Goal: Book appointment/travel/reservation

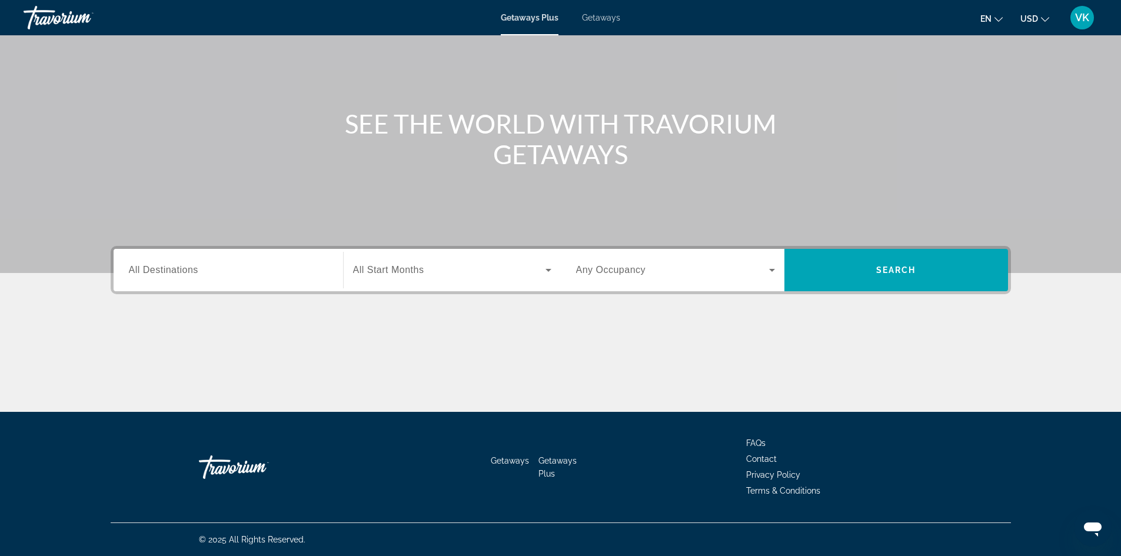
scroll to position [79, 0]
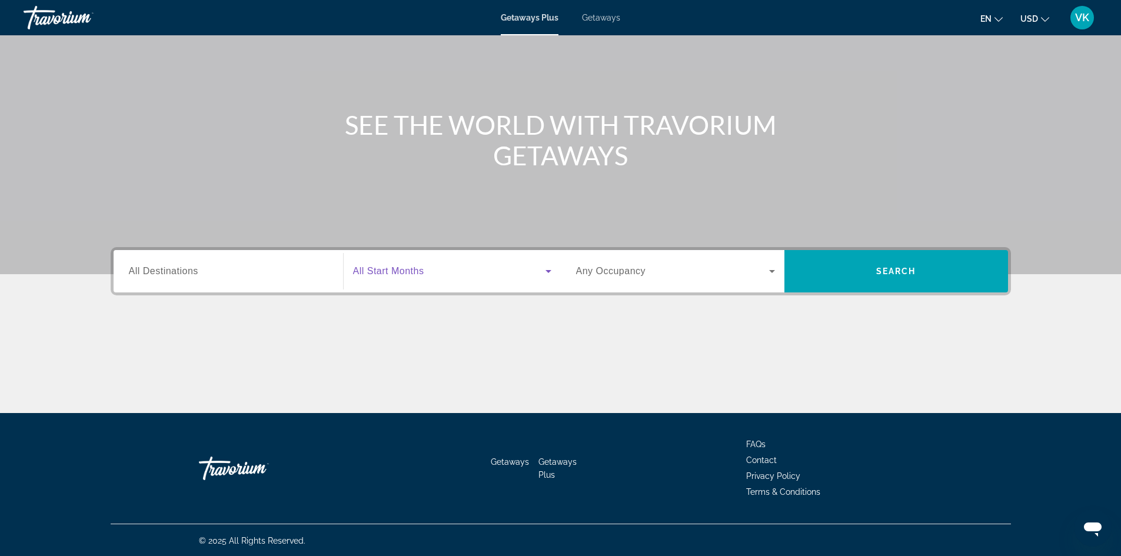
click at [499, 270] on span "Search widget" at bounding box center [449, 271] width 192 height 14
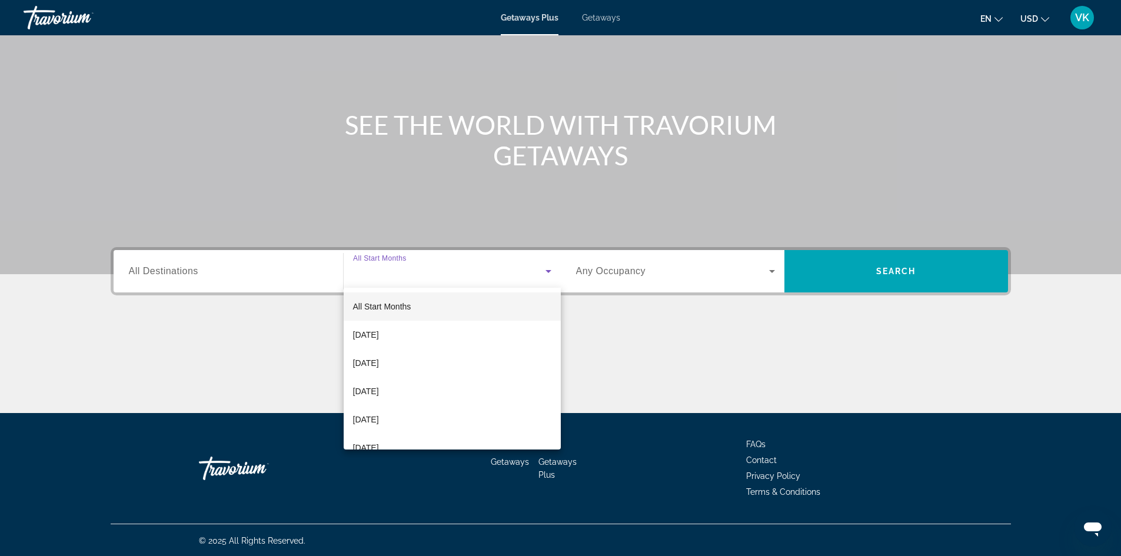
scroll to position [80, 0]
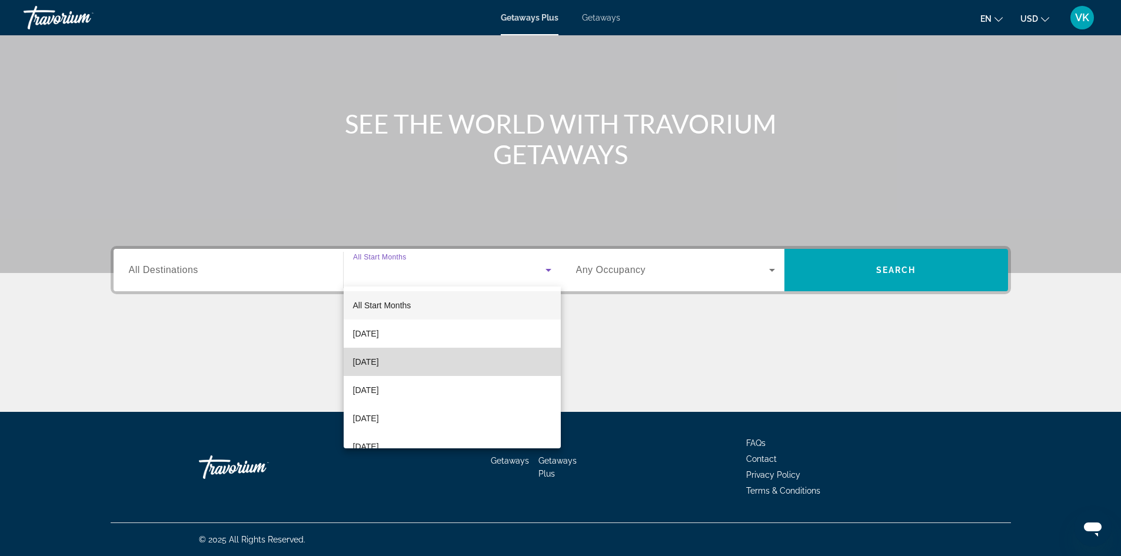
click at [475, 357] on mat-option "October 2025" at bounding box center [452, 362] width 217 height 28
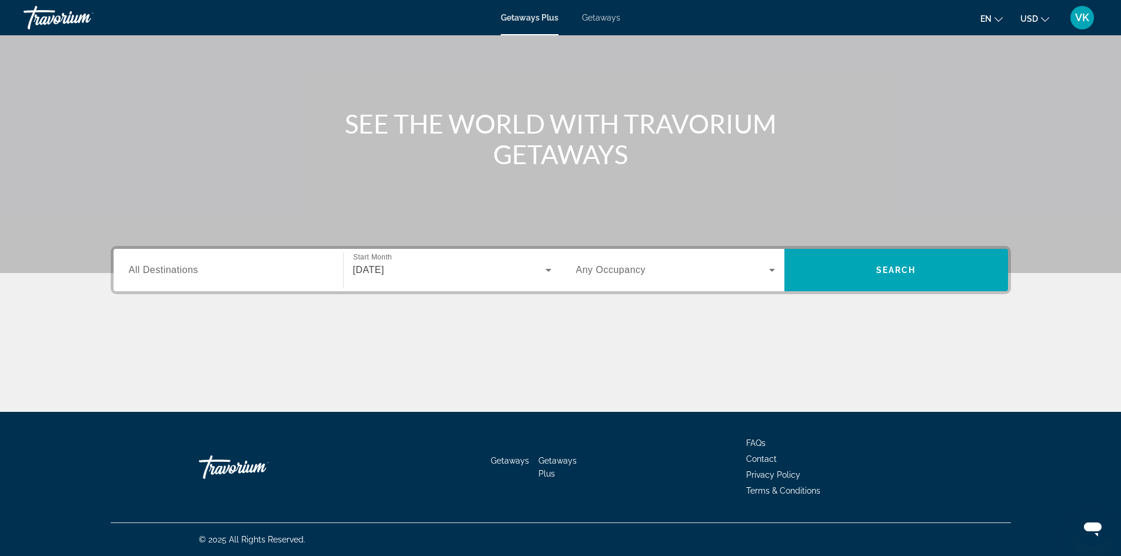
click at [646, 258] on div "Search widget" at bounding box center [675, 270] width 199 height 33
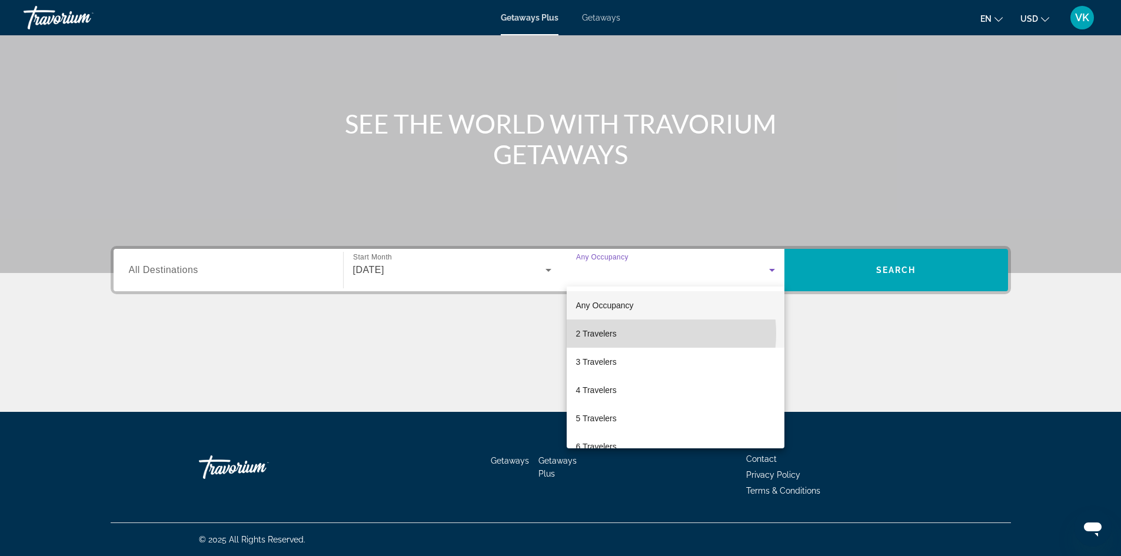
click at [645, 334] on mat-option "2 Travelers" at bounding box center [676, 333] width 218 height 28
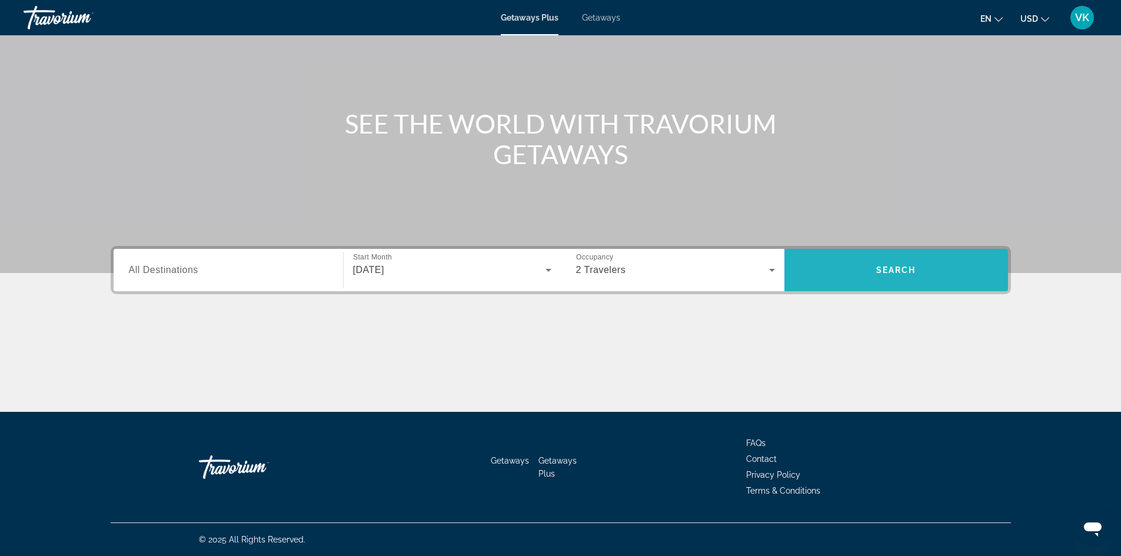
click at [885, 273] on span "Search" at bounding box center [896, 269] width 40 height 9
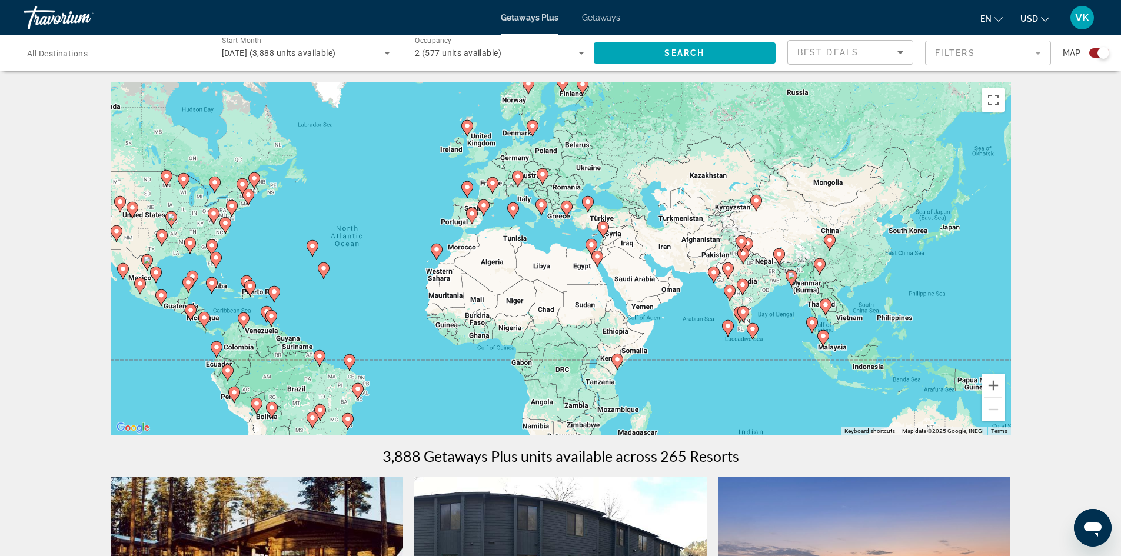
drag, startPoint x: 831, startPoint y: 174, endPoint x: 647, endPoint y: 170, distance: 184.2
click at [647, 170] on div "To activate drag with keyboard, press Alt + Enter. Once in keyboard drag state,…" at bounding box center [561, 258] width 900 height 353
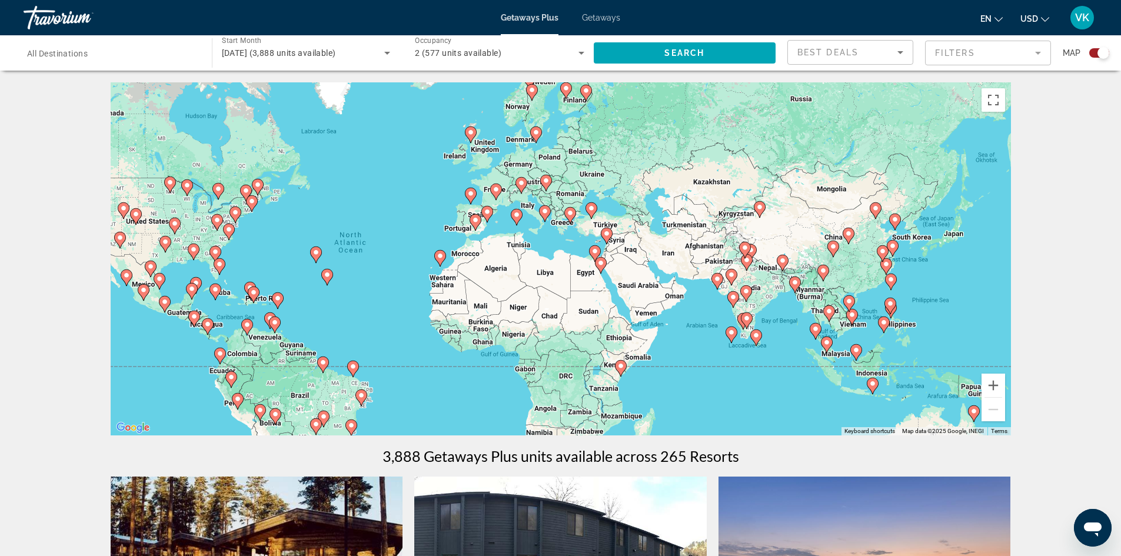
click at [577, 258] on div "To activate drag with keyboard, press Alt + Enter. Once in keyboard drag state,…" at bounding box center [561, 258] width 900 height 353
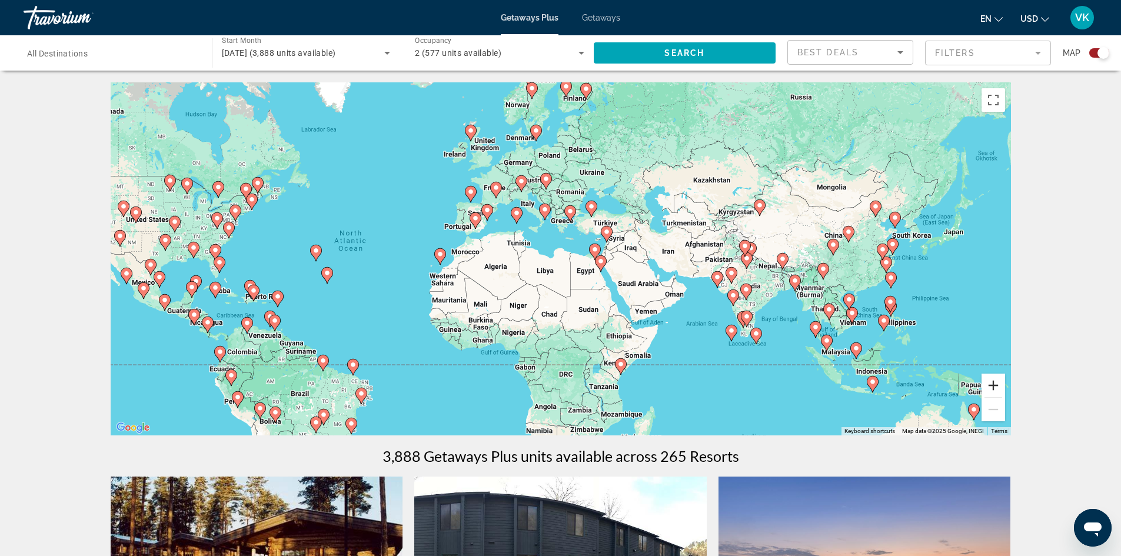
click at [999, 387] on button "Zoom in" at bounding box center [993, 386] width 24 height 24
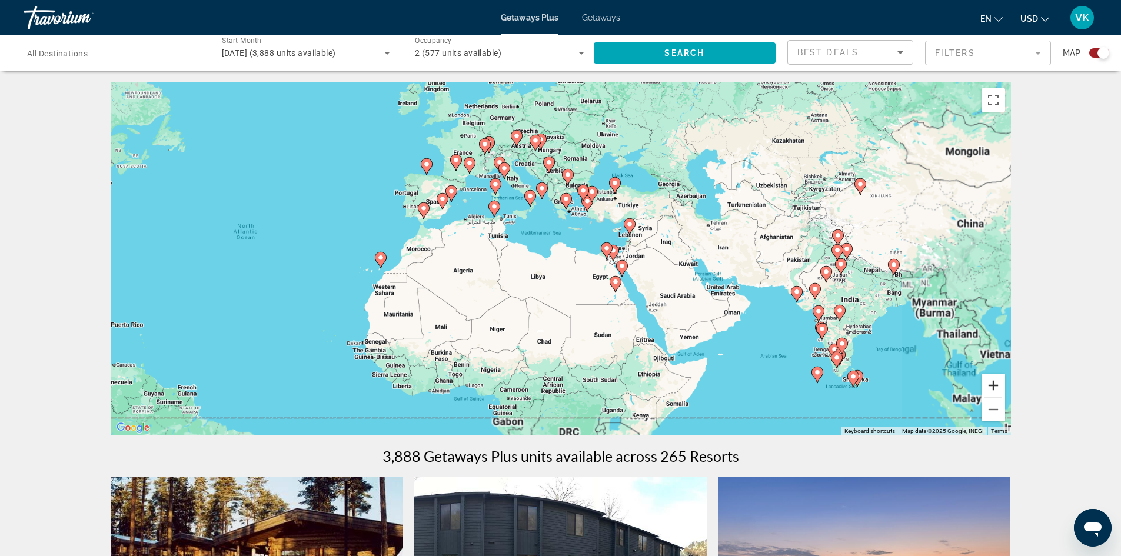
click at [999, 387] on button "Zoom in" at bounding box center [993, 386] width 24 height 24
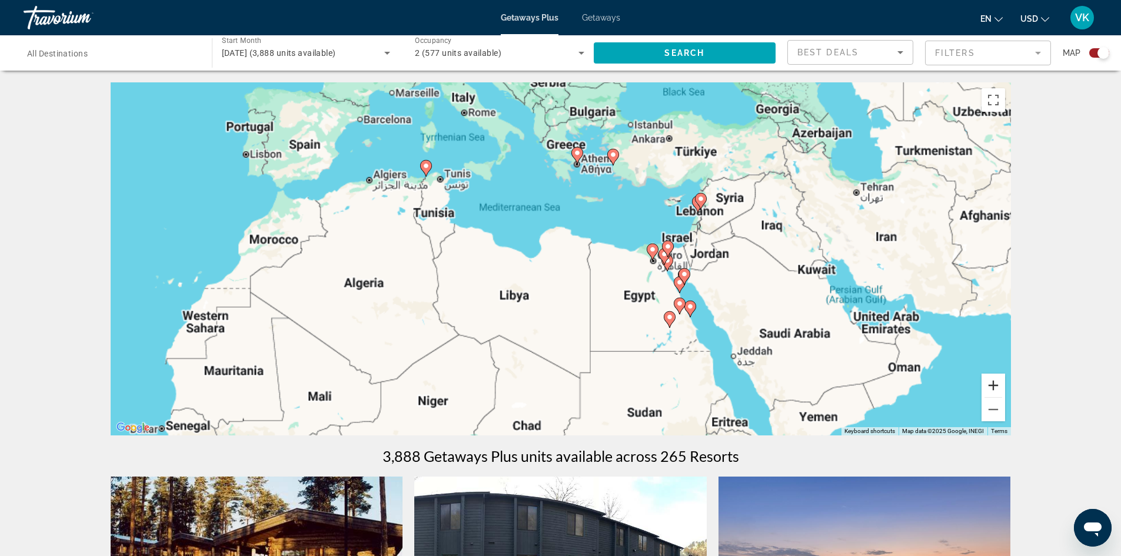
click at [999, 387] on button "Zoom in" at bounding box center [993, 386] width 24 height 24
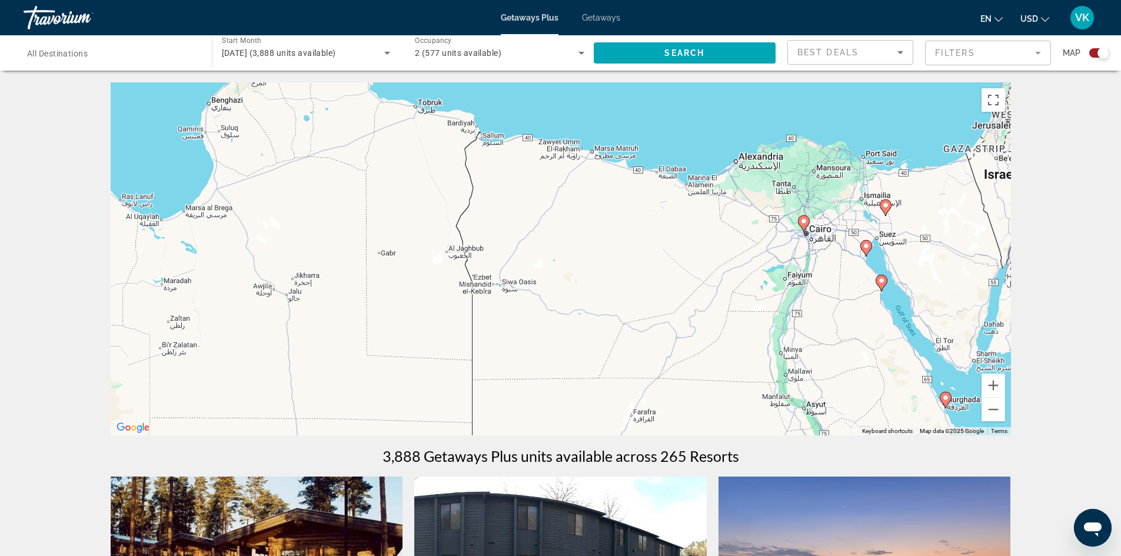
drag, startPoint x: 824, startPoint y: 274, endPoint x: 561, endPoint y: 236, distance: 265.7
click at [561, 236] on div "To activate drag with keyboard, press Alt + Enter. Once in keyboard drag state,…" at bounding box center [561, 258] width 900 height 353
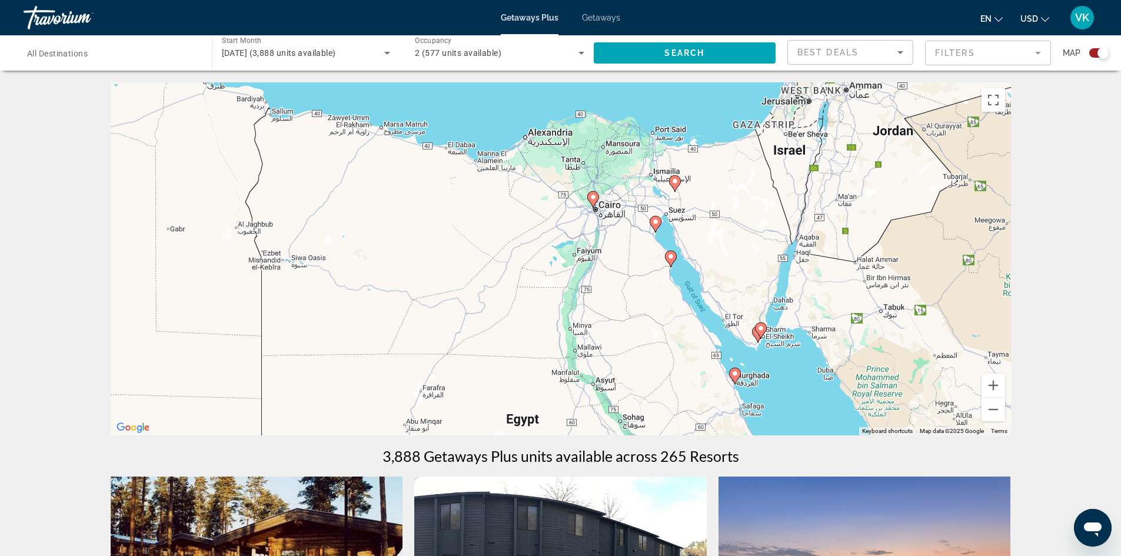
drag, startPoint x: 693, startPoint y: 246, endPoint x: 452, endPoint y: 212, distance: 243.6
click at [452, 212] on div "To activate drag with keyboard, press Alt + Enter. Once in keyboard drag state,…" at bounding box center [561, 258] width 900 height 353
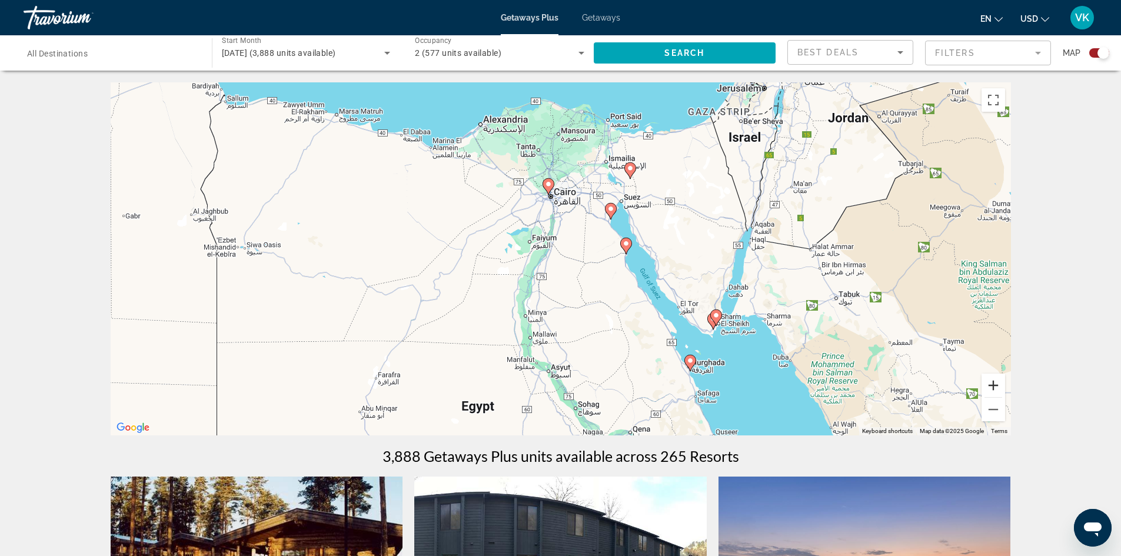
click at [991, 381] on button "Zoom in" at bounding box center [993, 386] width 24 height 24
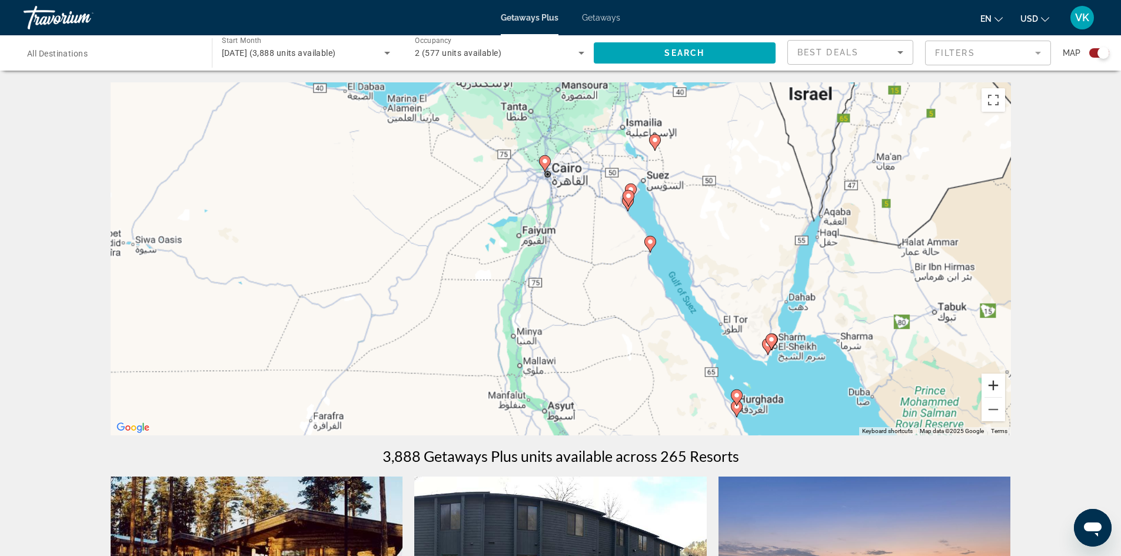
click at [991, 381] on button "Zoom in" at bounding box center [993, 386] width 24 height 24
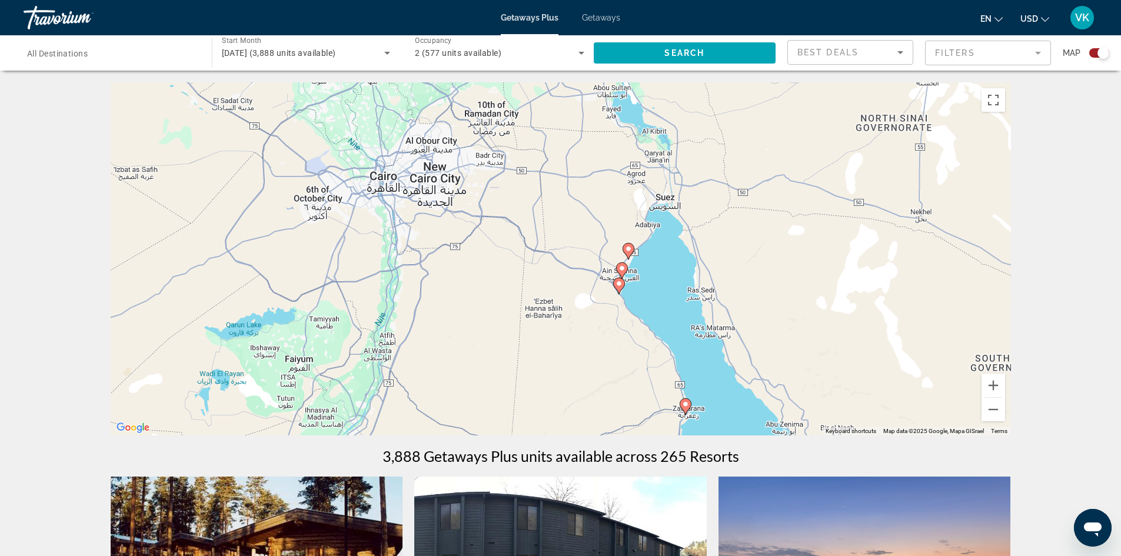
drag, startPoint x: 707, startPoint y: 219, endPoint x: 567, endPoint y: 398, distance: 227.5
click at [567, 398] on div "To activate drag with keyboard, press Alt + Enter. Once in keyboard drag state,…" at bounding box center [561, 258] width 900 height 353
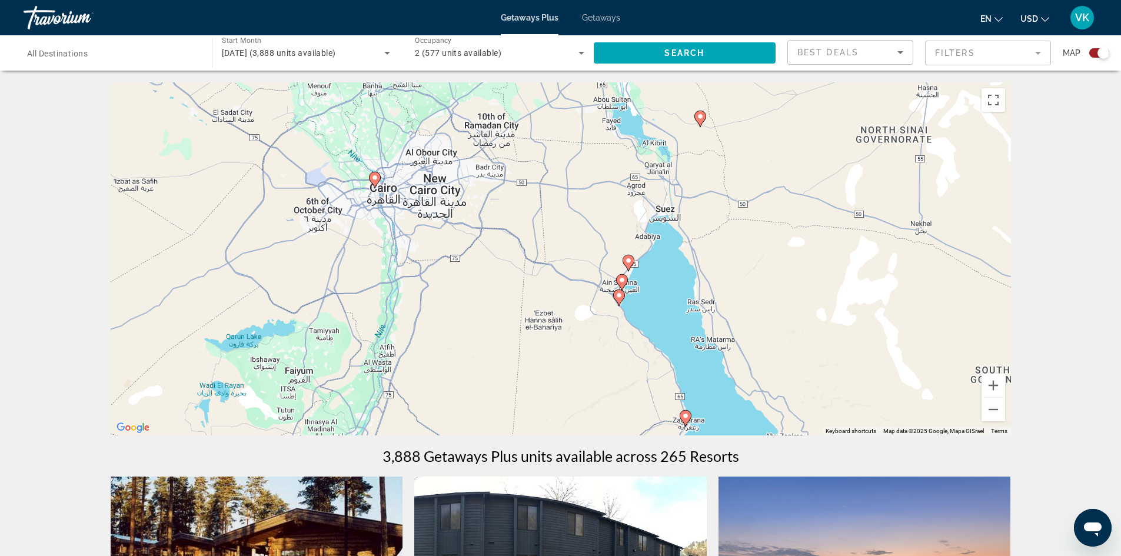
click at [628, 258] on image "Main content" at bounding box center [628, 260] width 7 height 7
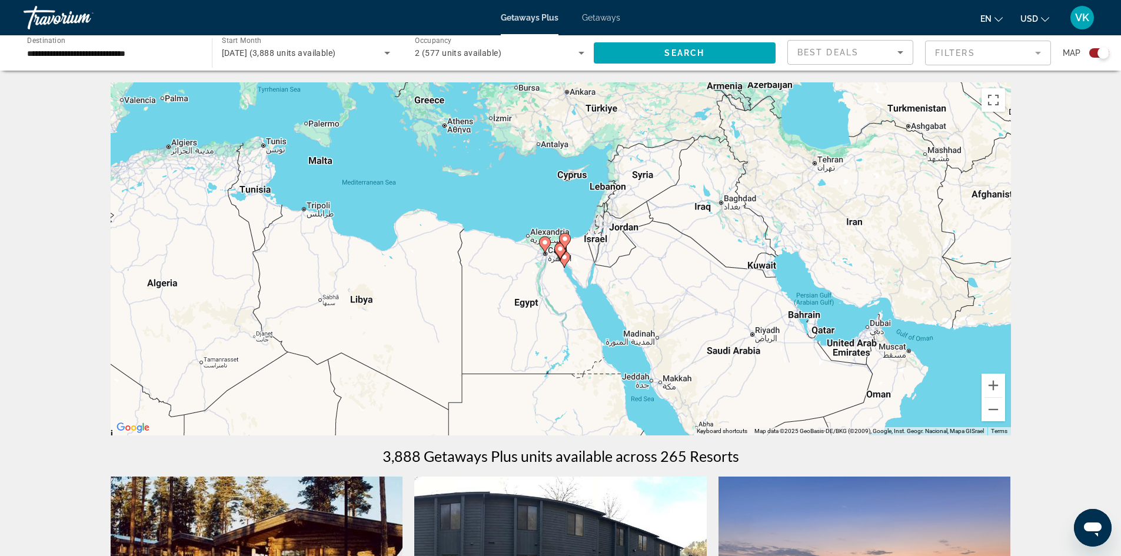
click at [565, 243] on icon "Main content" at bounding box center [564, 241] width 11 height 15
type input "**********"
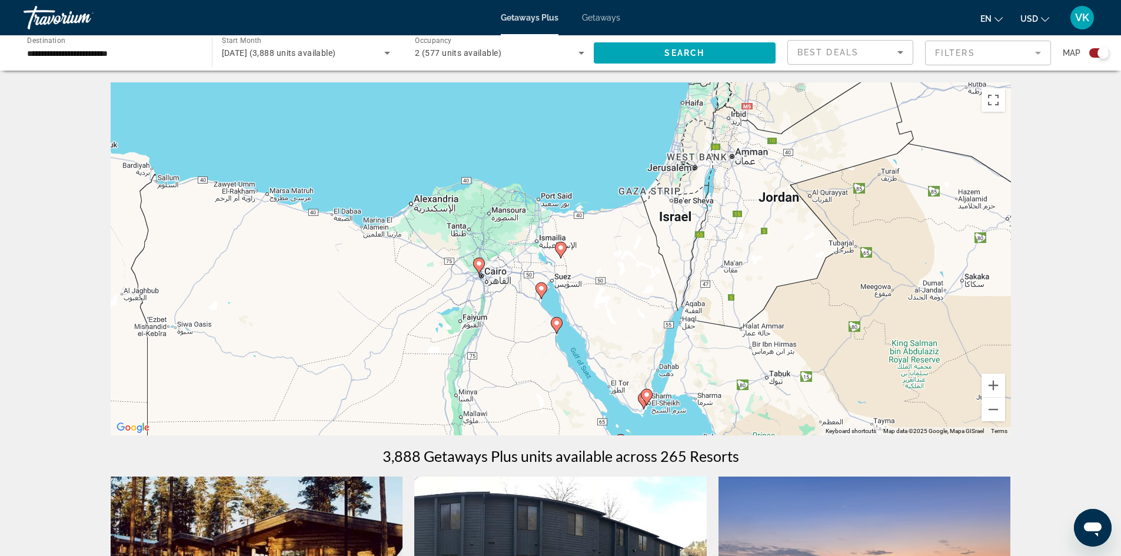
click at [562, 246] on image "Main content" at bounding box center [560, 247] width 7 height 7
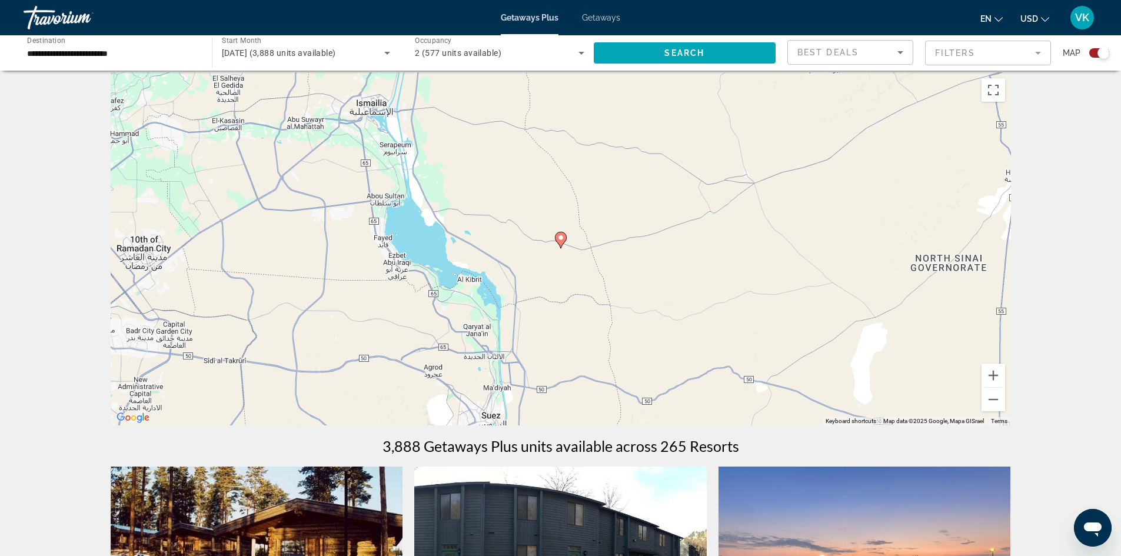
scroll to position [9, 0]
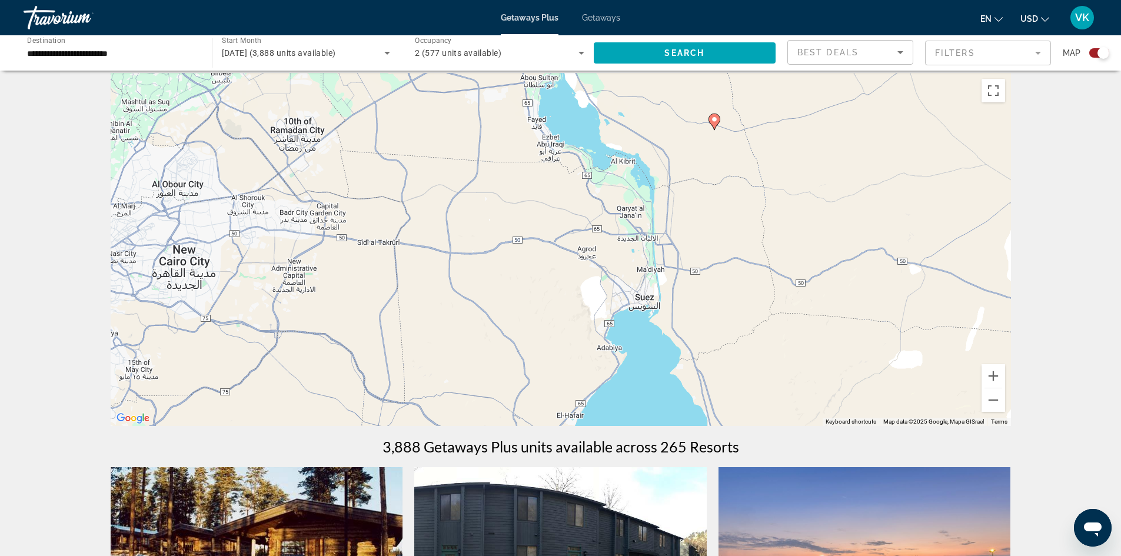
drag, startPoint x: 545, startPoint y: 291, endPoint x: 697, endPoint y: 106, distance: 239.2
click at [697, 106] on div "To activate drag with keyboard, press Alt + Enter. Once in keyboard drag state,…" at bounding box center [561, 249] width 900 height 353
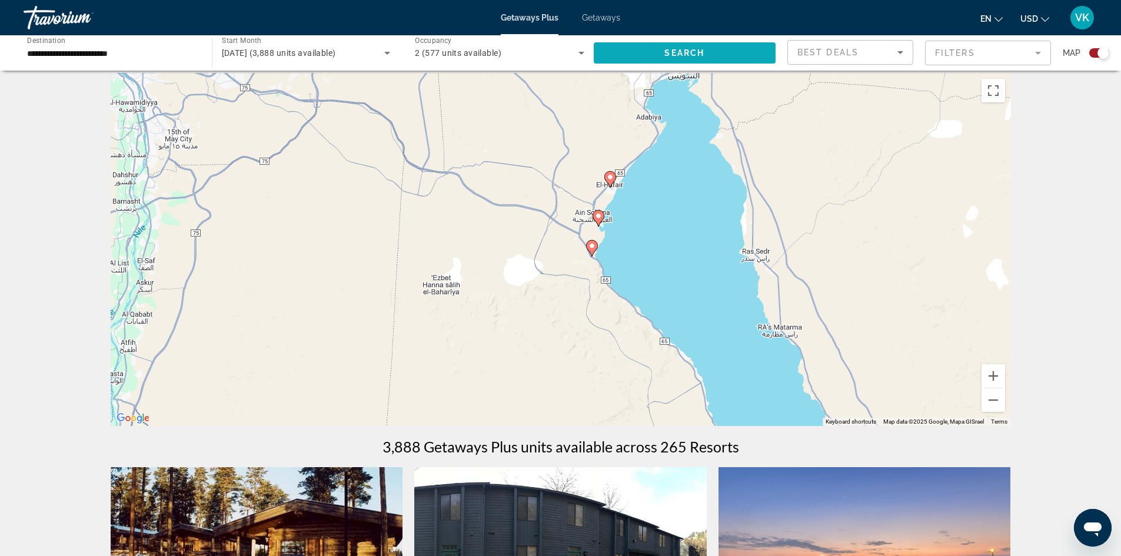
drag, startPoint x: 625, startPoint y: 221, endPoint x: 681, endPoint y: 59, distance: 171.2
click at [608, 178] on image "Main content" at bounding box center [609, 176] width 7 height 7
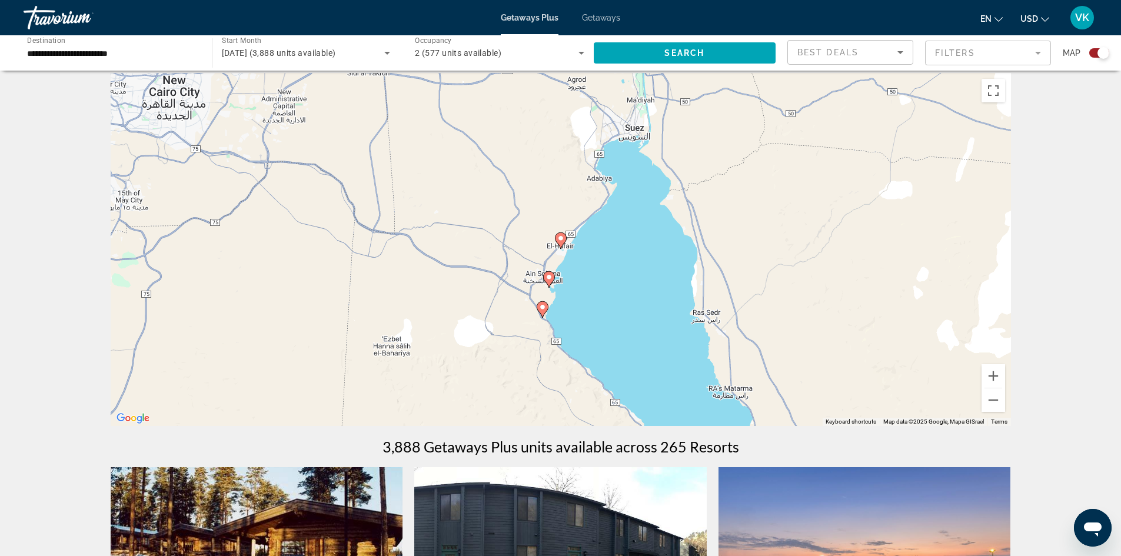
click at [562, 241] on image "Main content" at bounding box center [560, 238] width 7 height 7
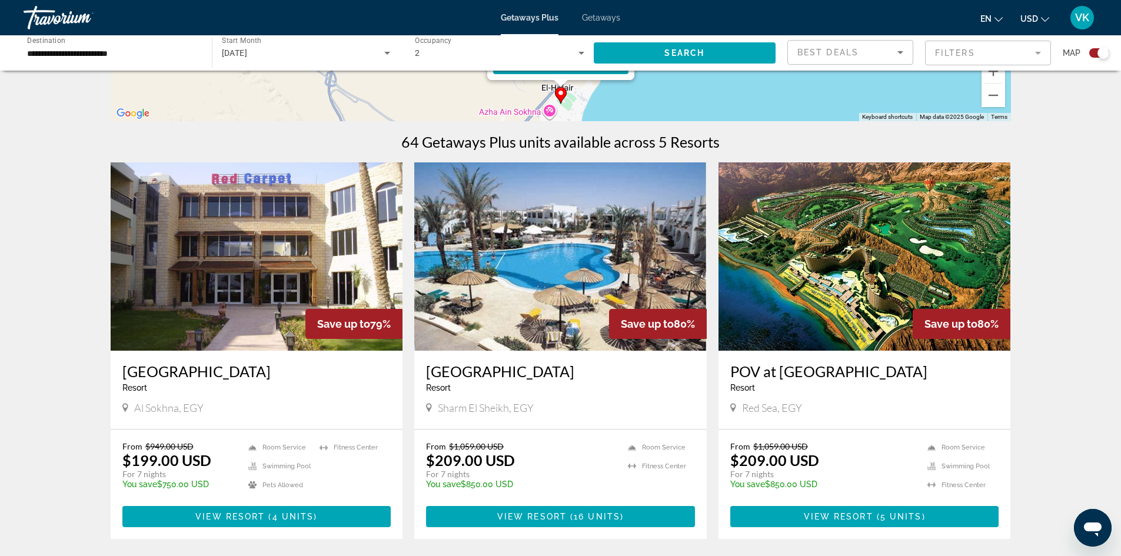
scroll to position [314, 0]
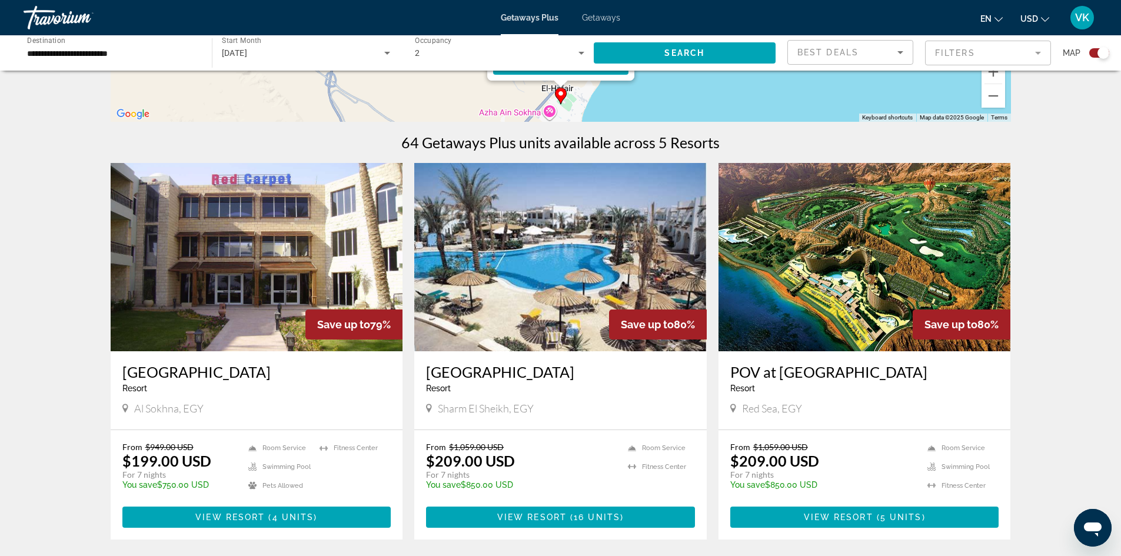
click at [572, 289] on img "Main content" at bounding box center [560, 257] width 292 height 188
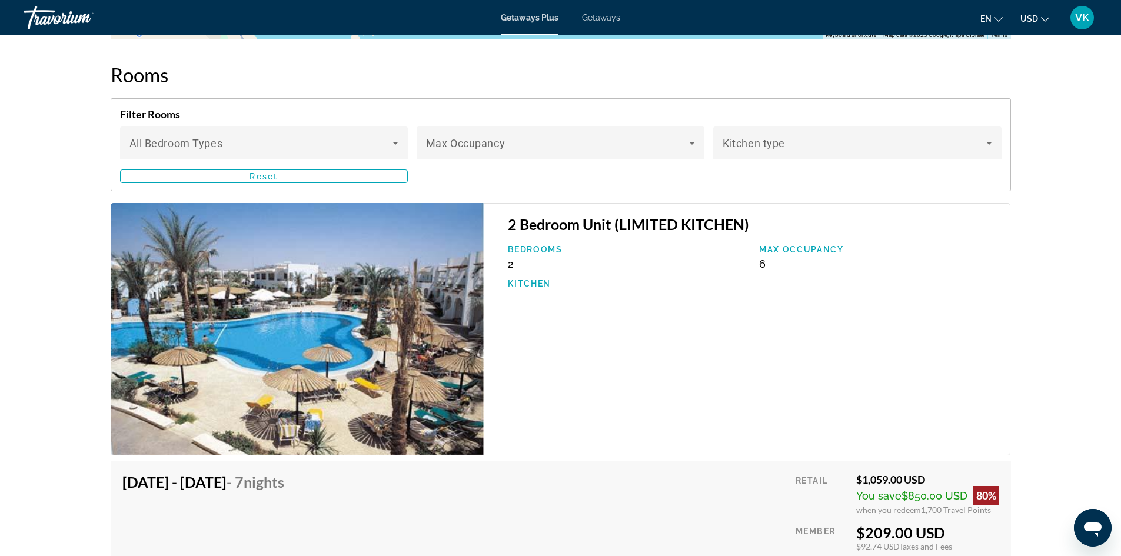
scroll to position [1627, 0]
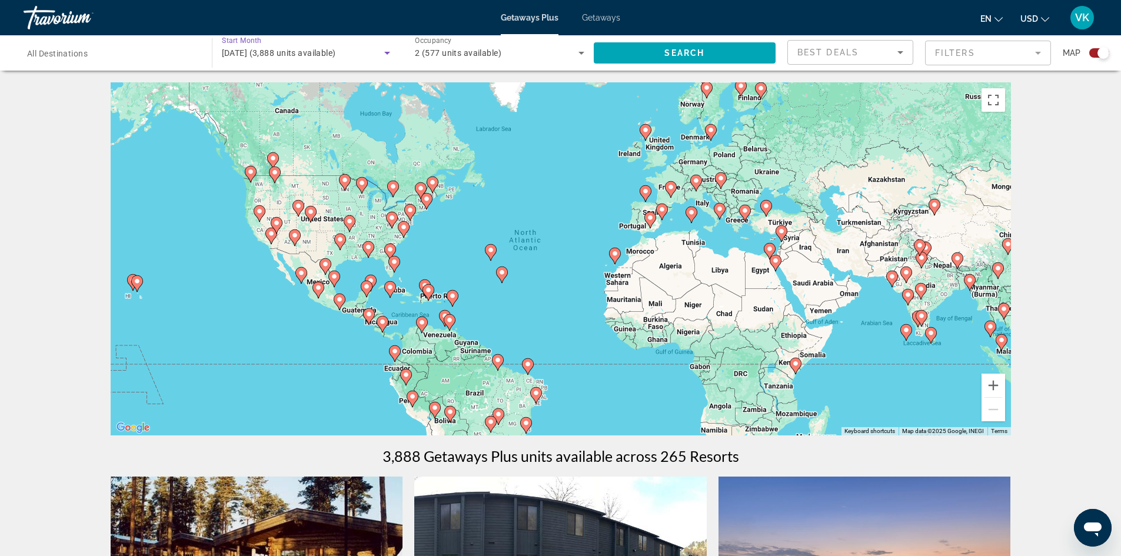
click at [328, 56] on span "October 2025 (3,888 units available)" at bounding box center [279, 52] width 114 height 9
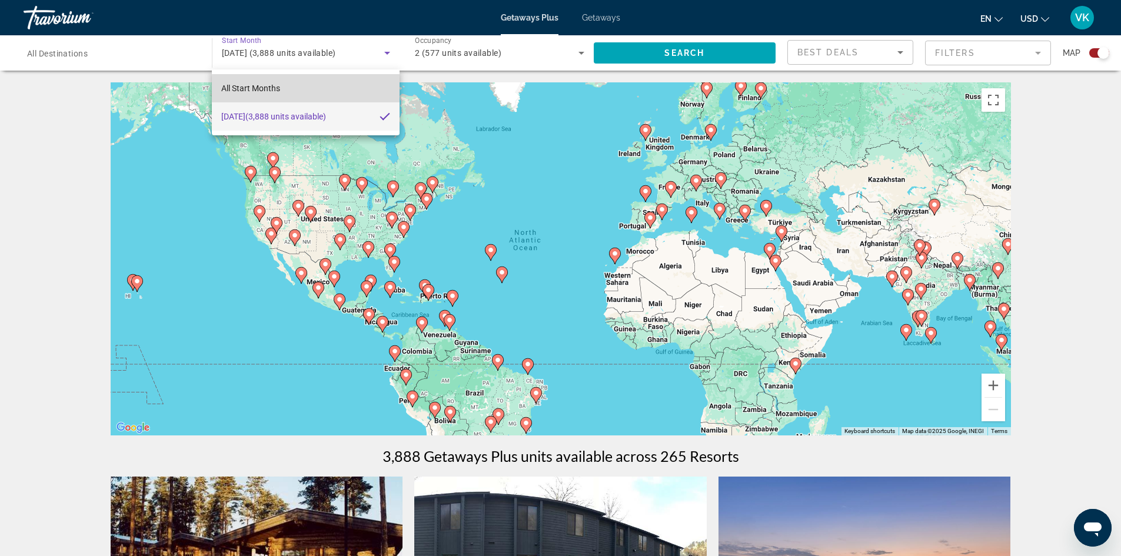
click at [308, 90] on mat-option "All Start Months" at bounding box center [305, 88] width 187 height 28
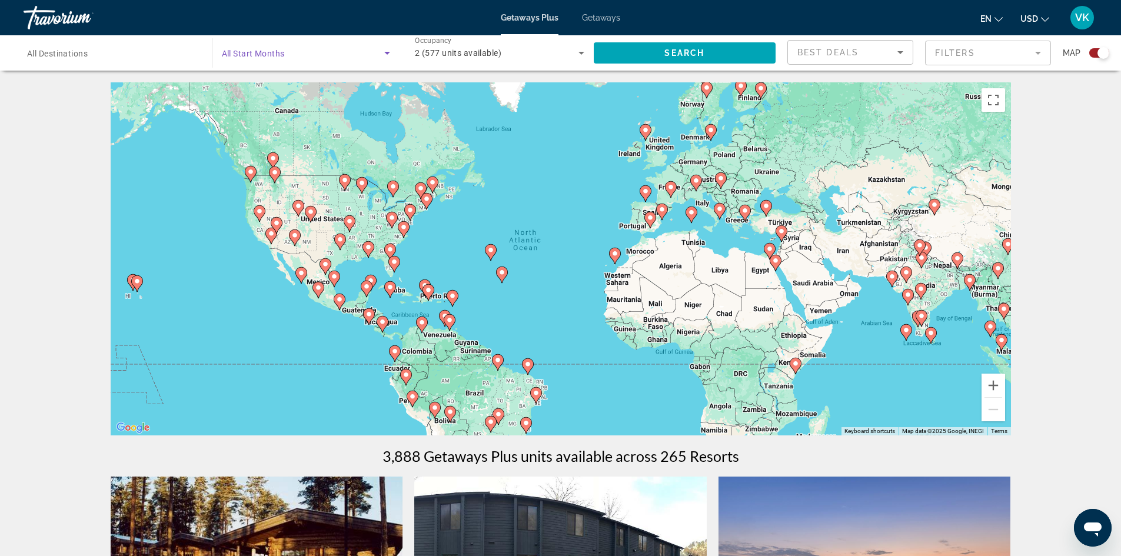
click at [311, 48] on span "Search widget" at bounding box center [303, 53] width 163 height 14
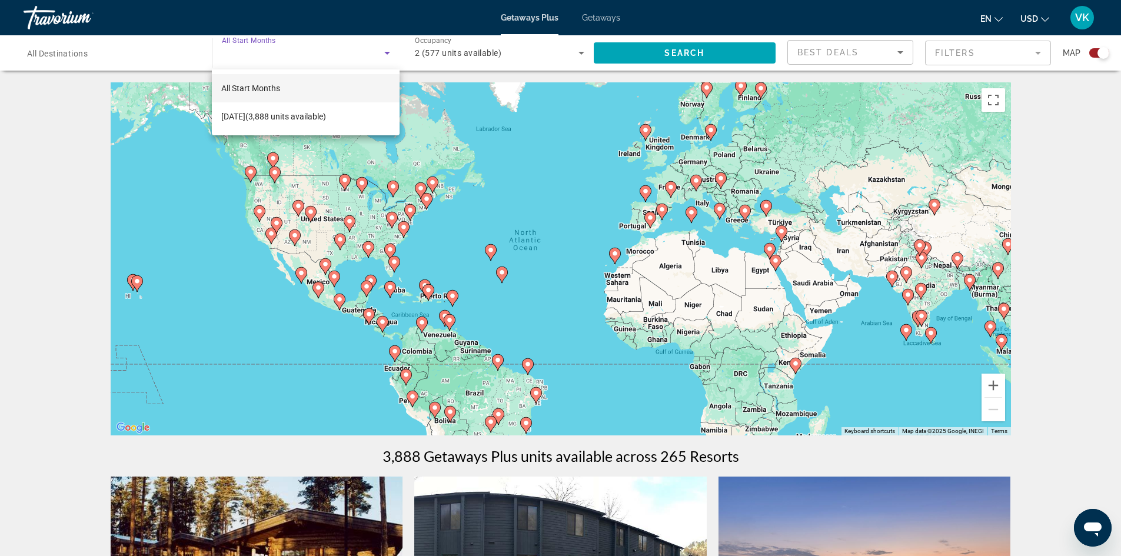
click at [311, 83] on mat-option "All Start Months" at bounding box center [305, 88] width 187 height 28
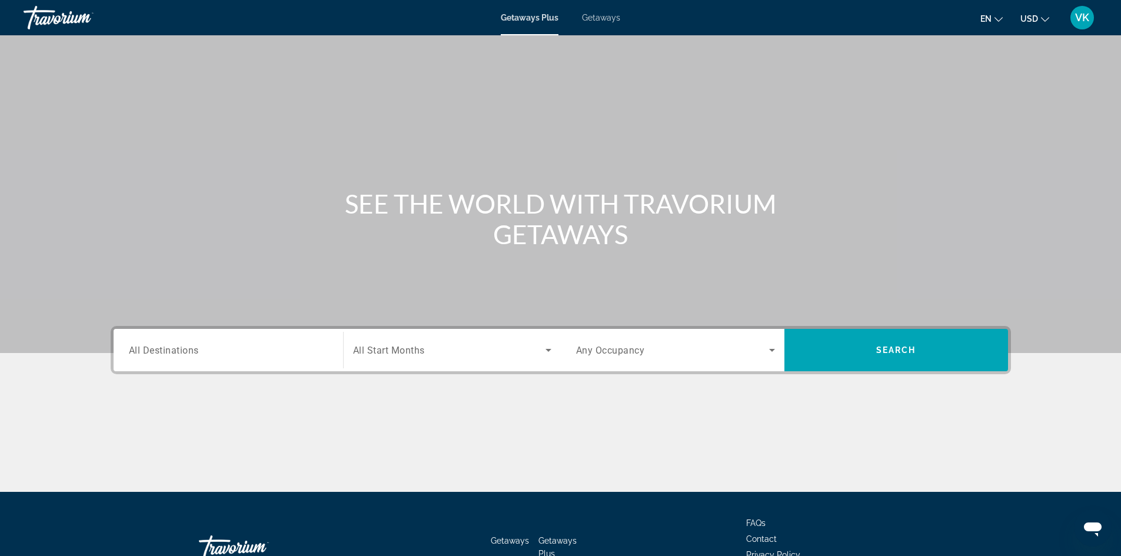
click at [418, 345] on span "All Start Months" at bounding box center [389, 350] width 72 height 11
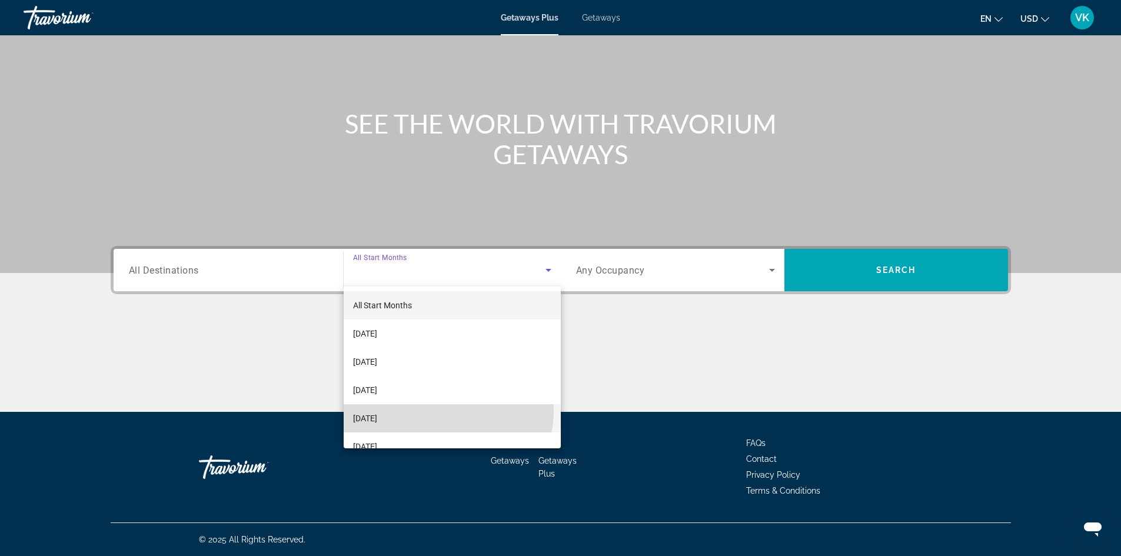
click at [438, 410] on mat-option "December 2025" at bounding box center [452, 418] width 217 height 28
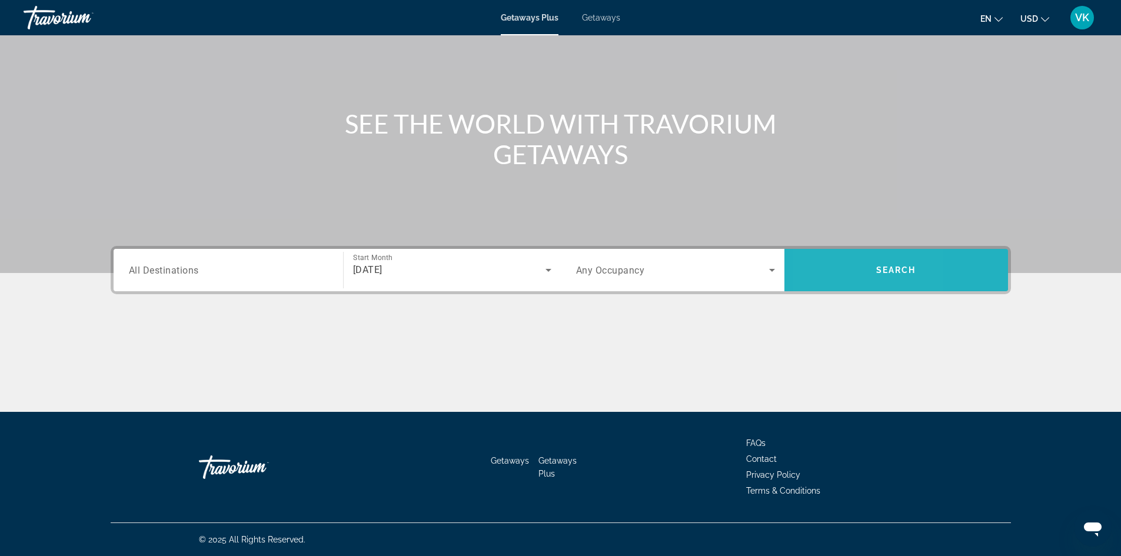
click at [827, 259] on span "Search widget" at bounding box center [896, 270] width 224 height 28
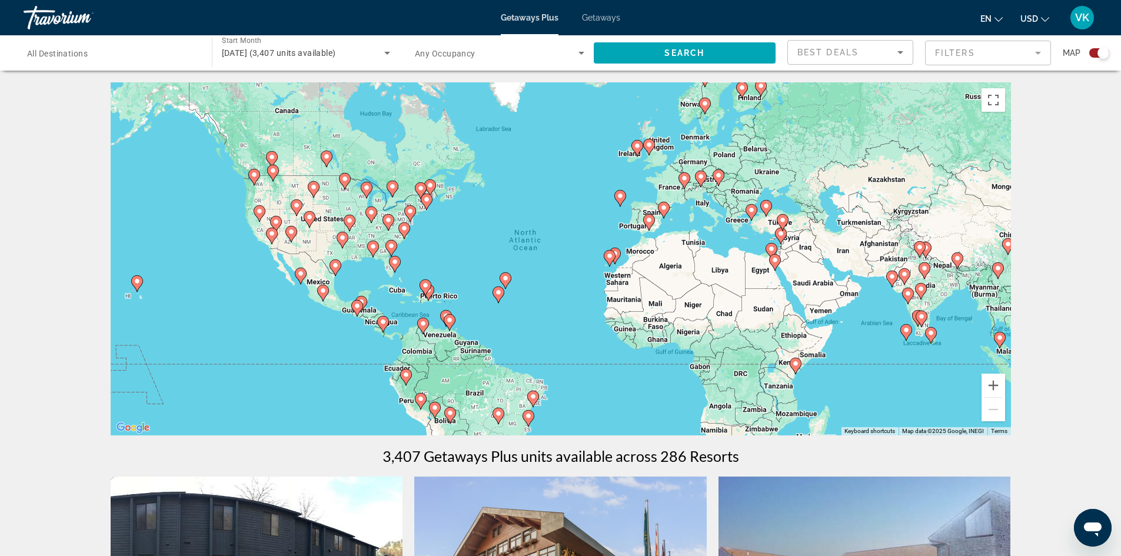
click at [760, 274] on div "To activate drag with keyboard, press Alt + Enter. Once in keyboard drag state,…" at bounding box center [561, 258] width 900 height 353
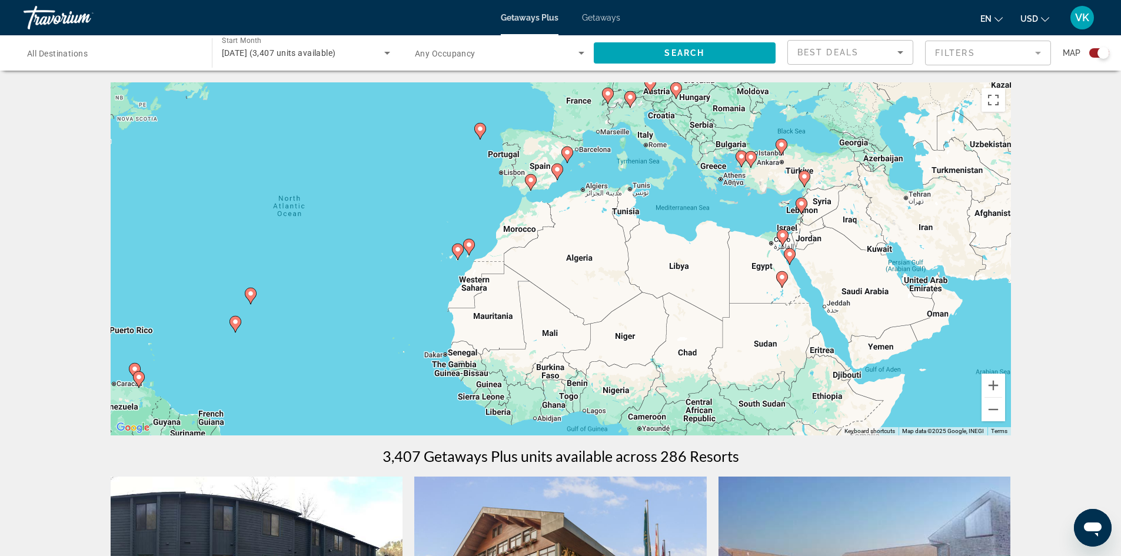
click at [760, 274] on div "To activate drag with keyboard, press Alt + Enter. Once in keyboard drag state,…" at bounding box center [561, 258] width 900 height 353
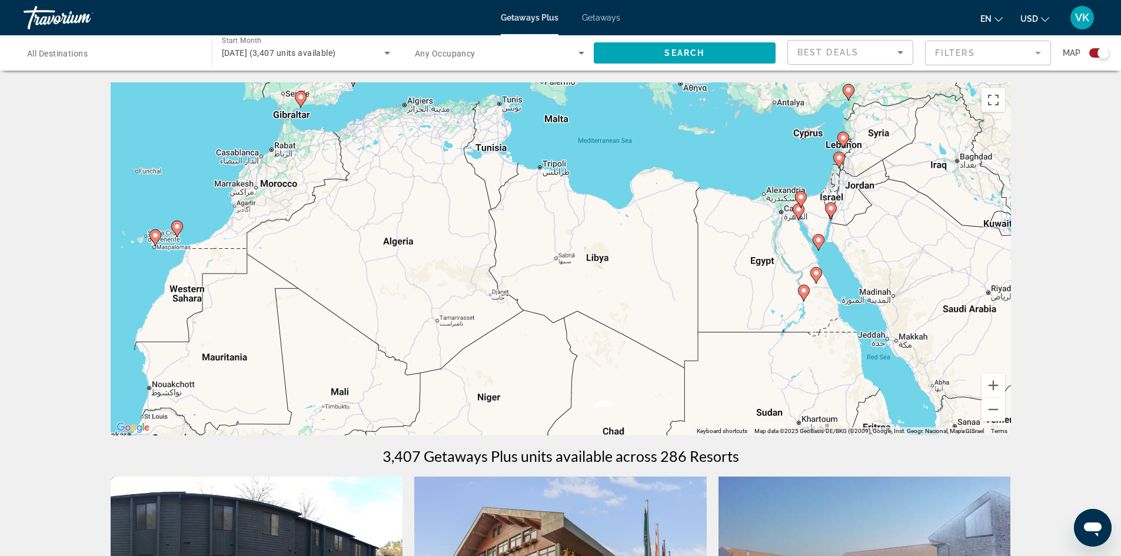
click at [792, 244] on div "To activate drag with keyboard, press Alt + Enter. Once in keyboard drag state,…" at bounding box center [561, 258] width 900 height 353
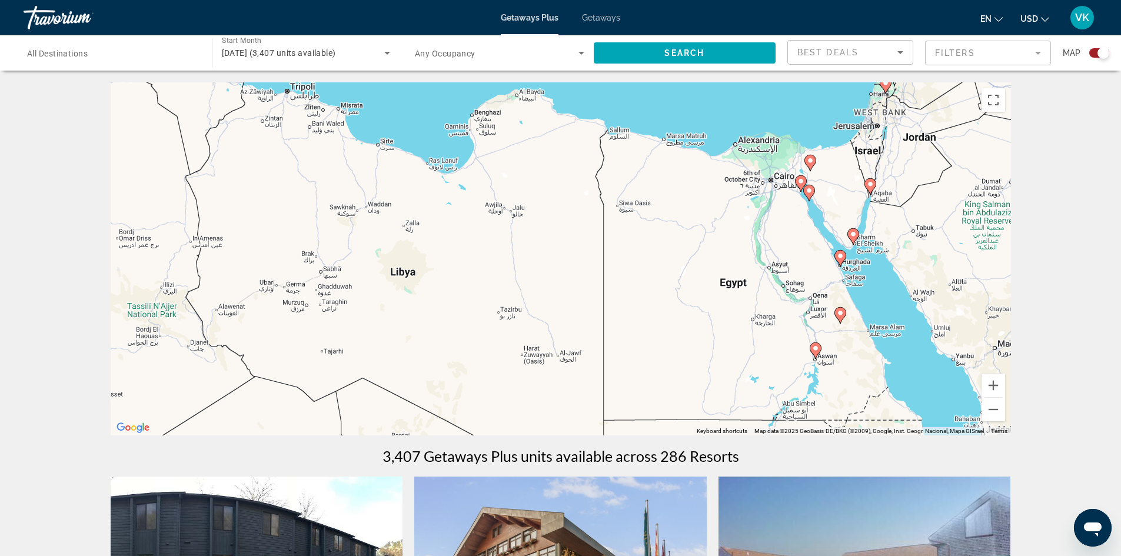
click at [792, 244] on div "To activate drag with keyboard, press Alt + Enter. Once in keyboard drag state,…" at bounding box center [561, 258] width 900 height 353
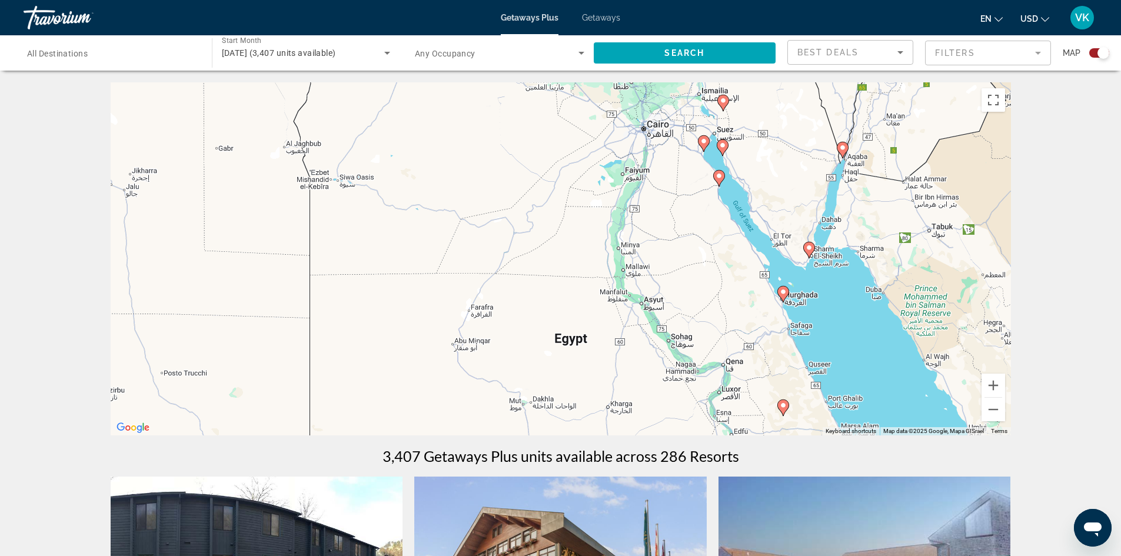
drag, startPoint x: 896, startPoint y: 259, endPoint x: 764, endPoint y: 274, distance: 133.2
click at [764, 274] on div "To activate drag with keyboard, press Alt + Enter. Once in keyboard drag state,…" at bounding box center [561, 258] width 900 height 353
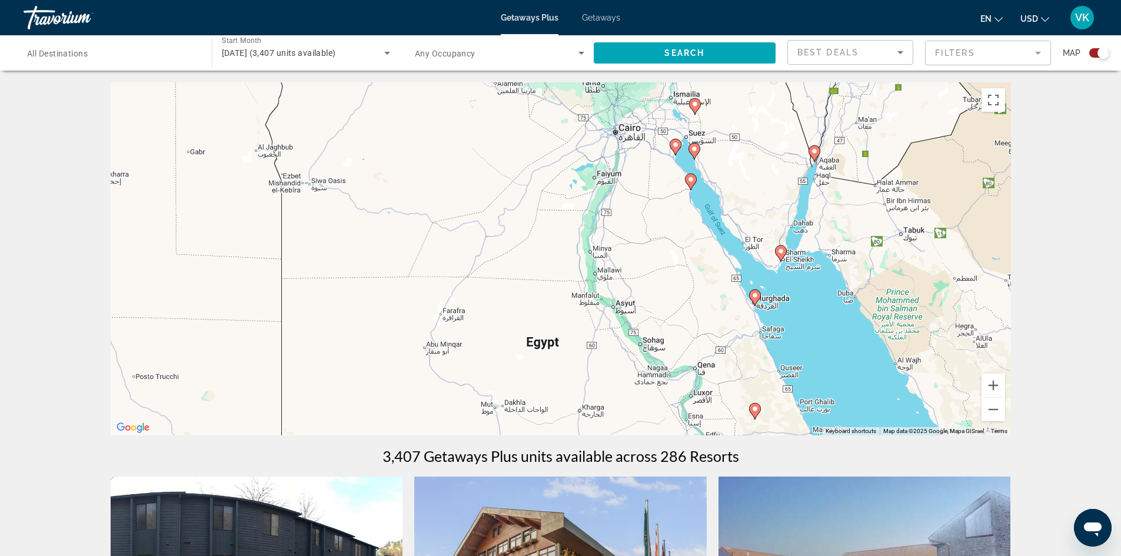
click at [774, 264] on div "To activate drag with keyboard, press Alt + Enter. Once in keyboard drag state,…" at bounding box center [561, 258] width 900 height 353
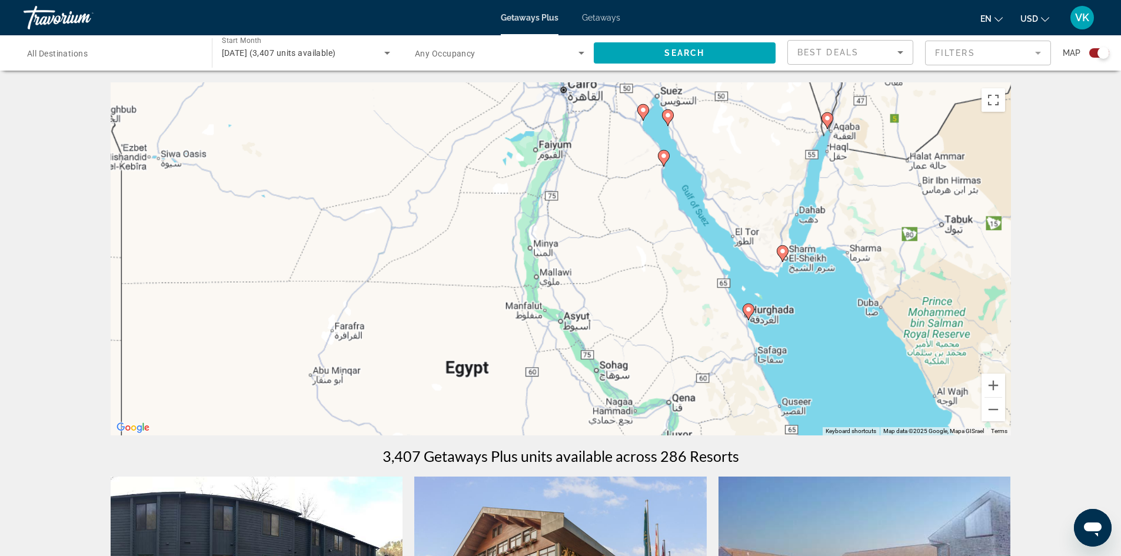
click at [774, 264] on div "To activate drag with keyboard, press Alt + Enter. Once in keyboard drag state,…" at bounding box center [561, 258] width 900 height 353
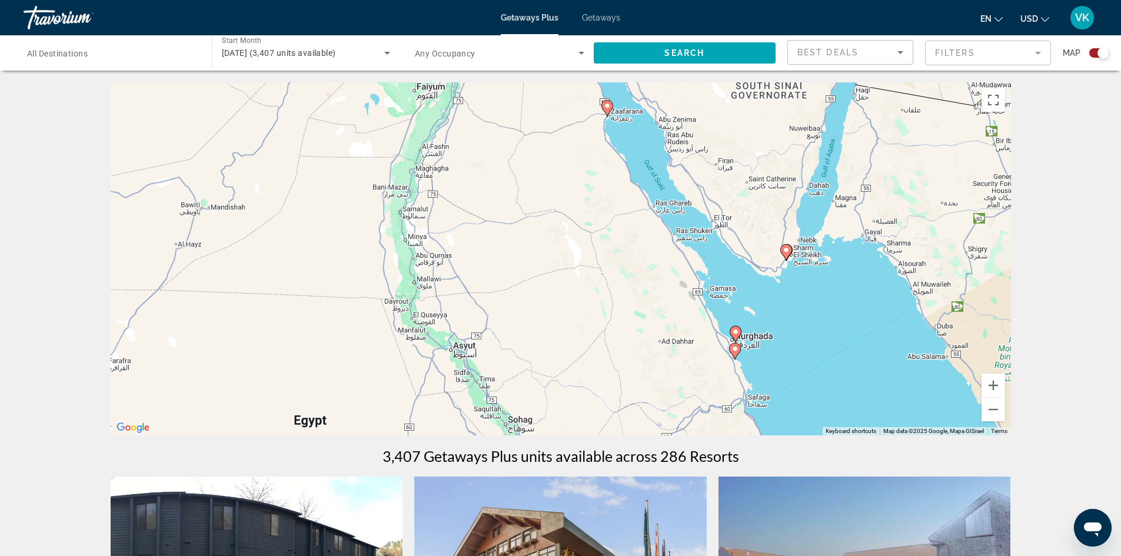
click at [774, 264] on div "To activate drag with keyboard, press Alt + Enter. Once in keyboard drag state,…" at bounding box center [561, 258] width 900 height 353
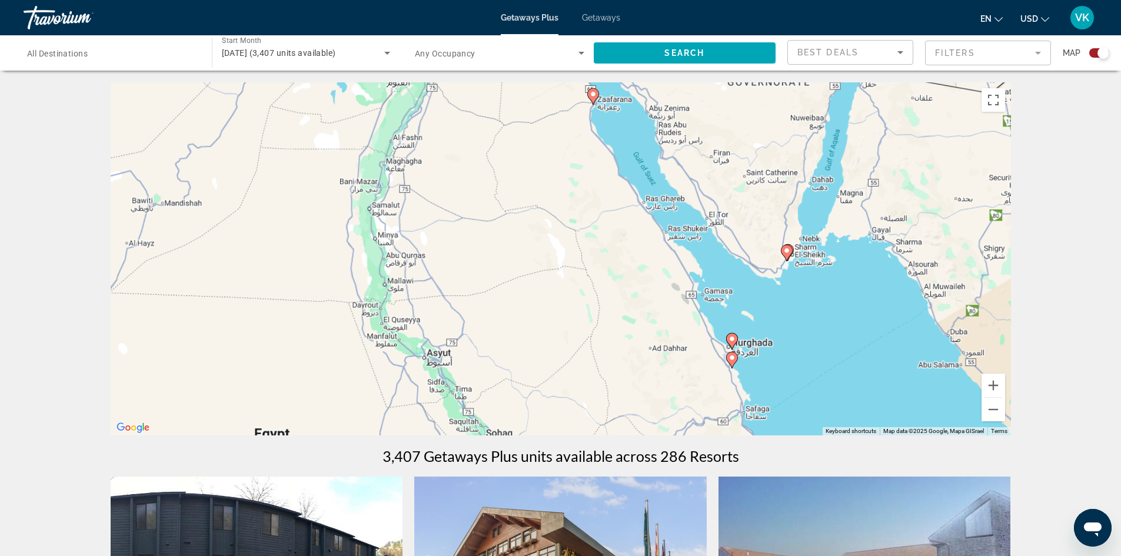
click at [774, 264] on div "To activate drag with keyboard, press Alt + Enter. Once in keyboard drag state,…" at bounding box center [561, 258] width 900 height 353
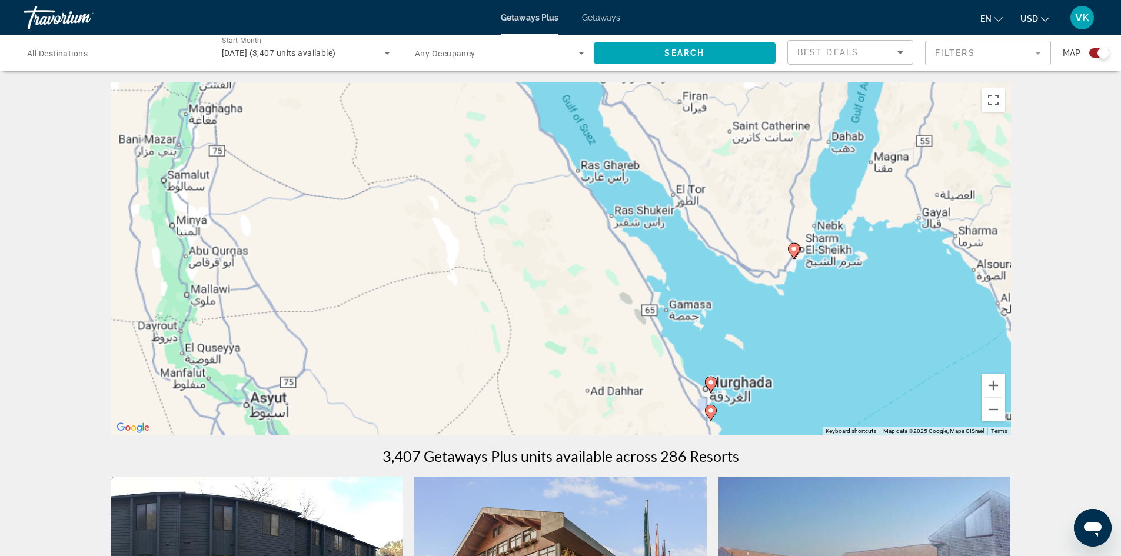
click at [774, 264] on div "To activate drag with keyboard, press Alt + Enter. Once in keyboard drag state,…" at bounding box center [561, 258] width 900 height 353
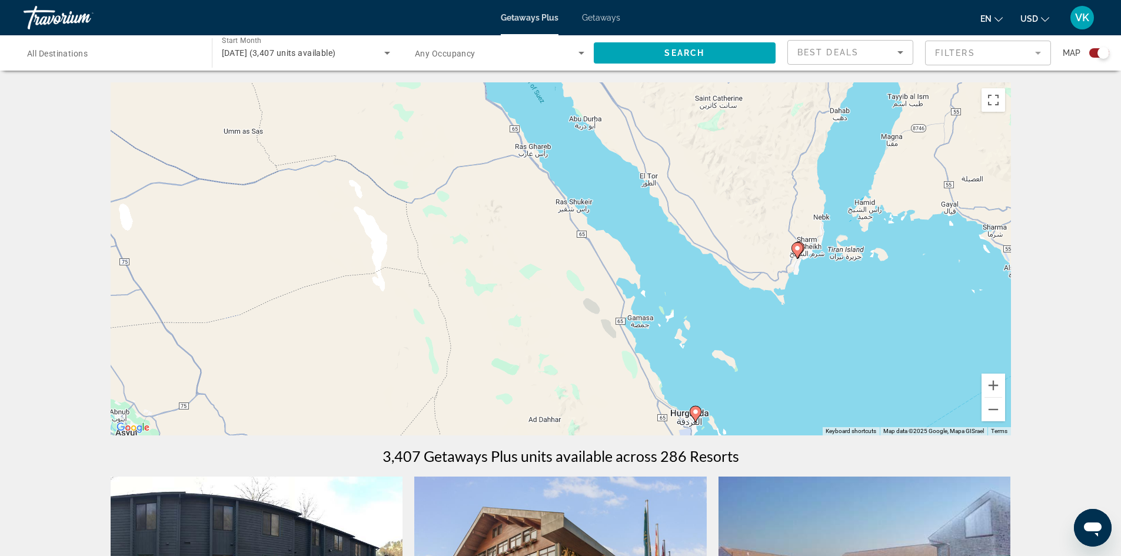
click at [774, 264] on div "To activate drag with keyboard, press Alt + Enter. Once in keyboard drag state,…" at bounding box center [561, 258] width 900 height 353
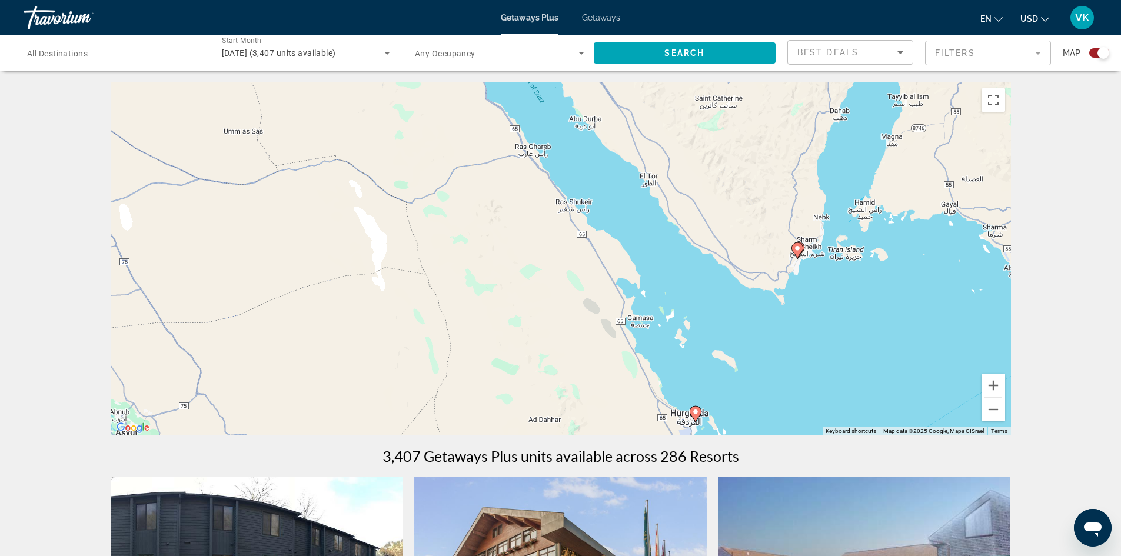
click at [825, 254] on div "To activate drag with keyboard, press Alt + Enter. Once in keyboard drag state,…" at bounding box center [561, 258] width 900 height 353
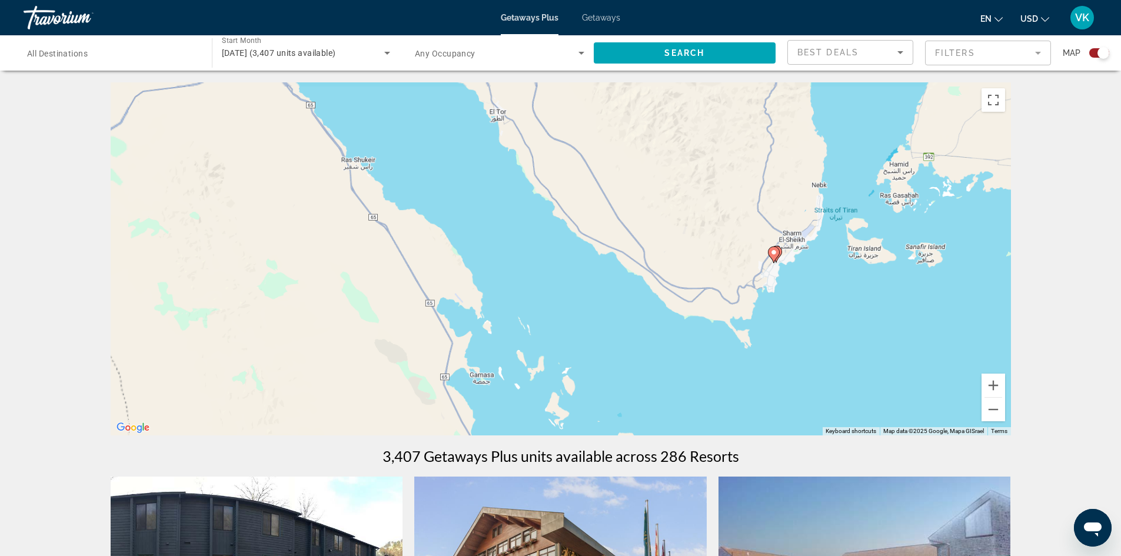
click at [825, 254] on div "To activate drag with keyboard, press Alt + Enter. Once in keyboard drag state,…" at bounding box center [561, 258] width 900 height 353
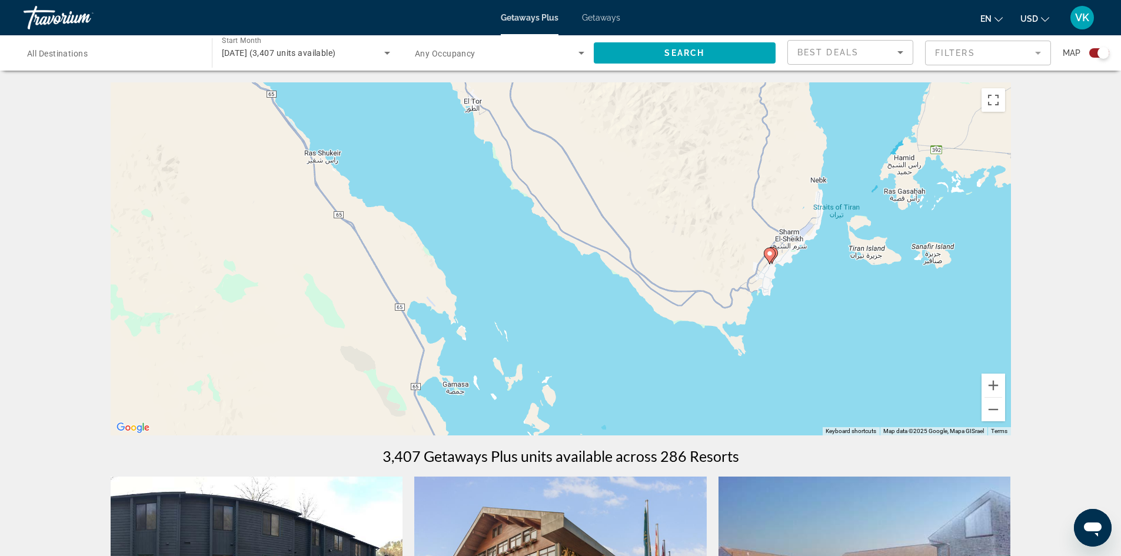
click at [825, 254] on div "To activate drag with keyboard, press Alt + Enter. Once in keyboard drag state,…" at bounding box center [561, 258] width 900 height 353
click at [744, 274] on div "To activate drag with keyboard, press Alt + Enter. Once in keyboard drag state,…" at bounding box center [561, 258] width 900 height 353
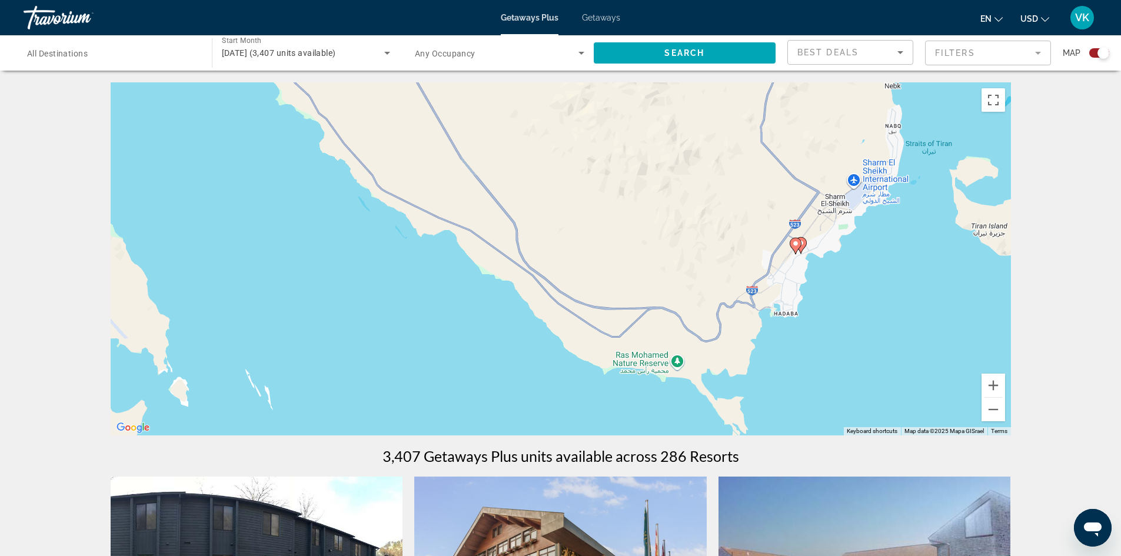
click at [744, 274] on div "To activate drag with keyboard, press Alt + Enter. Once in keyboard drag state,…" at bounding box center [561, 258] width 900 height 353
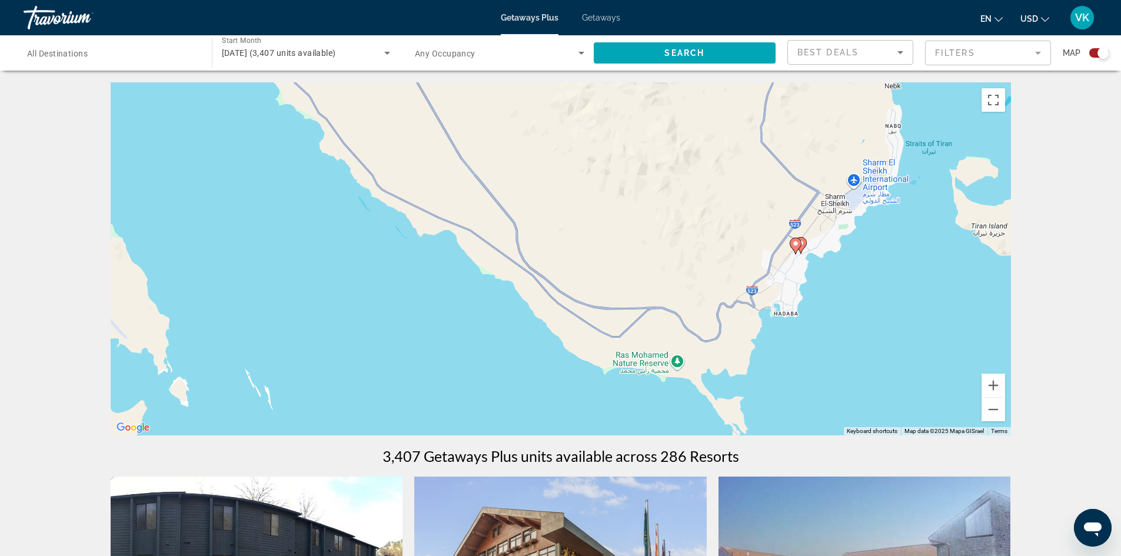
click at [744, 274] on div "To activate drag with keyboard, press Alt + Enter. Once in keyboard drag state,…" at bounding box center [561, 258] width 900 height 353
click at [998, 385] on button "Zoom in" at bounding box center [993, 386] width 24 height 24
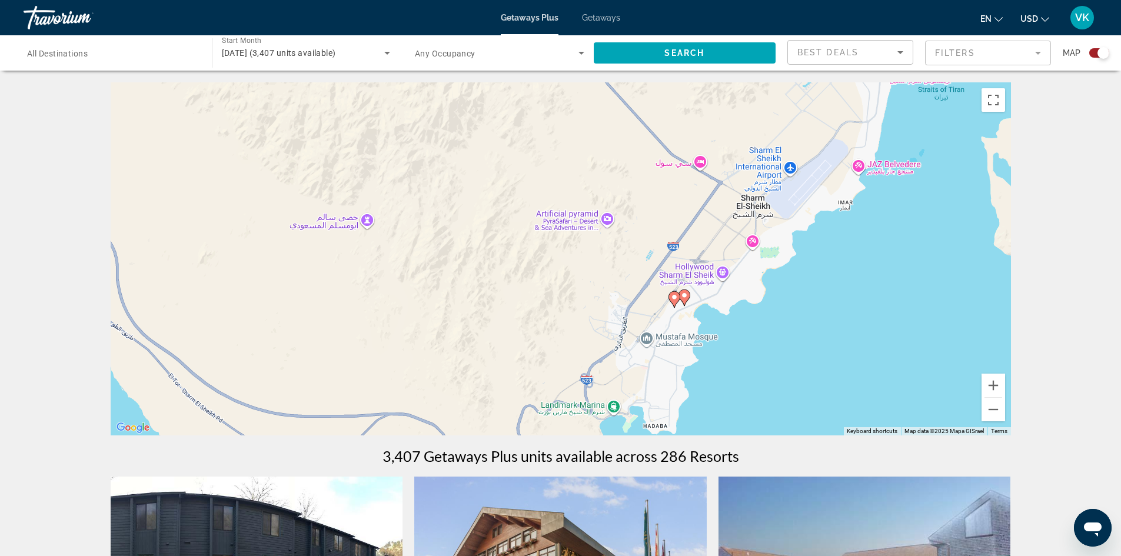
drag, startPoint x: 753, startPoint y: 231, endPoint x: 385, endPoint y: 285, distance: 372.2
click at [385, 285] on div "To activate drag with keyboard, press Alt + Enter. Once in keyboard drag state,…" at bounding box center [561, 258] width 900 height 353
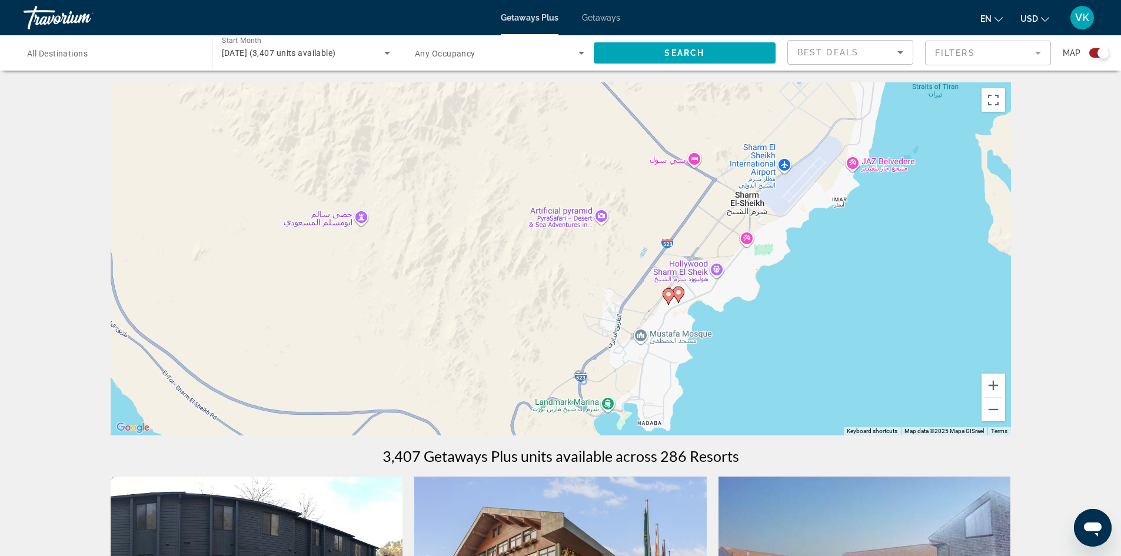
click at [681, 295] on image "Main content" at bounding box center [678, 292] width 7 height 7
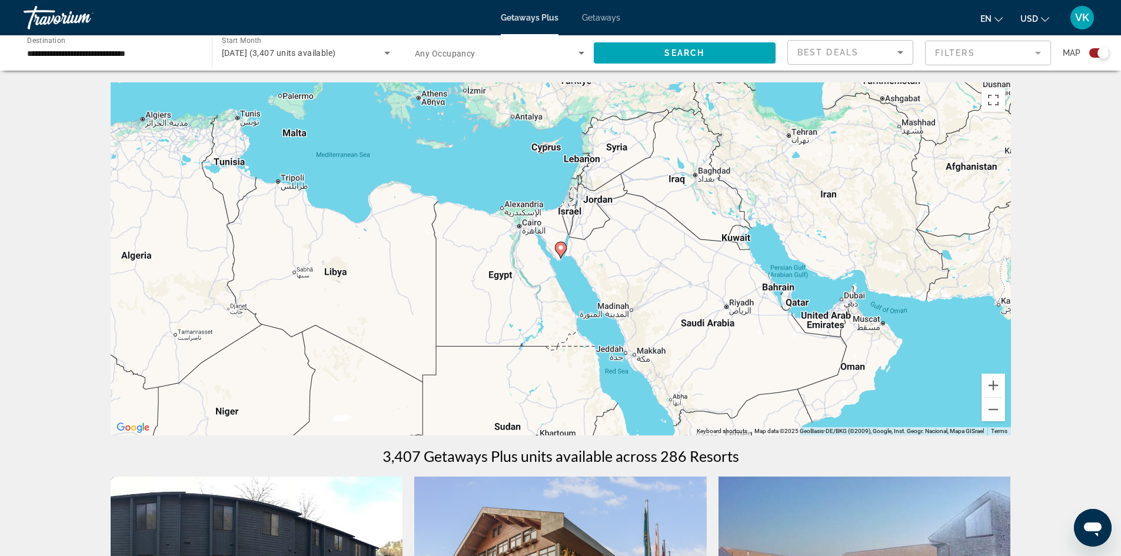
click at [556, 252] on gmp-advanced-marker "Main content" at bounding box center [561, 250] width 12 height 18
type input "**********"
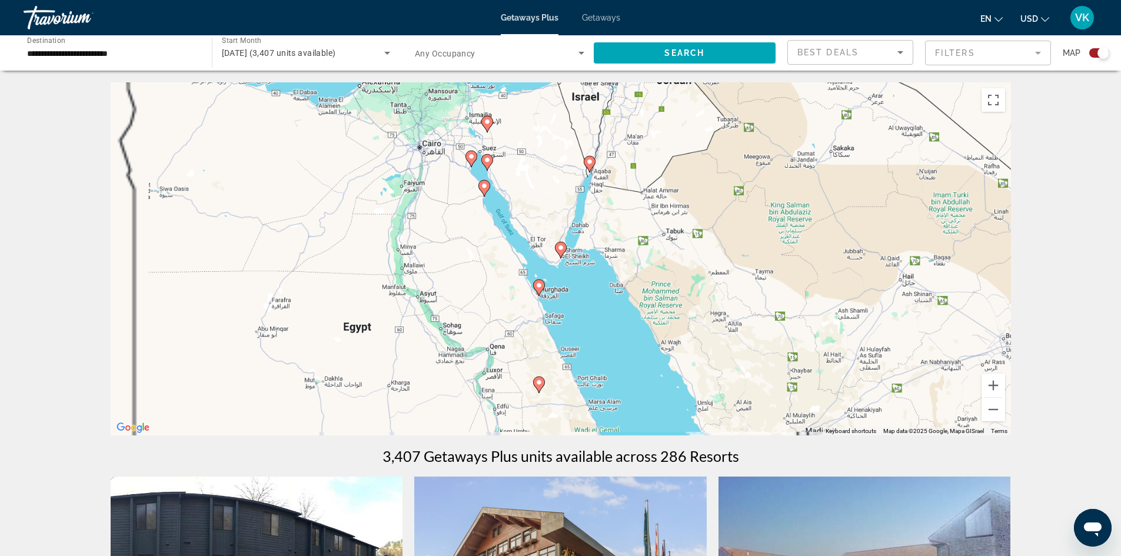
click at [562, 251] on image "Main content" at bounding box center [560, 247] width 7 height 7
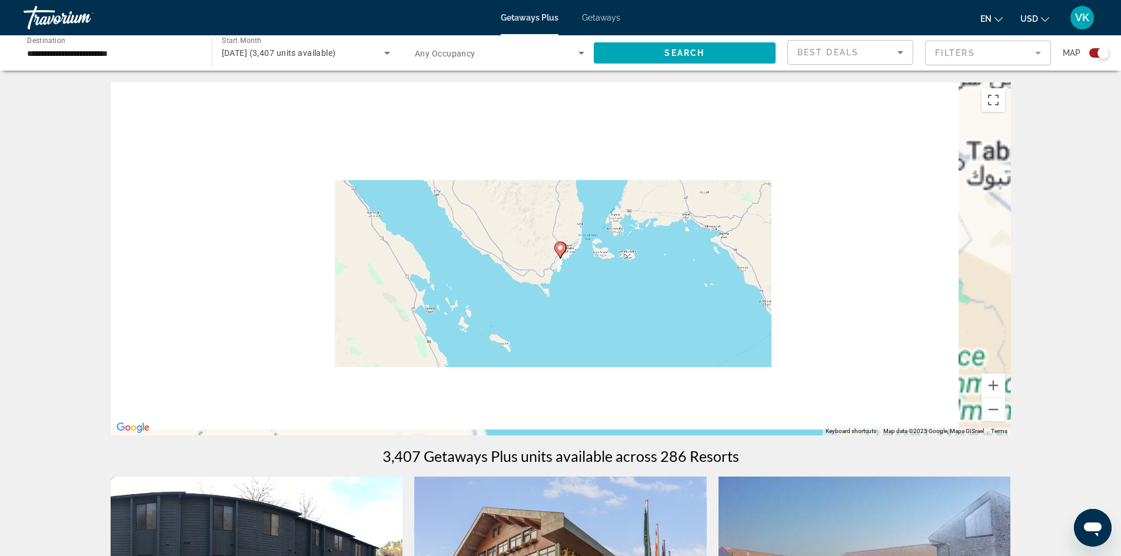
click at [561, 251] on image "Main content" at bounding box center [560, 247] width 7 height 7
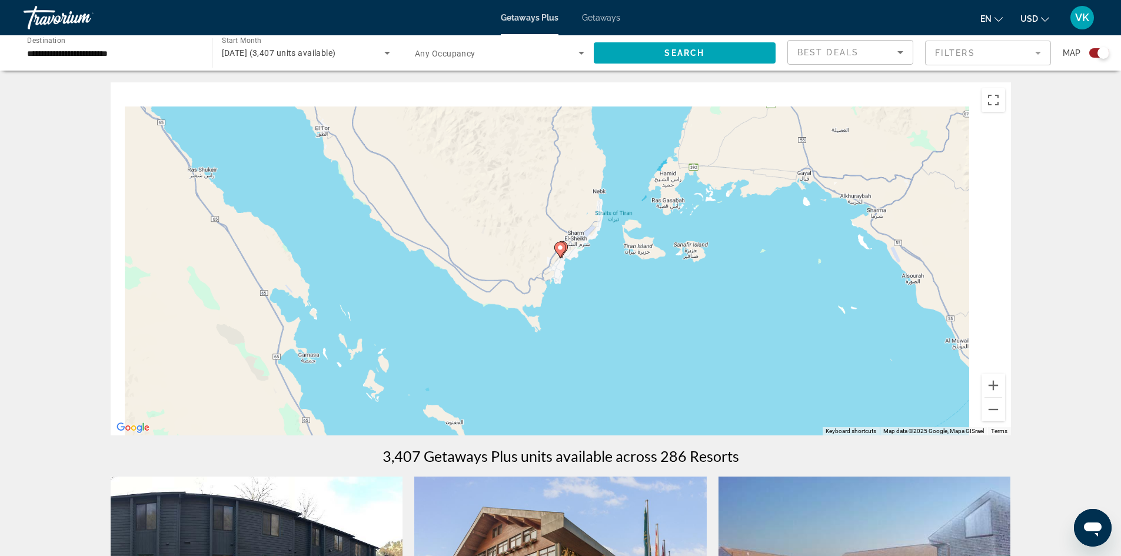
click at [561, 251] on image "Main content" at bounding box center [560, 247] width 7 height 7
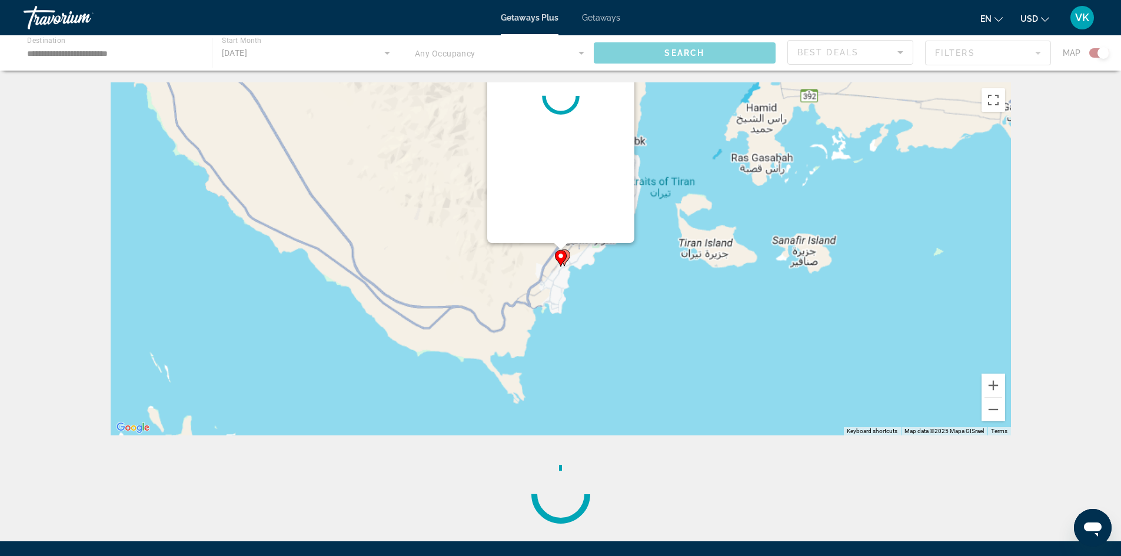
click at [561, 251] on g "Main content" at bounding box center [561, 258] width 12 height 16
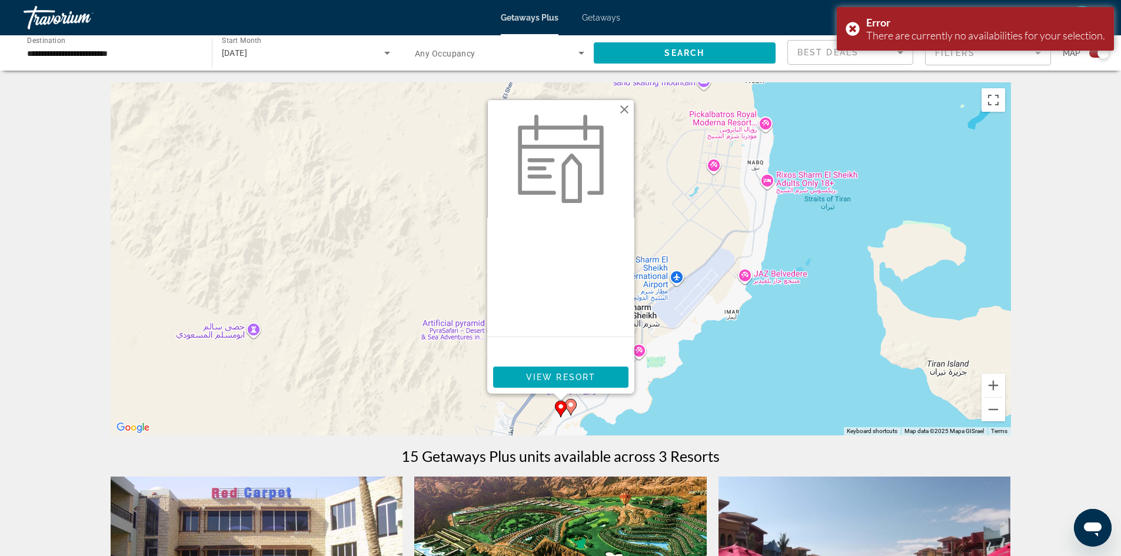
click at [621, 108] on button "Close" at bounding box center [624, 110] width 18 height 18
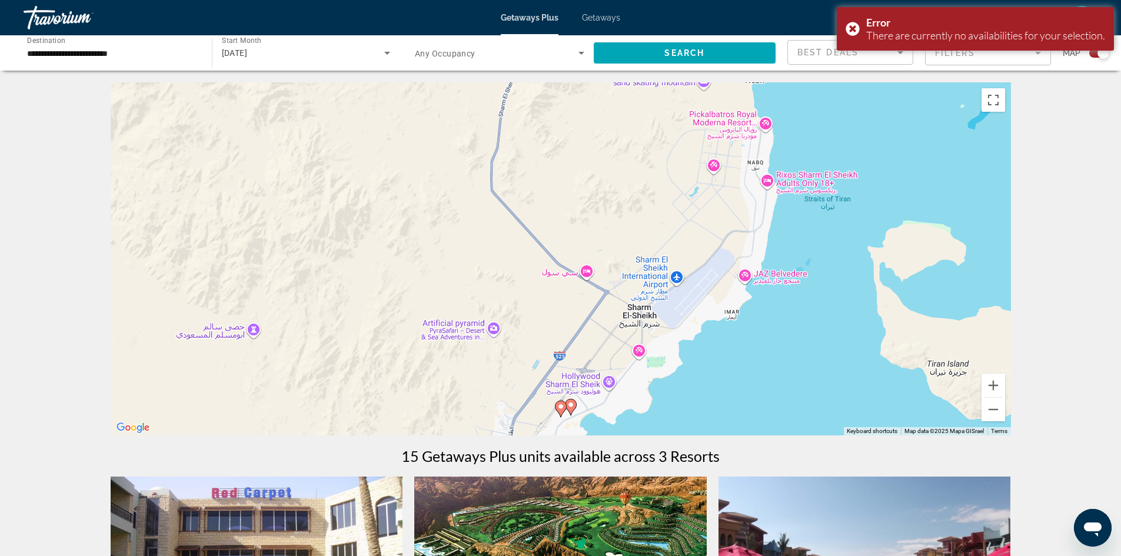
click at [569, 405] on image "Main content" at bounding box center [570, 404] width 7 height 7
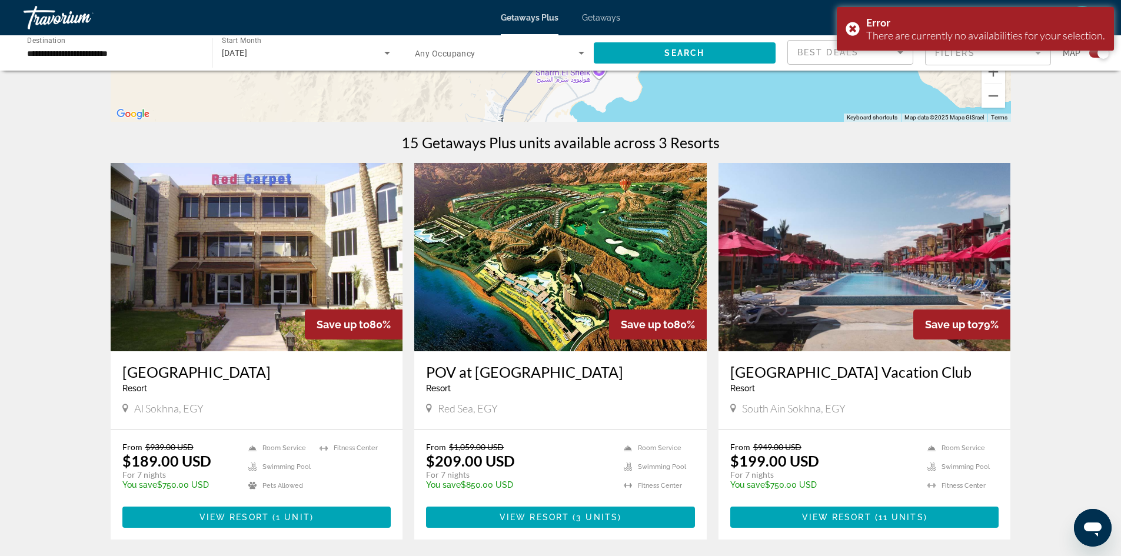
scroll to position [314, 0]
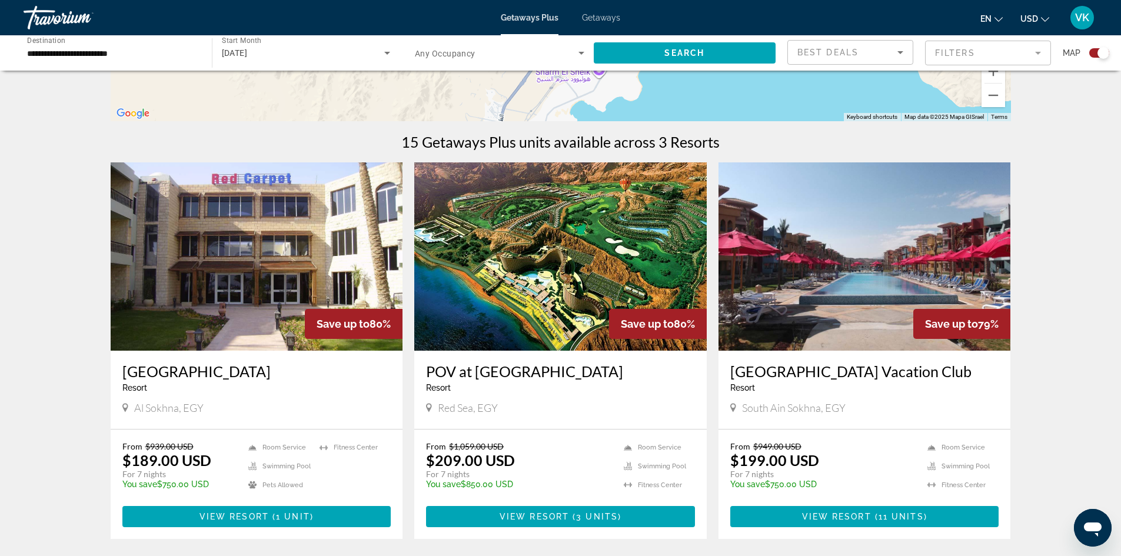
click at [521, 248] on img "Main content" at bounding box center [560, 256] width 292 height 188
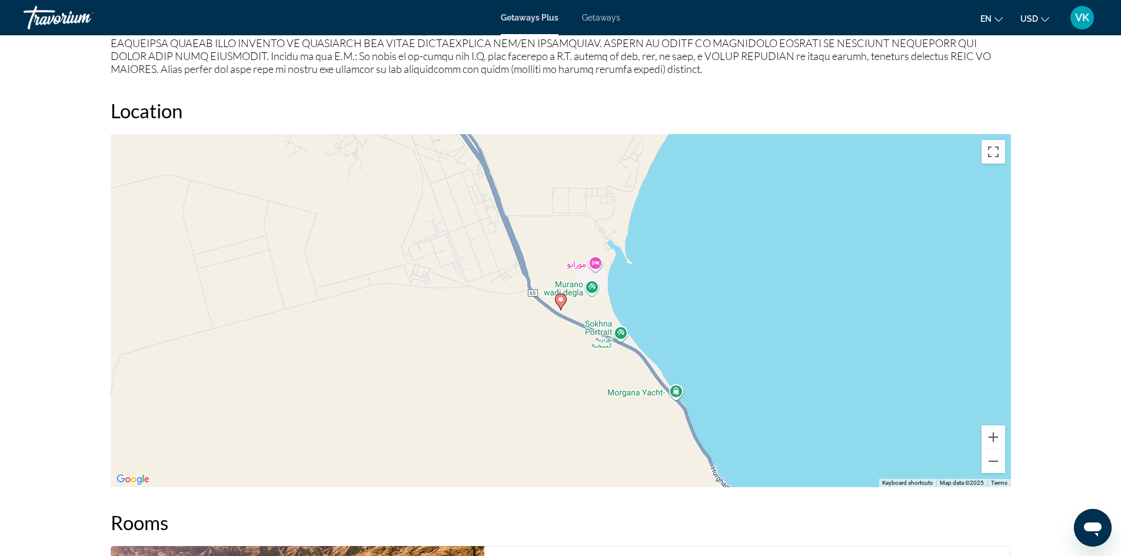
scroll to position [1397, 0]
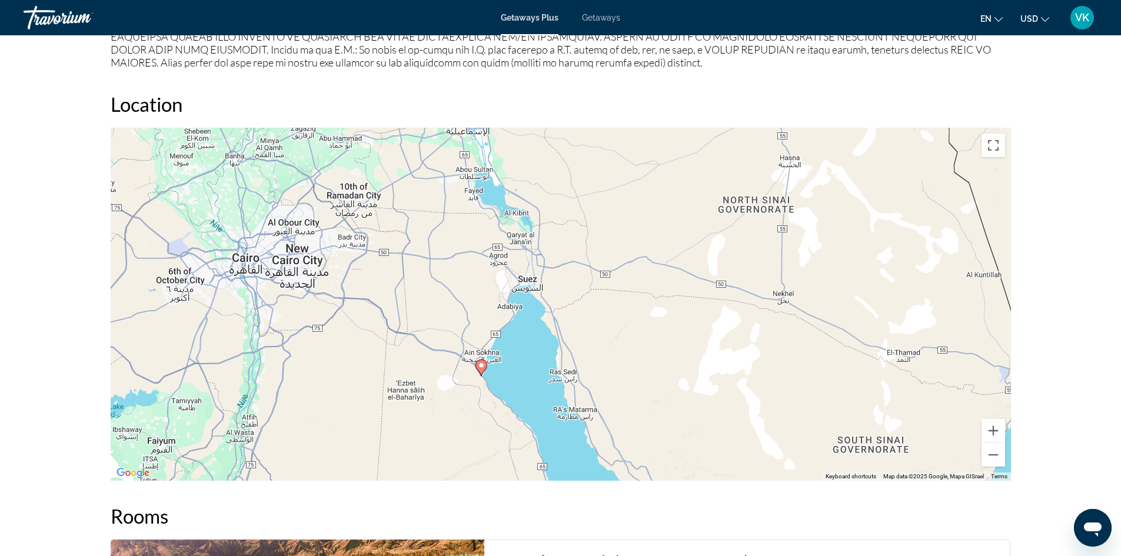
drag, startPoint x: 561, startPoint y: 328, endPoint x: 515, endPoint y: 445, distance: 125.0
click at [515, 445] on div "To activate drag with keyboard, press Alt + Enter. Once in keyboard drag state,…" at bounding box center [561, 304] width 900 height 353
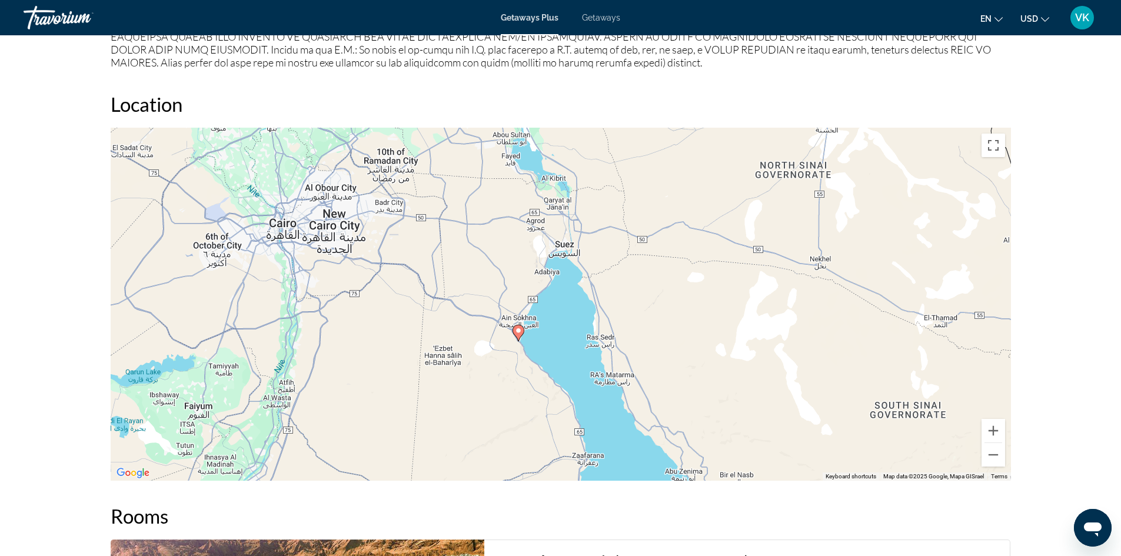
scroll to position [1388, 0]
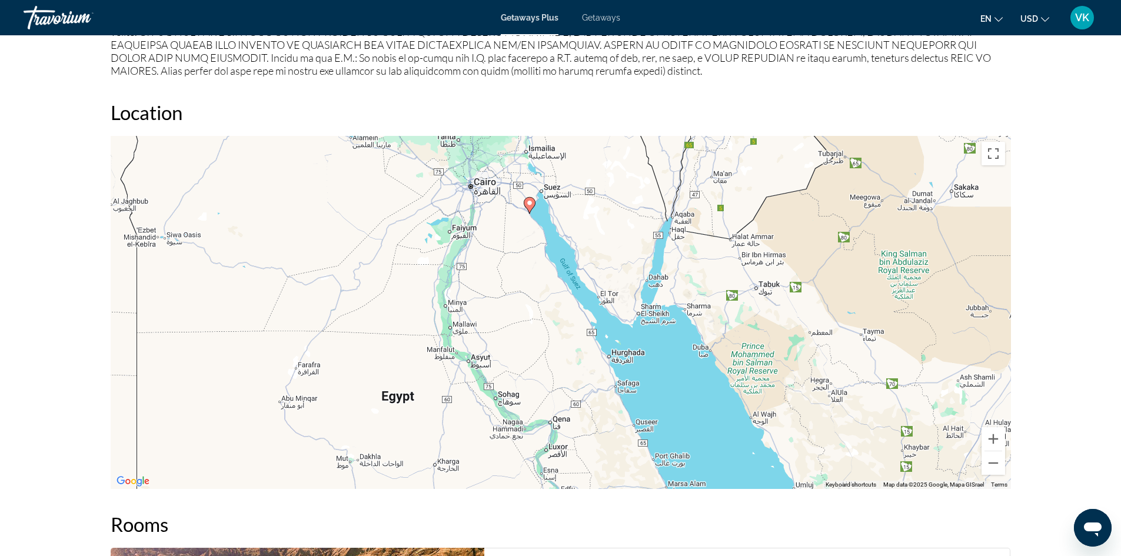
drag, startPoint x: 694, startPoint y: 378, endPoint x: 608, endPoint y: 255, distance: 150.3
click at [608, 255] on div "To activate drag with keyboard, press Alt + Enter. Once in keyboard drag state,…" at bounding box center [561, 312] width 900 height 353
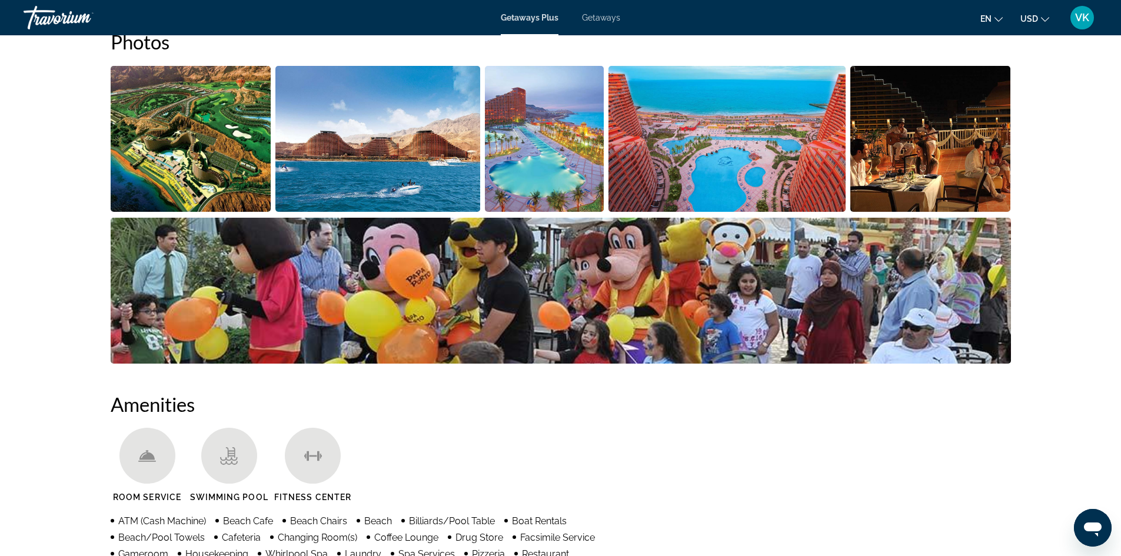
scroll to position [574, 0]
click at [314, 172] on img "Open full-screen image slider" at bounding box center [377, 139] width 205 height 146
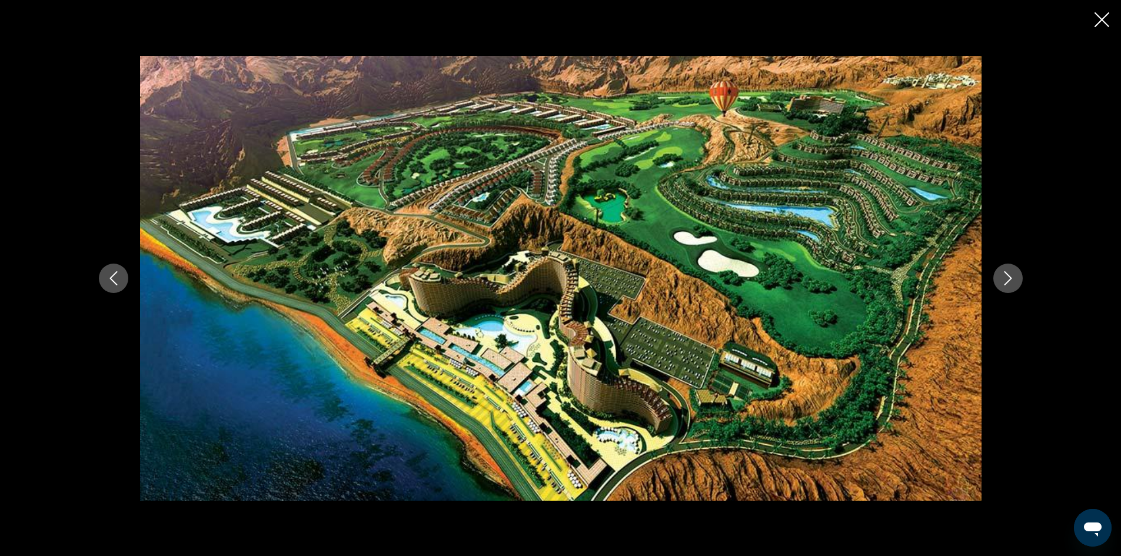
scroll to position [597, 0]
click at [1013, 274] on icon "Next image" at bounding box center [1008, 278] width 14 height 14
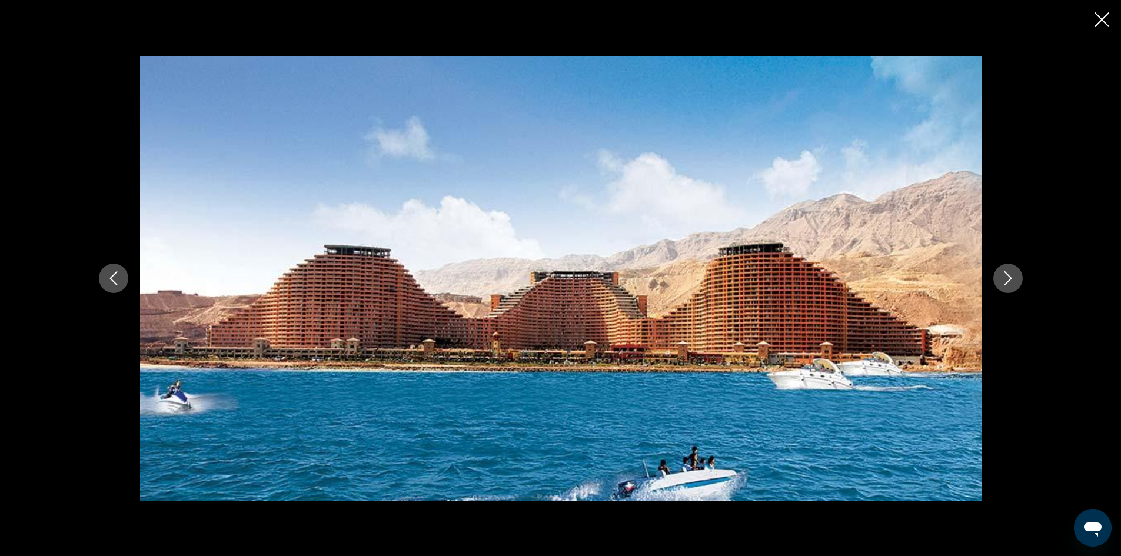
click at [1013, 274] on icon "Next image" at bounding box center [1008, 278] width 14 height 14
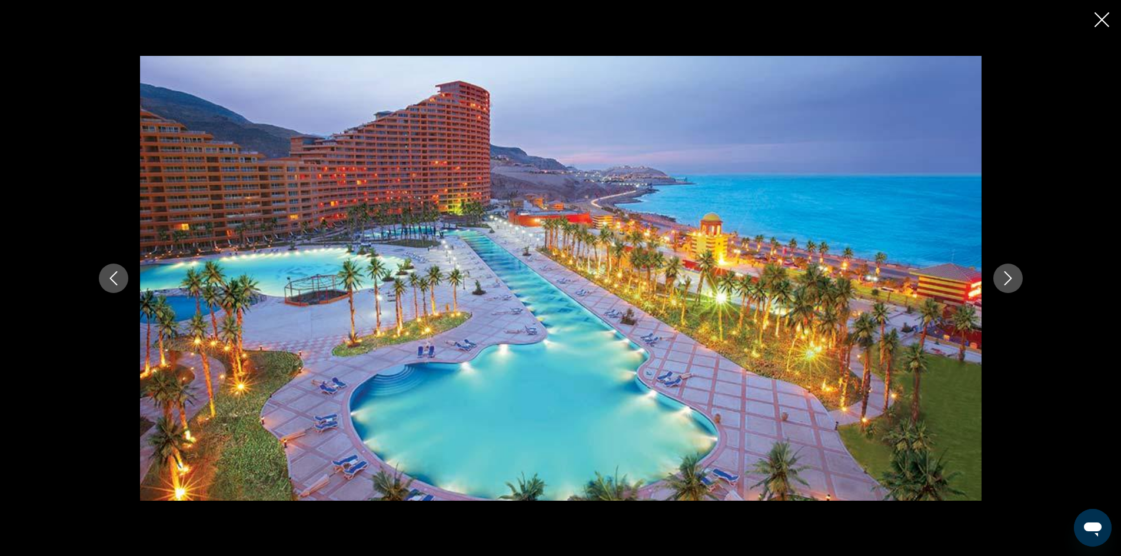
click at [1013, 274] on icon "Next image" at bounding box center [1008, 278] width 14 height 14
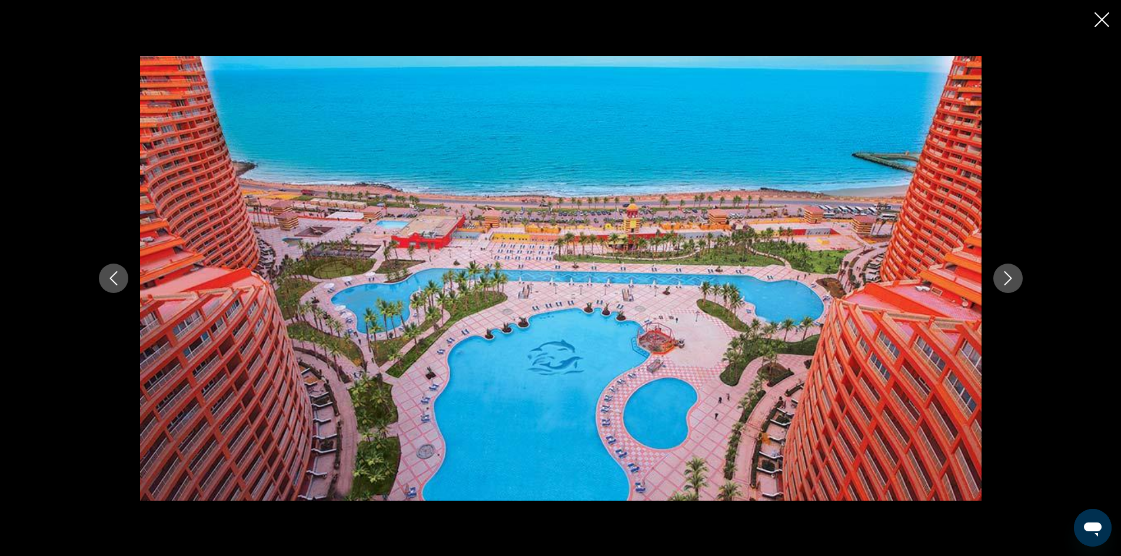
click at [1013, 274] on icon "Next image" at bounding box center [1008, 278] width 14 height 14
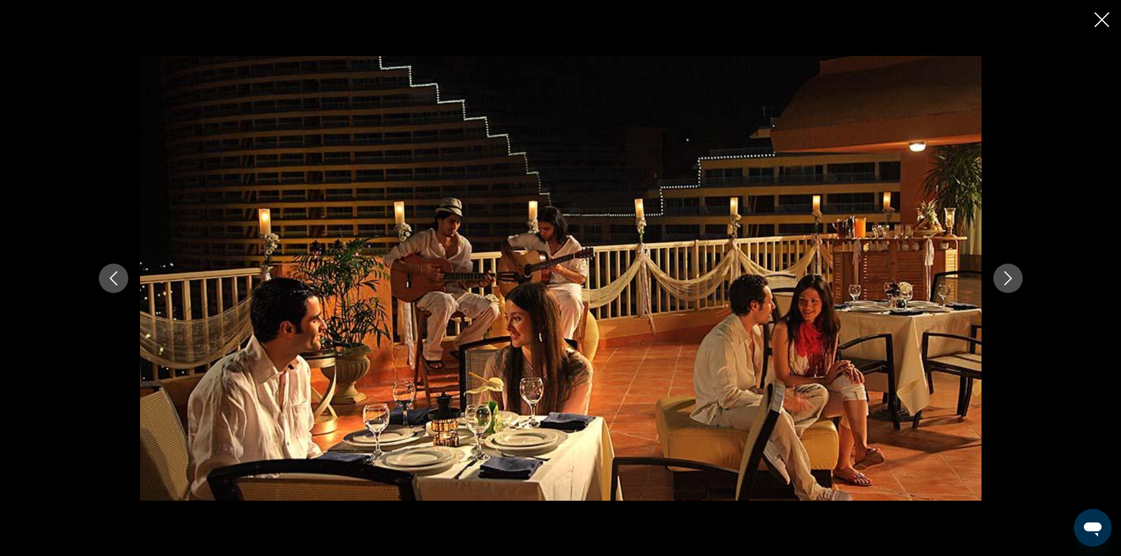
click at [1098, 23] on icon "Close slideshow" at bounding box center [1101, 19] width 15 height 15
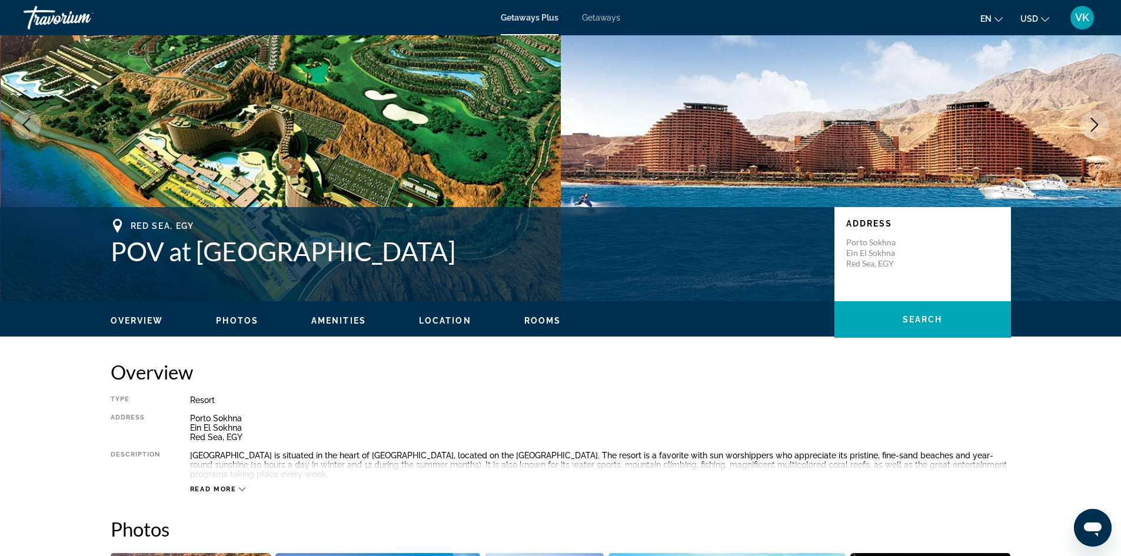
scroll to position [0, 0]
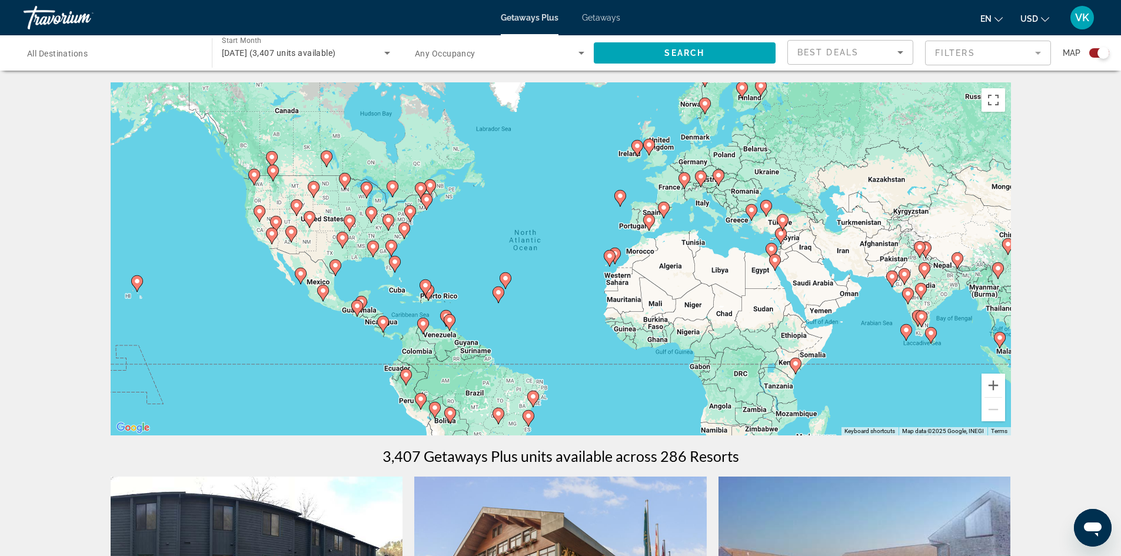
click at [603, 236] on div "To activate drag with keyboard, press Alt + Enter. Once in keyboard drag state,…" at bounding box center [561, 258] width 900 height 353
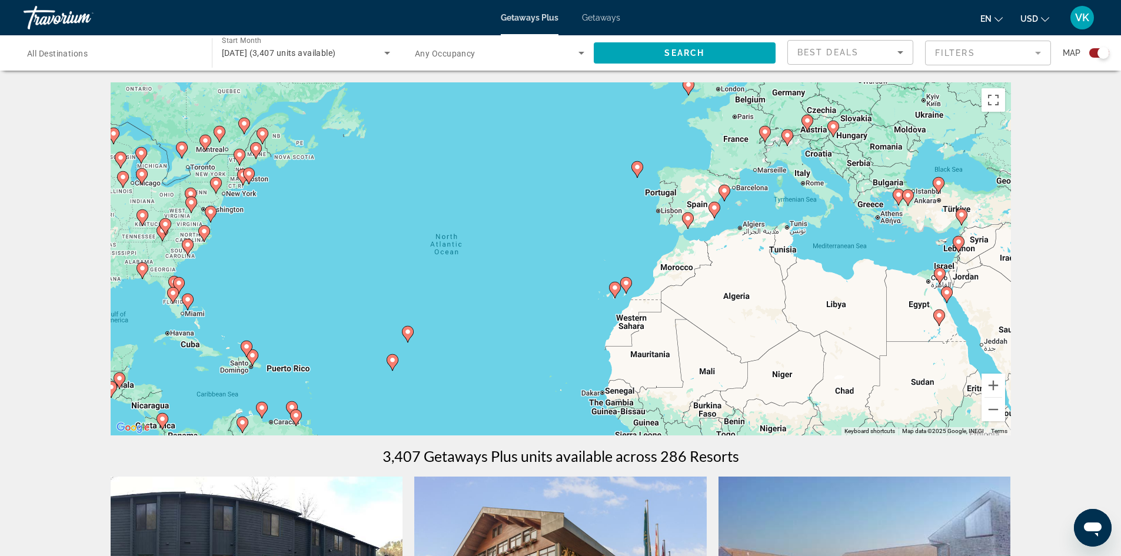
click at [598, 264] on div "To activate drag with keyboard, press Alt + Enter. Once in keyboard drag state,…" at bounding box center [561, 258] width 900 height 353
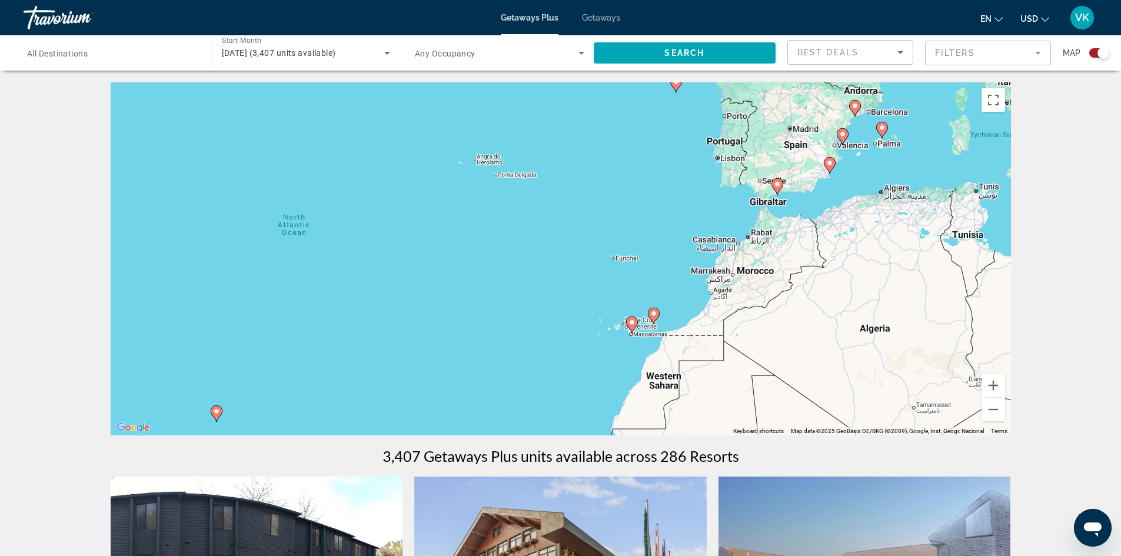
click at [603, 275] on div "To activate drag with keyboard, press Alt + Enter. Once in keyboard drag state,…" at bounding box center [561, 258] width 900 height 353
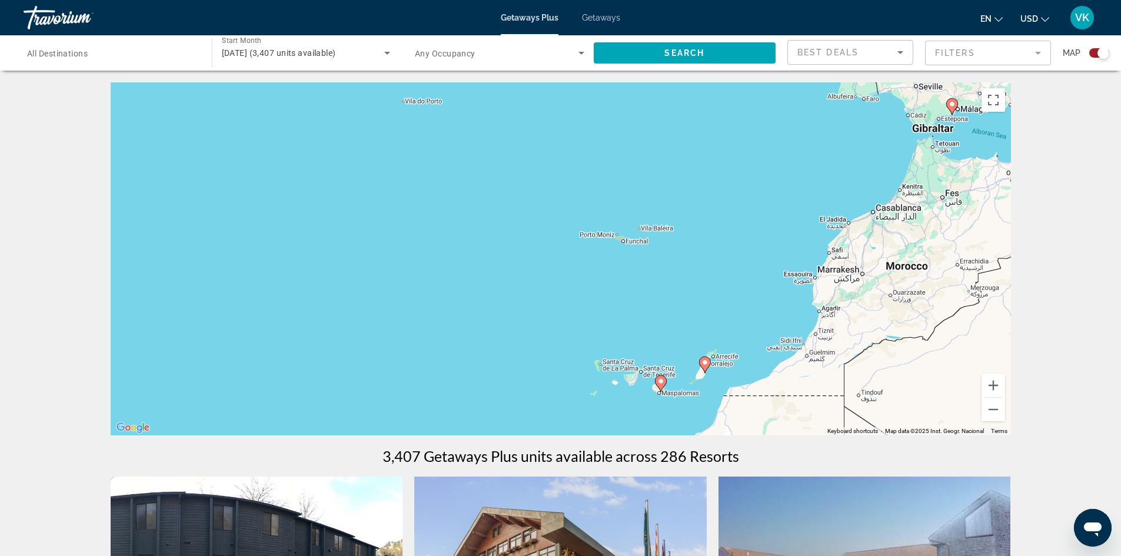
click at [636, 295] on div "To activate drag with keyboard, press Alt + Enter. Once in keyboard drag state,…" at bounding box center [561, 258] width 900 height 353
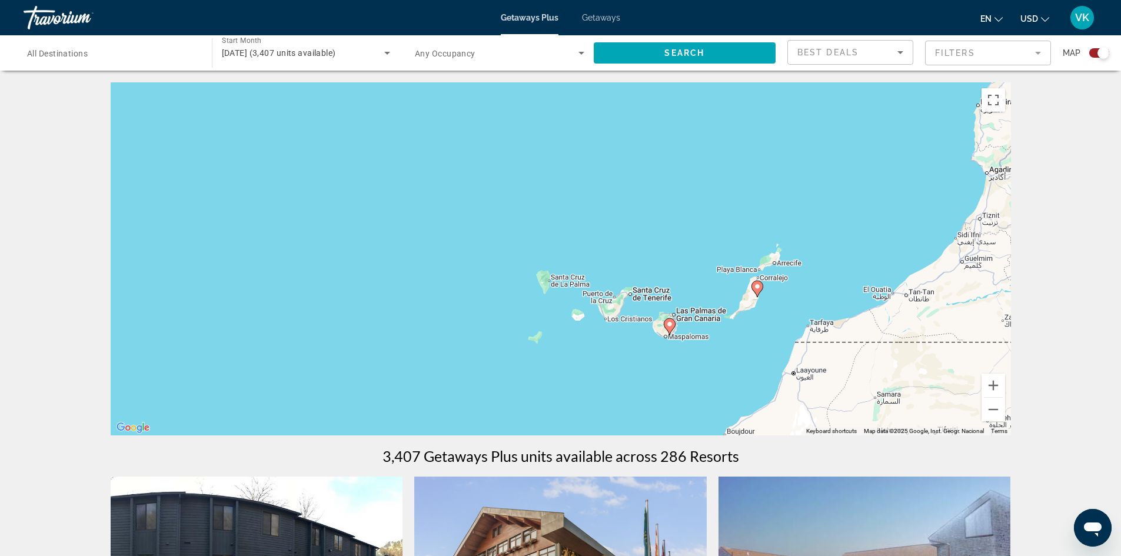
drag, startPoint x: 636, startPoint y: 295, endPoint x: 620, endPoint y: 138, distance: 158.5
click at [620, 138] on div "To activate drag with keyboard, press Alt + Enter. Once in keyboard drag state,…" at bounding box center [561, 258] width 900 height 353
click at [687, 221] on div "To activate drag with keyboard, press Alt + Enter. Once in keyboard drag state,…" at bounding box center [561, 258] width 900 height 353
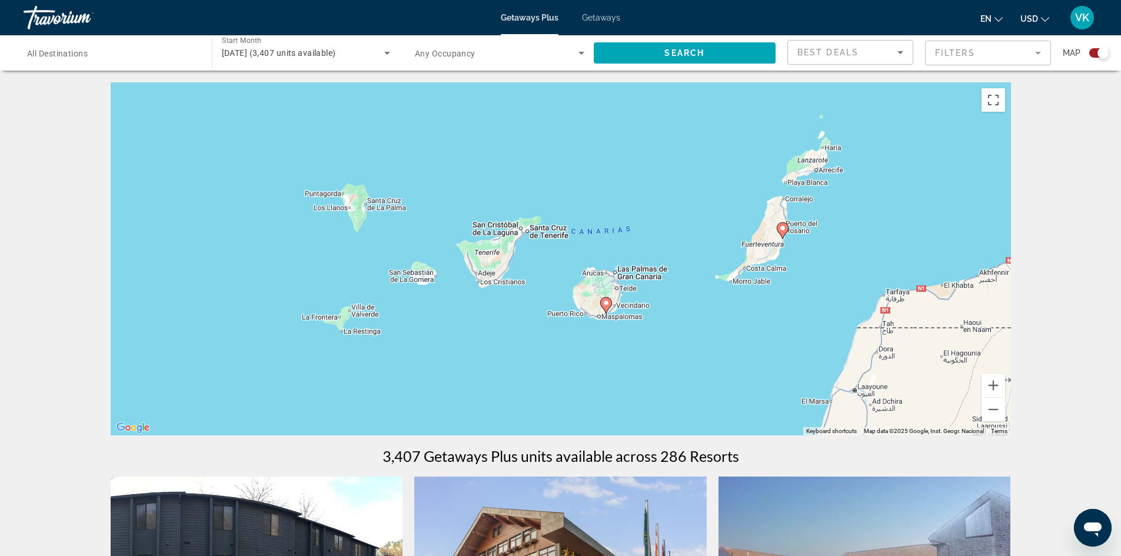
drag, startPoint x: 699, startPoint y: 316, endPoint x: 657, endPoint y: 171, distance: 151.4
click at [657, 171] on div "To activate drag with keyboard, press Alt + Enter. Once in keyboard drag state,…" at bounding box center [561, 258] width 900 height 353
click at [608, 302] on image "Main content" at bounding box center [605, 301] width 7 height 7
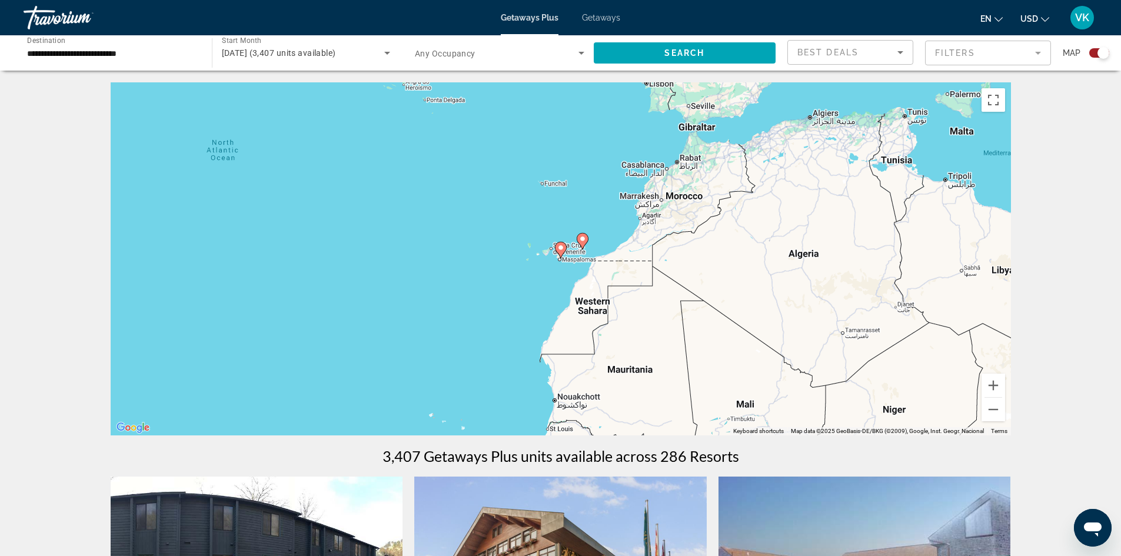
click at [560, 255] on icon "Main content" at bounding box center [560, 249] width 11 height 15
type input "**********"
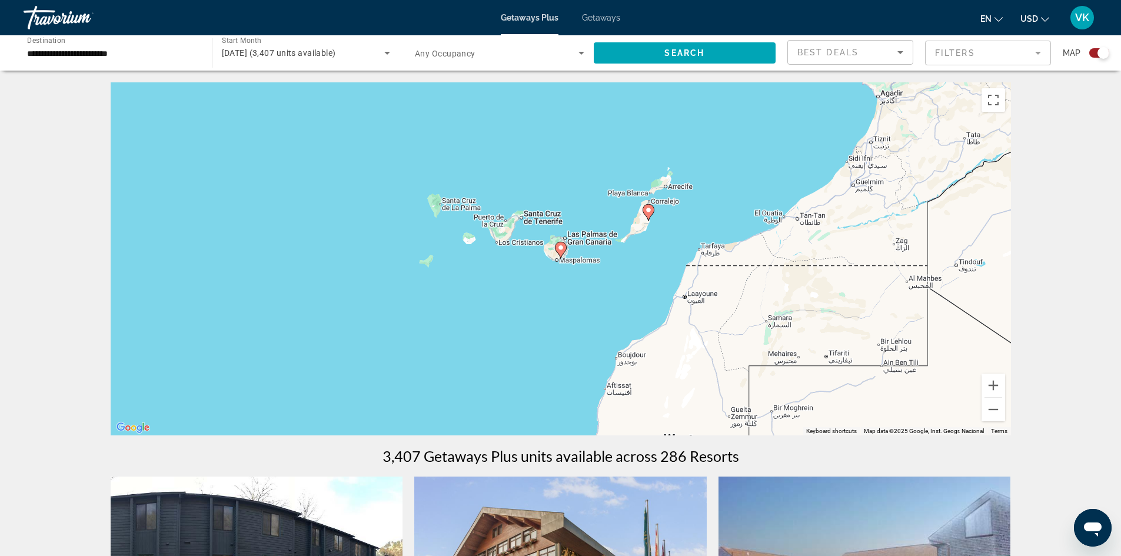
click at [560, 255] on icon "Main content" at bounding box center [560, 249] width 11 height 15
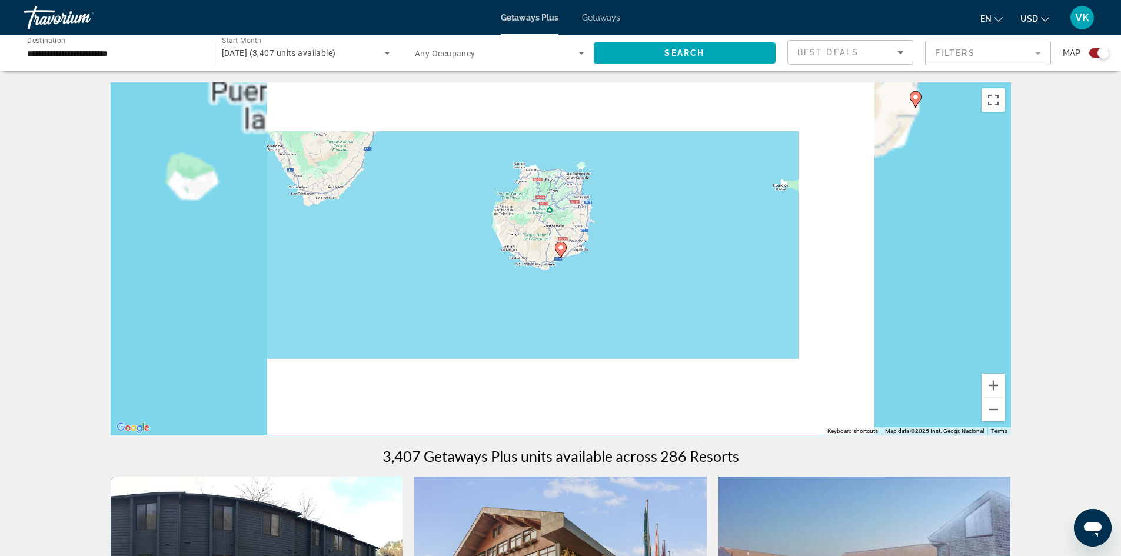
click at [560, 255] on icon "Main content" at bounding box center [560, 249] width 11 height 15
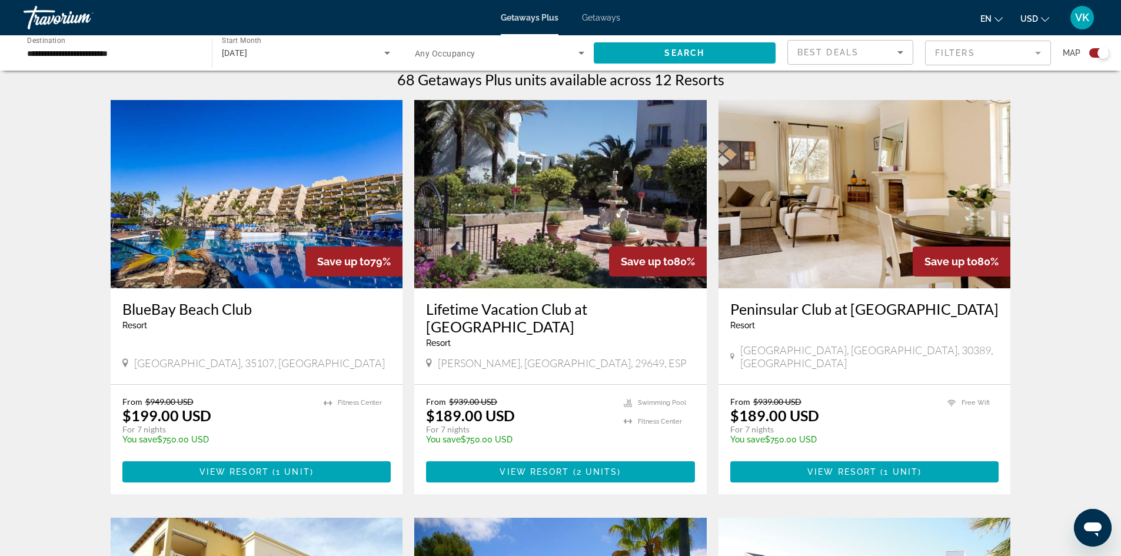
scroll to position [378, 0]
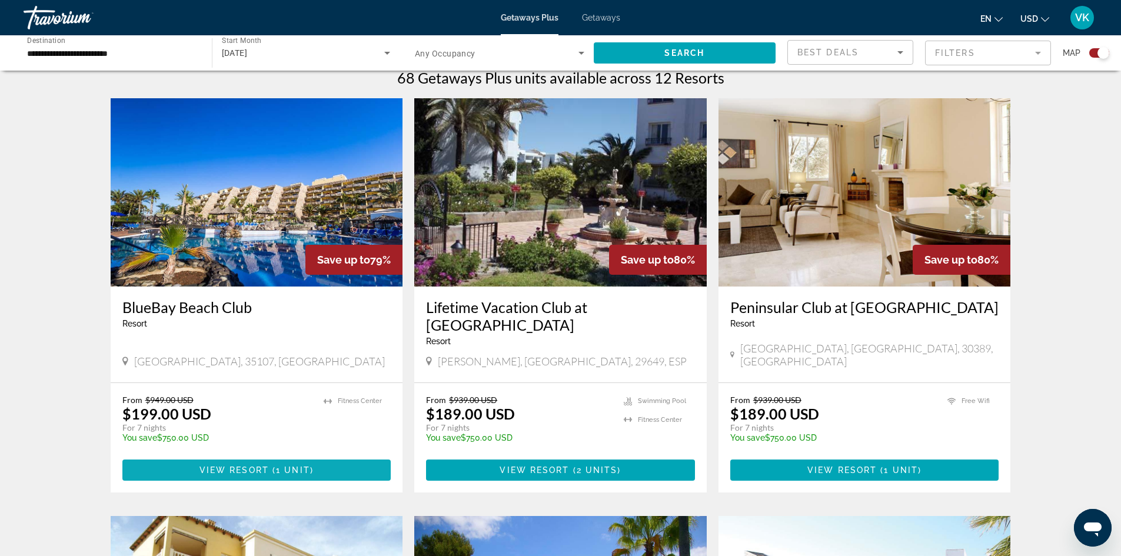
click at [279, 456] on span "Main content" at bounding box center [256, 470] width 269 height 28
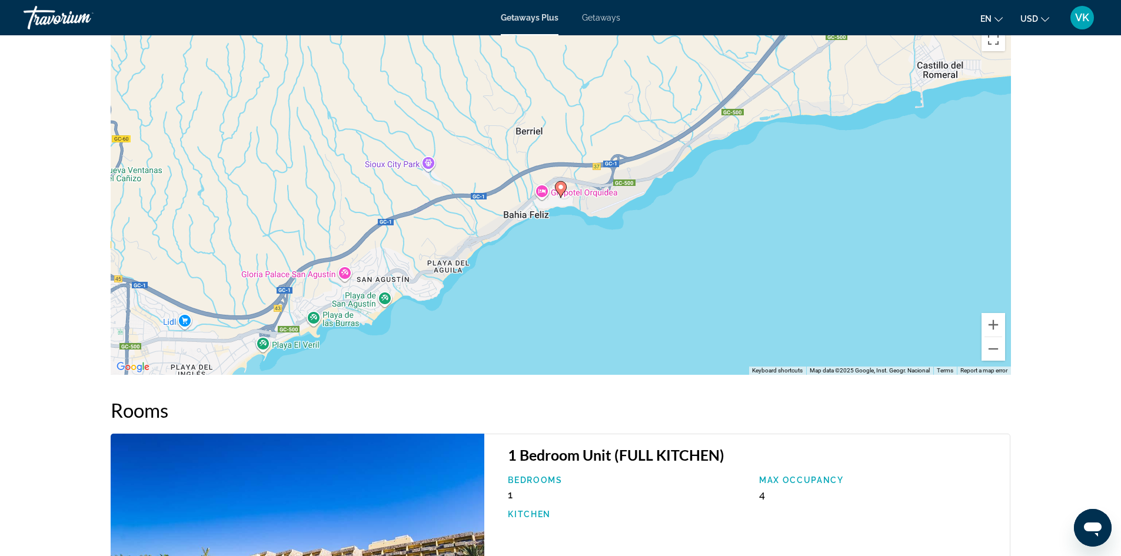
scroll to position [1540, 0]
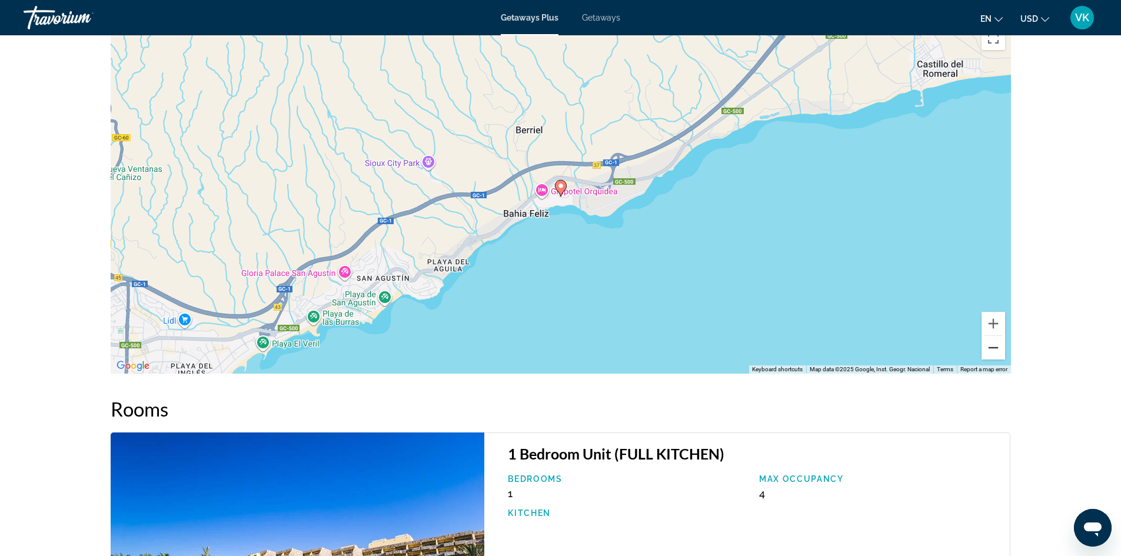
click at [995, 336] on button "Zoom out" at bounding box center [993, 348] width 24 height 24
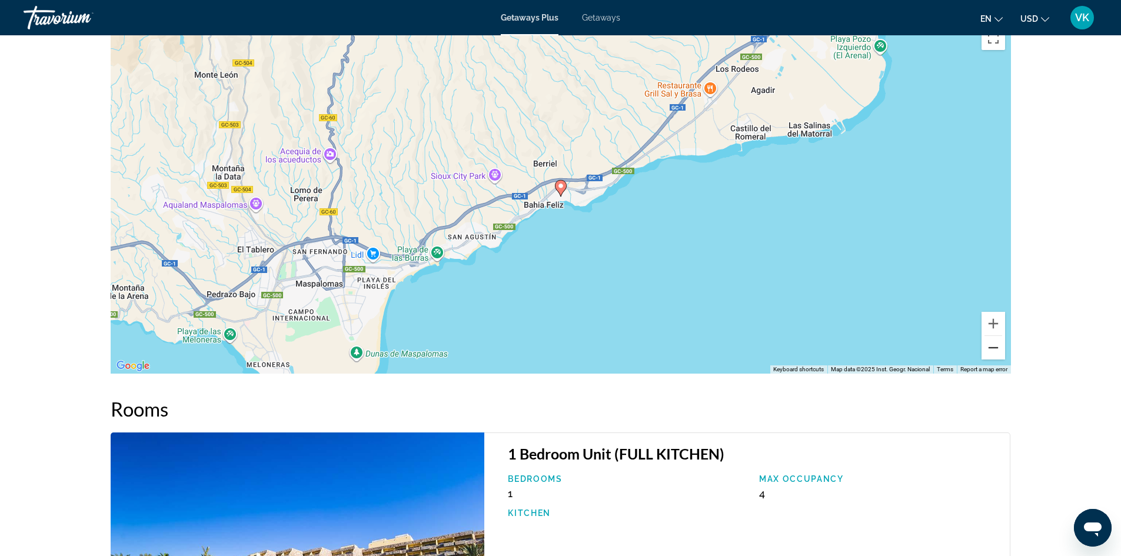
click at [995, 336] on button "Zoom out" at bounding box center [993, 348] width 24 height 24
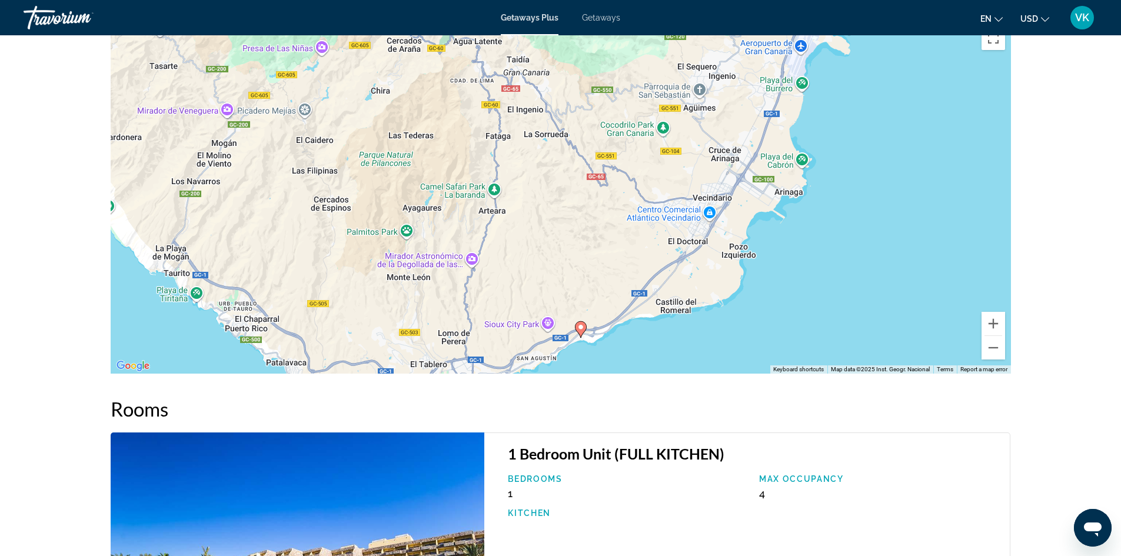
drag, startPoint x: 739, startPoint y: 215, endPoint x: 762, endPoint y: 384, distance: 171.0
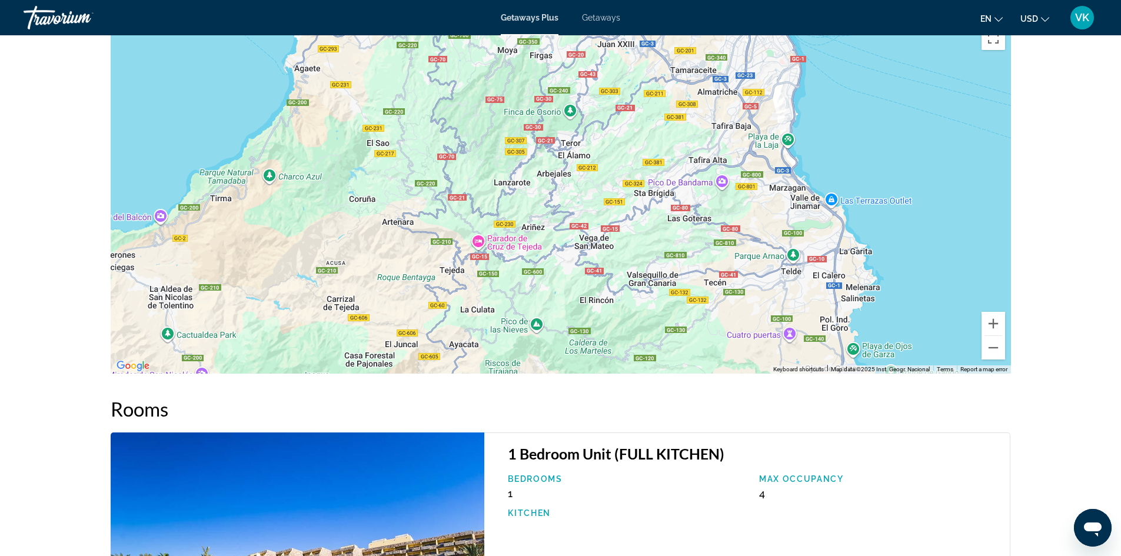
drag, startPoint x: 599, startPoint y: 262, endPoint x: 650, endPoint y: 584, distance: 325.7
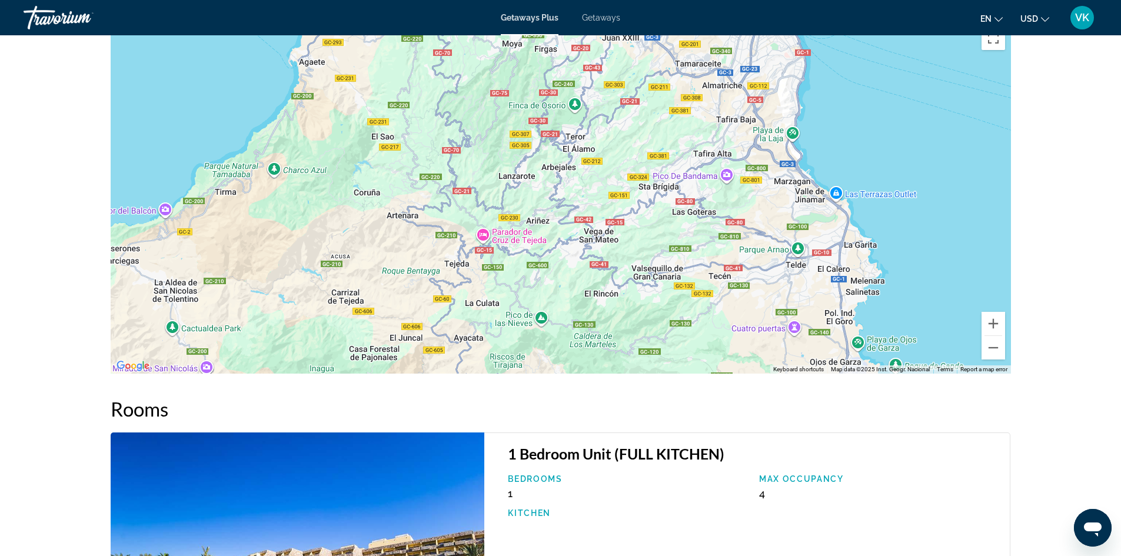
drag, startPoint x: 547, startPoint y: 289, endPoint x: 426, endPoint y: 128, distance: 201.7
click at [426, 128] on div "Main content" at bounding box center [561, 197] width 900 height 353
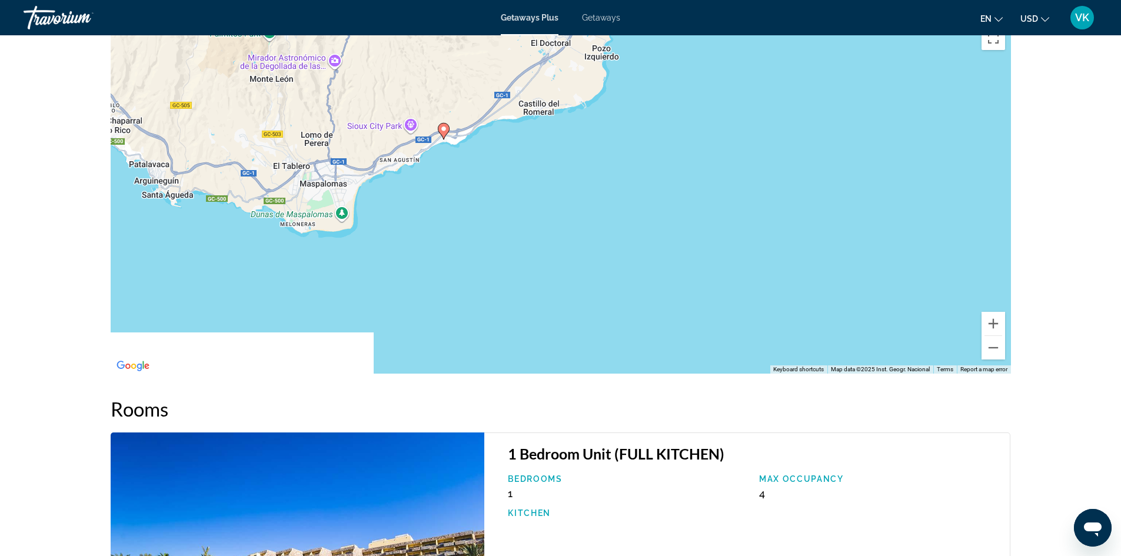
drag, startPoint x: 370, startPoint y: 110, endPoint x: 736, endPoint y: 232, distance: 385.8
click at [736, 232] on div "To activate drag with keyboard, press Alt + Enter. Once in keyboard drag state,…" at bounding box center [561, 197] width 900 height 353
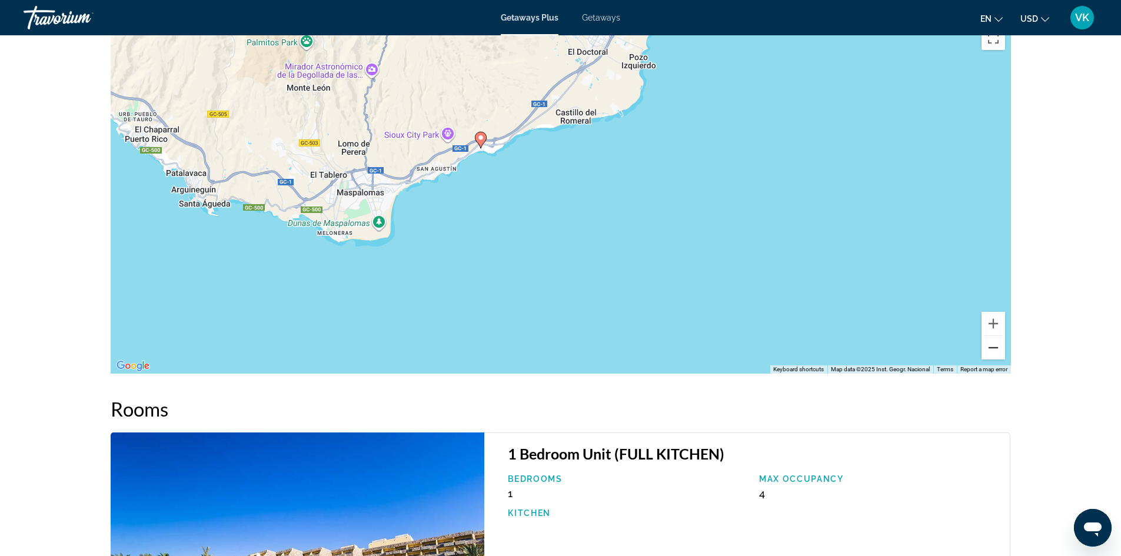
click at [985, 336] on button "Zoom out" at bounding box center [993, 348] width 24 height 24
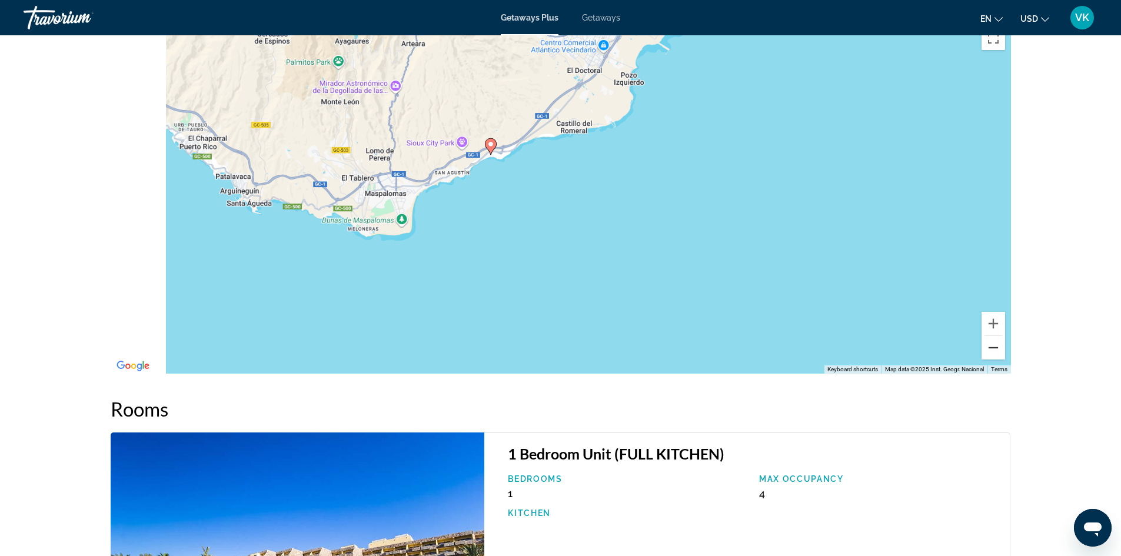
click at [985, 336] on button "Zoom out" at bounding box center [993, 348] width 24 height 24
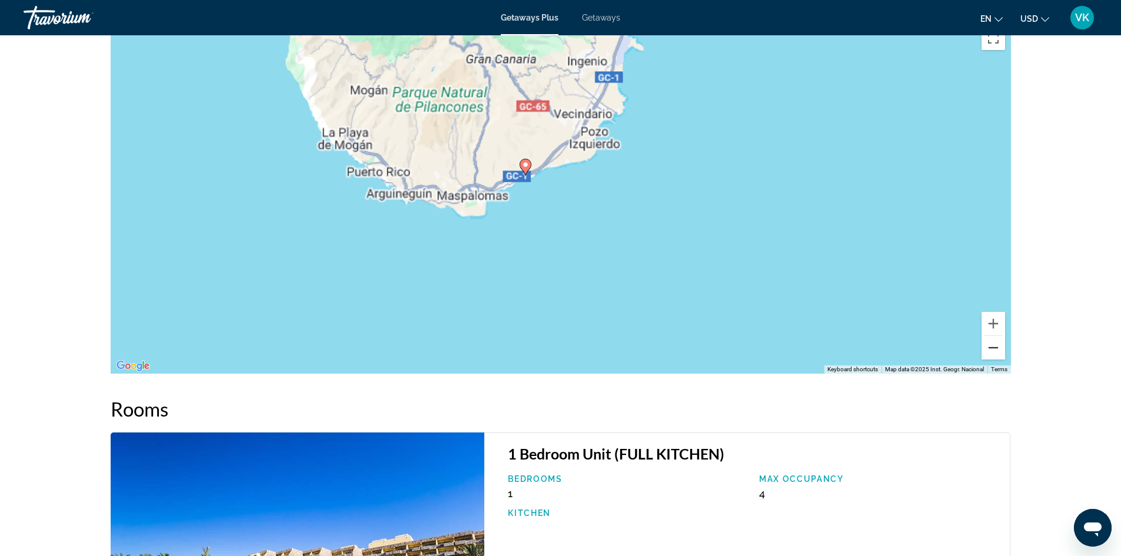
click at [985, 336] on button "Zoom out" at bounding box center [993, 348] width 24 height 24
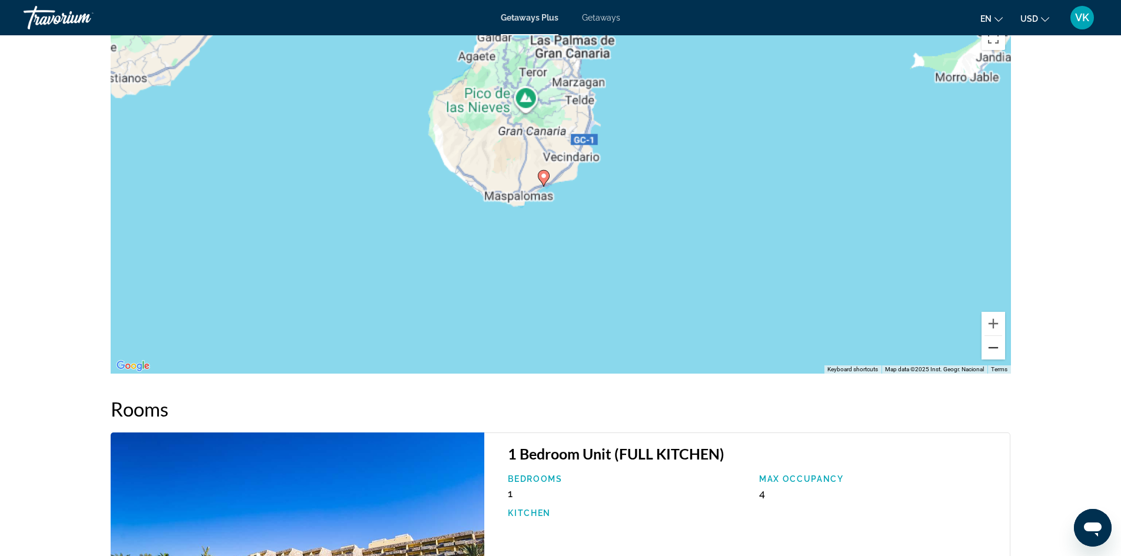
click at [985, 336] on button "Zoom out" at bounding box center [993, 348] width 24 height 24
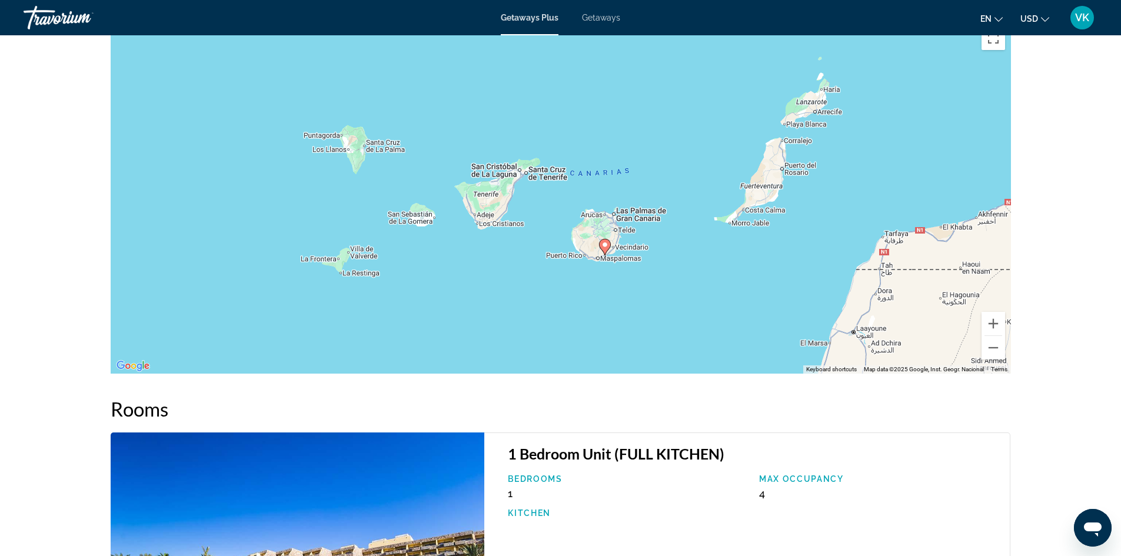
drag, startPoint x: 734, startPoint y: 184, endPoint x: 787, endPoint y: 252, distance: 85.9
click at [787, 252] on div "To activate drag with keyboard, press Alt + Enter. Once in keyboard drag state,…" at bounding box center [561, 197] width 900 height 353
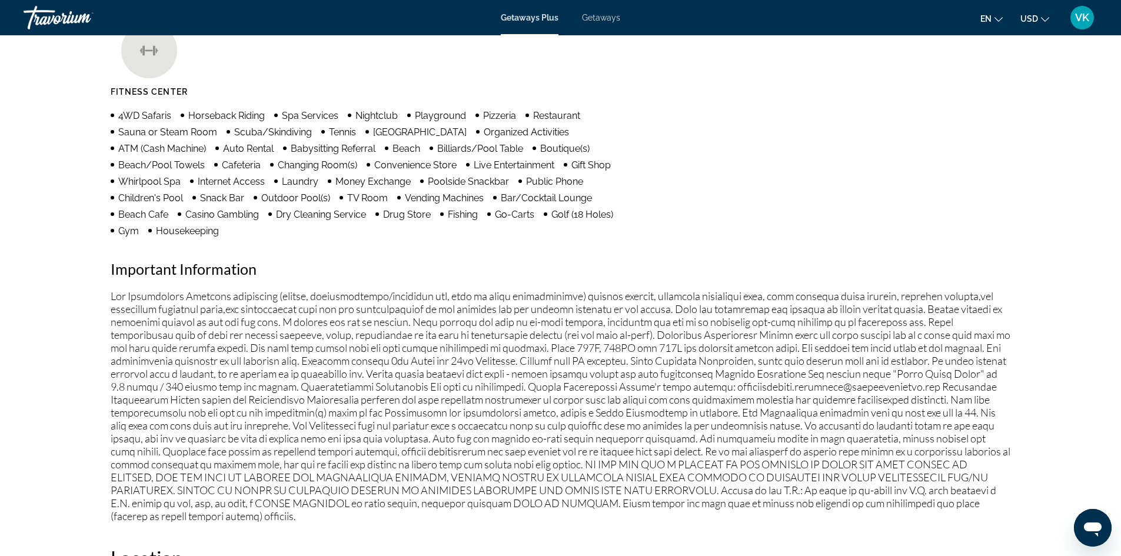
scroll to position [875, 0]
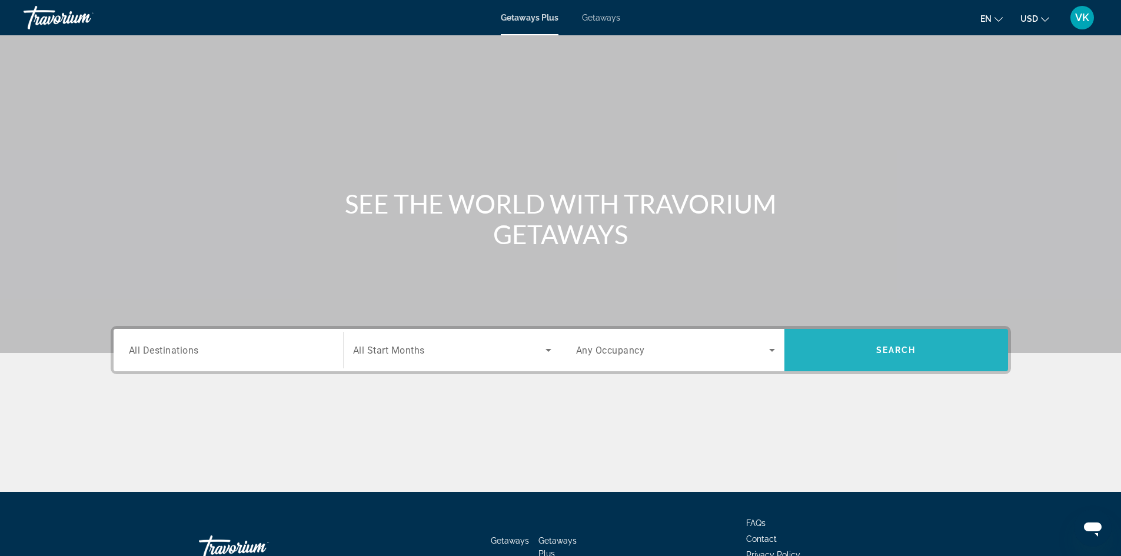
click at [893, 359] on span "Search widget" at bounding box center [896, 350] width 224 height 28
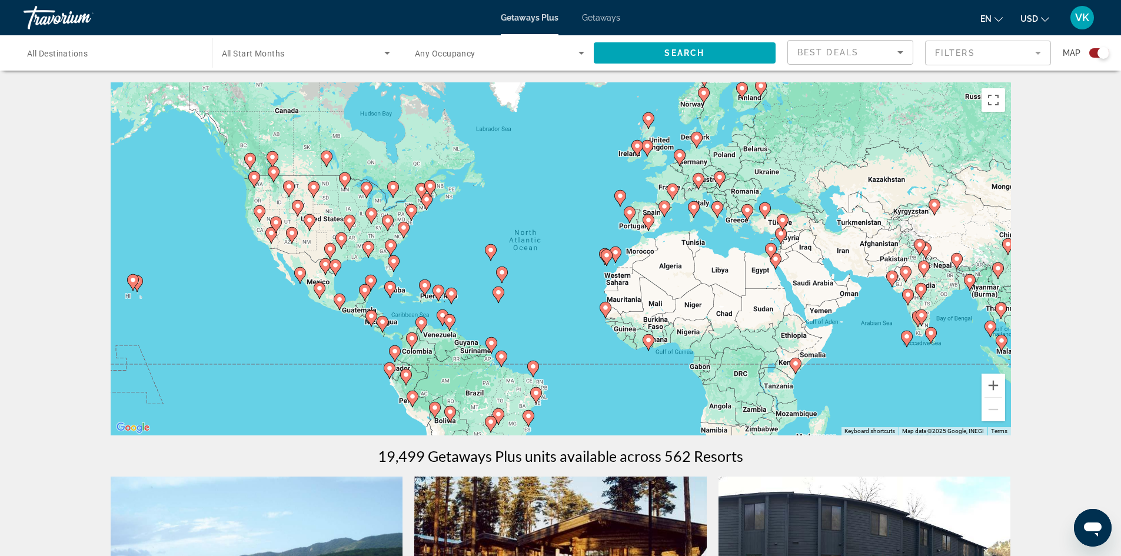
click at [664, 231] on div "To activate drag with keyboard, press Alt + Enter. Once in keyboard drag state,…" at bounding box center [561, 258] width 900 height 353
click at [606, 269] on div "To activate drag with keyboard, press Alt + Enter. Once in keyboard drag state,…" at bounding box center [561, 258] width 900 height 353
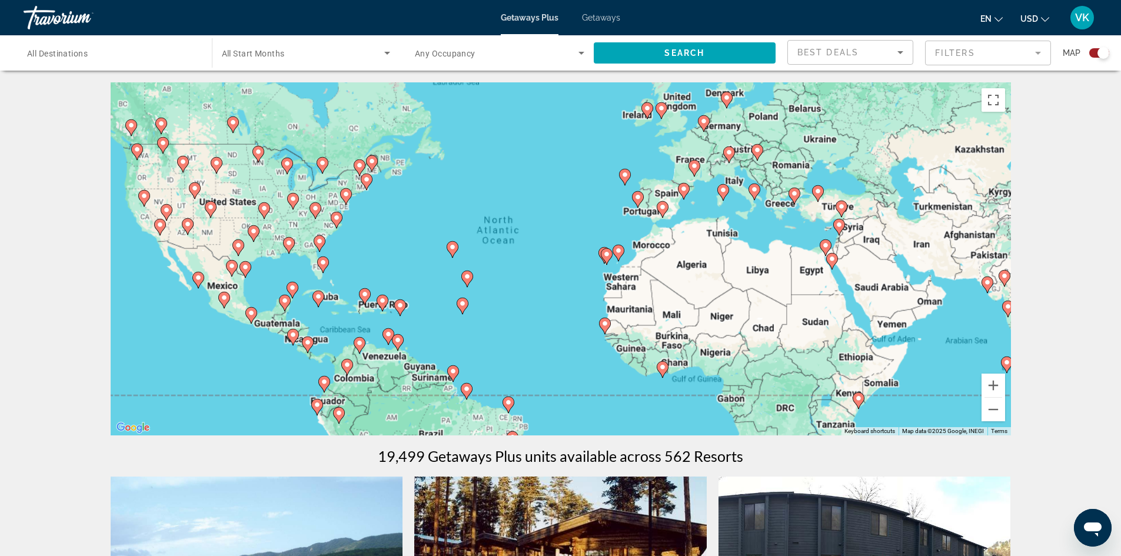
click at [606, 269] on div "To activate drag with keyboard, press Alt + Enter. Once in keyboard drag state,…" at bounding box center [561, 258] width 900 height 353
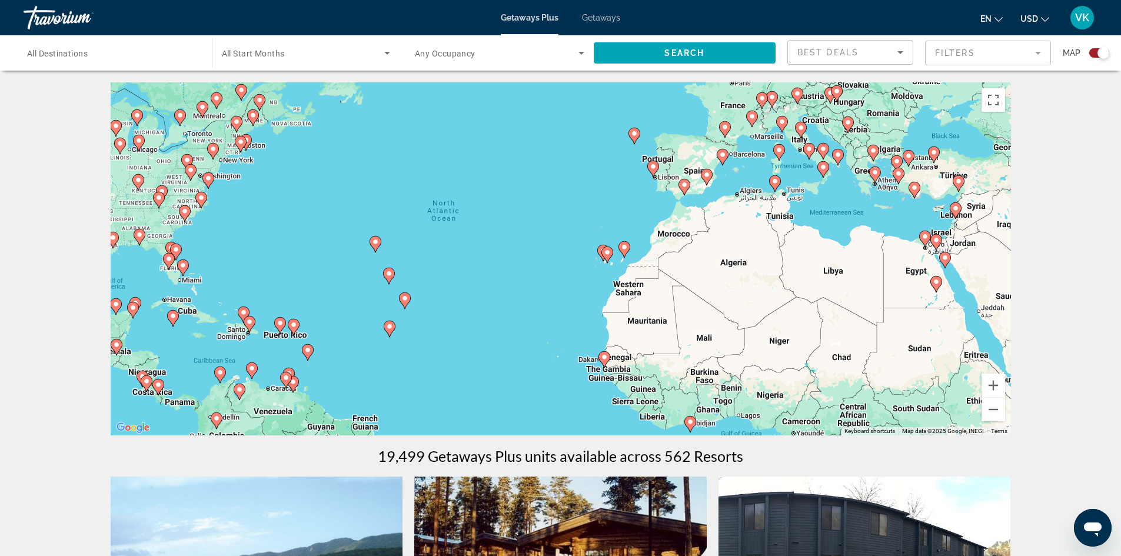
click at [606, 269] on div "To activate drag with keyboard, press Alt + Enter. Once in keyboard drag state,…" at bounding box center [561, 258] width 900 height 353
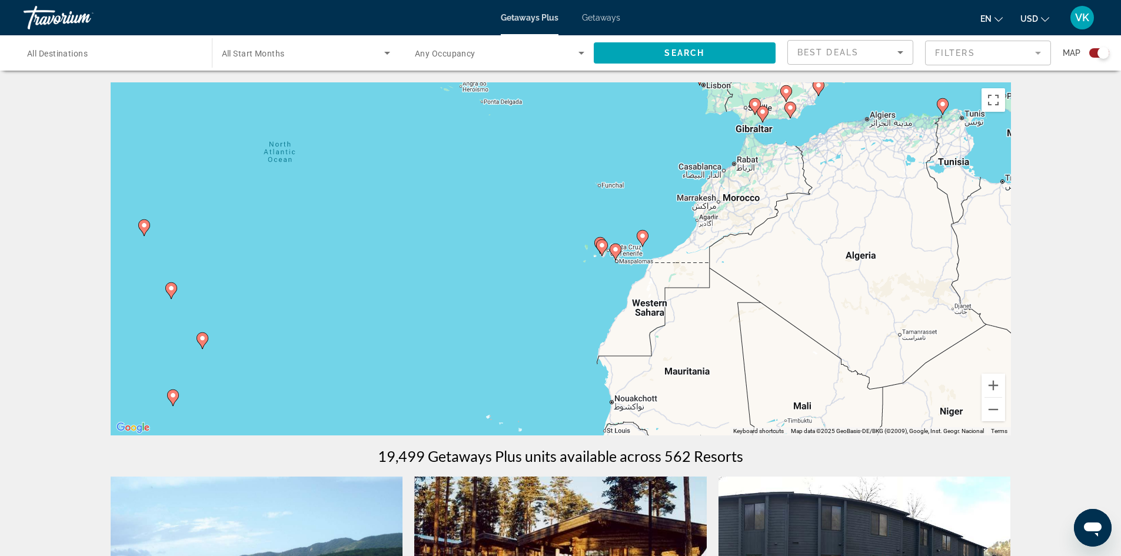
click at [606, 269] on div "To activate drag with keyboard, press Alt + Enter. Once in keyboard drag state,…" at bounding box center [561, 258] width 900 height 353
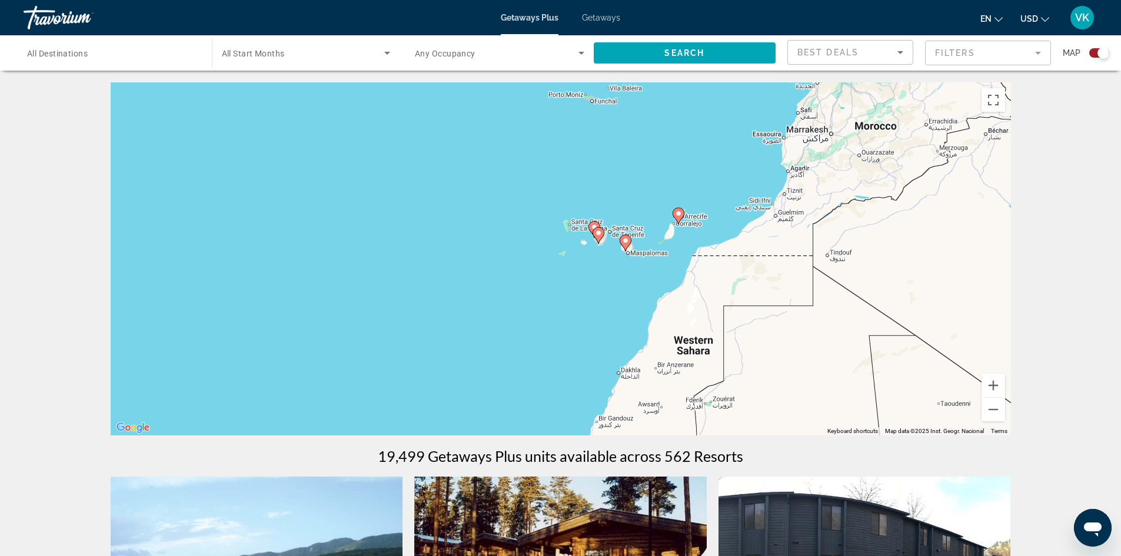
click at [606, 269] on div "To activate drag with keyboard, press Alt + Enter. Once in keyboard drag state,…" at bounding box center [561, 258] width 900 height 353
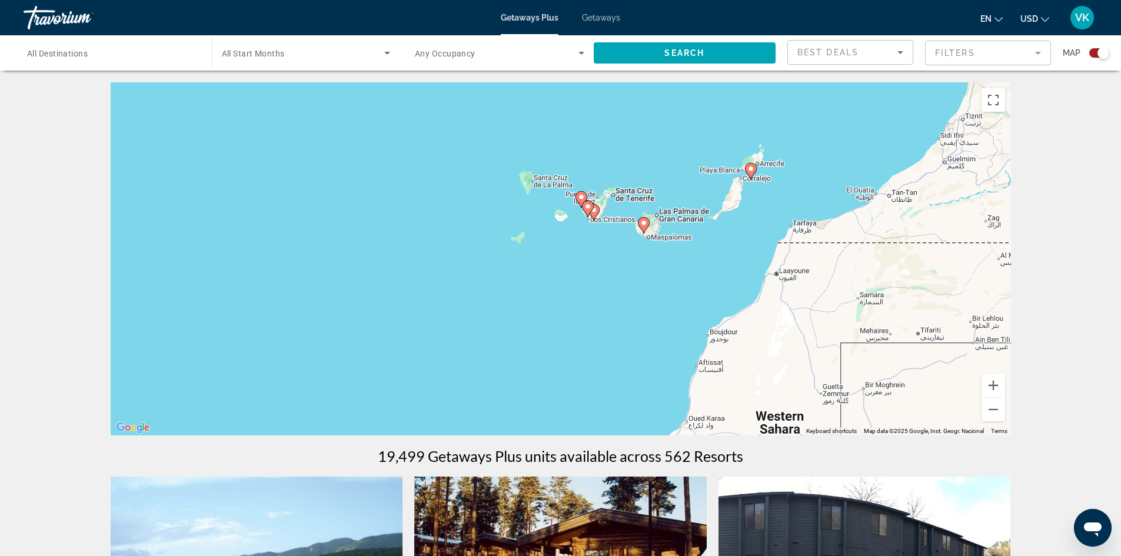
click at [606, 269] on div "To activate drag with keyboard, press Alt + Enter. Once in keyboard drag state,…" at bounding box center [561, 258] width 900 height 353
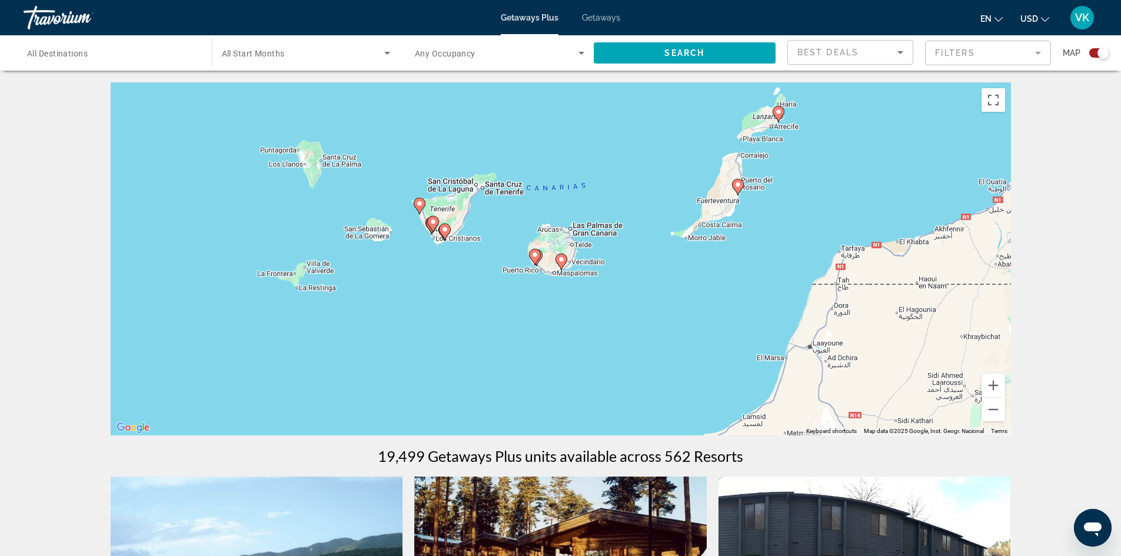
drag, startPoint x: 722, startPoint y: 225, endPoint x: 581, endPoint y: 295, distance: 157.1
click at [581, 295] on div "To activate drag with keyboard, press Alt + Enter. Once in keyboard drag state,…" at bounding box center [561, 258] width 900 height 353
click at [999, 386] on button "Zoom in" at bounding box center [993, 386] width 24 height 24
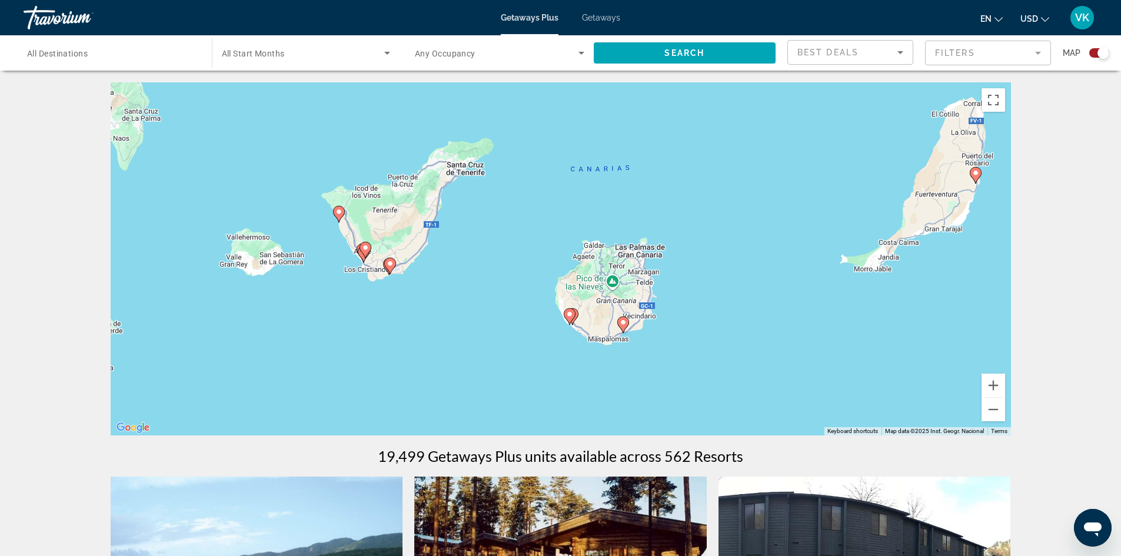
drag, startPoint x: 359, startPoint y: 206, endPoint x: 454, endPoint y: 294, distance: 129.1
click at [454, 294] on div "To activate drag with keyboard, press Alt + Enter. Once in keyboard drag state,…" at bounding box center [561, 258] width 900 height 353
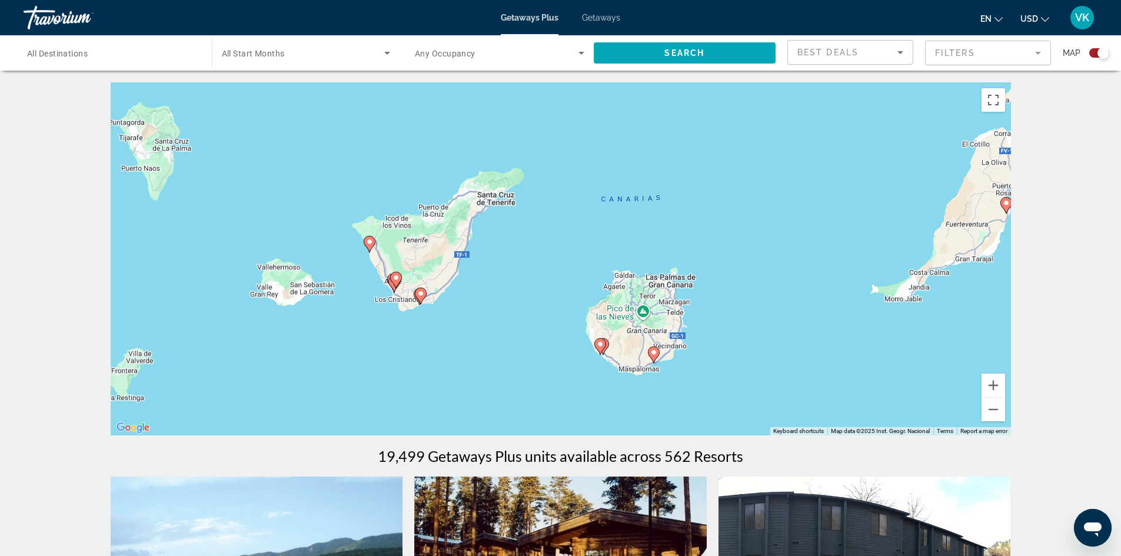
click at [655, 357] on icon "Main content" at bounding box center [653, 354] width 11 height 15
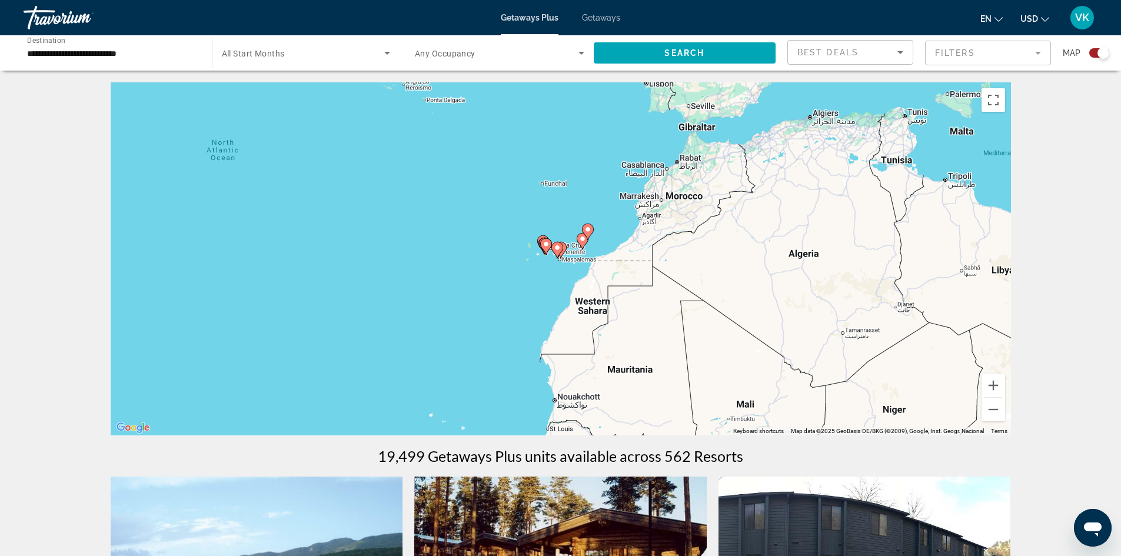
click at [564, 251] on icon "Main content" at bounding box center [560, 249] width 11 height 15
type input "**********"
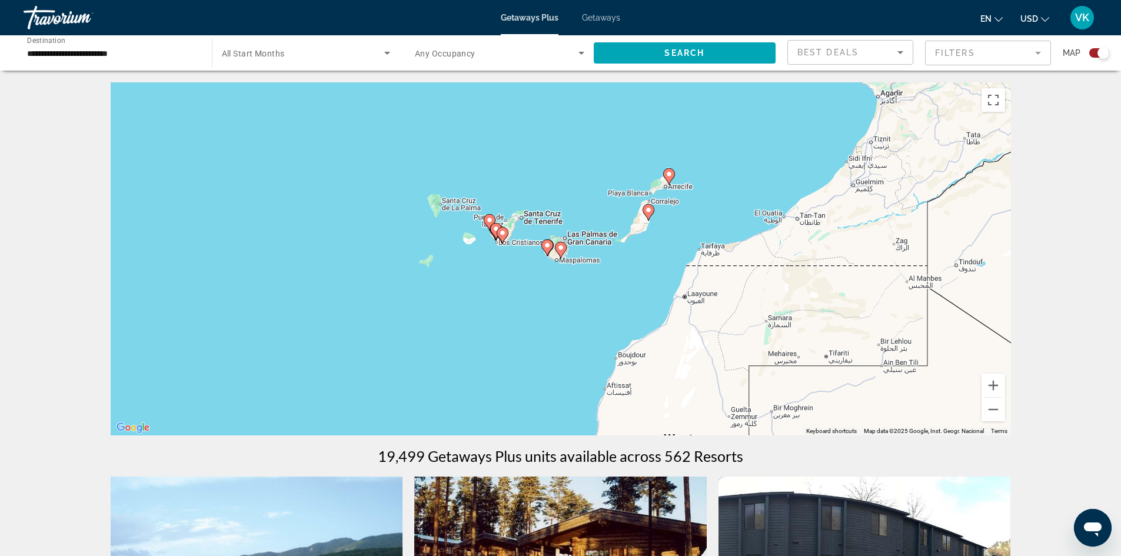
click at [564, 251] on icon "Main content" at bounding box center [560, 249] width 11 height 15
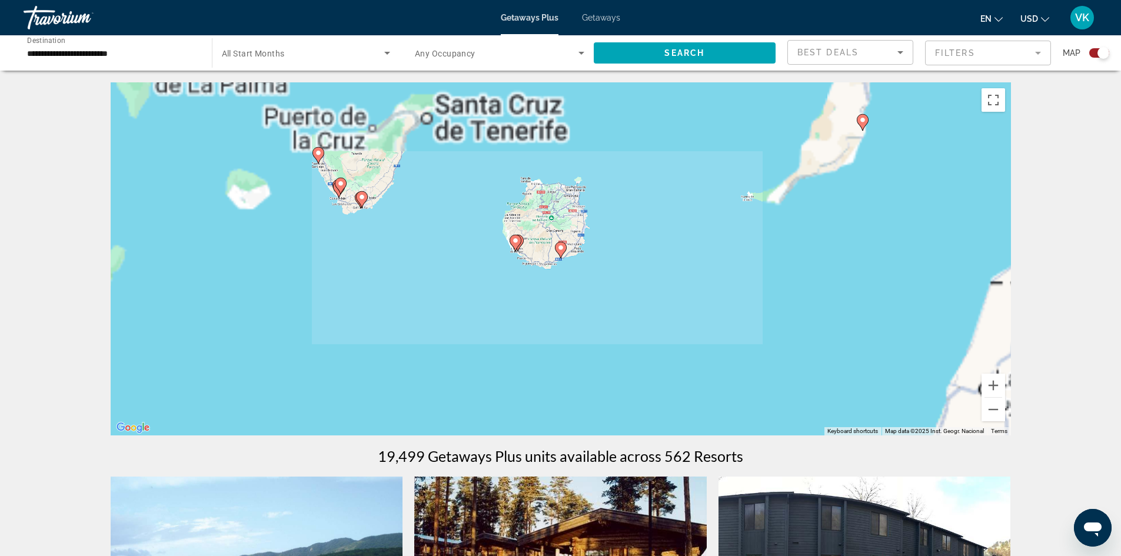
click at [564, 251] on icon "Main content" at bounding box center [560, 249] width 11 height 15
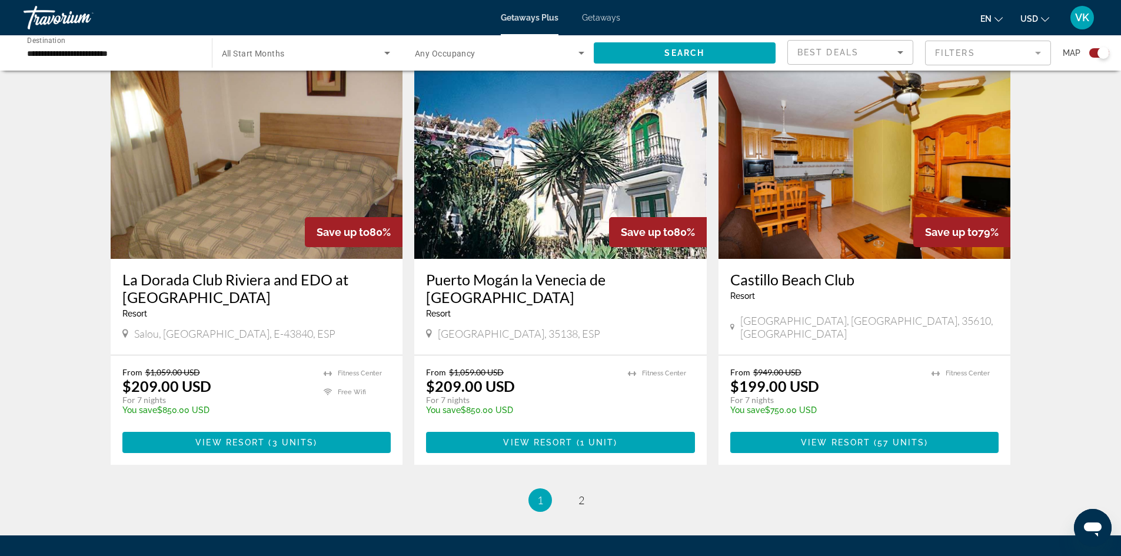
scroll to position [1747, 0]
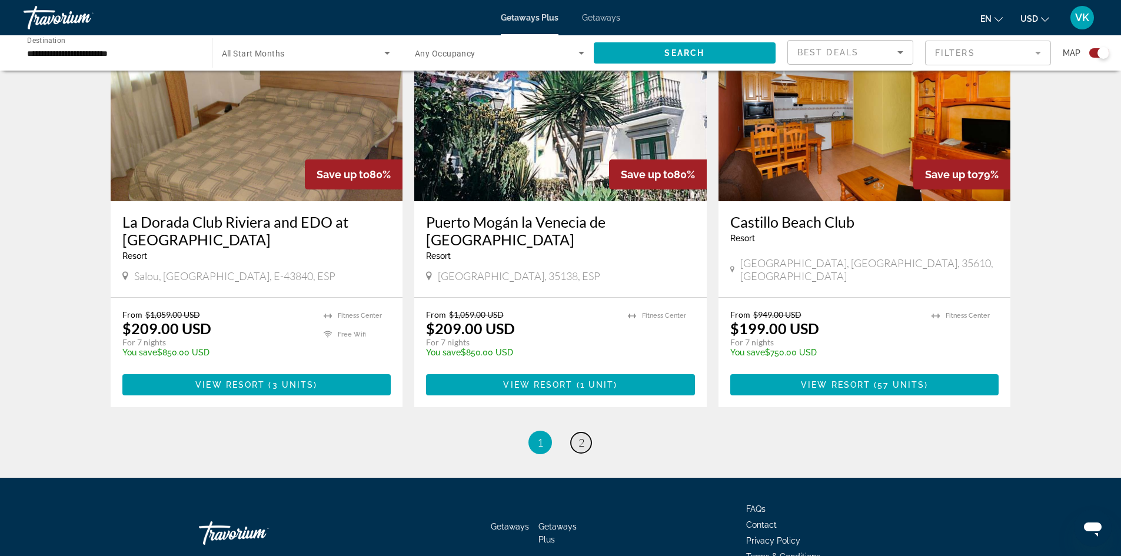
click at [585, 432] on link "page 2" at bounding box center [581, 442] width 21 height 21
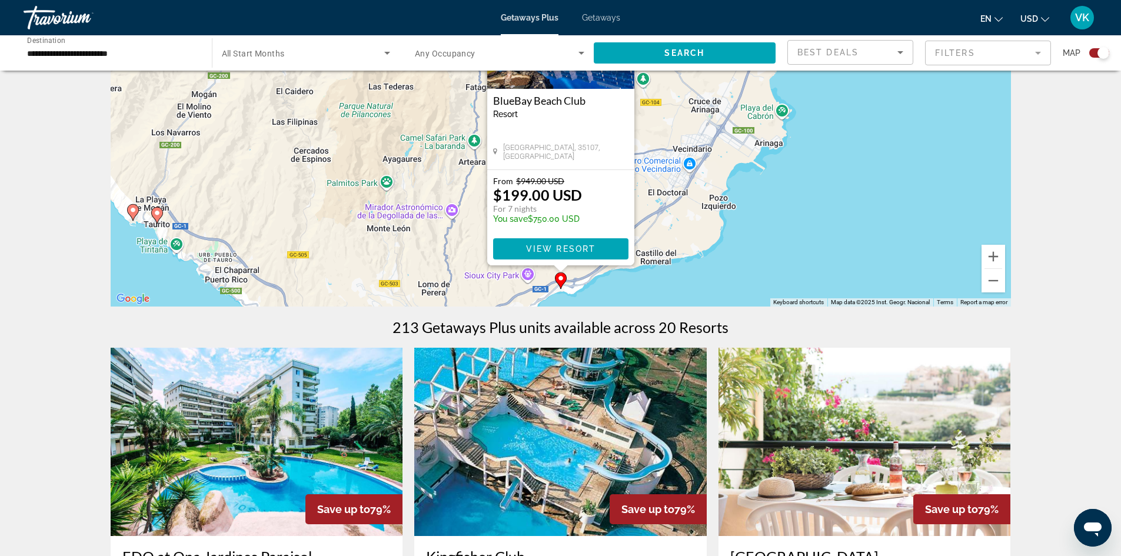
scroll to position [129, 0]
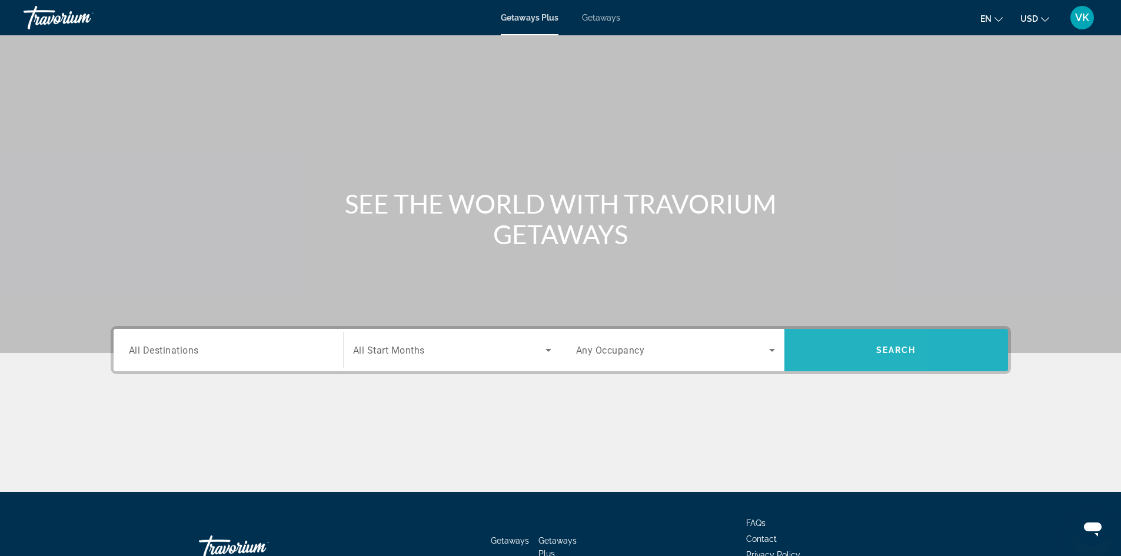
click at [818, 345] on span "Search widget" at bounding box center [896, 350] width 224 height 28
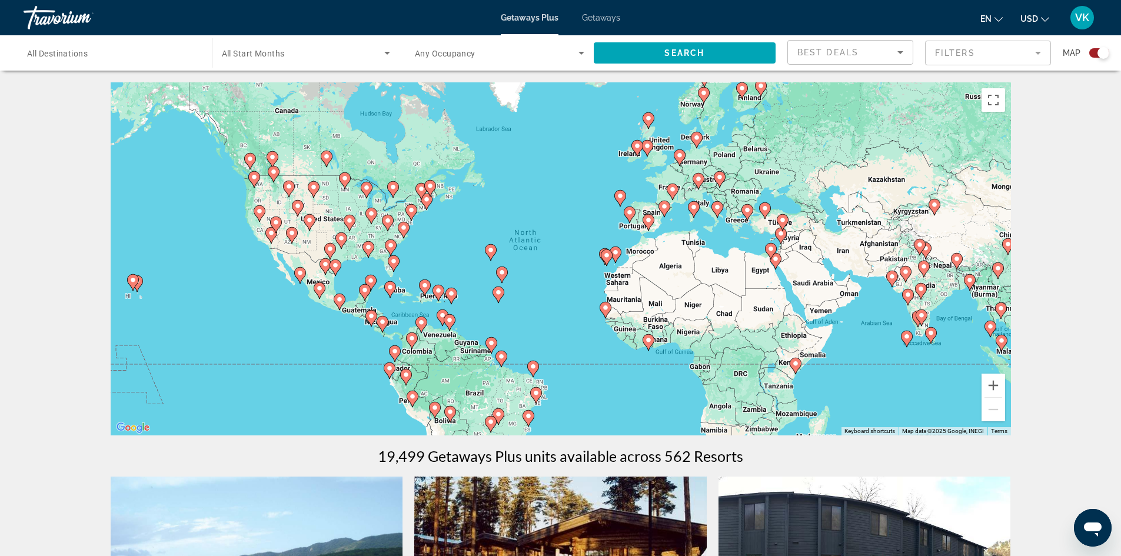
click at [607, 269] on div "To activate drag with keyboard, press Alt + Enter. Once in keyboard drag state,…" at bounding box center [561, 258] width 900 height 353
click at [992, 388] on button "Zoom in" at bounding box center [993, 386] width 24 height 24
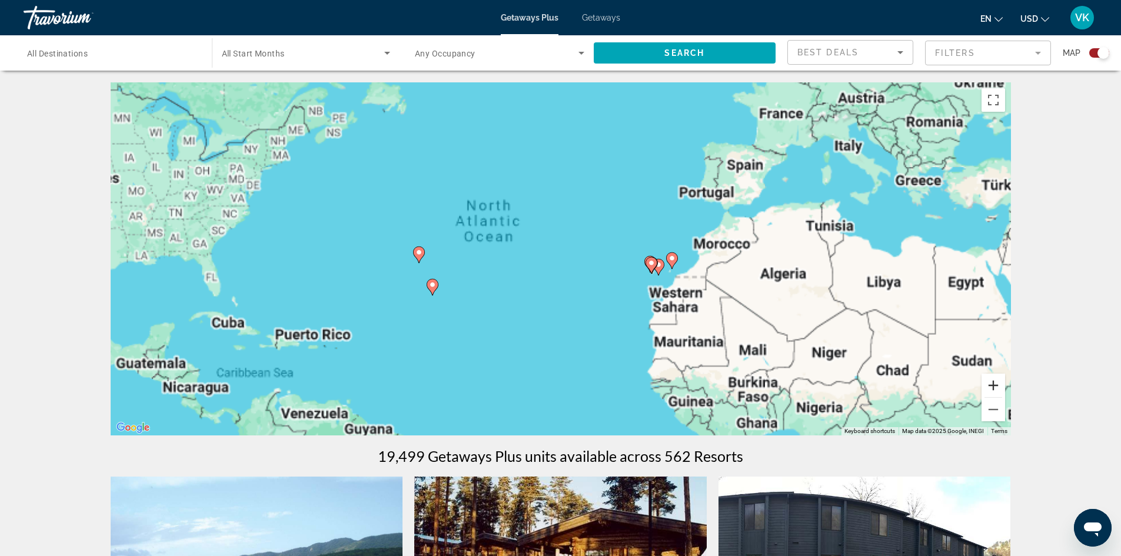
click at [992, 388] on button "Zoom in" at bounding box center [993, 386] width 24 height 24
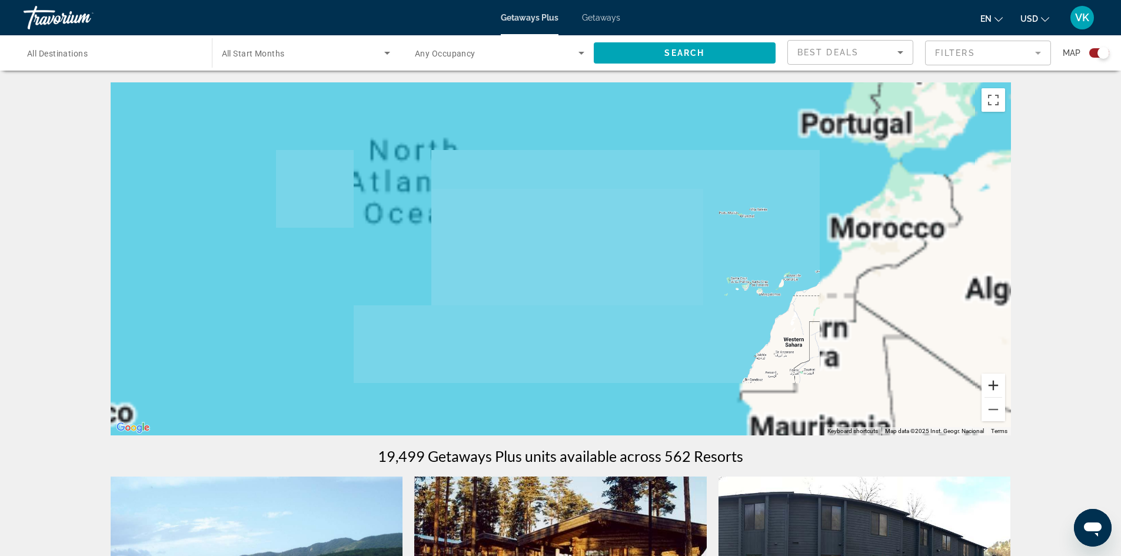
click at [992, 388] on button "Zoom in" at bounding box center [993, 386] width 24 height 24
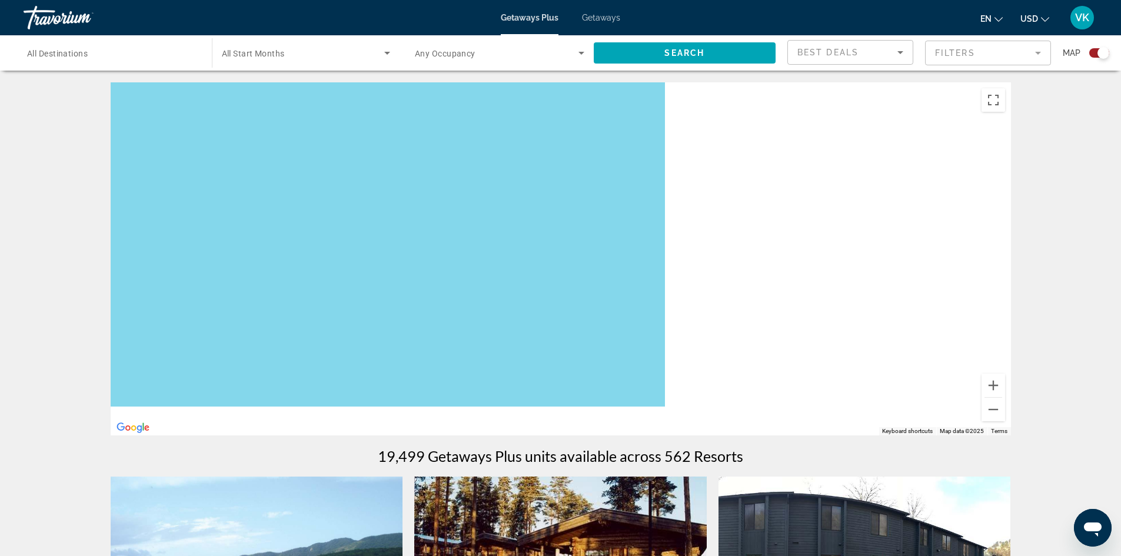
drag, startPoint x: 824, startPoint y: 299, endPoint x: 392, endPoint y: 235, distance: 436.5
click at [392, 235] on div "Main content" at bounding box center [561, 258] width 900 height 353
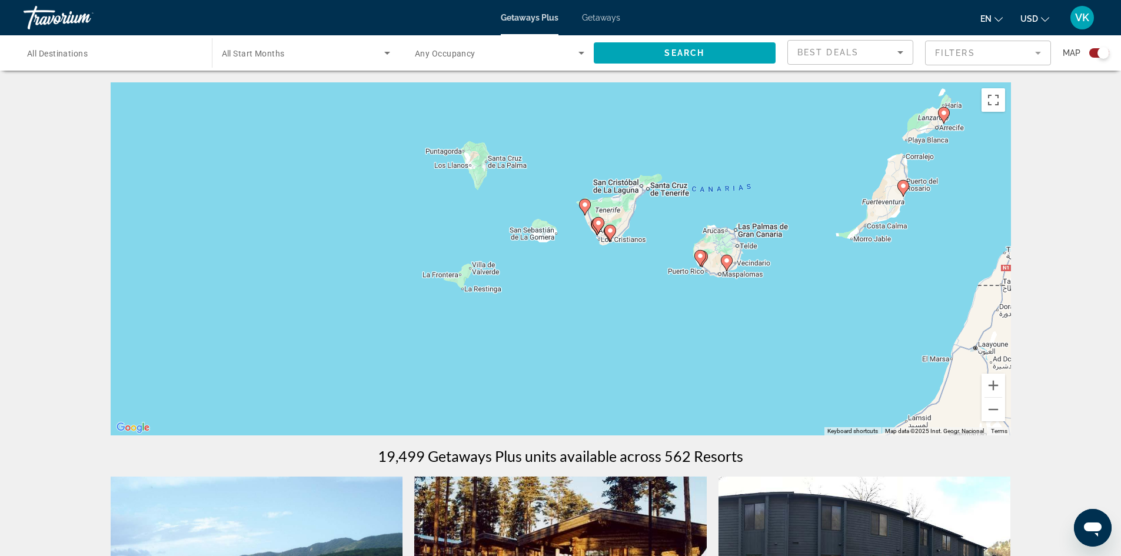
drag, startPoint x: 608, startPoint y: 282, endPoint x: 414, endPoint y: 145, distance: 237.5
click at [414, 145] on div "To activate drag with keyboard, press Alt + Enter. Once in keyboard drag state,…" at bounding box center [561, 258] width 900 height 353
click at [609, 235] on icon "Main content" at bounding box center [609, 232] width 11 height 15
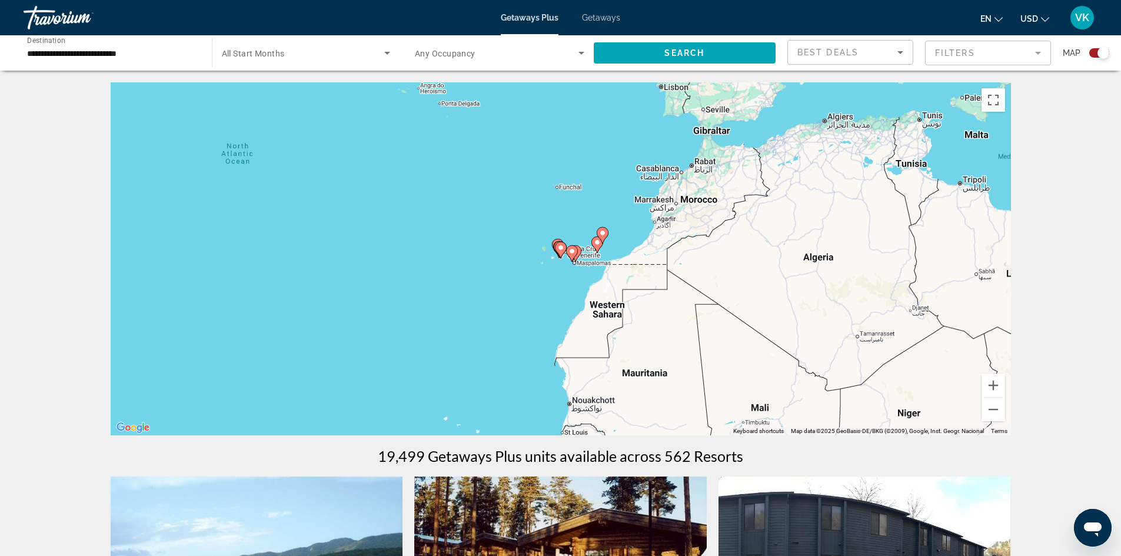
click at [564, 256] on gmp-advanced-marker "Main content" at bounding box center [561, 250] width 12 height 18
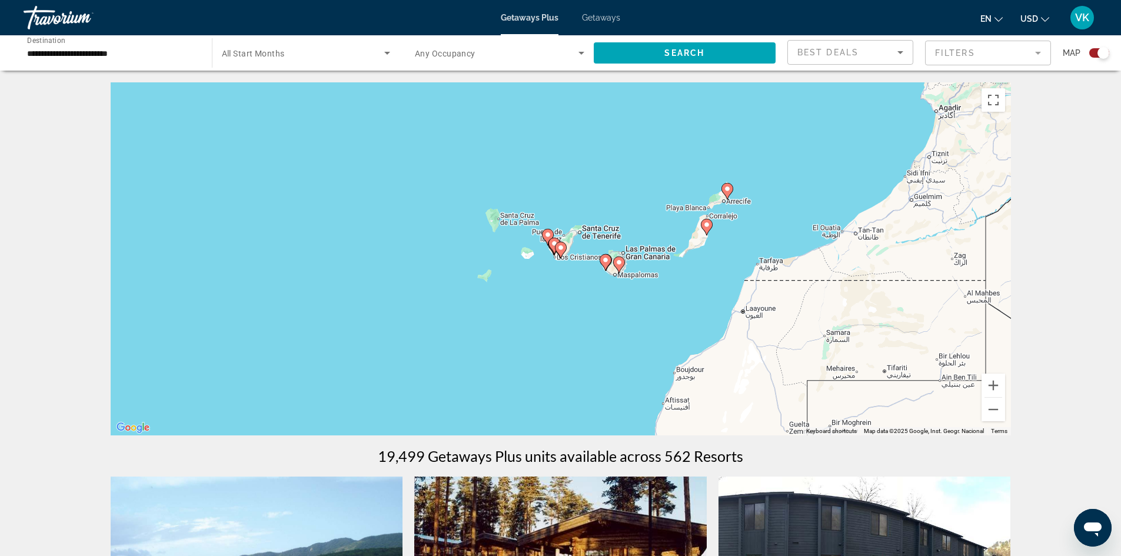
click at [561, 251] on image "Main content" at bounding box center [560, 247] width 7 height 7
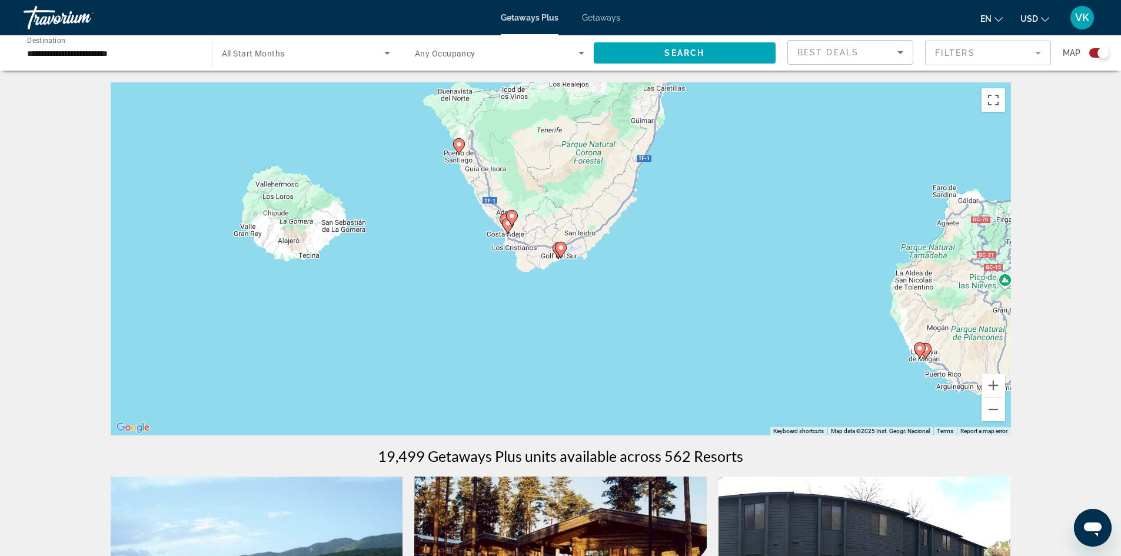
click at [561, 251] on image "Main content" at bounding box center [560, 247] width 7 height 7
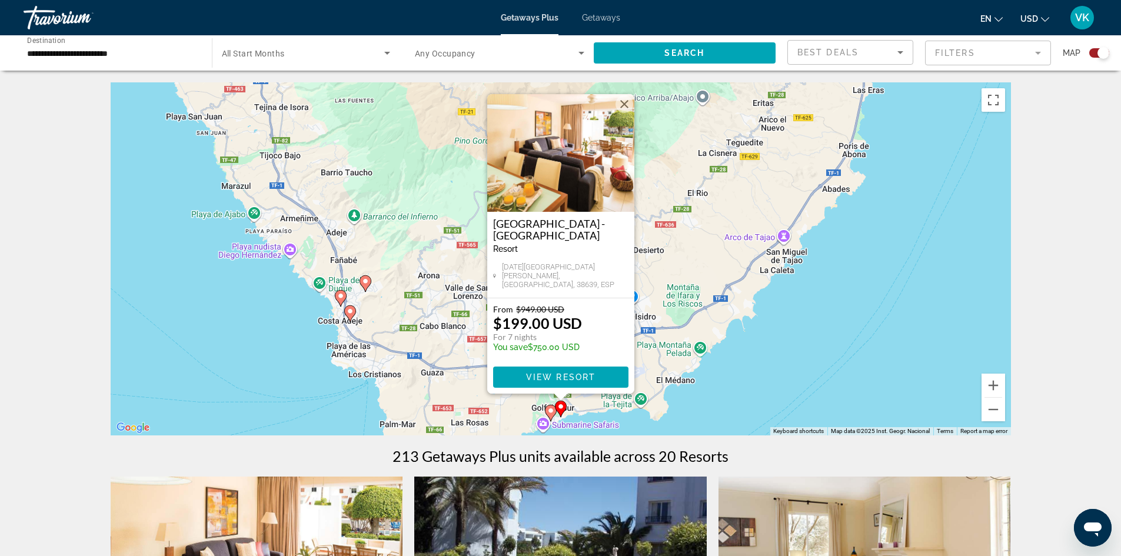
click at [552, 410] on image "Main content" at bounding box center [550, 410] width 7 height 7
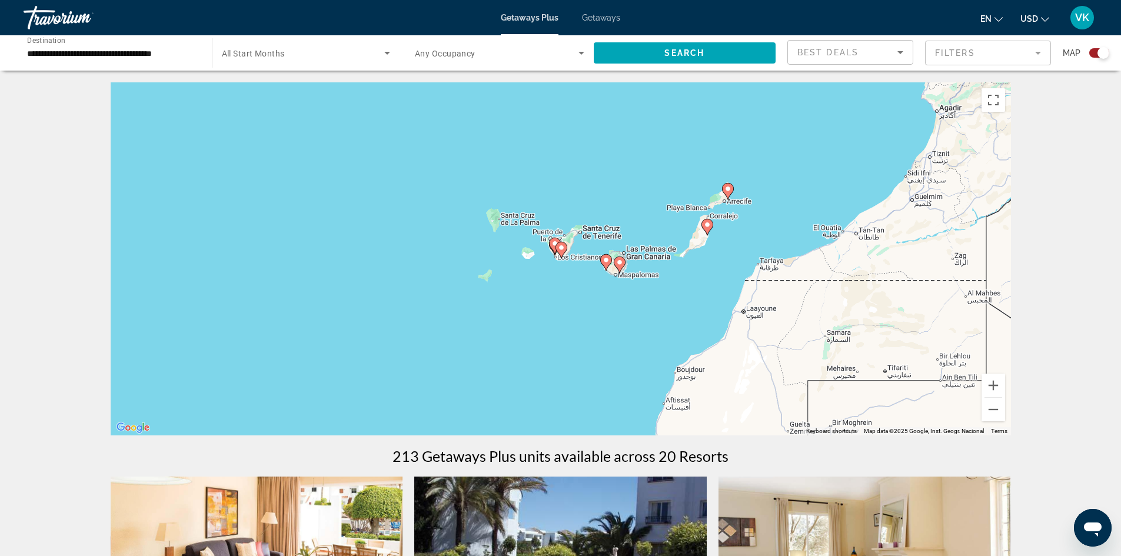
click at [555, 248] on gmp-advanced-marker "Main content" at bounding box center [561, 250] width 12 height 18
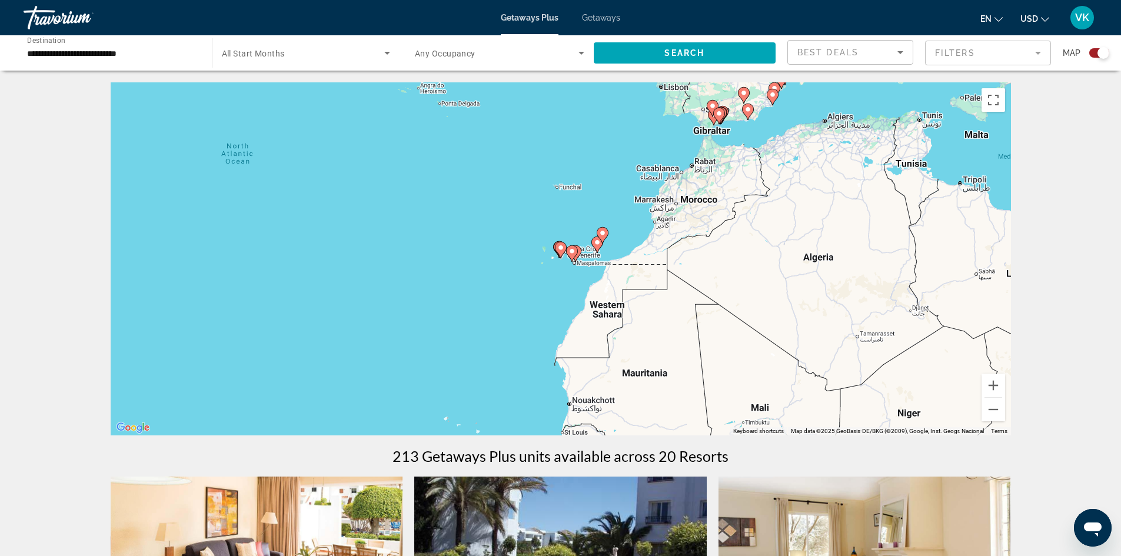
click at [555, 248] on icon "Main content" at bounding box center [560, 249] width 11 height 15
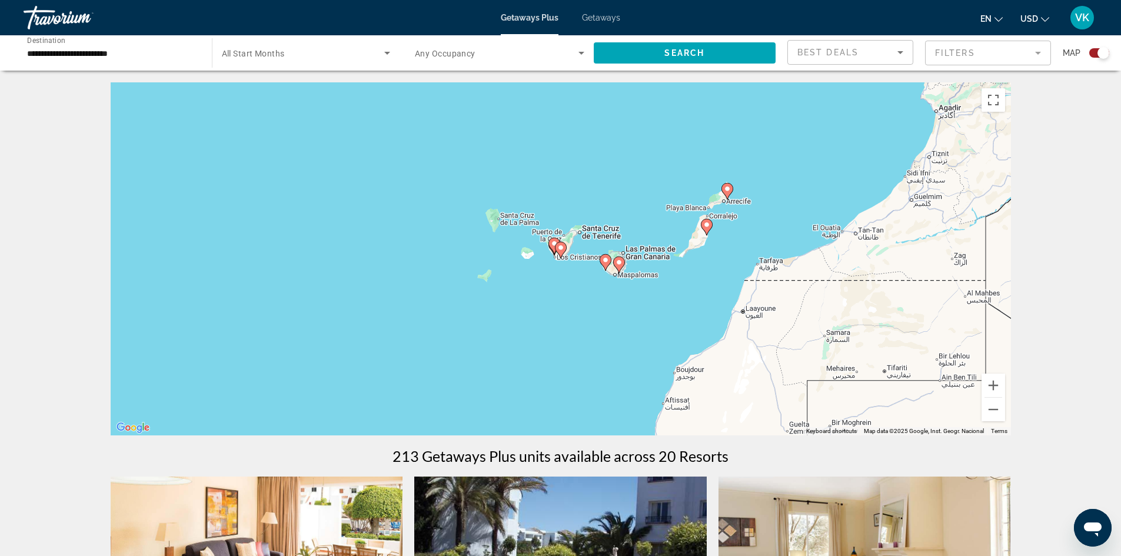
click at [555, 248] on icon "Main content" at bounding box center [560, 249] width 11 height 15
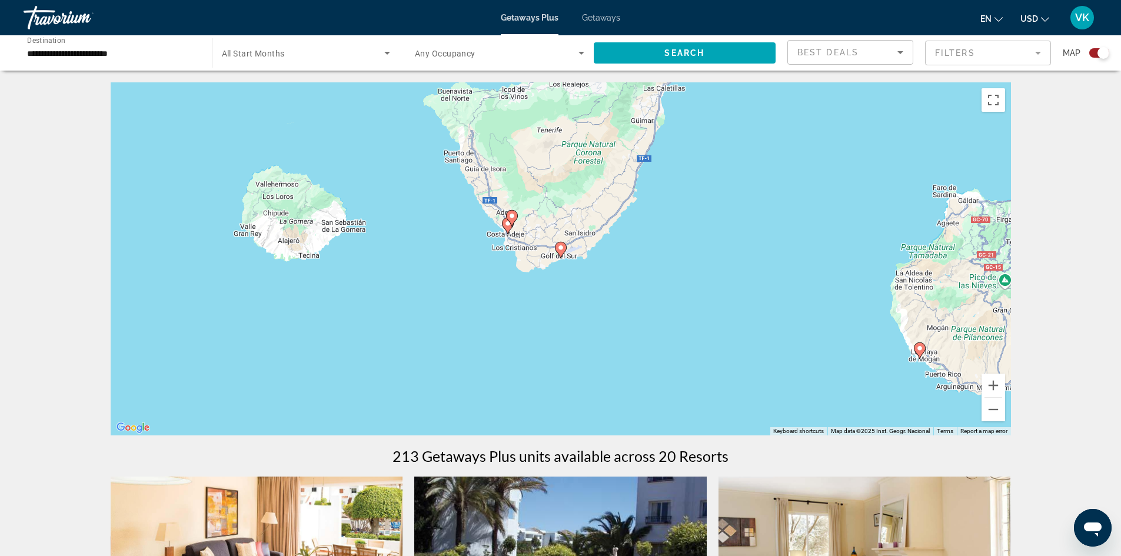
click at [555, 248] on icon "Main content" at bounding box center [560, 249] width 11 height 15
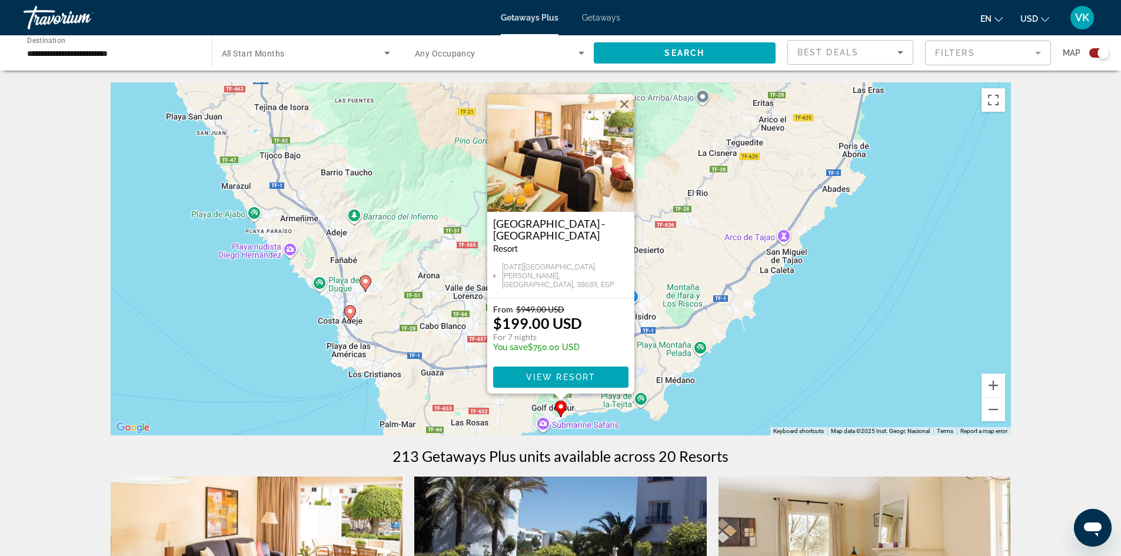
click at [352, 317] on icon "Main content" at bounding box center [349, 313] width 11 height 15
type input "**********"
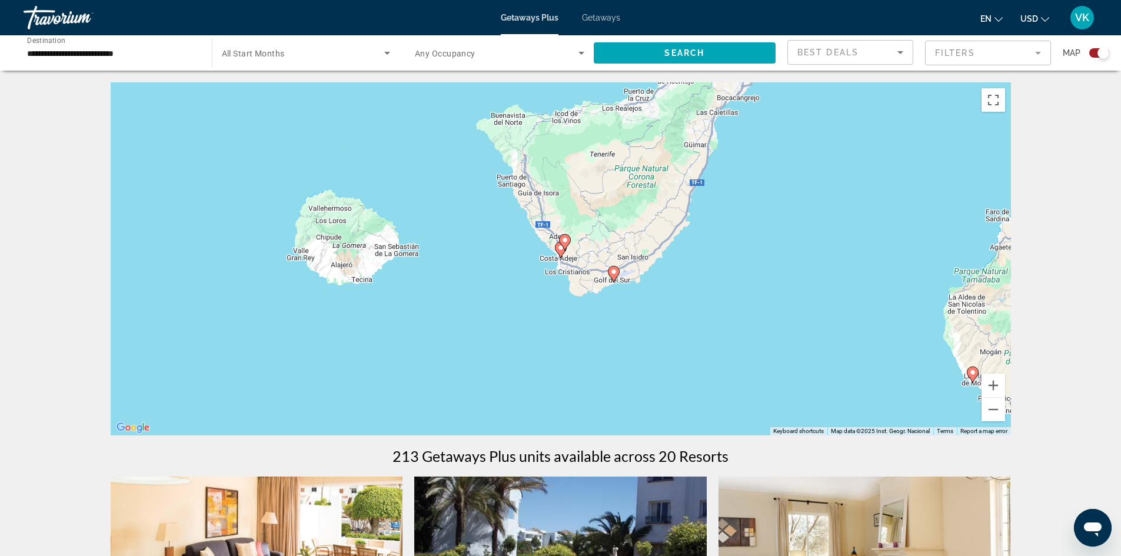
click at [559, 251] on icon "Main content" at bounding box center [560, 249] width 11 height 15
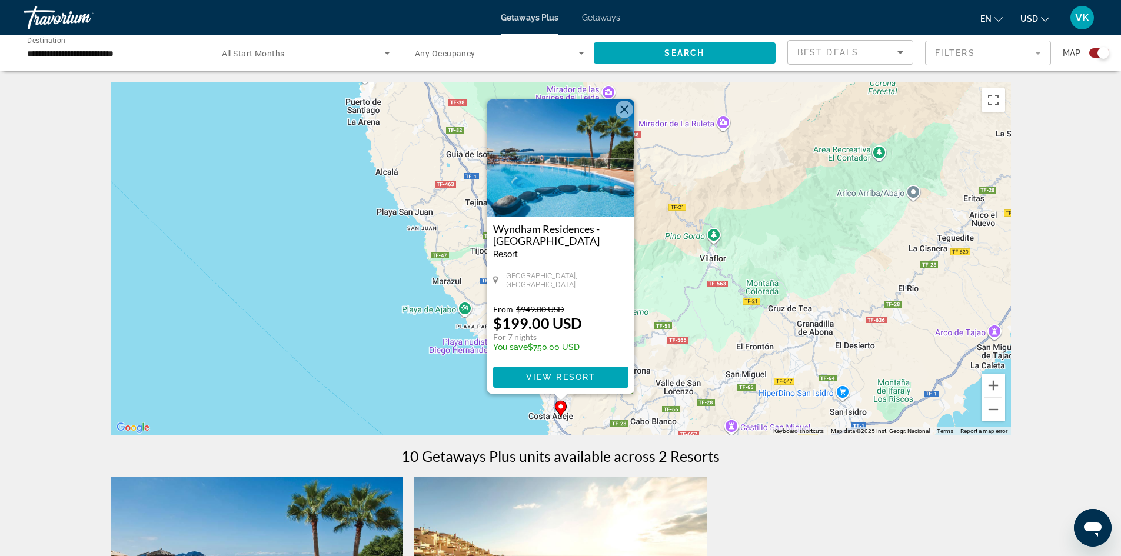
click at [627, 104] on button "Close" at bounding box center [624, 110] width 18 height 18
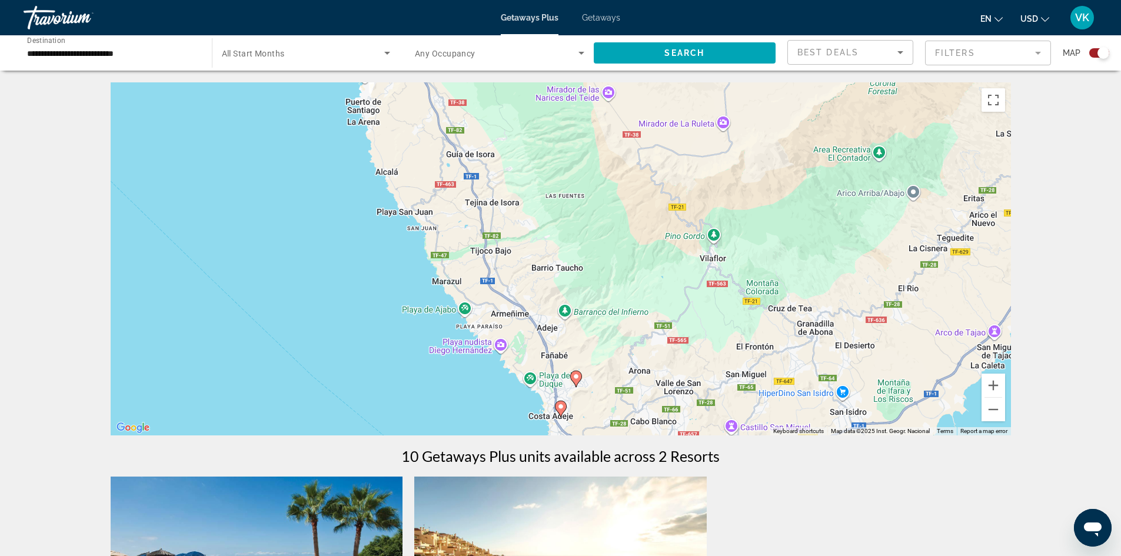
click at [578, 378] on image "Main content" at bounding box center [575, 376] width 7 height 7
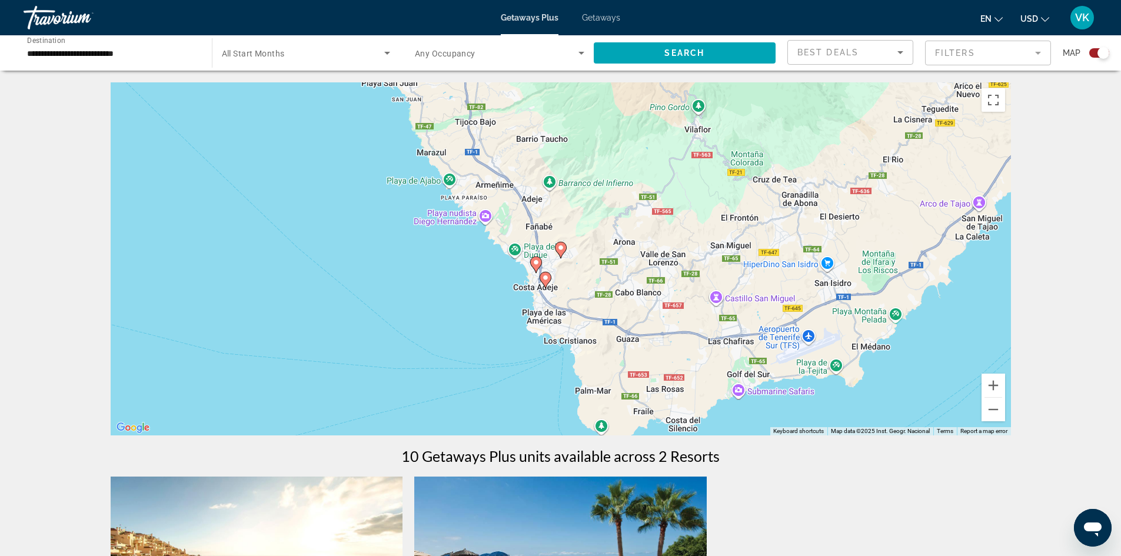
click at [559, 245] on image "Main content" at bounding box center [560, 247] width 7 height 7
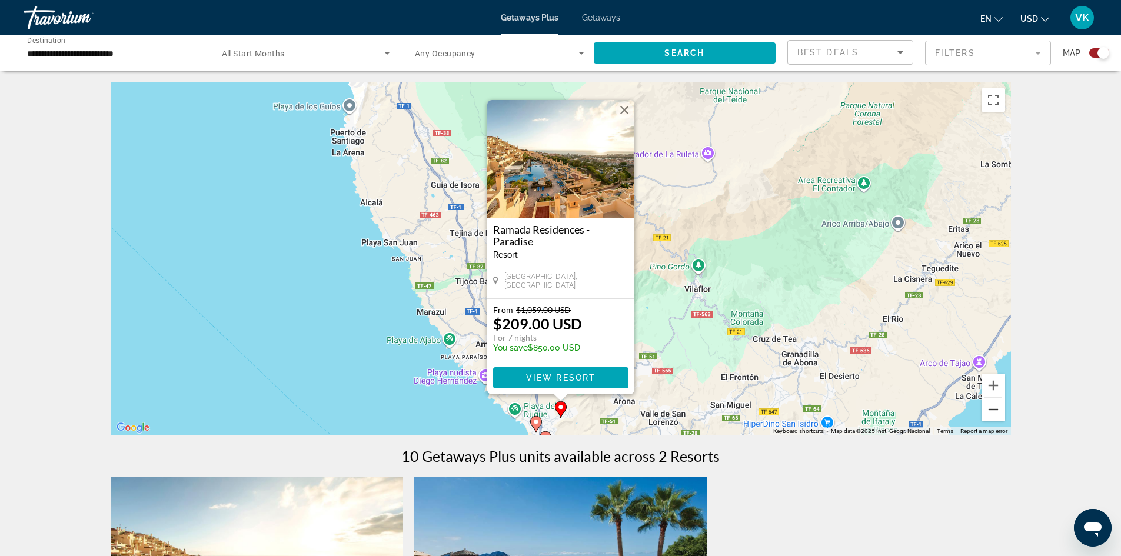
click at [995, 411] on button "Zoom out" at bounding box center [993, 410] width 24 height 24
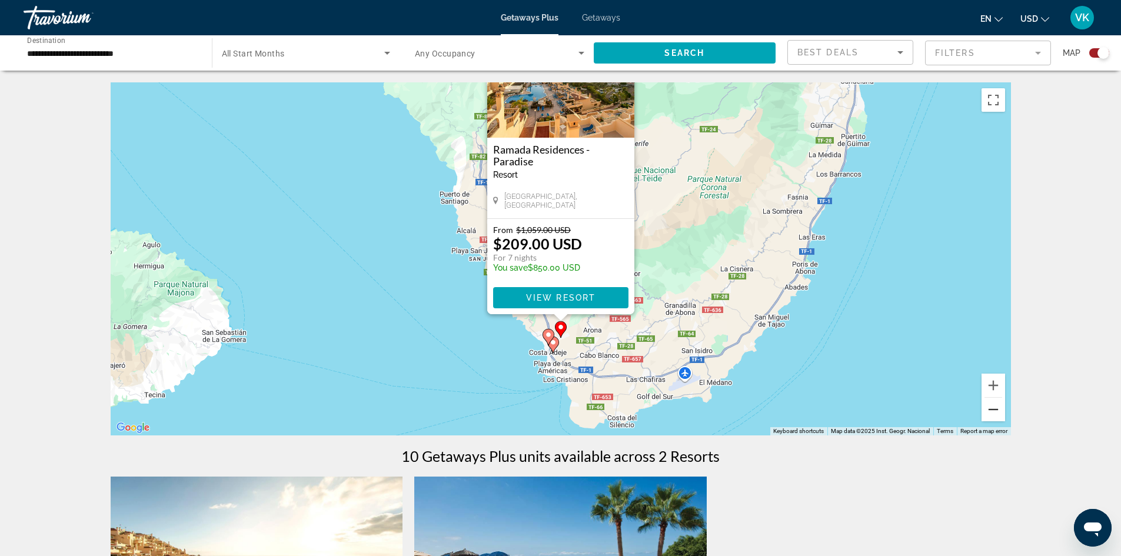
click at [995, 411] on button "Zoom out" at bounding box center [993, 410] width 24 height 24
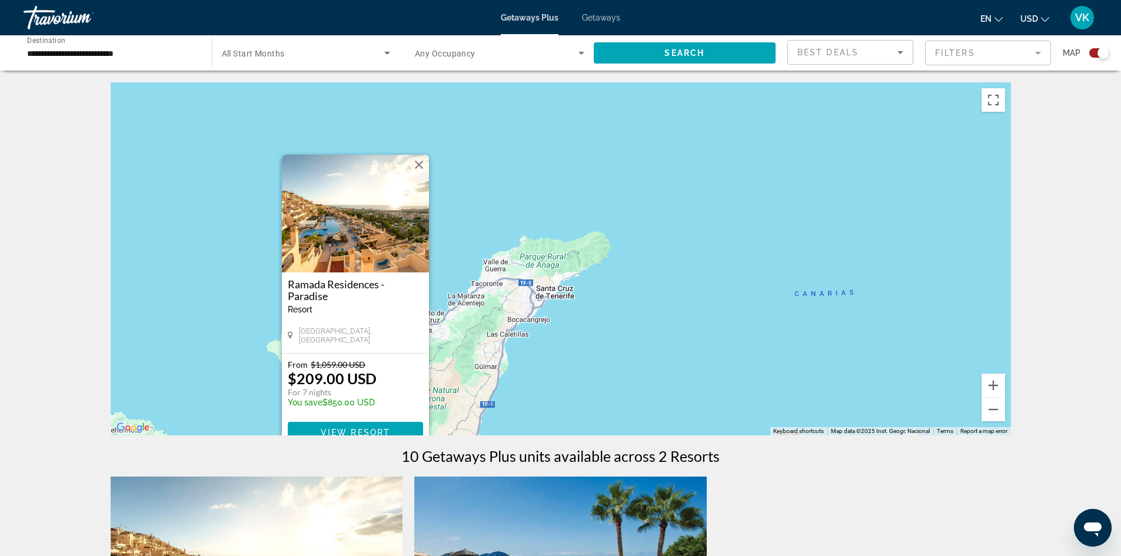
drag, startPoint x: 897, startPoint y: 291, endPoint x: 684, endPoint y: 471, distance: 278.4
click at [684, 471] on div "← Move left → Move right ↑ Move up ↓ Move down + Zoom in - Zoom out Home Jump l…" at bounding box center [560, 499] width 947 height 835
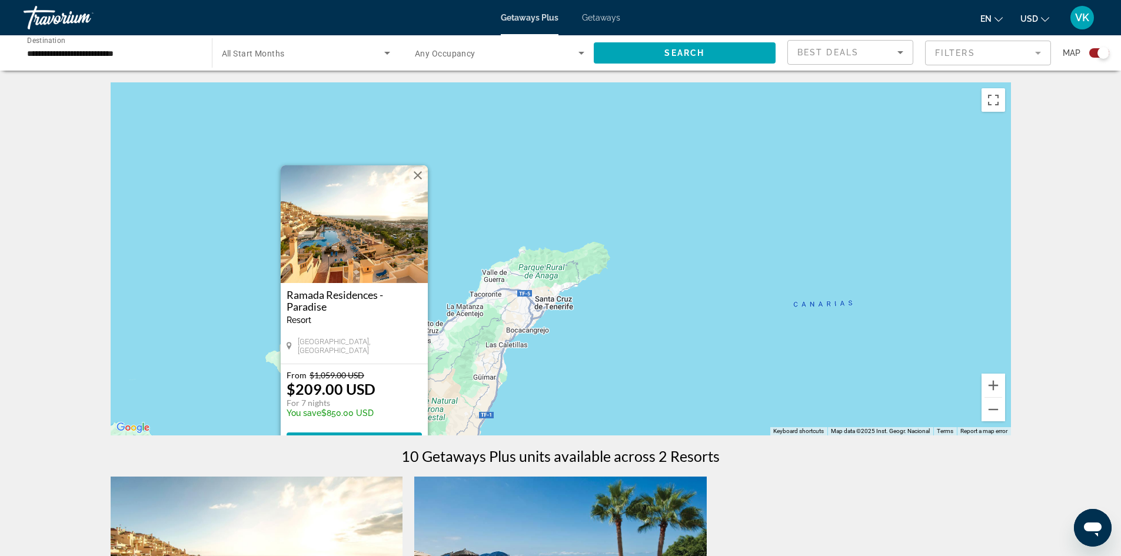
click at [419, 175] on button "Close" at bounding box center [418, 175] width 18 height 18
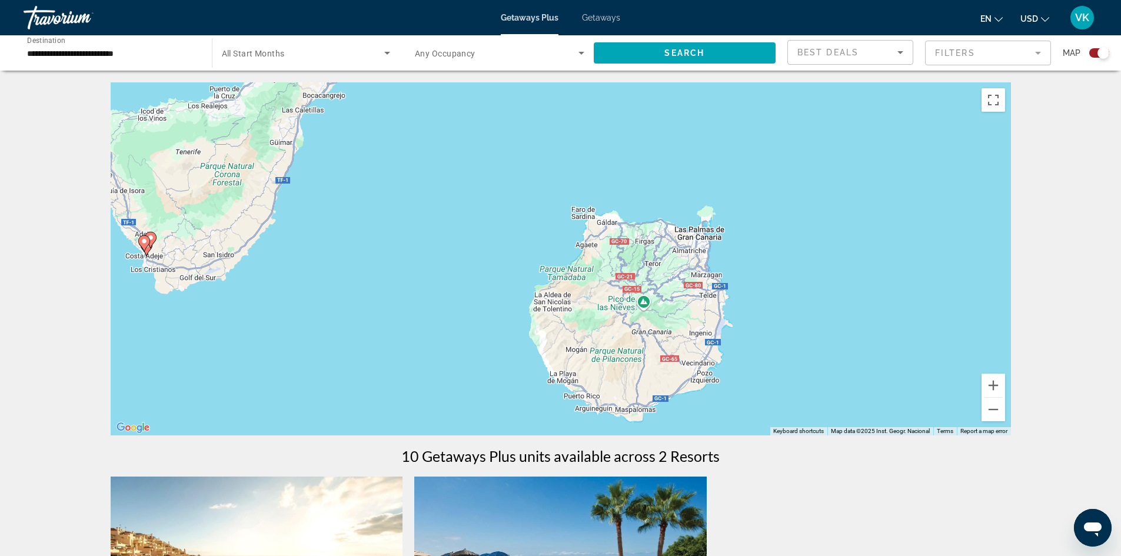
drag, startPoint x: 726, startPoint y: 322, endPoint x: 521, endPoint y: 82, distance: 315.4
click at [521, 82] on div "To activate drag with keyboard, press Alt + Enter. Once in keyboard drag state,…" at bounding box center [561, 258] width 900 height 353
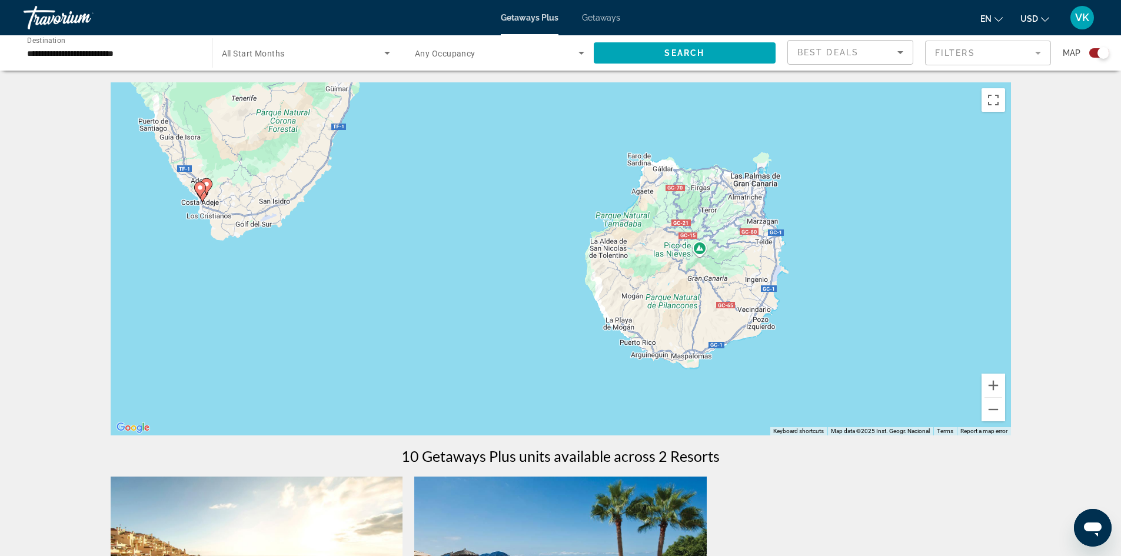
drag, startPoint x: 526, startPoint y: 212, endPoint x: 571, endPoint y: 151, distance: 75.7
click at [571, 151] on div "To activate drag with keyboard, press Alt + Enter. Once in keyboard drag state,…" at bounding box center [561, 258] width 900 height 353
click at [992, 414] on button "Zoom out" at bounding box center [993, 410] width 24 height 24
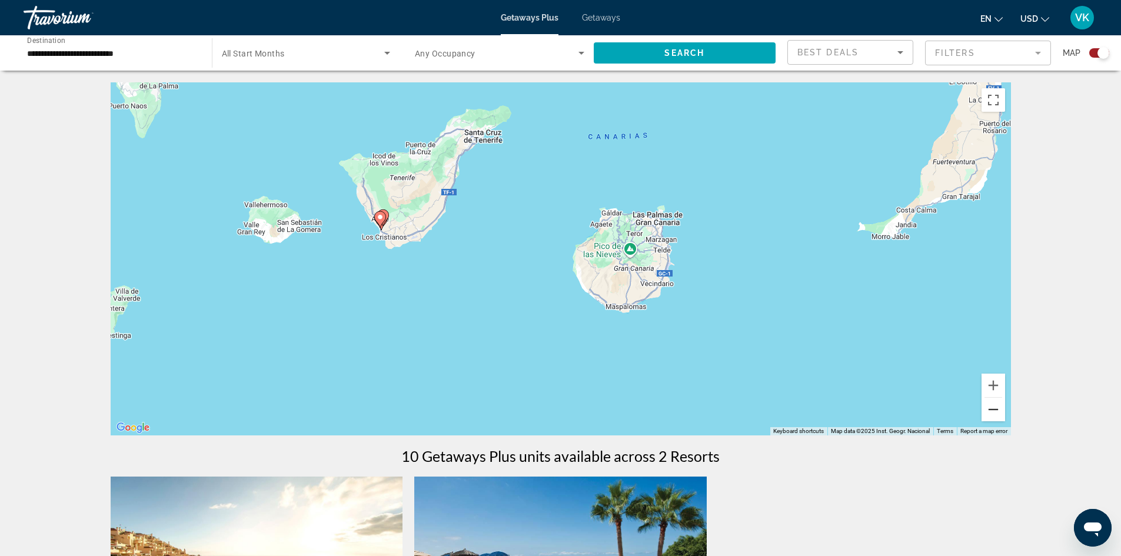
click at [994, 414] on button "Zoom out" at bounding box center [993, 410] width 24 height 24
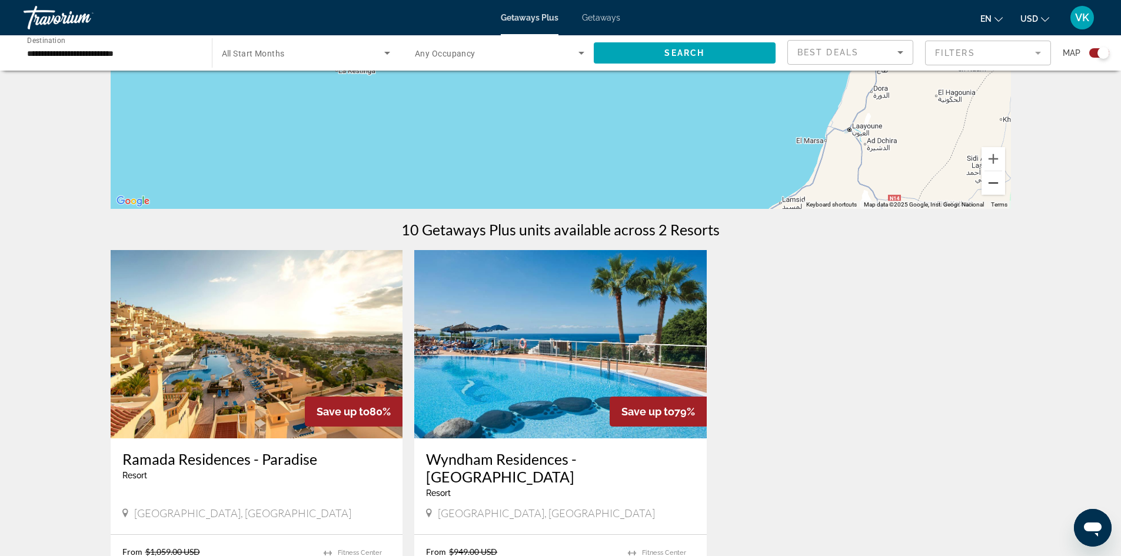
scroll to position [230, 0]
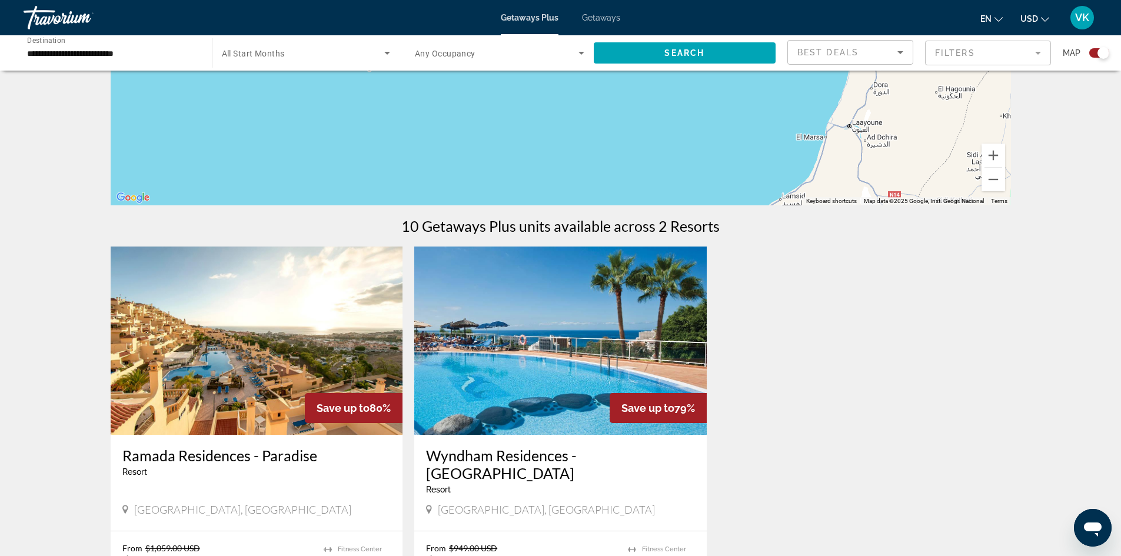
click at [542, 404] on img "Main content" at bounding box center [560, 340] width 292 height 188
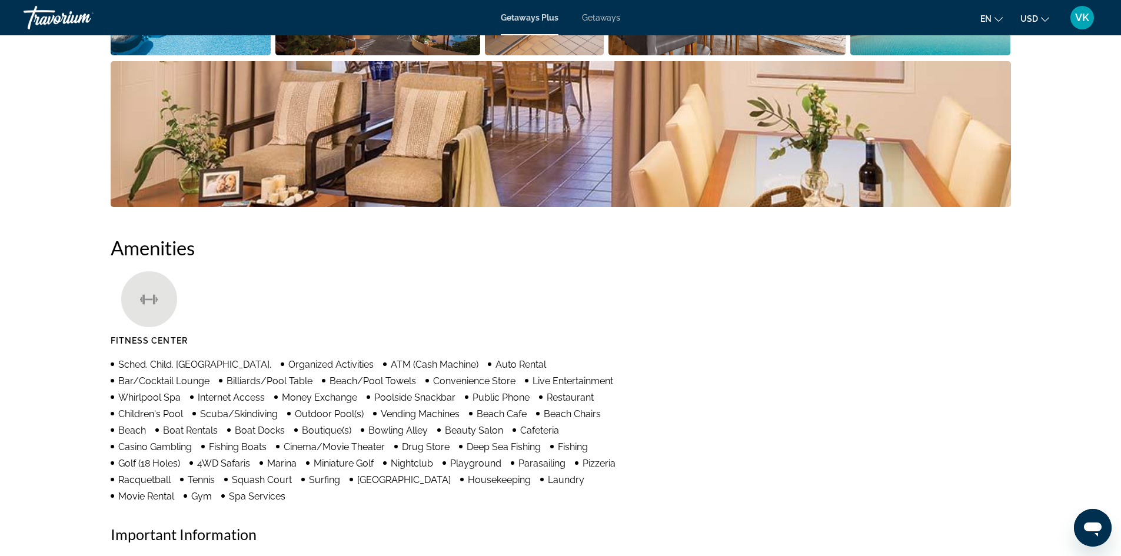
scroll to position [706, 0]
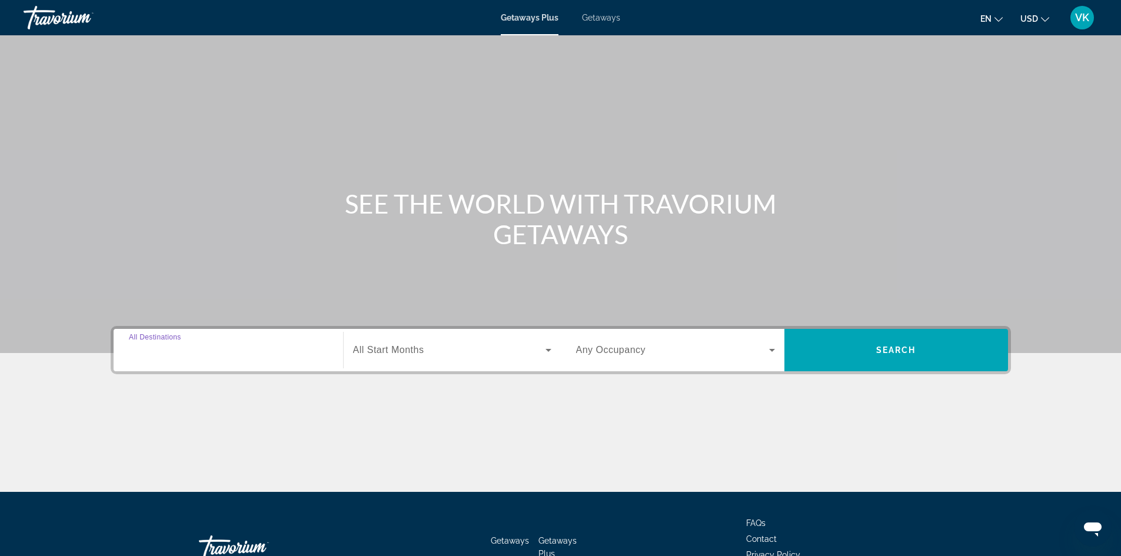
click at [214, 349] on input "Destination All Destinations" at bounding box center [228, 351] width 199 height 14
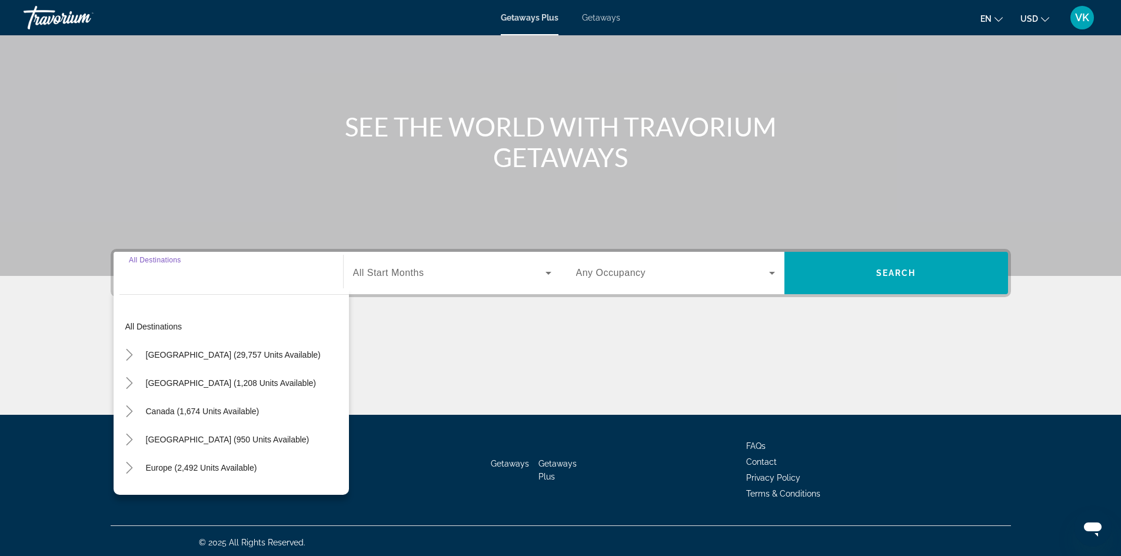
scroll to position [80, 0]
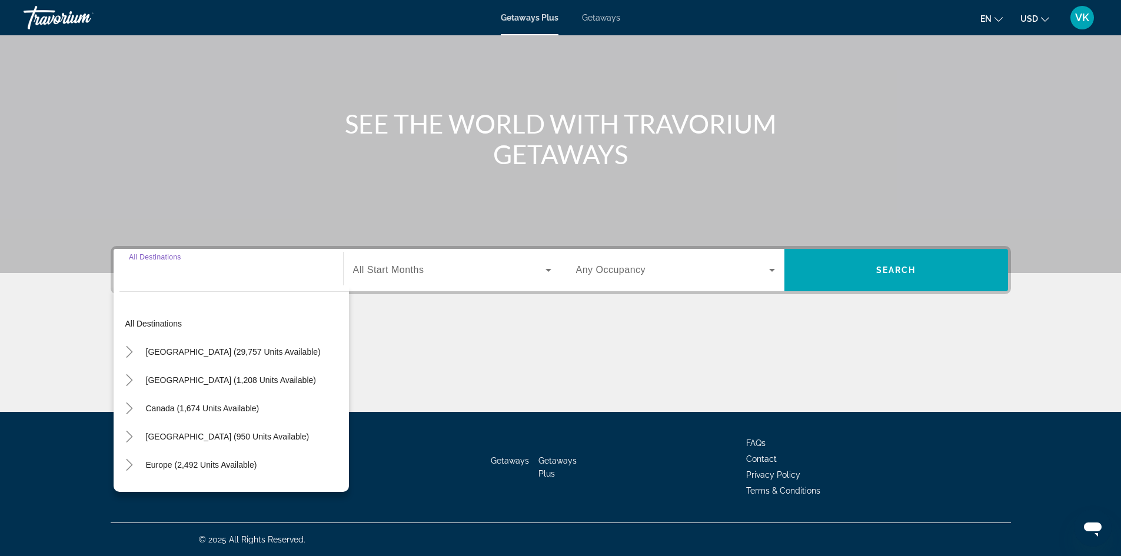
click at [221, 267] on input "Destination All Destinations" at bounding box center [228, 271] width 199 height 14
click at [200, 275] on input "Destination All Destinations" at bounding box center [228, 271] width 199 height 14
click at [187, 461] on span "Europe (2,492 units available)" at bounding box center [201, 464] width 111 height 9
type input "**********"
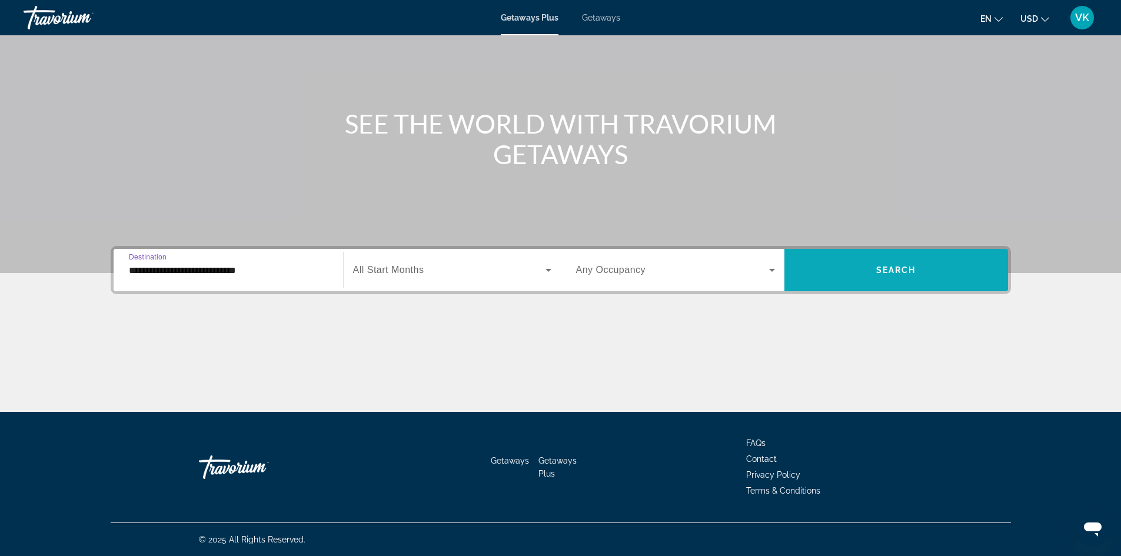
click at [871, 283] on span "Search widget" at bounding box center [896, 270] width 224 height 28
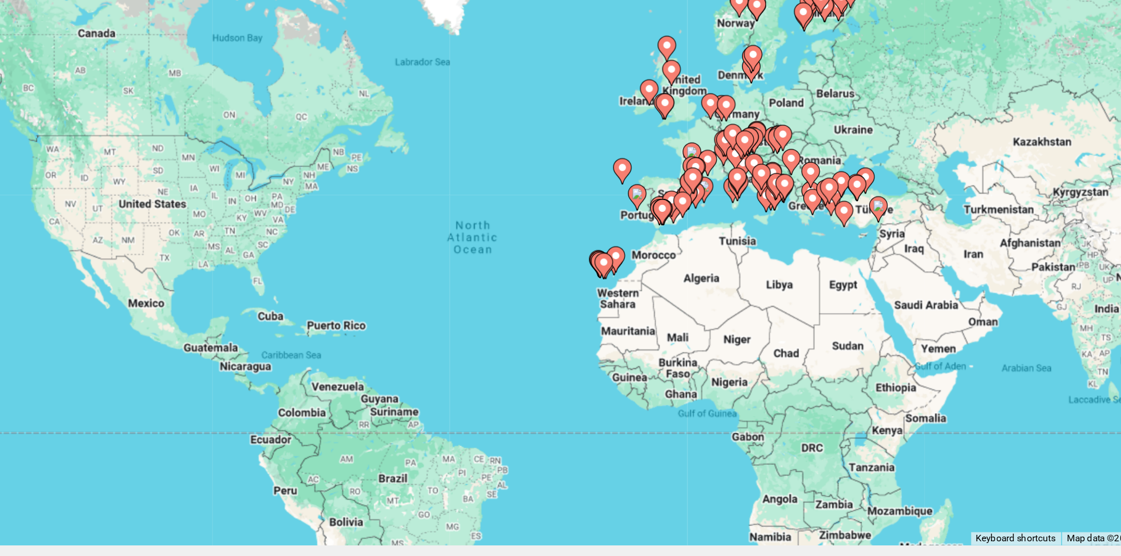
click at [612, 258] on icon "Main content" at bounding box center [607, 258] width 11 height 15
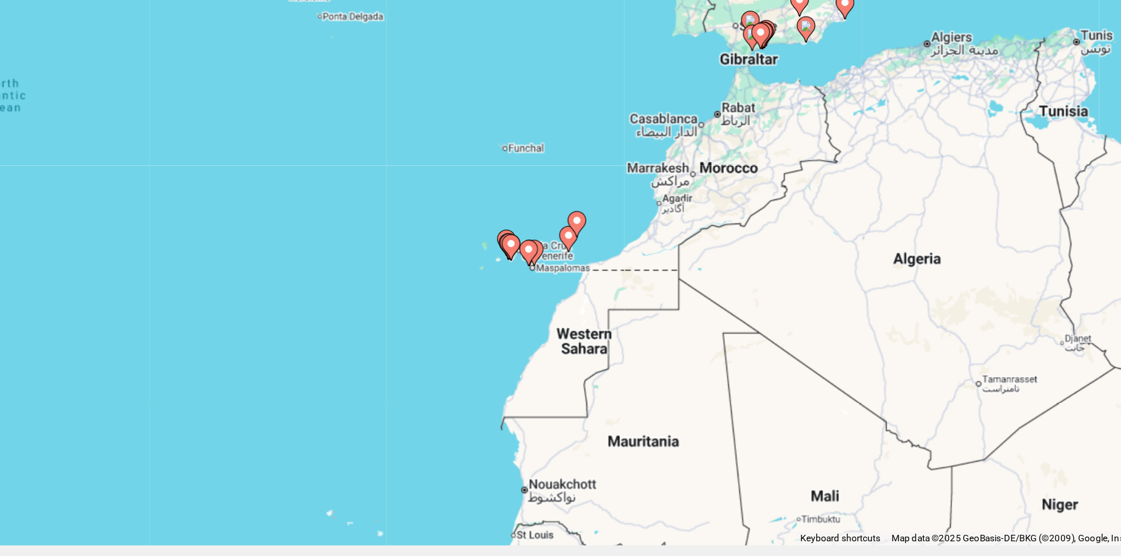
click at [567, 252] on icon "Main content" at bounding box center [563, 249] width 11 height 15
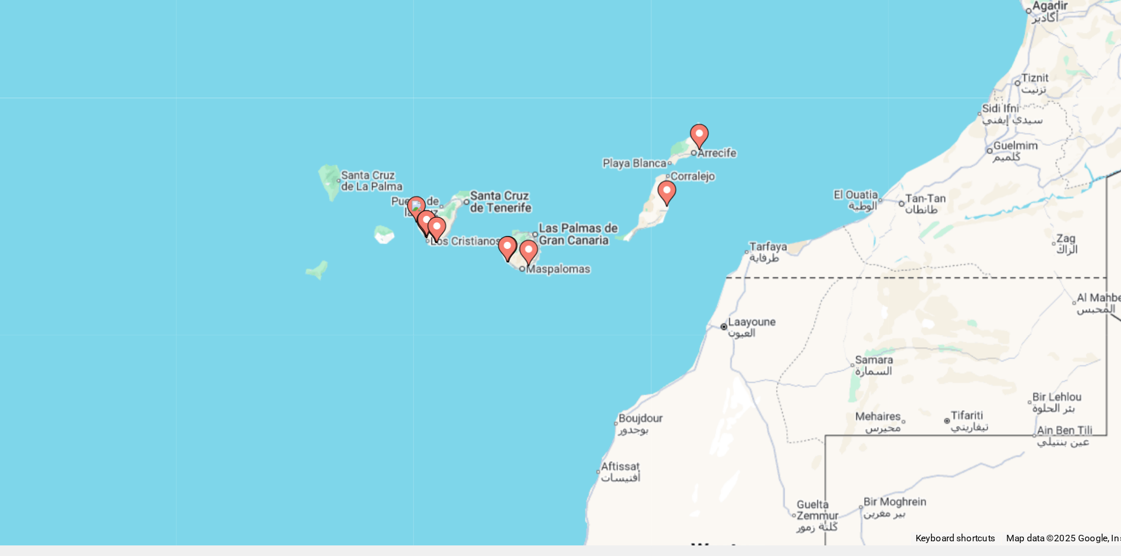
click at [567, 252] on div "To navigate, press the arrow keys. To activate drag with keyboard, press Alt + …" at bounding box center [561, 258] width 900 height 353
click at [565, 251] on gmp-advanced-marker "Main content" at bounding box center [561, 250] width 12 height 18
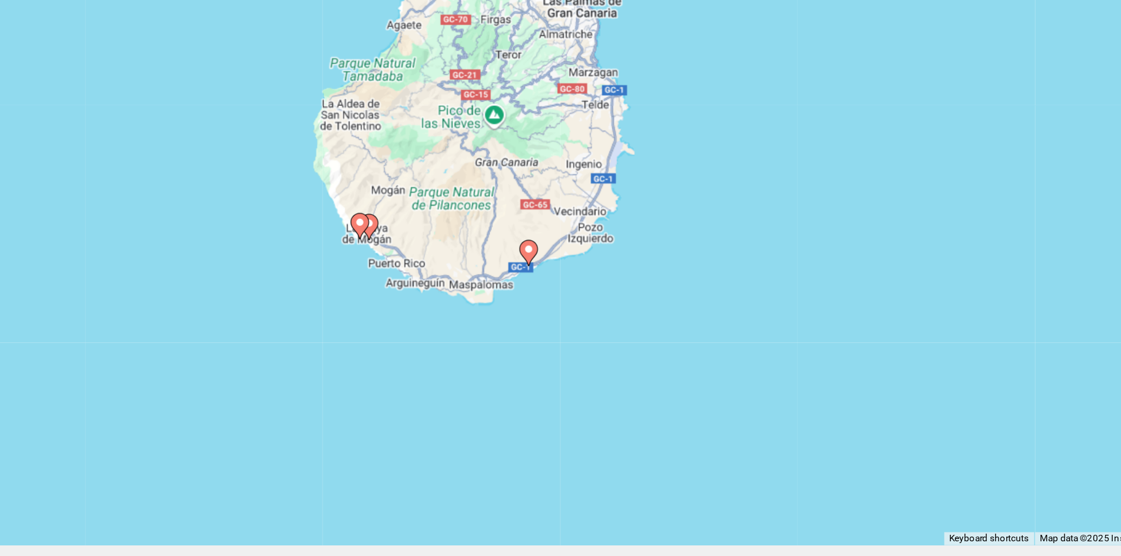
click at [449, 231] on icon "Main content" at bounding box center [453, 232] width 11 height 15
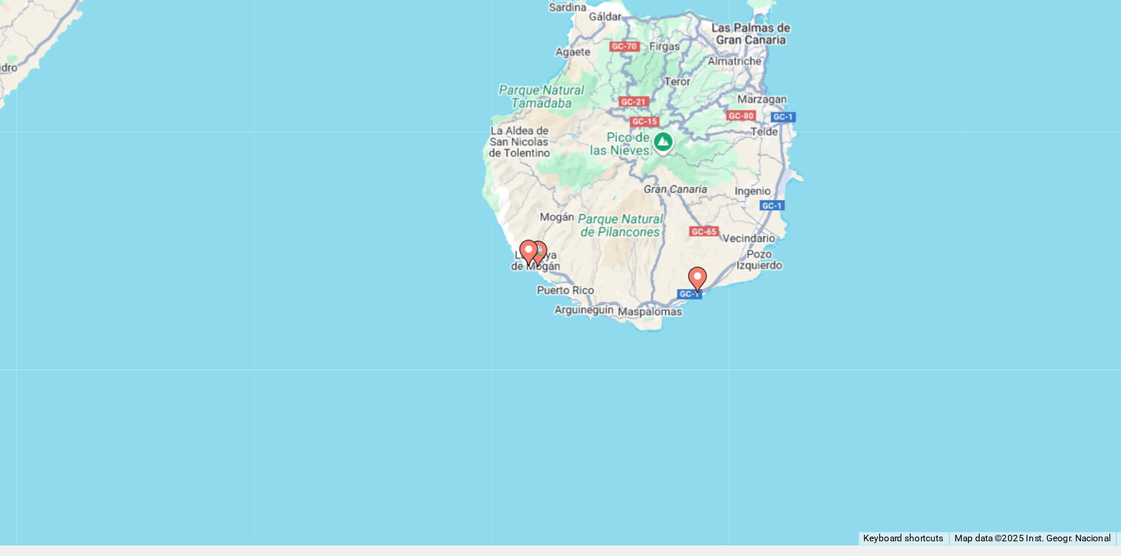
click at [561, 251] on icon "Main content" at bounding box center [560, 249] width 11 height 15
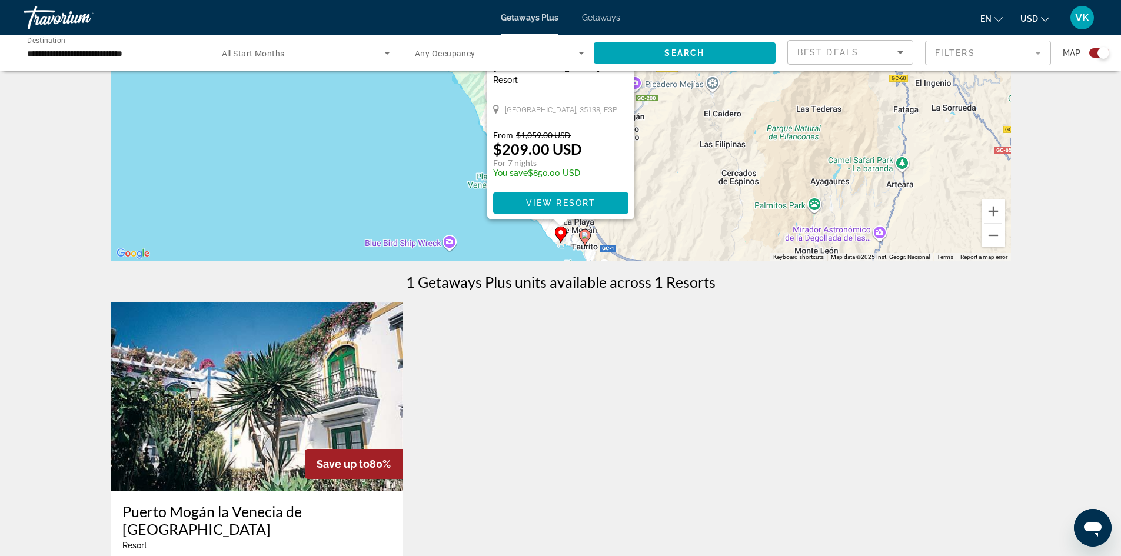
scroll to position [174, 0]
click at [585, 241] on icon "Main content" at bounding box center [584, 238] width 11 height 15
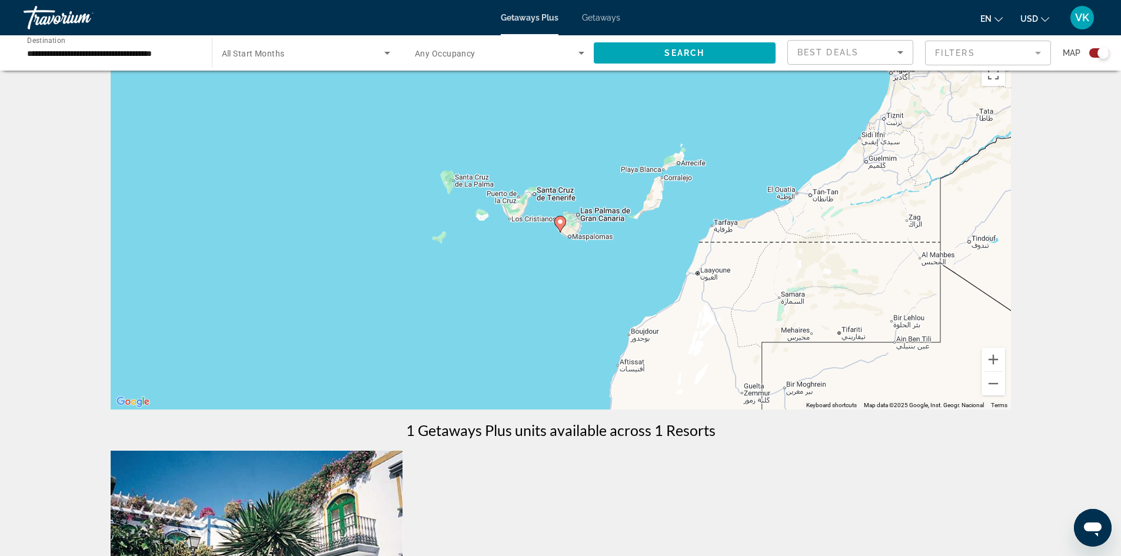
scroll to position [0, 0]
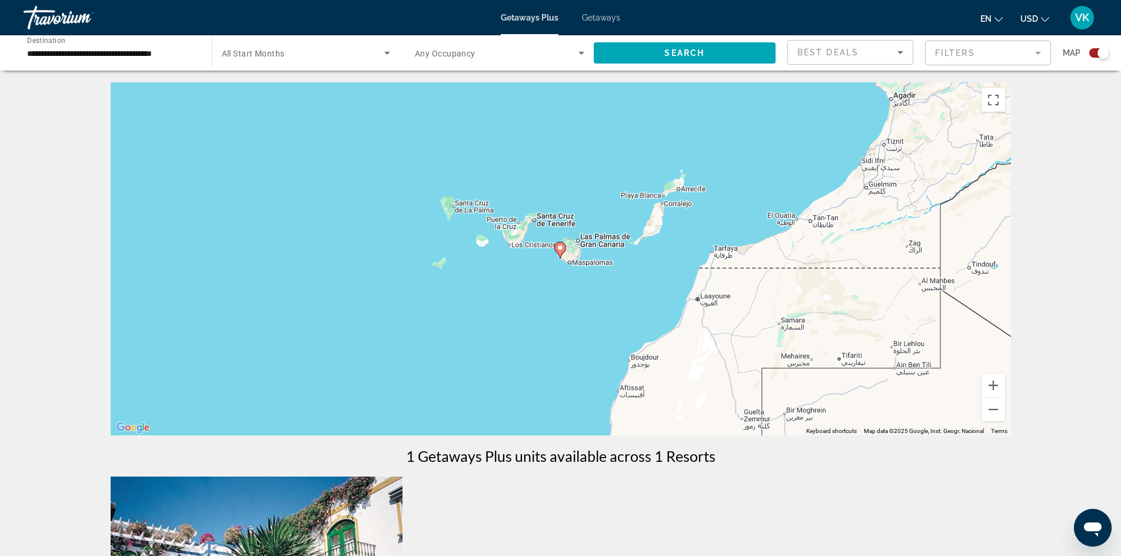
click at [564, 257] on gmp-advanced-marker "Main content" at bounding box center [560, 250] width 12 height 18
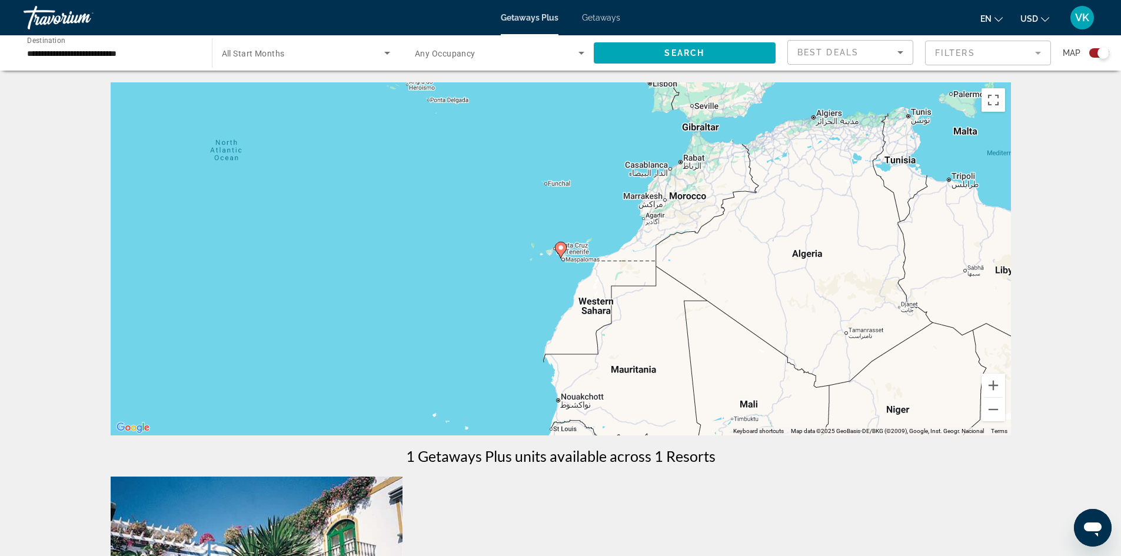
click at [564, 257] on gmp-advanced-marker "Main content" at bounding box center [561, 250] width 12 height 18
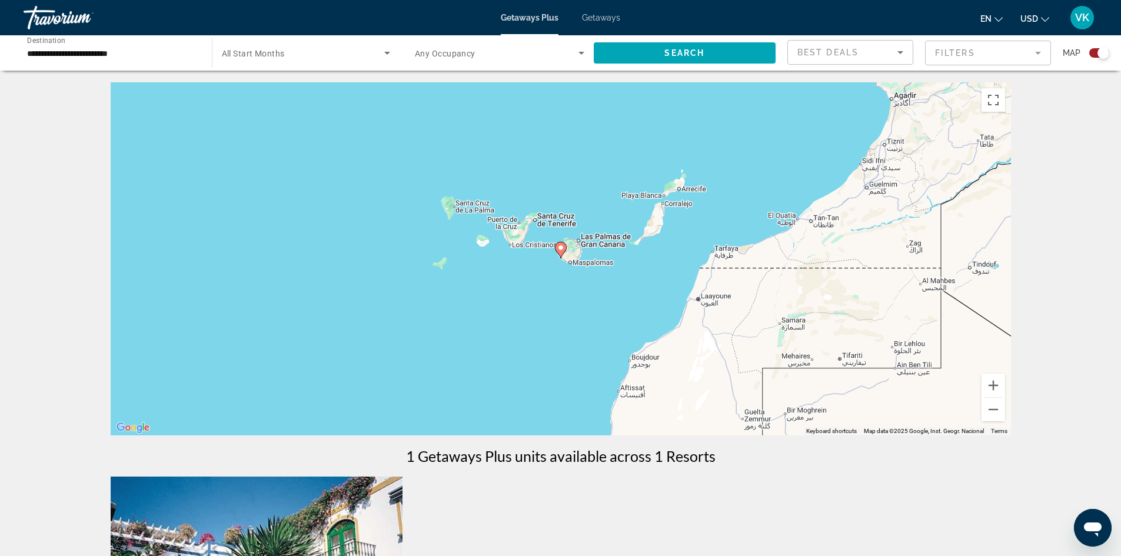
click at [564, 257] on gmp-advanced-marker "Main content" at bounding box center [561, 250] width 12 height 18
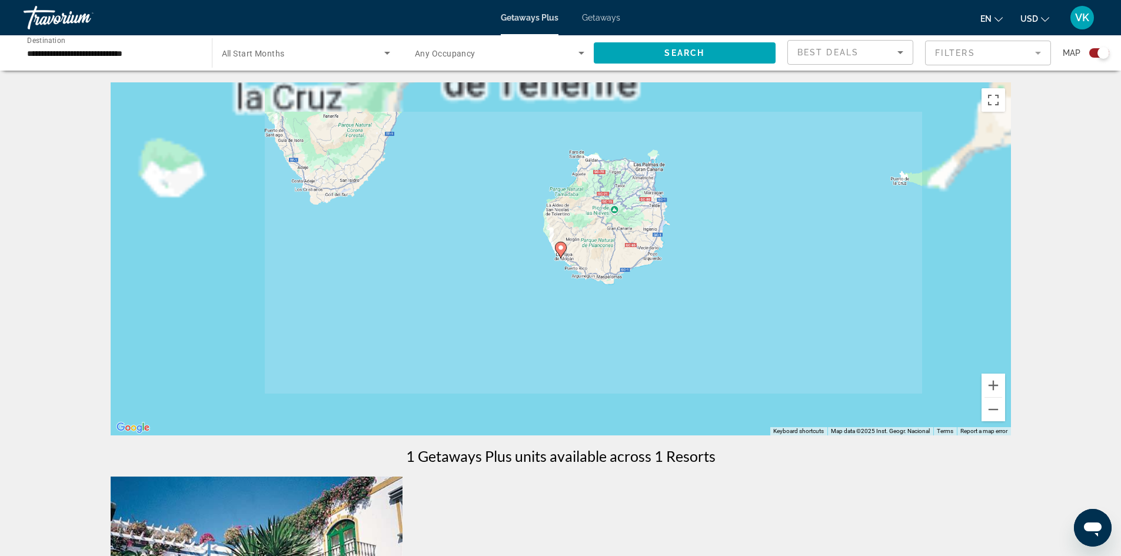
click at [564, 257] on gmp-advanced-marker "Main content" at bounding box center [561, 250] width 12 height 18
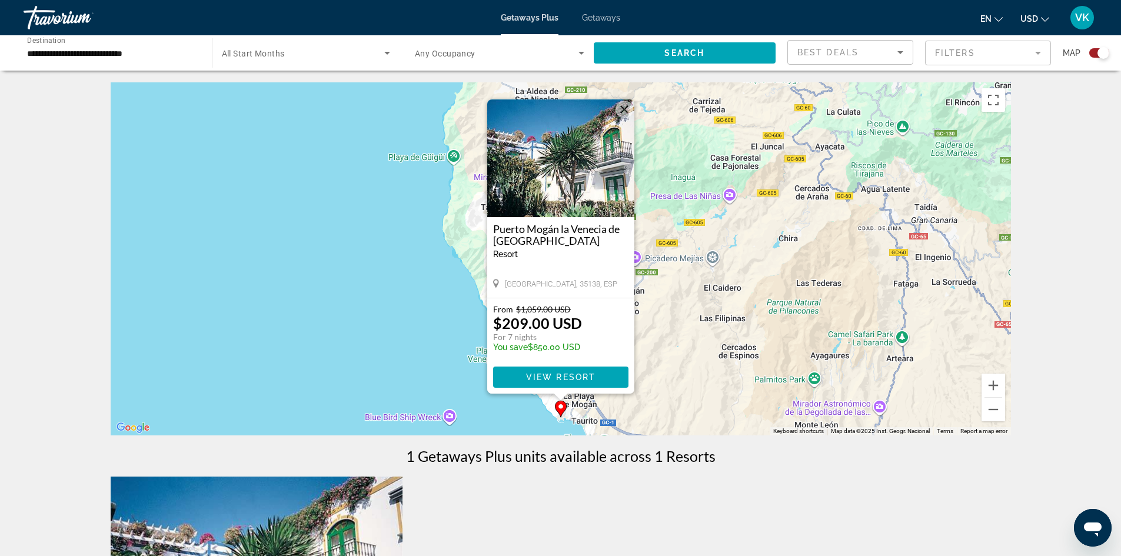
click at [619, 113] on button "Close" at bounding box center [624, 110] width 18 height 18
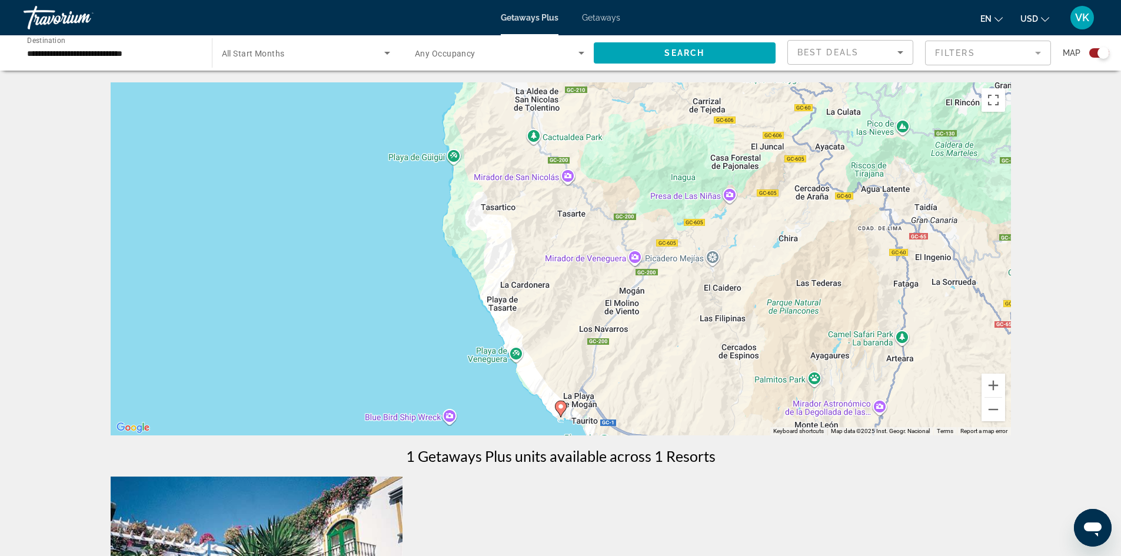
click at [639, 274] on div "To navigate, press the arrow keys. To activate drag with keyboard, press Alt + …" at bounding box center [561, 258] width 900 height 353
click at [639, 274] on div "To activate drag with keyboard, press Alt + Enter. Once in keyboard drag state,…" at bounding box center [561, 258] width 900 height 353
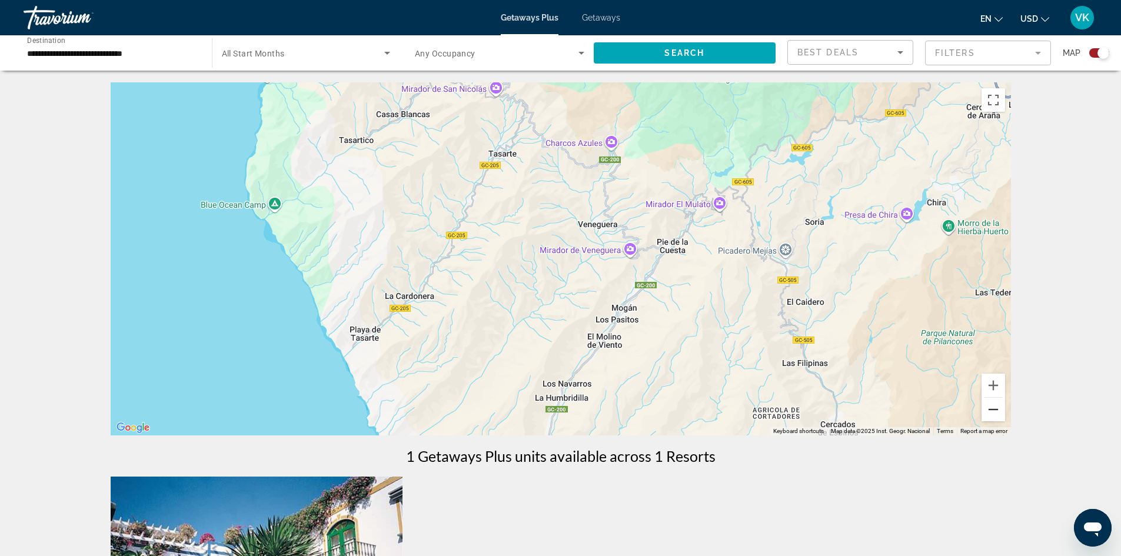
click at [997, 414] on button "Zoom out" at bounding box center [993, 410] width 24 height 24
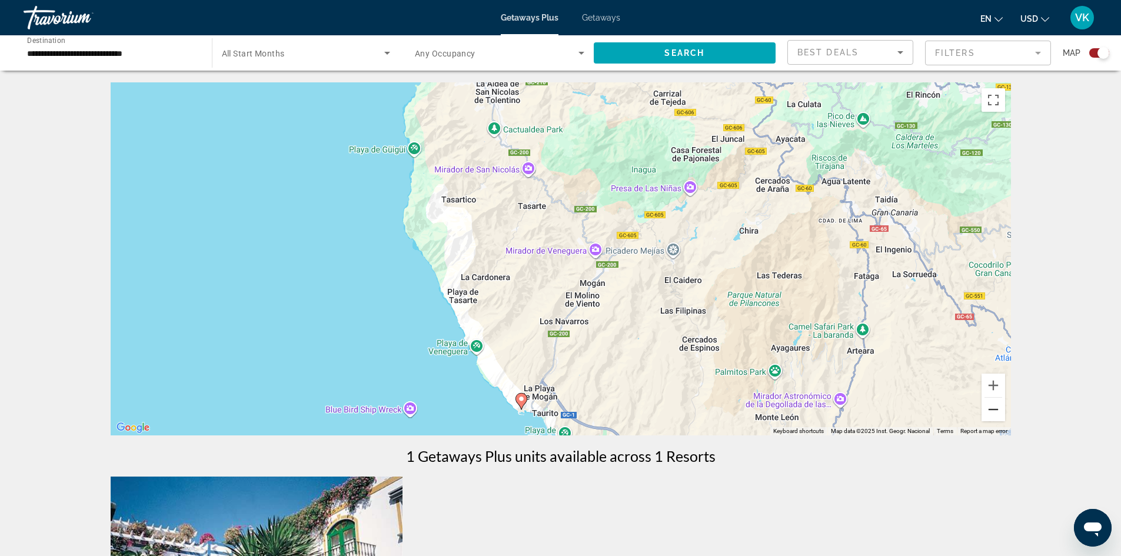
click at [997, 414] on button "Zoom out" at bounding box center [993, 410] width 24 height 24
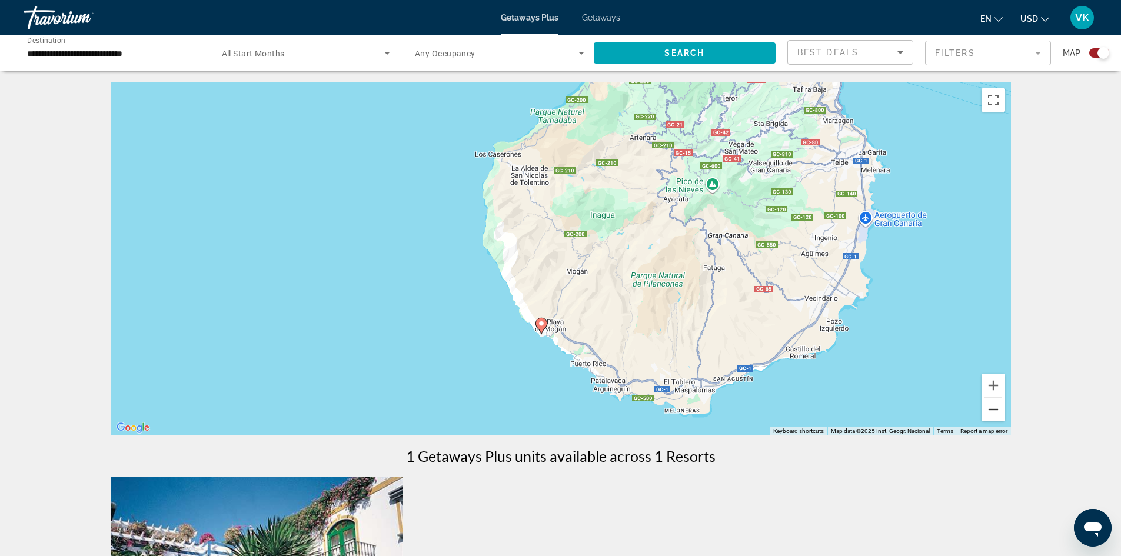
click at [997, 414] on button "Zoom out" at bounding box center [993, 410] width 24 height 24
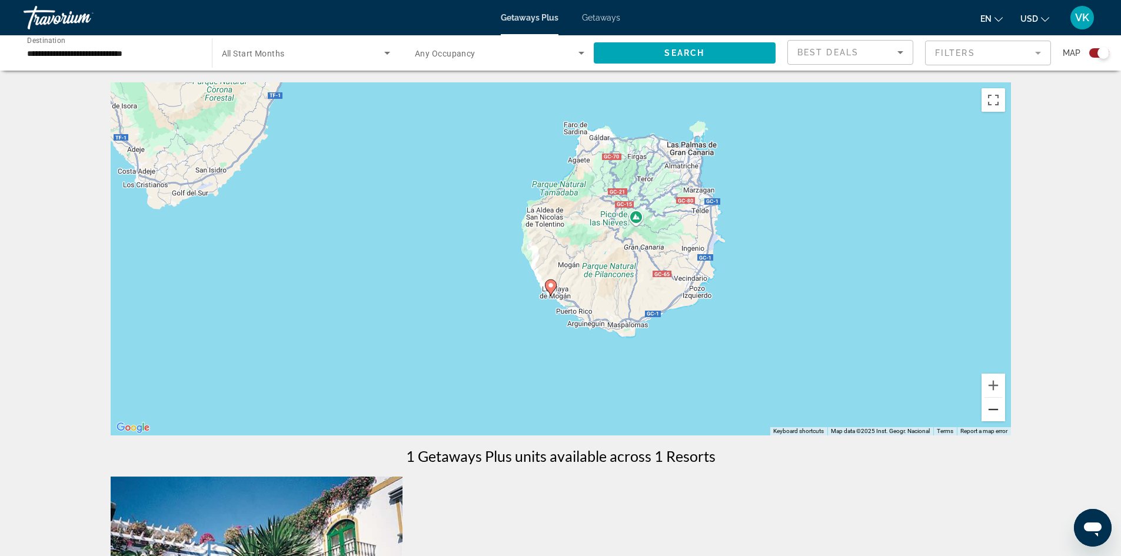
click at [997, 414] on button "Zoom out" at bounding box center [993, 410] width 24 height 24
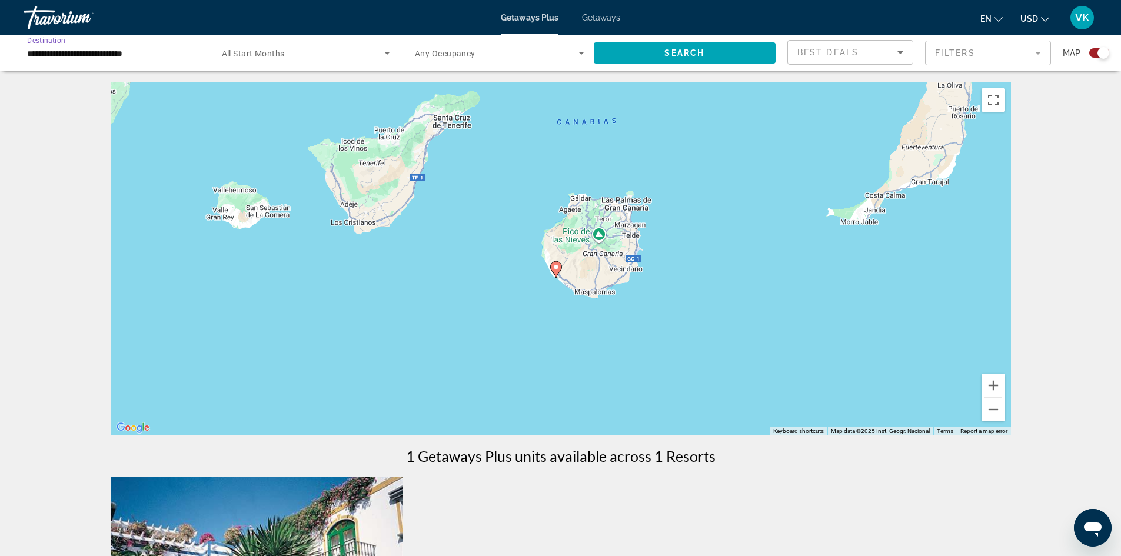
click at [135, 51] on input "**********" at bounding box center [111, 53] width 169 height 14
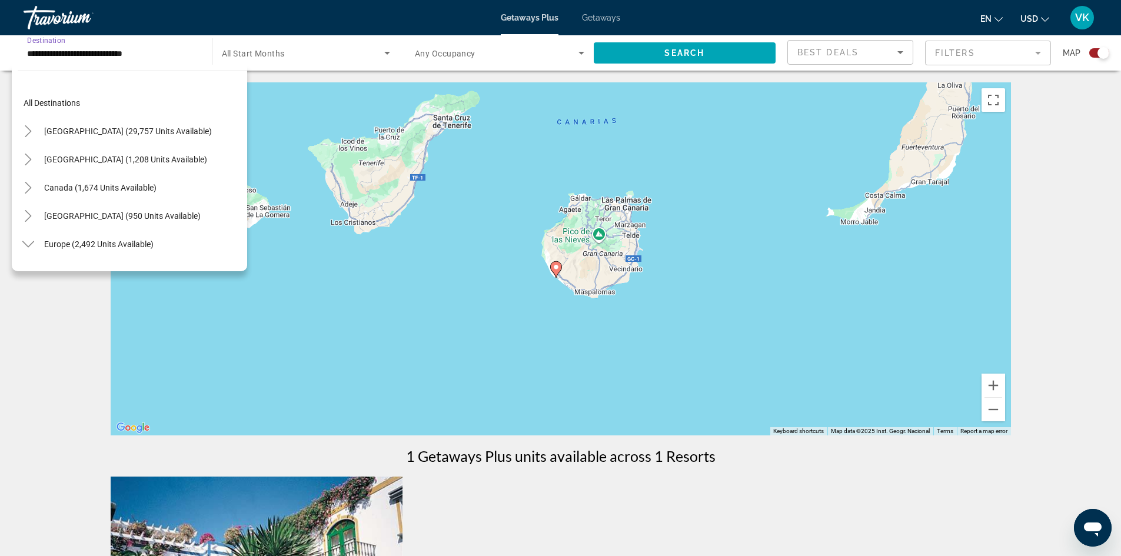
scroll to position [607, 0]
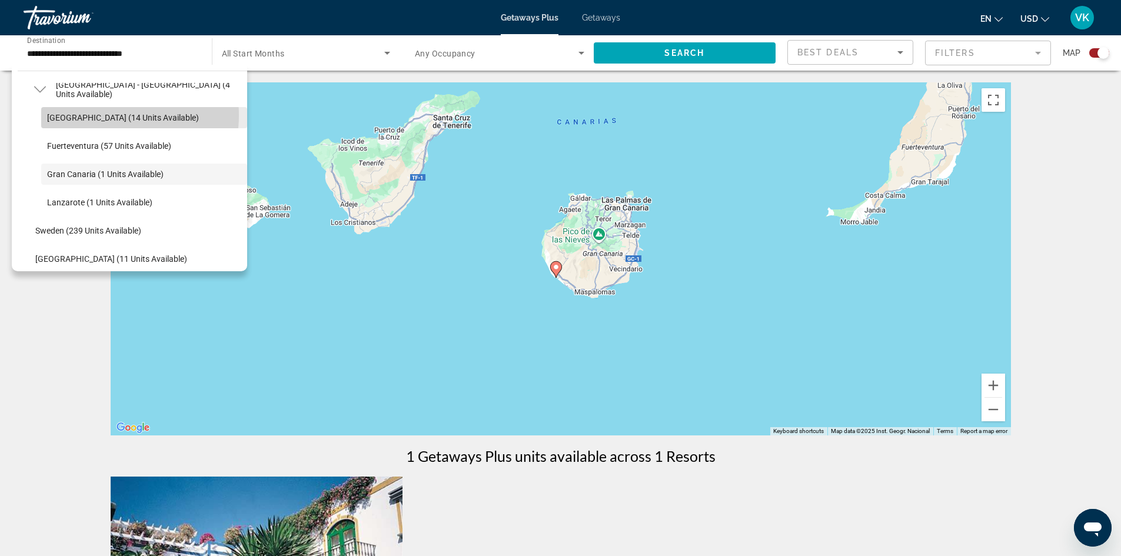
click at [104, 115] on span "[GEOGRAPHIC_DATA] (14 units available)" at bounding box center [123, 117] width 152 height 9
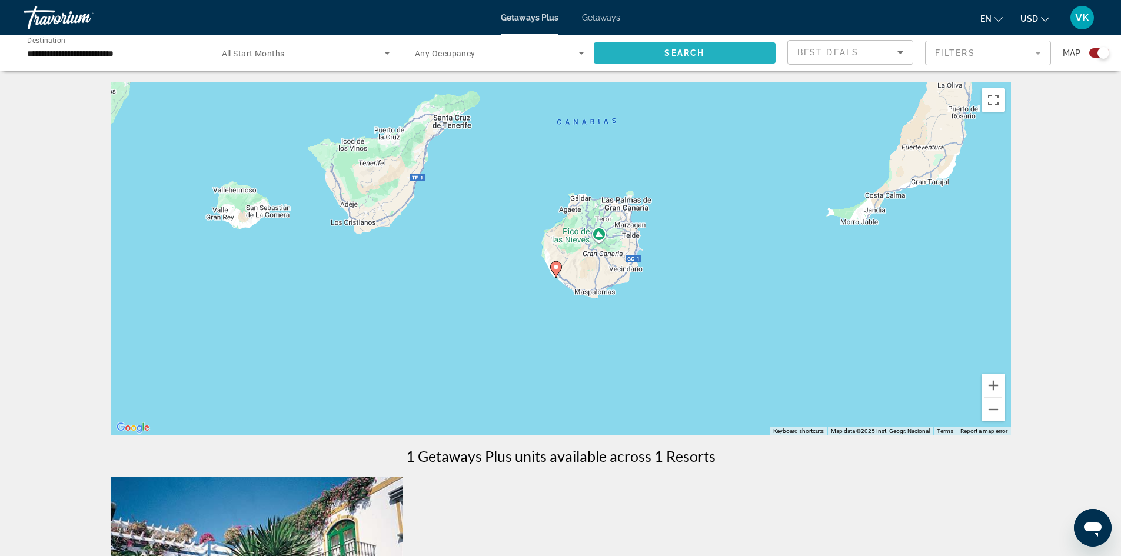
click at [686, 42] on span "Search widget" at bounding box center [685, 53] width 182 height 28
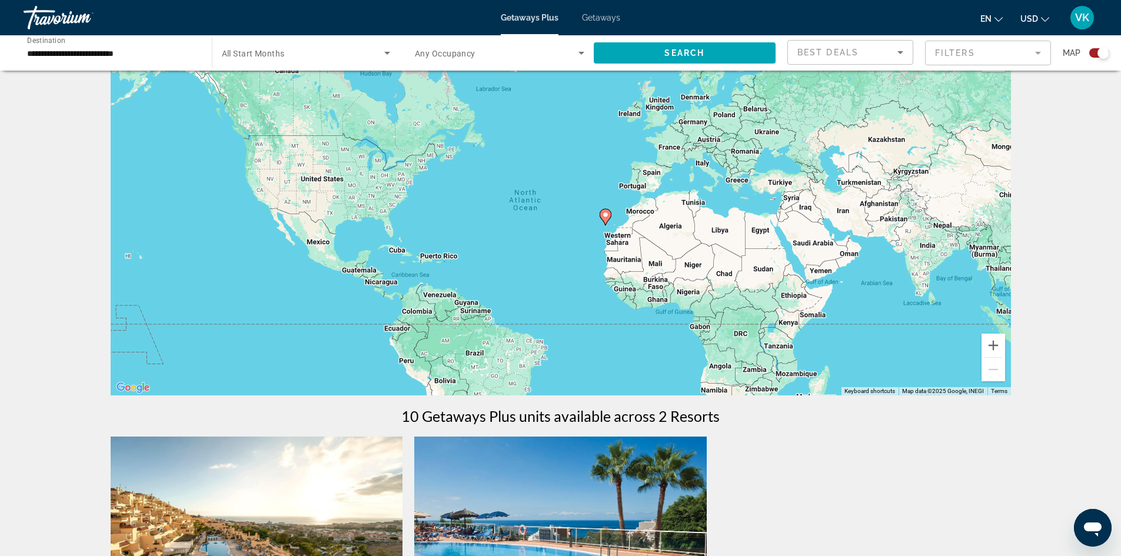
scroll to position [39, 0]
click at [999, 344] on button "Zoom in" at bounding box center [993, 346] width 24 height 24
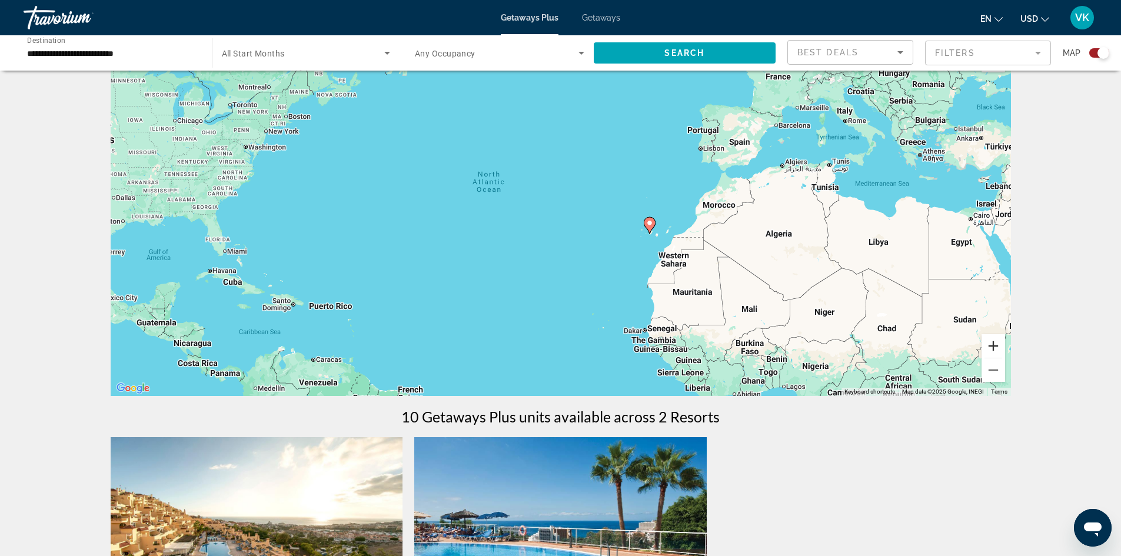
click at [999, 344] on button "Zoom in" at bounding box center [993, 346] width 24 height 24
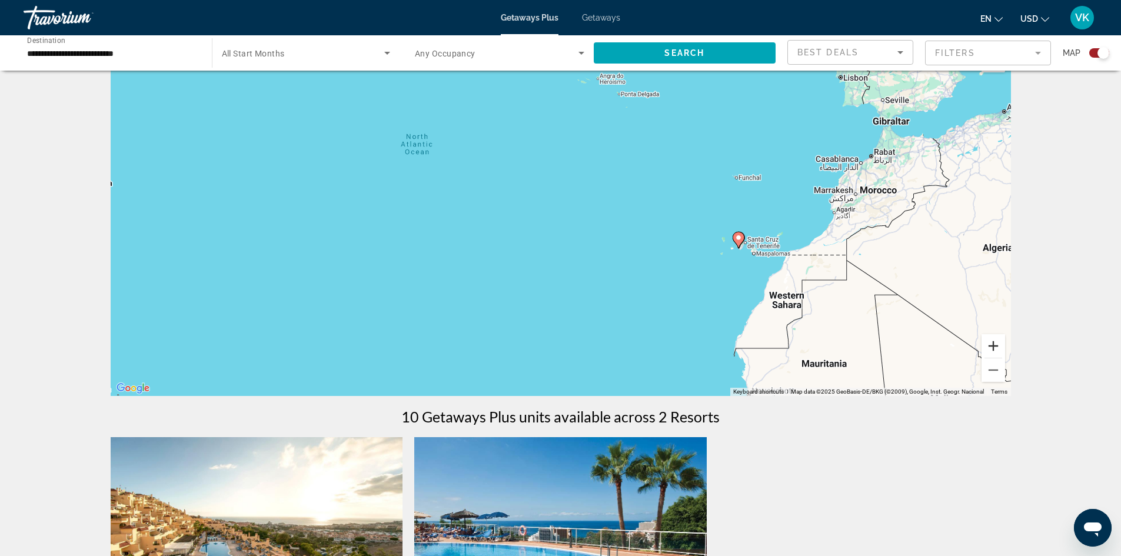
click at [999, 344] on button "Zoom in" at bounding box center [993, 346] width 24 height 24
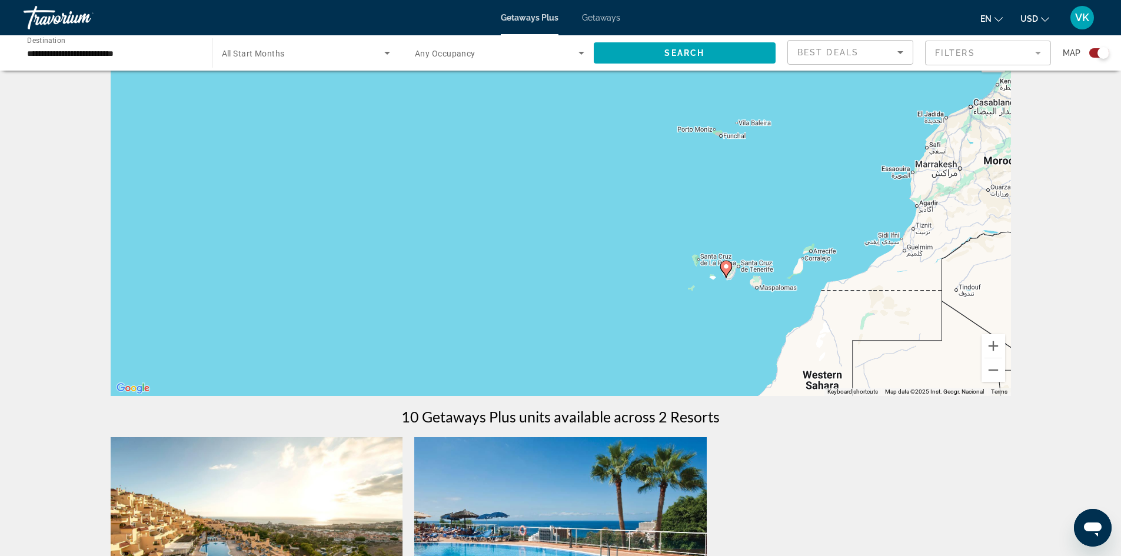
drag, startPoint x: 895, startPoint y: 283, endPoint x: 697, endPoint y: 282, distance: 197.7
click at [697, 282] on div "To activate drag with keyboard, press Alt + Enter. Once in keyboard drag state,…" at bounding box center [561, 219] width 900 height 353
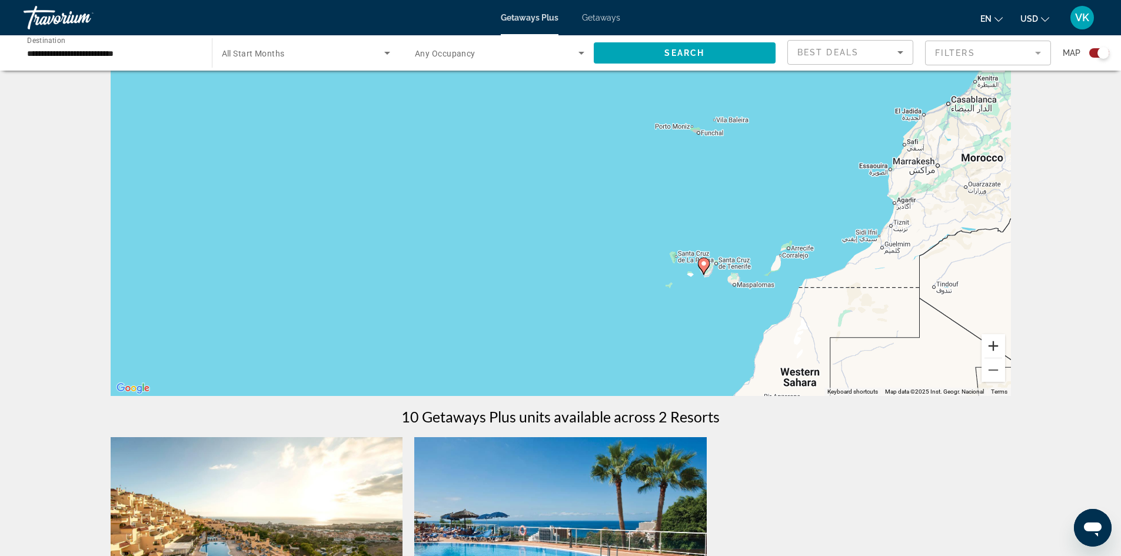
click at [987, 350] on button "Zoom in" at bounding box center [993, 346] width 24 height 24
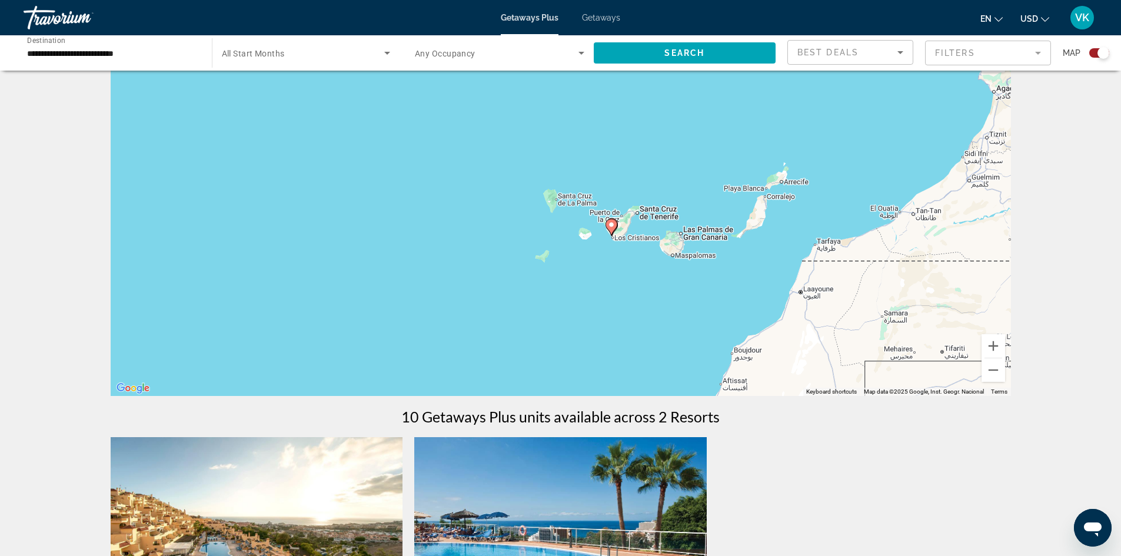
drag, startPoint x: 882, startPoint y: 276, endPoint x: 625, endPoint y: 171, distance: 278.4
click at [625, 171] on div "To activate drag with keyboard, press Alt + Enter. Once in keyboard drag state,…" at bounding box center [561, 219] width 900 height 353
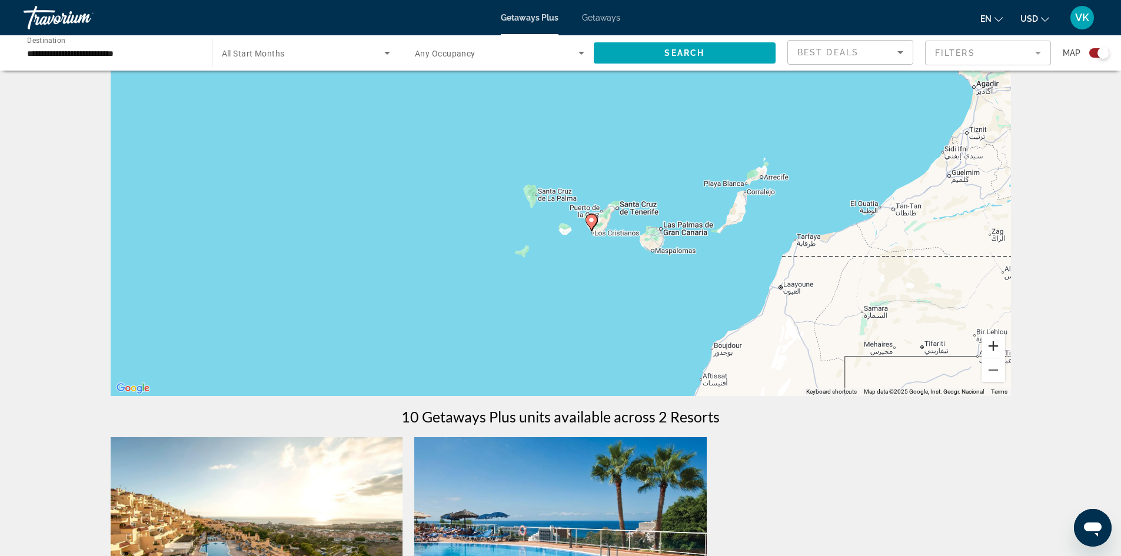
click at [998, 346] on button "Zoom in" at bounding box center [993, 346] width 24 height 24
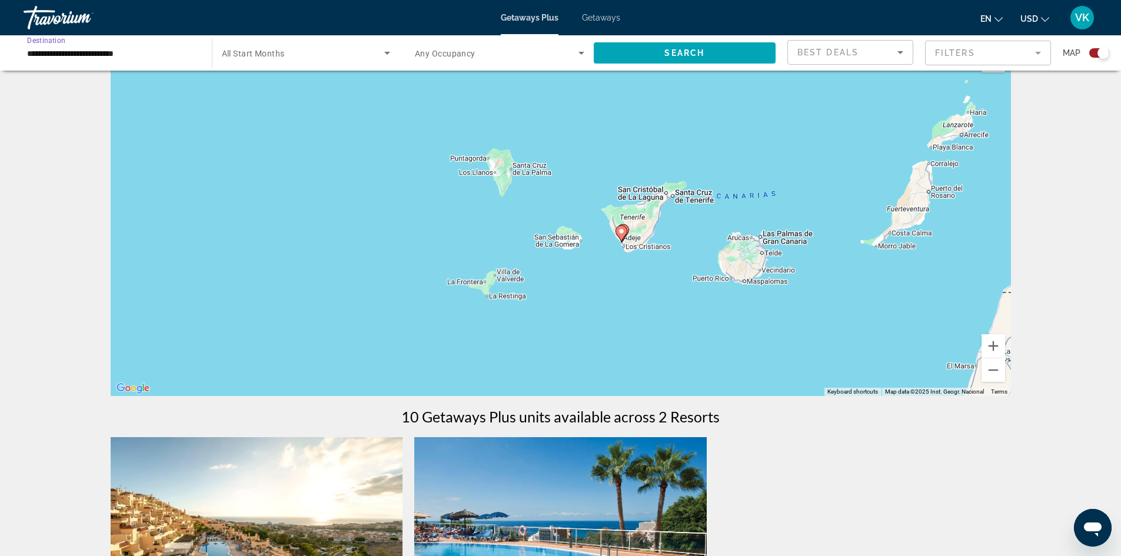
click at [109, 49] on input "**********" at bounding box center [111, 53] width 169 height 14
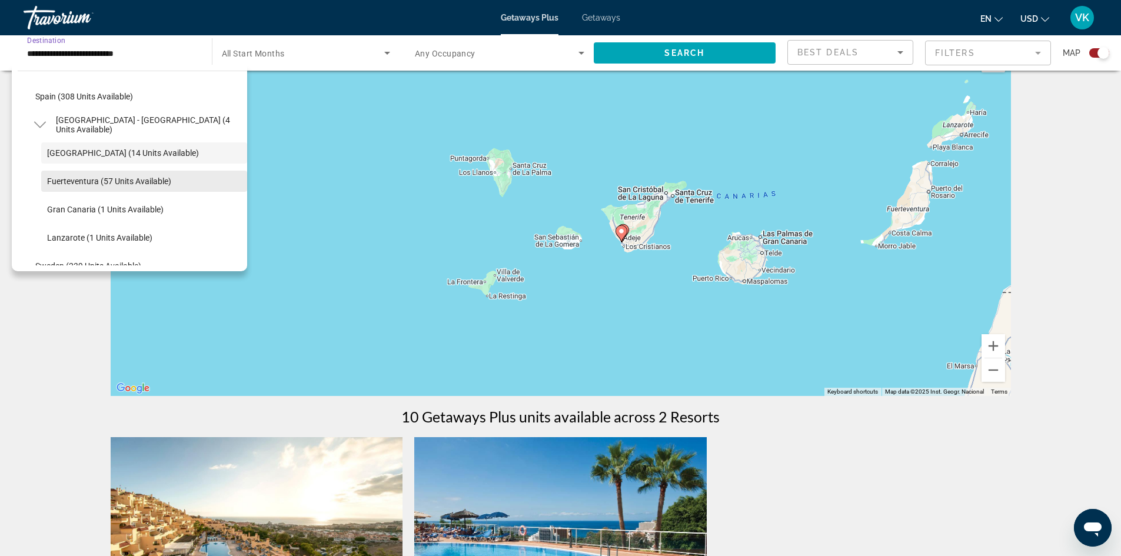
scroll to position [566, 0]
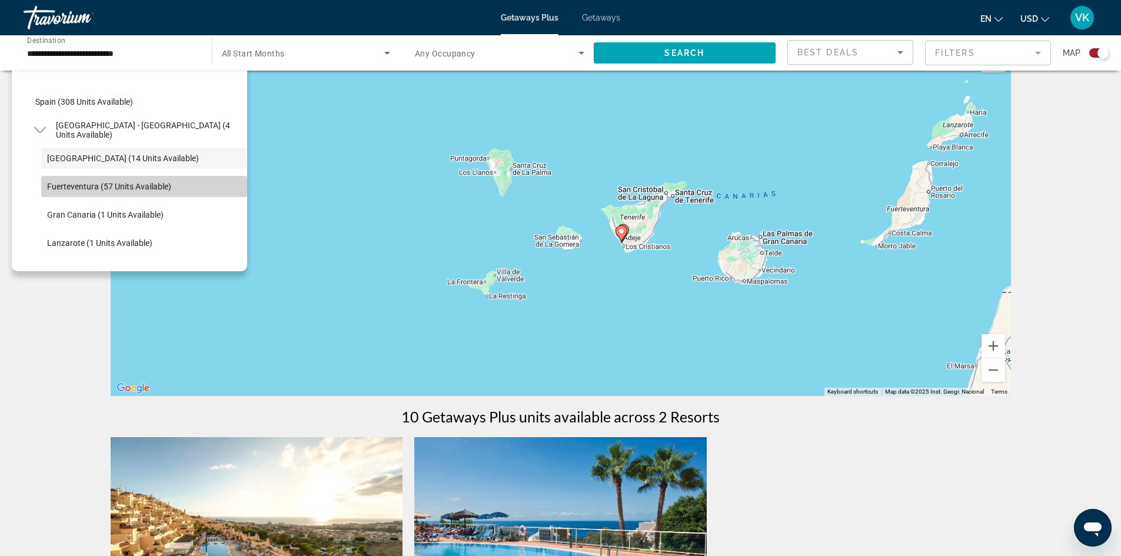
click at [161, 187] on span "Fuerteventura (57 units available)" at bounding box center [109, 186] width 124 height 9
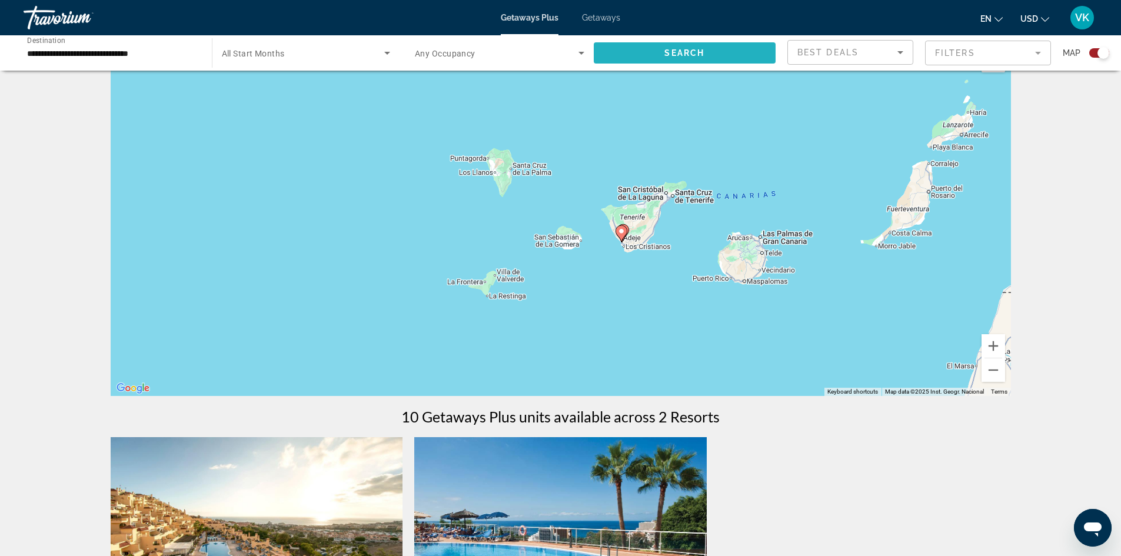
click at [619, 52] on span "Search widget" at bounding box center [685, 53] width 182 height 28
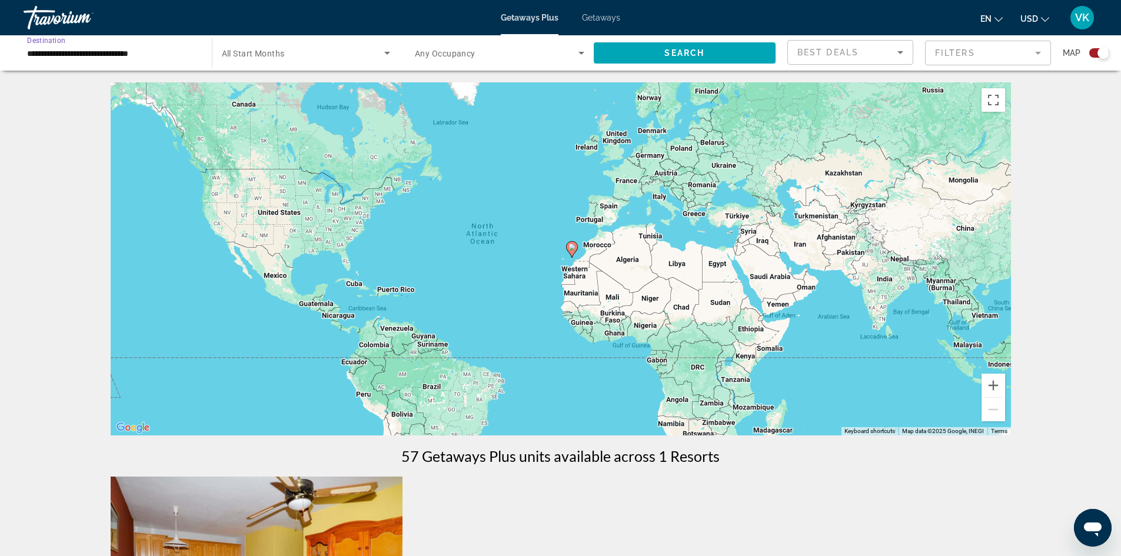
click at [121, 46] on input "**********" at bounding box center [111, 53] width 169 height 14
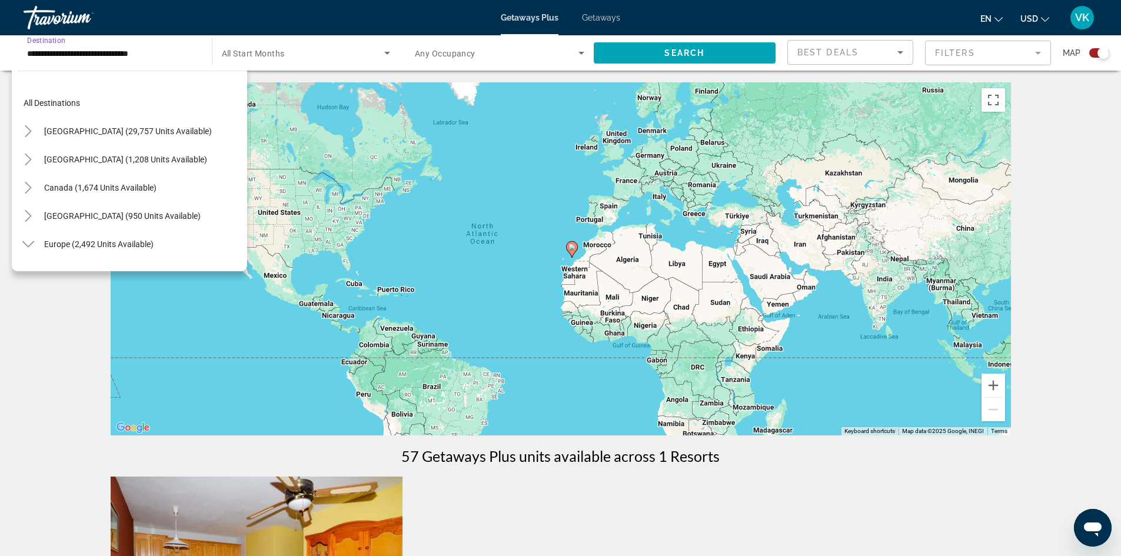
scroll to position [578, 0]
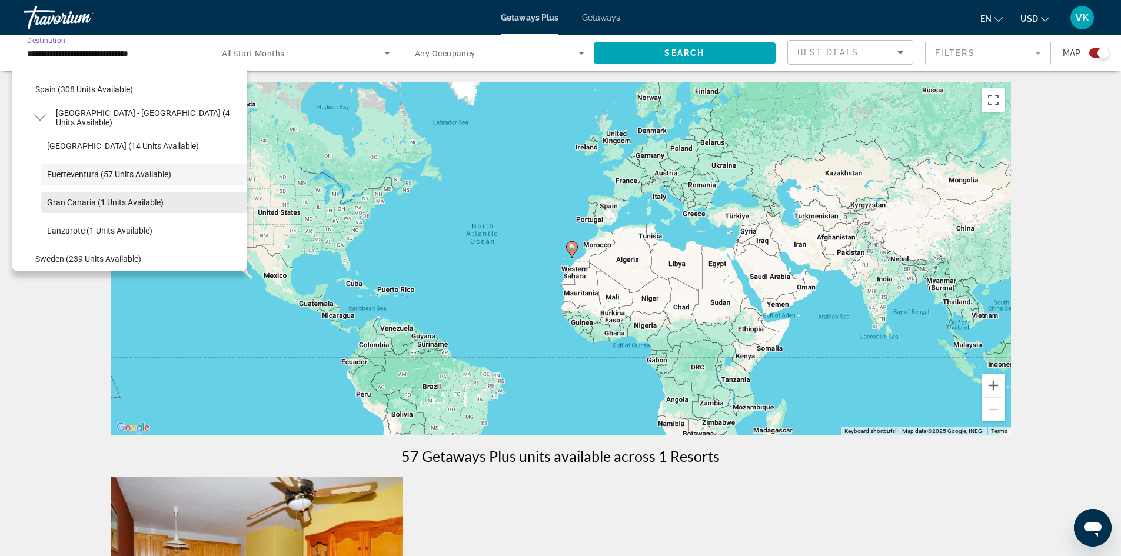
click at [117, 199] on span "Gran Canaria (1 units available)" at bounding box center [105, 202] width 116 height 9
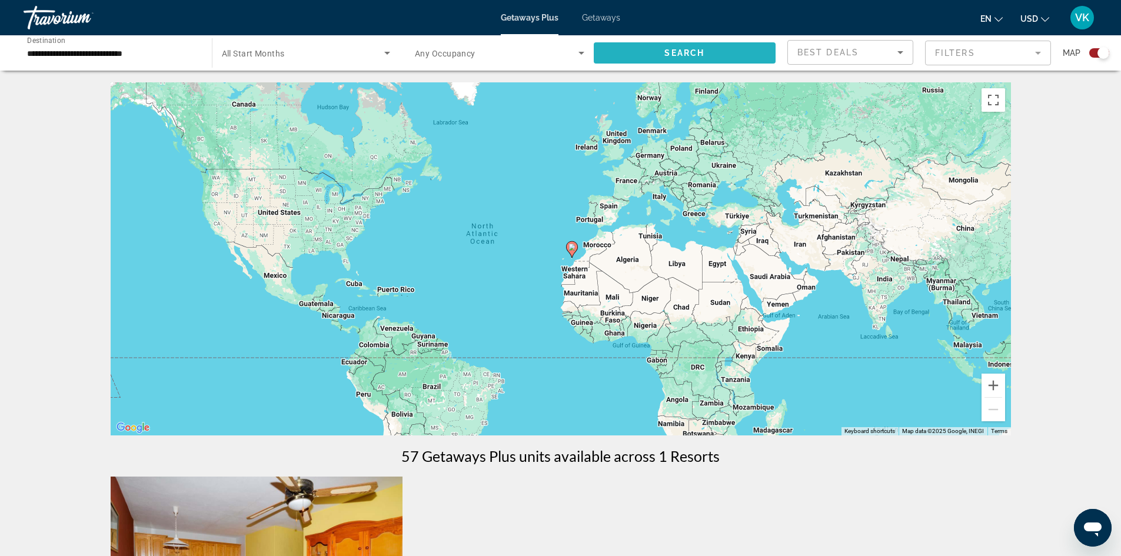
click at [681, 50] on span "Search" at bounding box center [684, 52] width 40 height 9
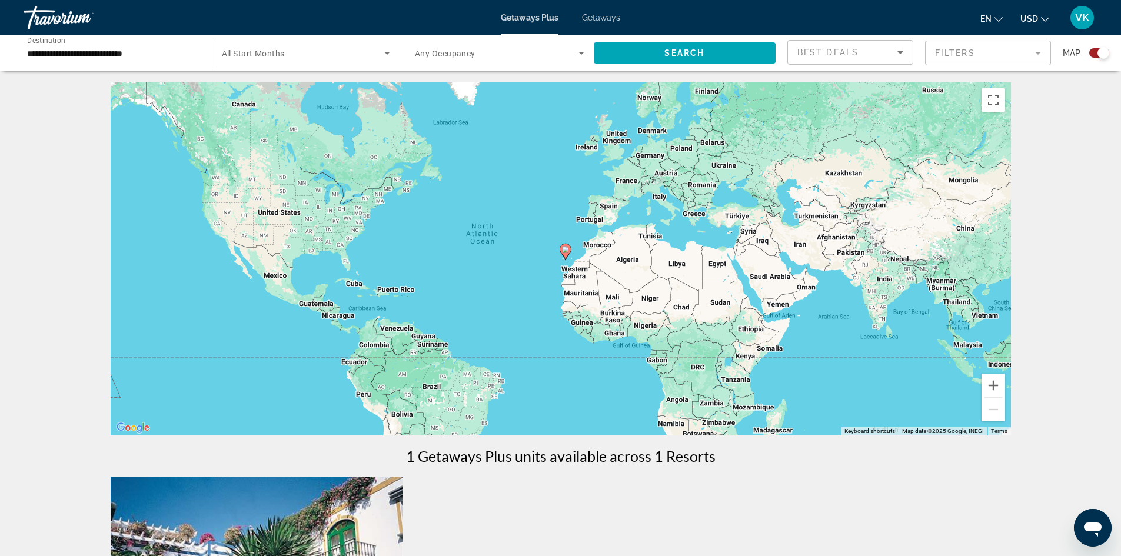
click at [166, 49] on input "**********" at bounding box center [111, 53] width 169 height 14
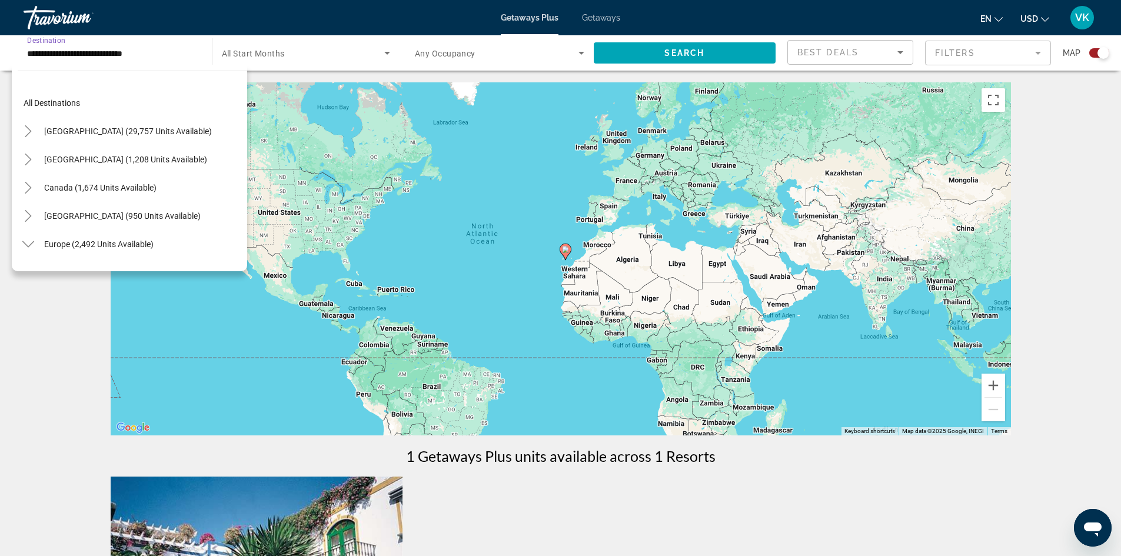
scroll to position [607, 0]
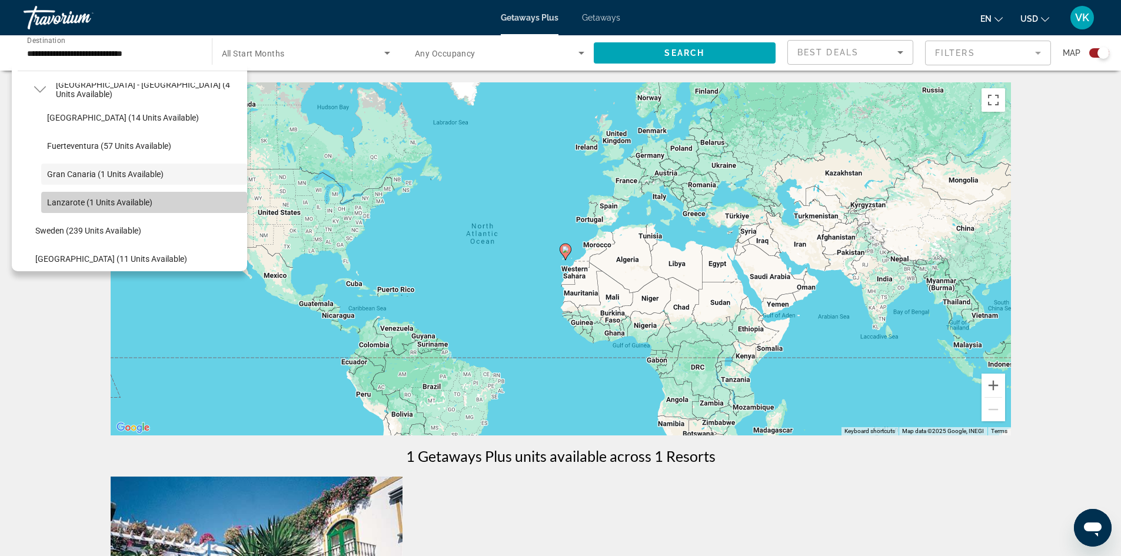
click at [145, 205] on span "Lanzarote (1 units available)" at bounding box center [99, 202] width 105 height 9
type input "**********"
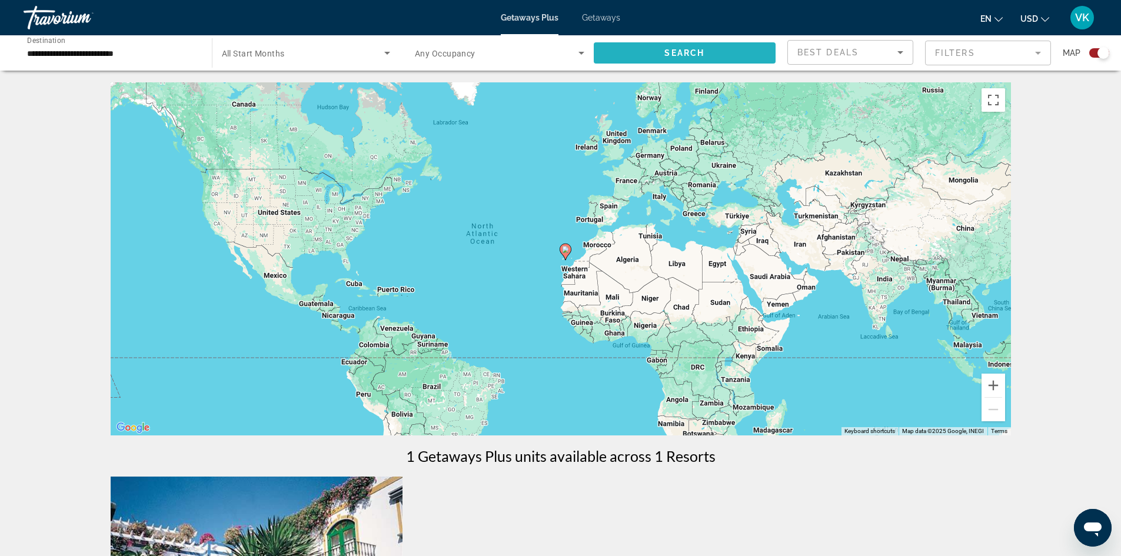
click at [632, 51] on span "Search widget" at bounding box center [685, 53] width 182 height 28
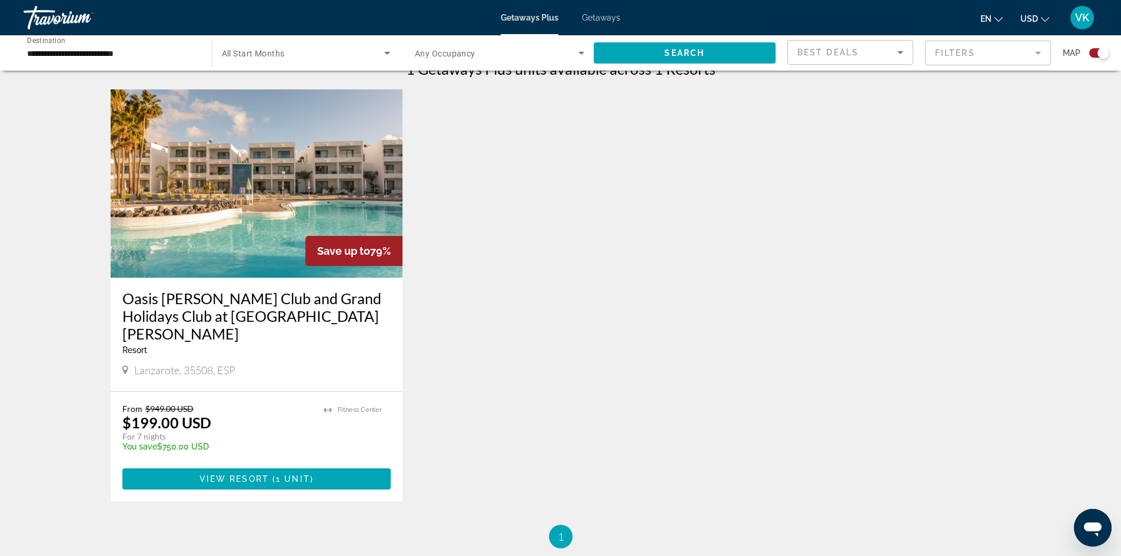
scroll to position [388, 0]
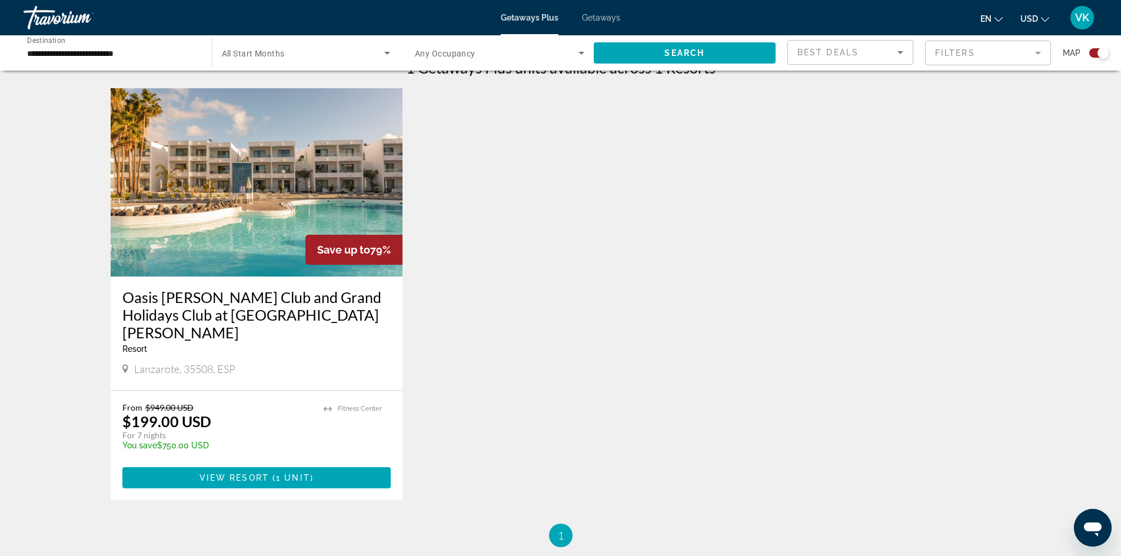
click at [254, 249] on img "Main content" at bounding box center [257, 182] width 292 height 188
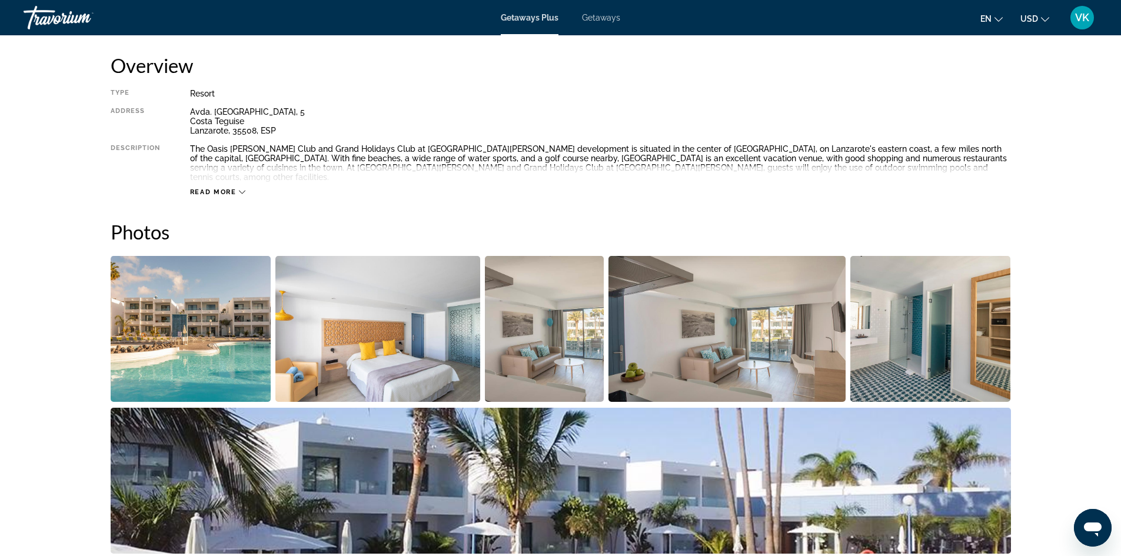
scroll to position [397, 0]
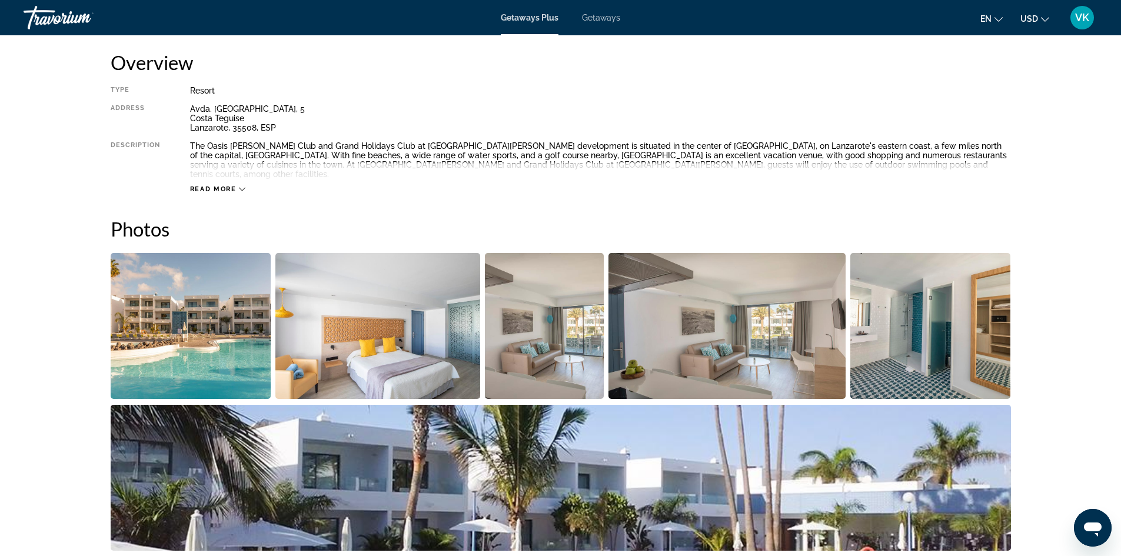
click at [248, 338] on img "Open full-screen image slider" at bounding box center [191, 326] width 161 height 146
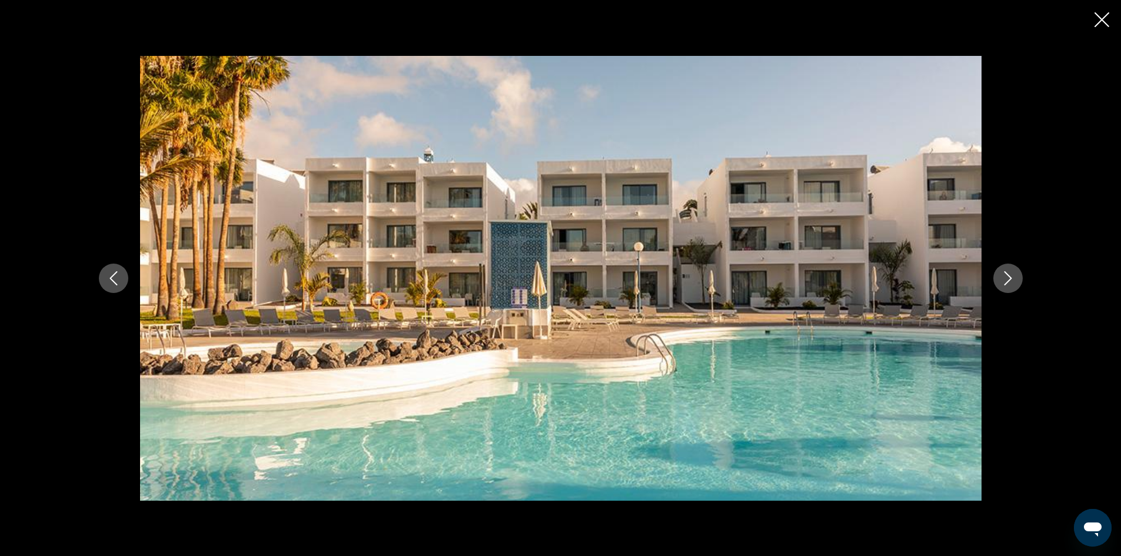
click at [1005, 274] on icon "Next image" at bounding box center [1008, 278] width 14 height 14
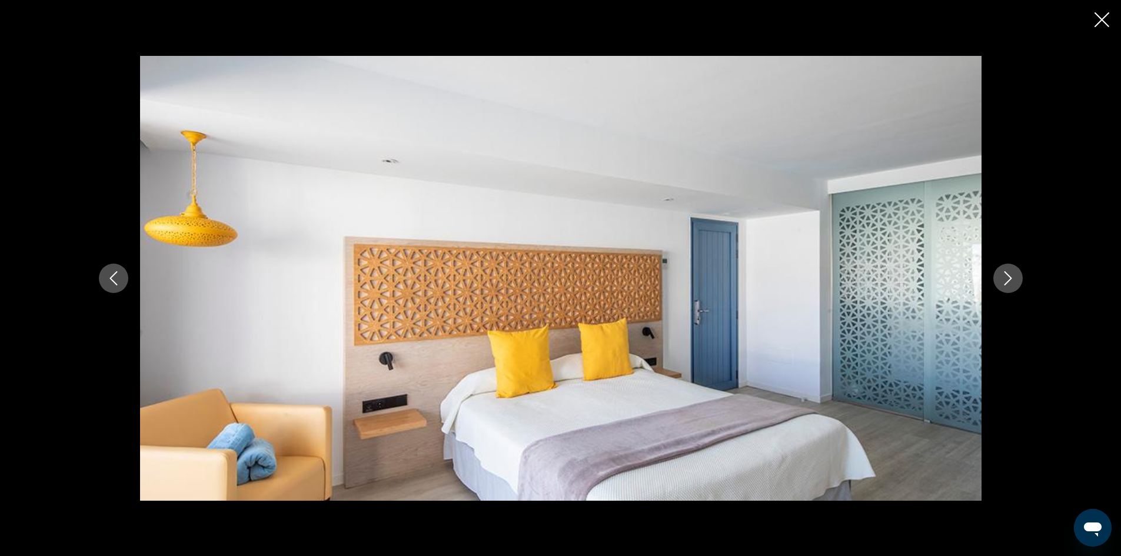
click at [1005, 274] on icon "Next image" at bounding box center [1008, 278] width 14 height 14
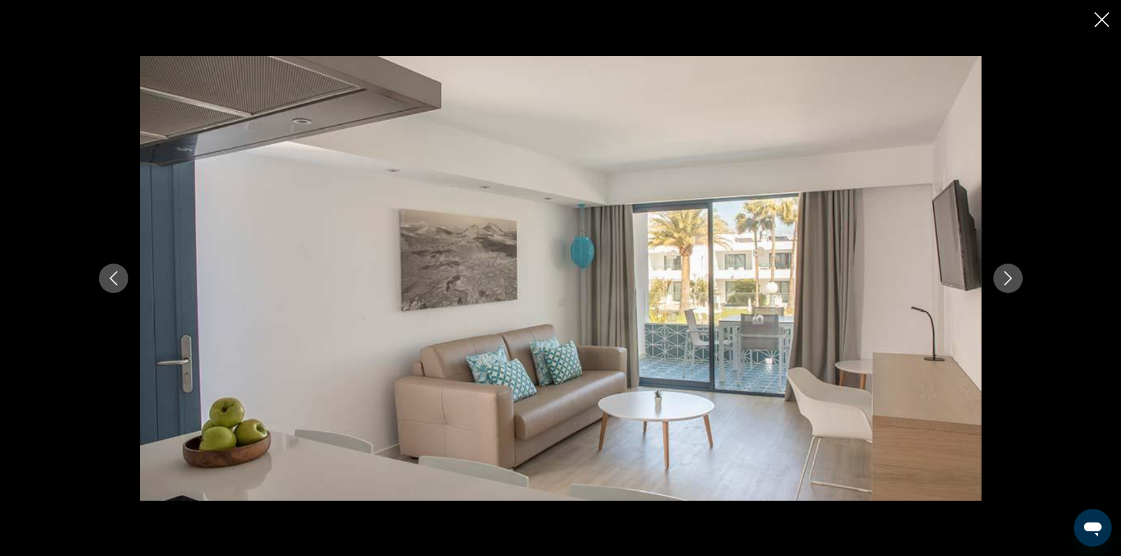
click at [1005, 274] on icon "Next image" at bounding box center [1008, 278] width 14 height 14
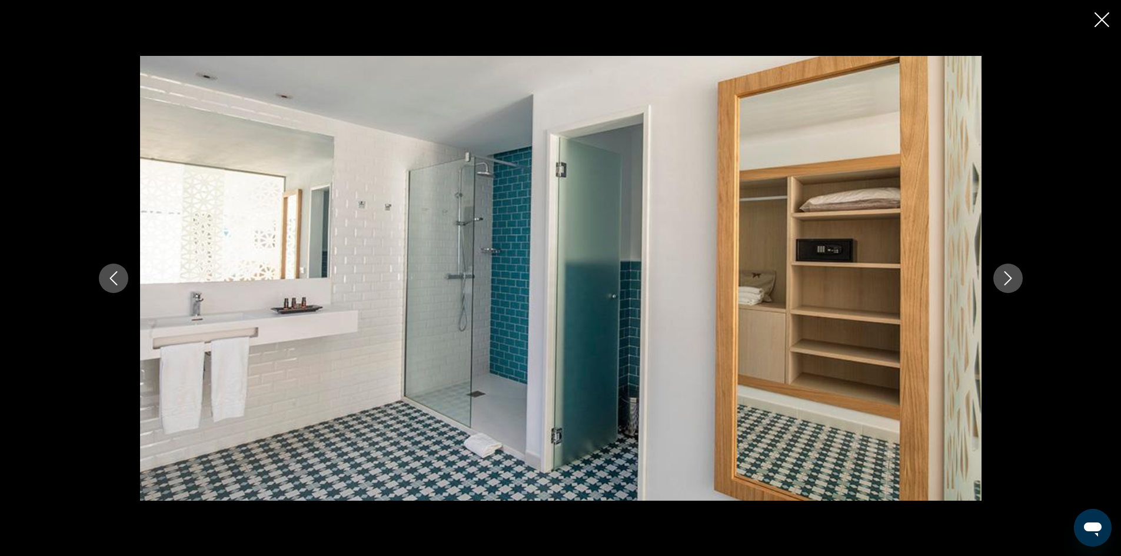
click at [1005, 274] on icon "Next image" at bounding box center [1008, 278] width 14 height 14
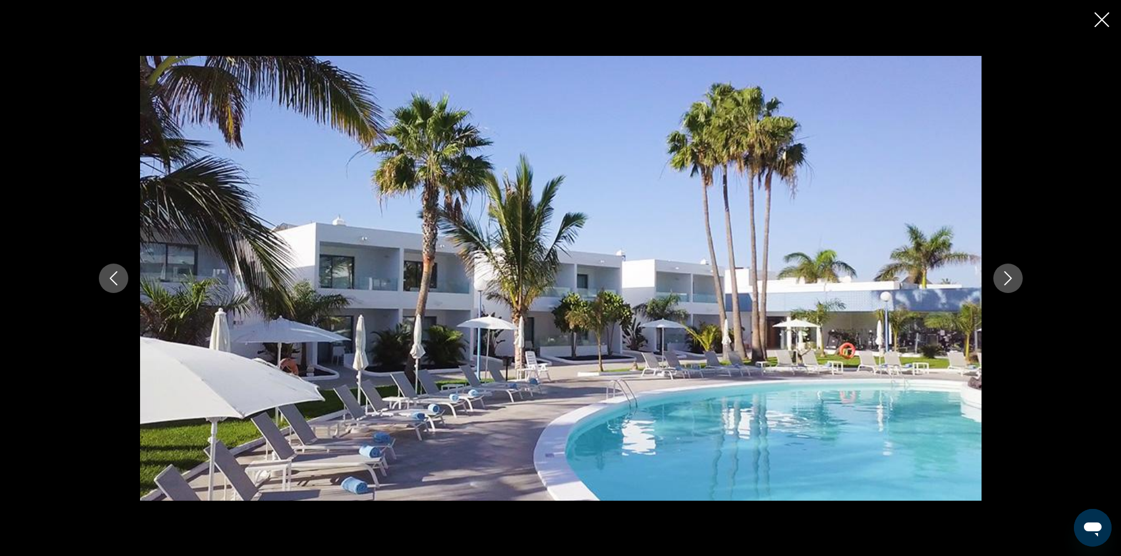
click at [1005, 274] on icon "Next image" at bounding box center [1008, 278] width 14 height 14
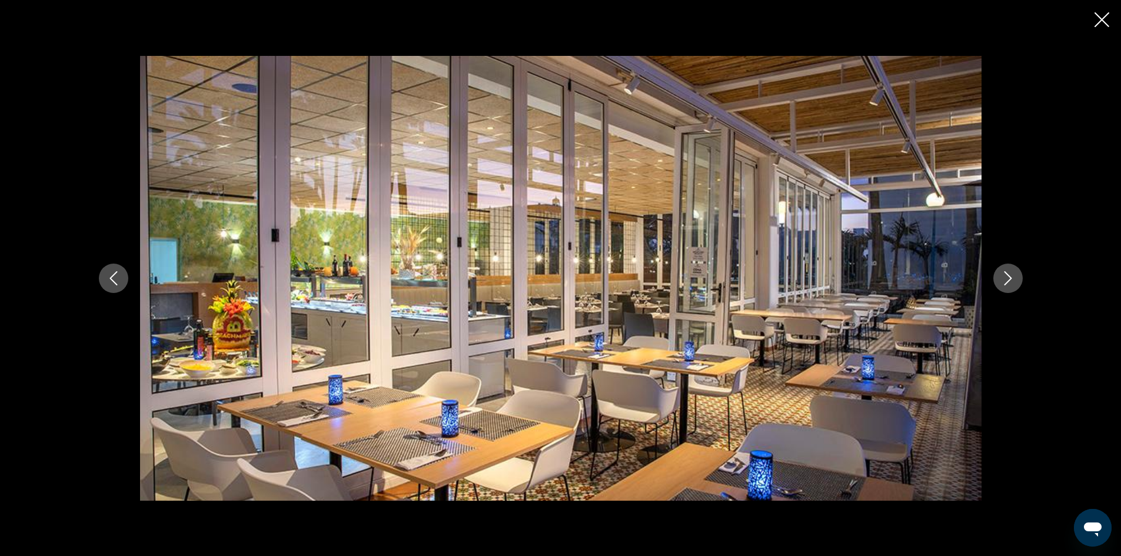
click at [1005, 274] on icon "Next image" at bounding box center [1008, 278] width 14 height 14
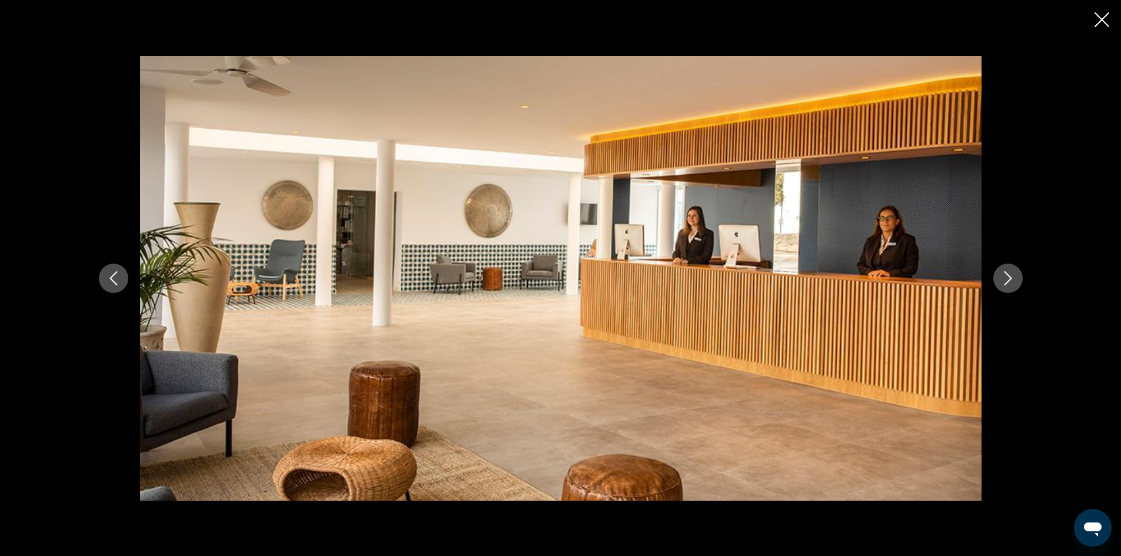
click at [1005, 274] on icon "Next image" at bounding box center [1008, 278] width 14 height 14
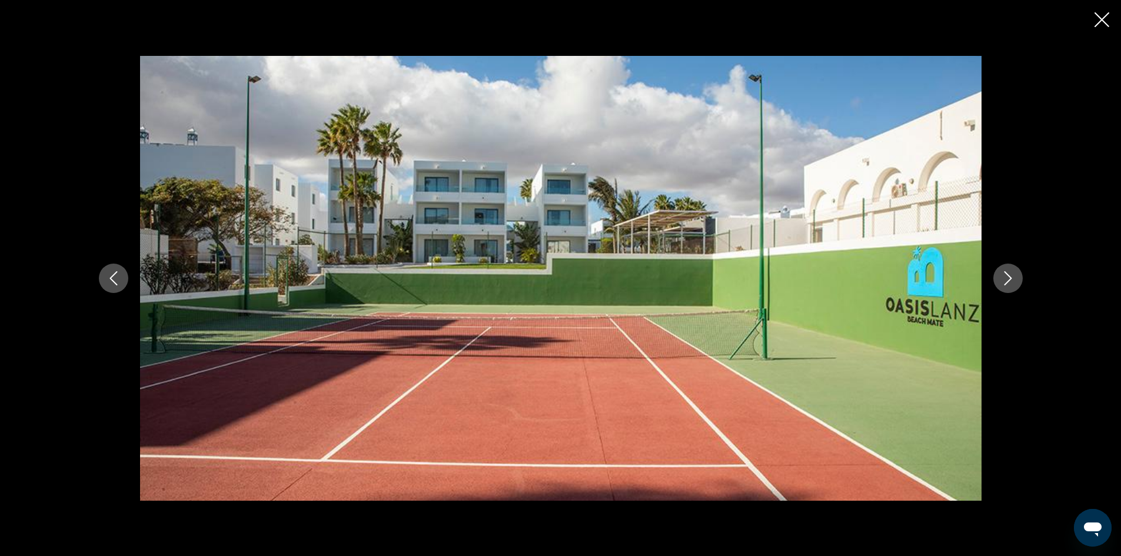
click at [1005, 274] on icon "Next image" at bounding box center [1008, 278] width 14 height 14
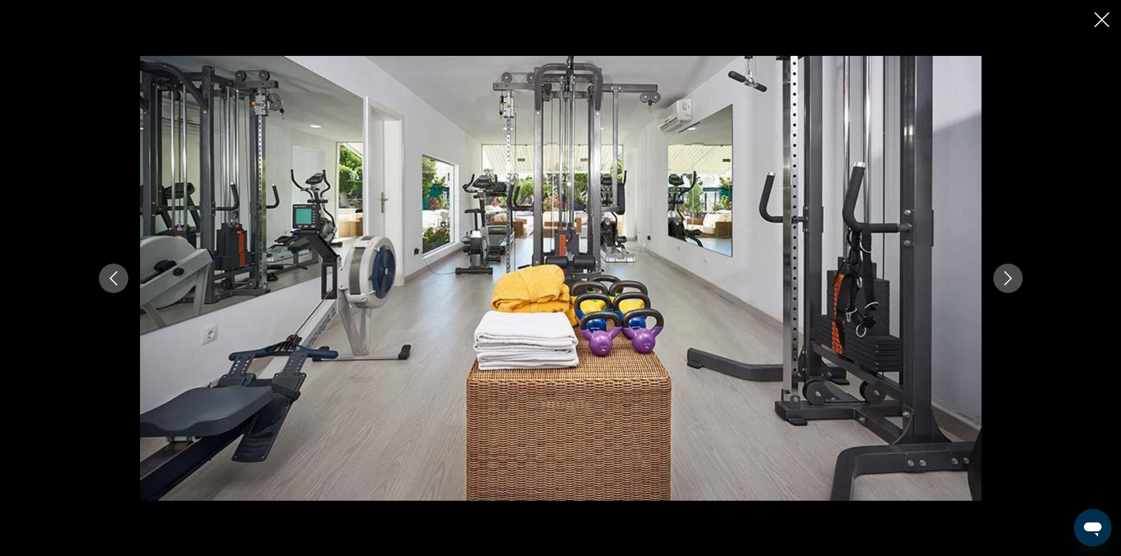
click at [1005, 274] on icon "Next image" at bounding box center [1008, 278] width 14 height 14
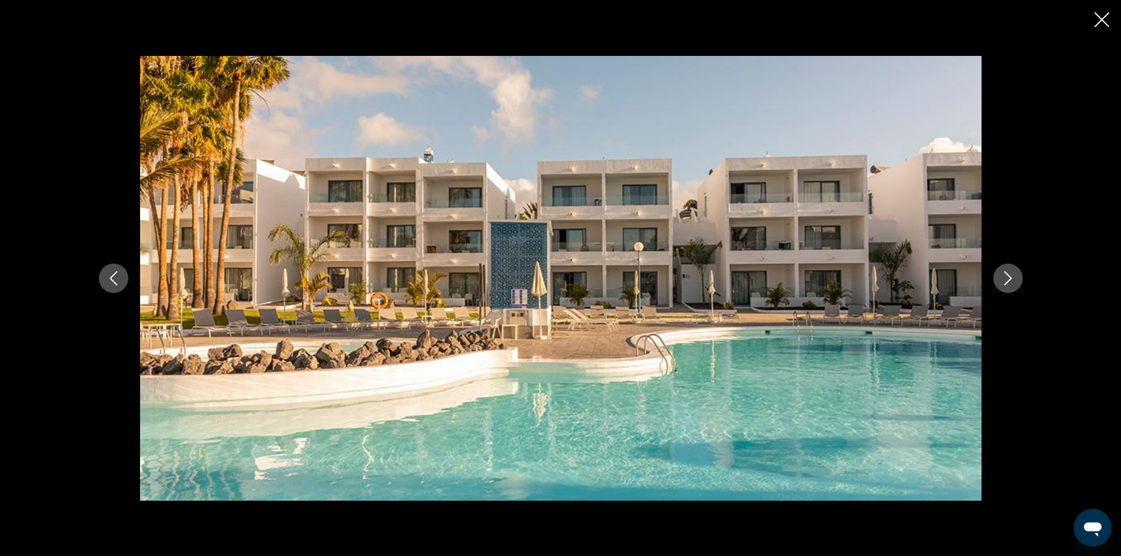
click at [1005, 274] on icon "Next image" at bounding box center [1008, 278] width 14 height 14
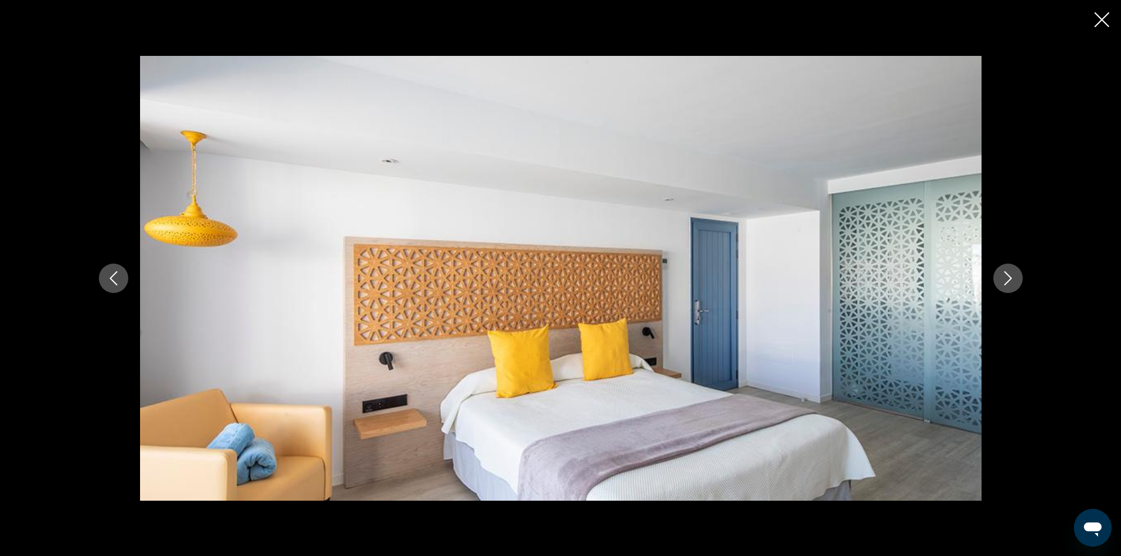
click at [1005, 274] on icon "Next image" at bounding box center [1008, 278] width 14 height 14
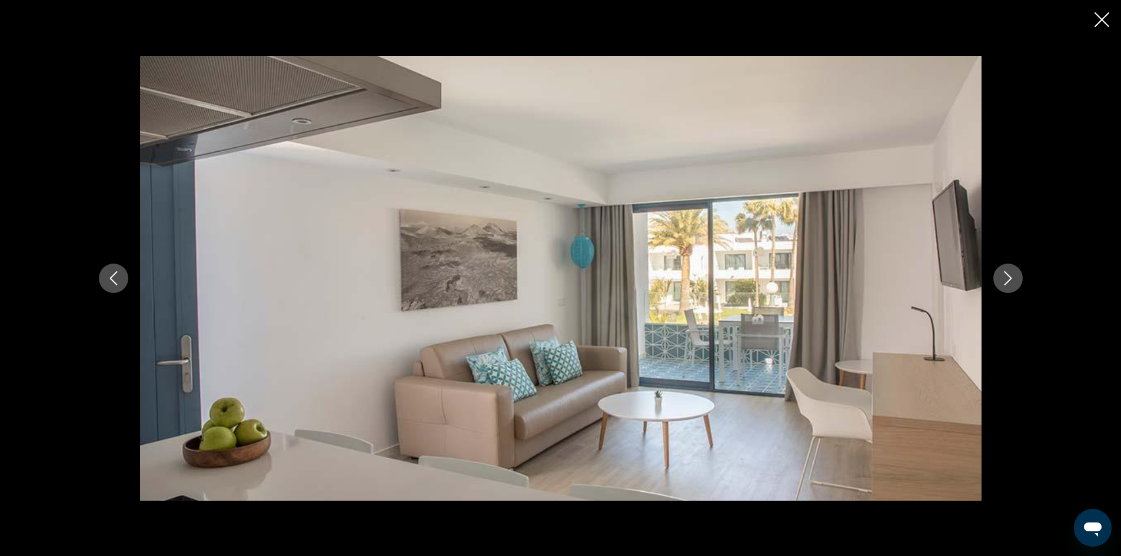
click at [1106, 21] on icon "Close slideshow" at bounding box center [1101, 19] width 15 height 15
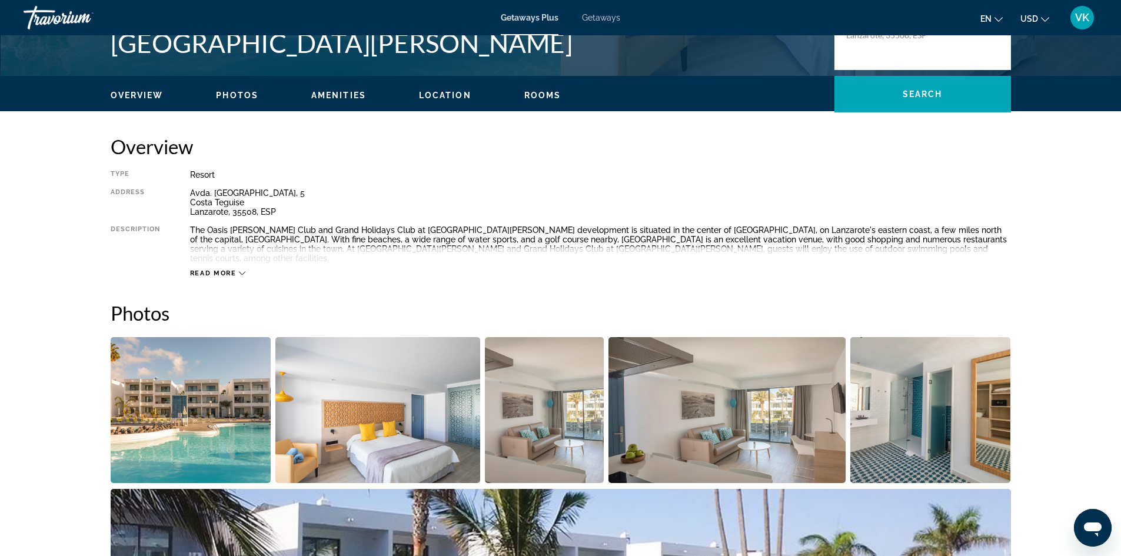
scroll to position [255, 0]
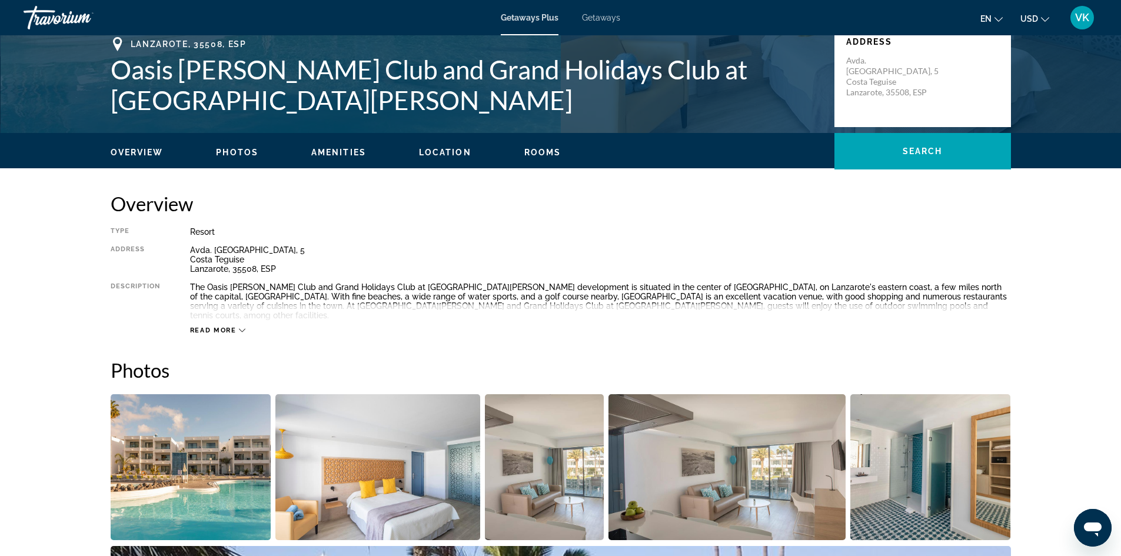
click at [382, 431] on img "Open full-screen image slider" at bounding box center [377, 467] width 205 height 146
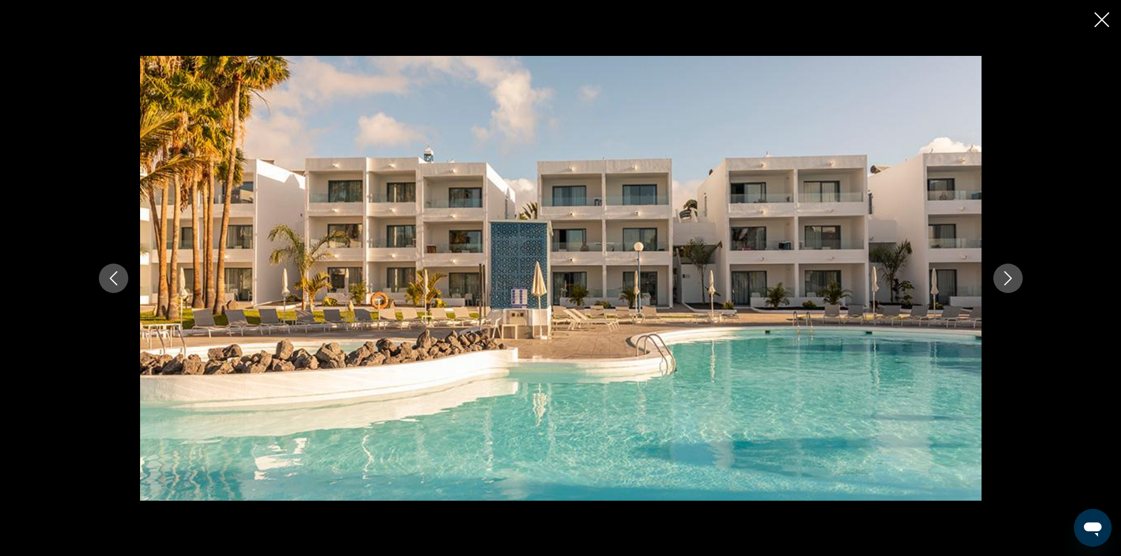
click at [1010, 281] on icon "Next image" at bounding box center [1008, 278] width 14 height 14
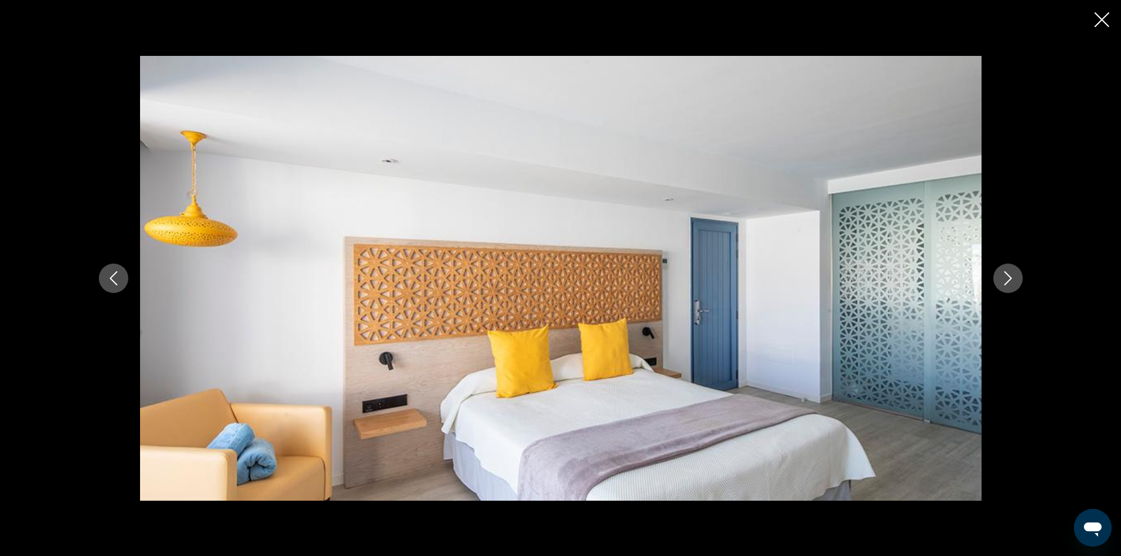
click at [1010, 281] on icon "Next image" at bounding box center [1008, 278] width 14 height 14
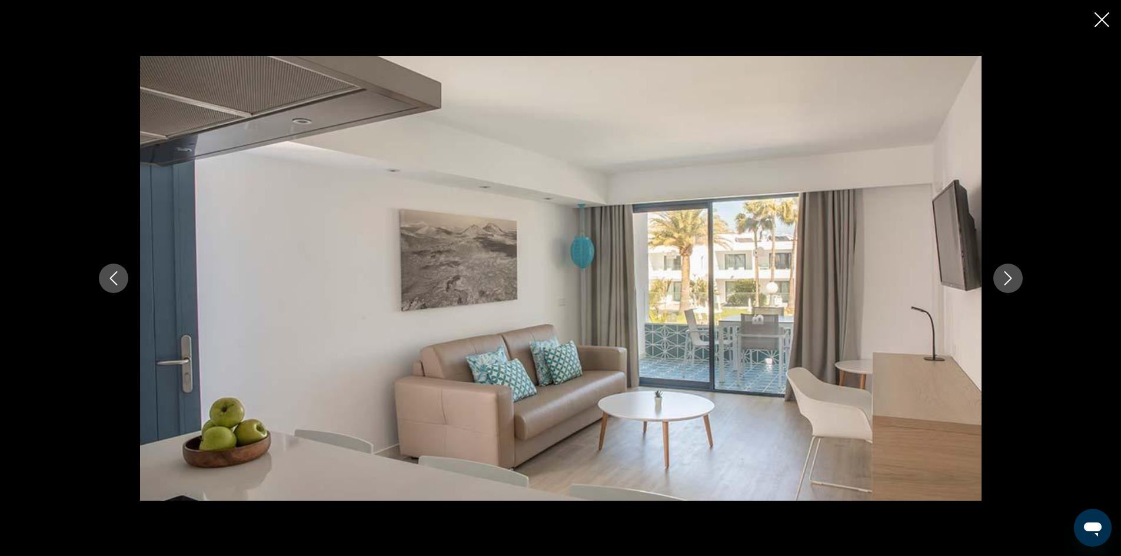
click at [1010, 281] on icon "Next image" at bounding box center [1008, 278] width 14 height 14
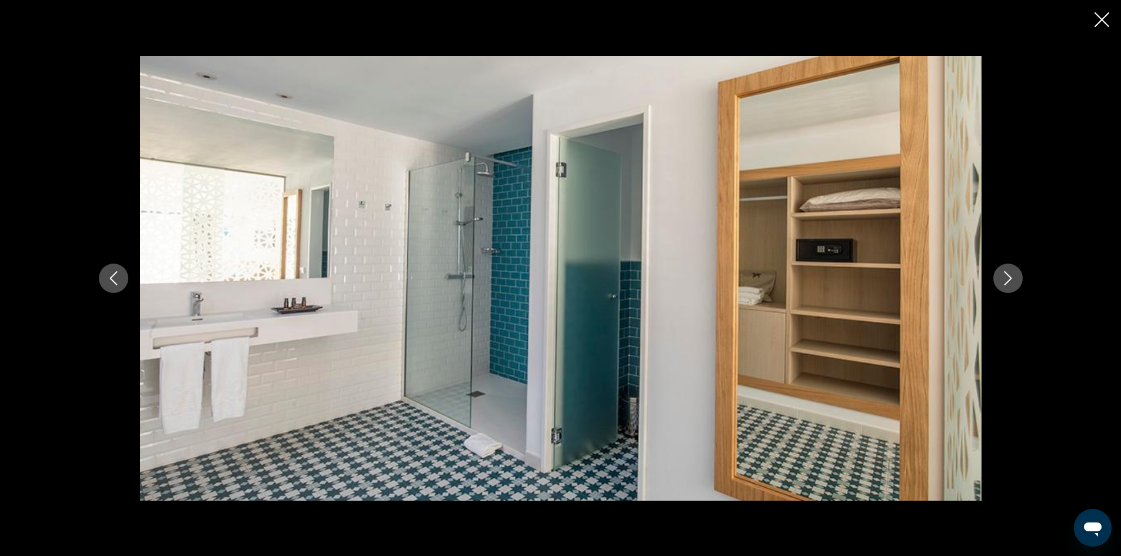
click at [1010, 281] on icon "Next image" at bounding box center [1008, 278] width 14 height 14
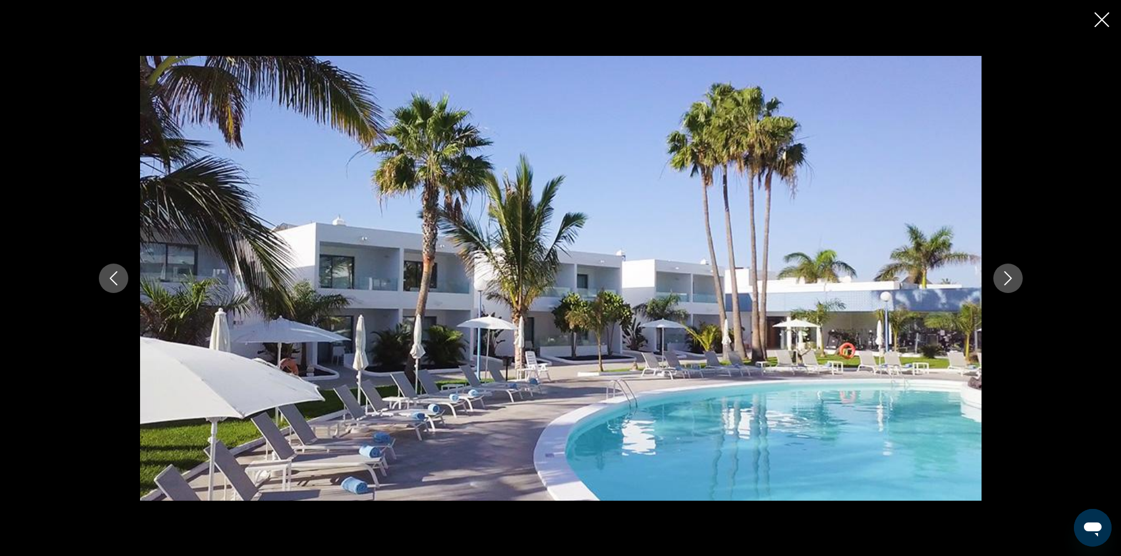
click at [1010, 281] on icon "Next image" at bounding box center [1008, 278] width 14 height 14
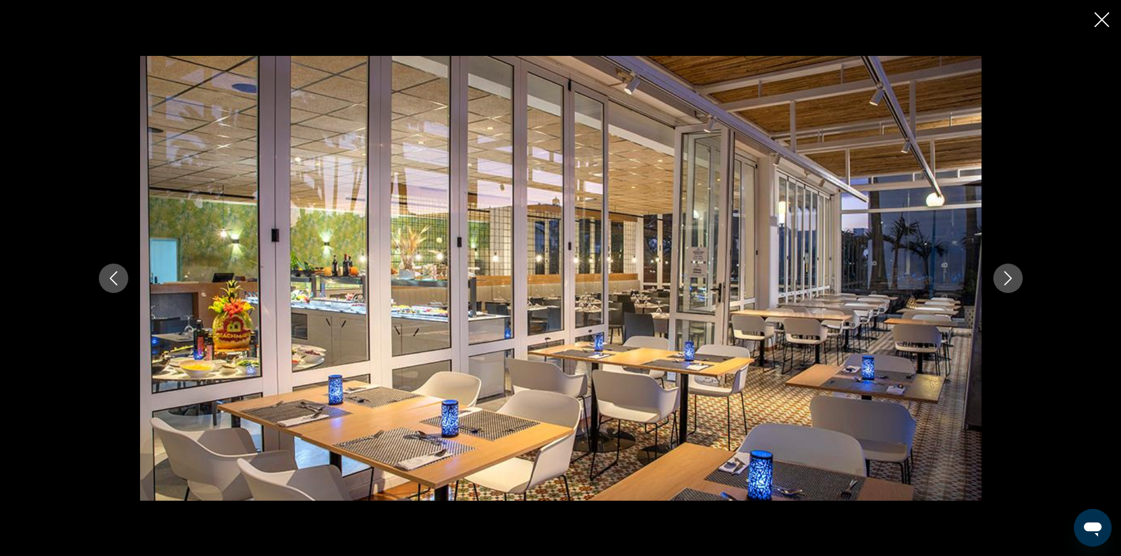
click at [1010, 281] on icon "Next image" at bounding box center [1008, 278] width 14 height 14
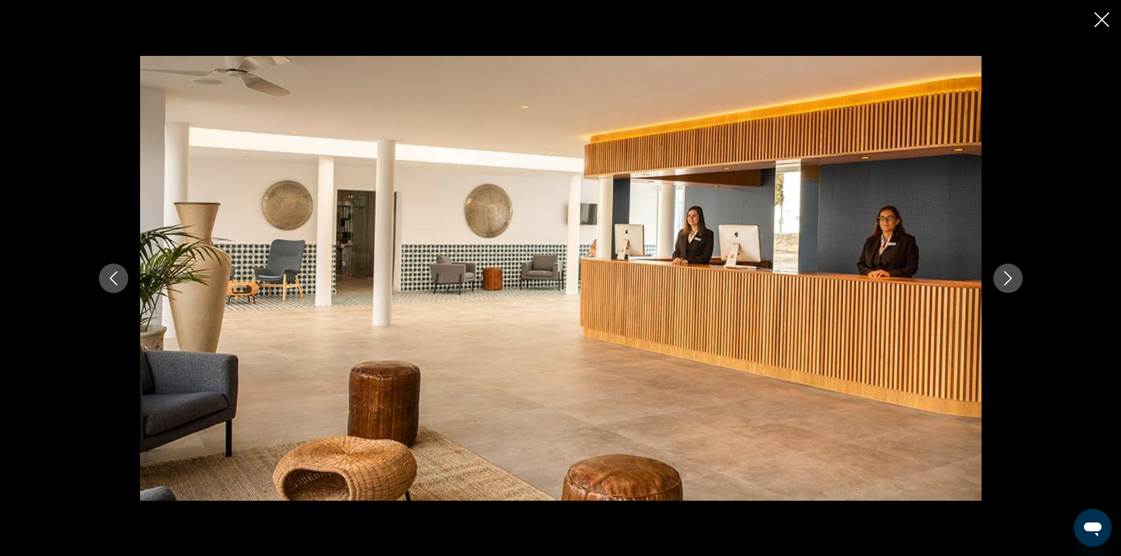
click at [1010, 281] on icon "Next image" at bounding box center [1008, 278] width 14 height 14
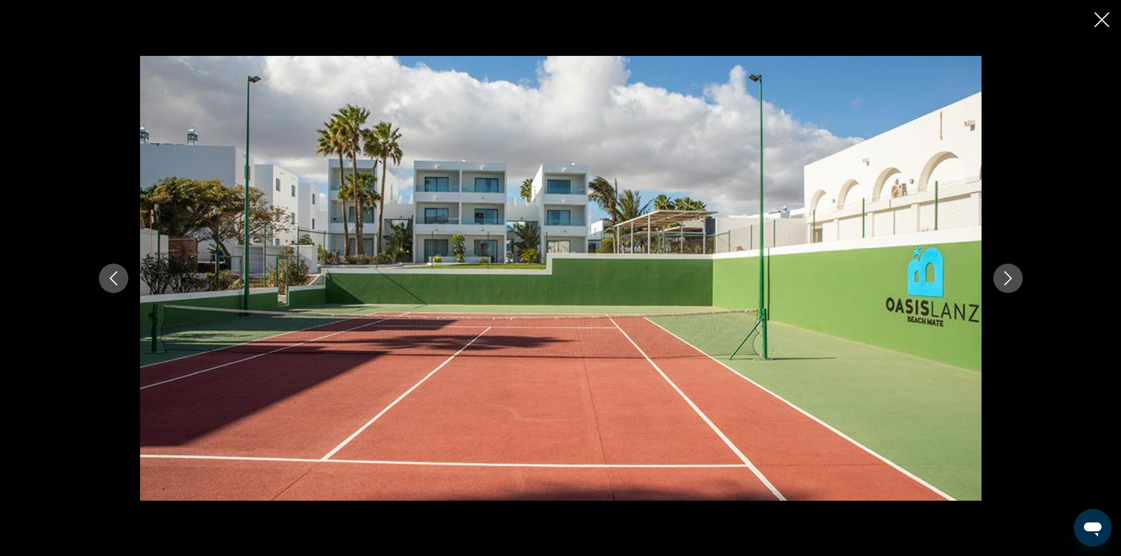
click at [1010, 281] on icon "Next image" at bounding box center [1008, 278] width 14 height 14
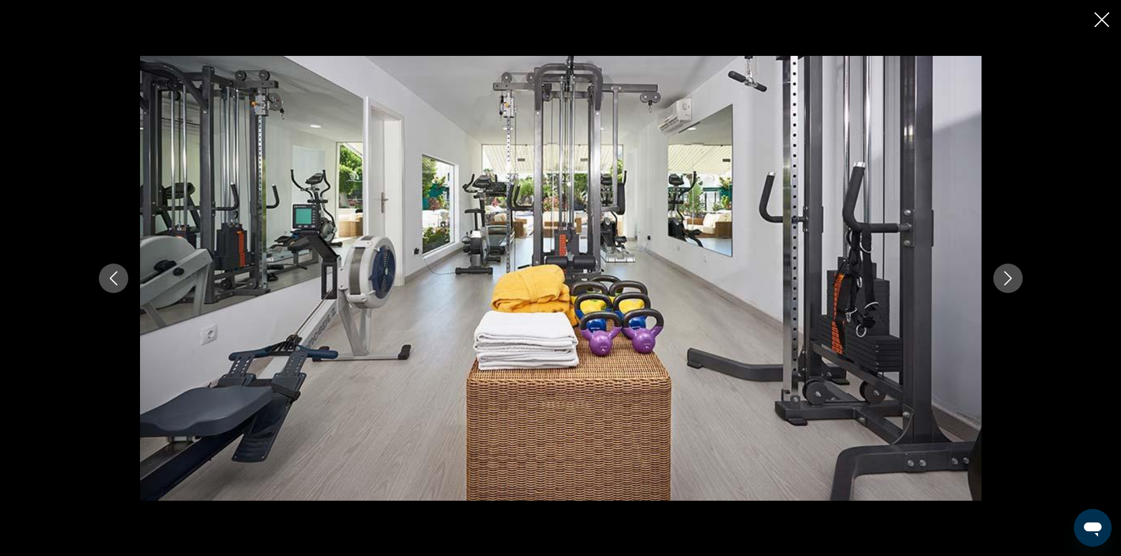
click at [1010, 281] on icon "Next image" at bounding box center [1008, 278] width 14 height 14
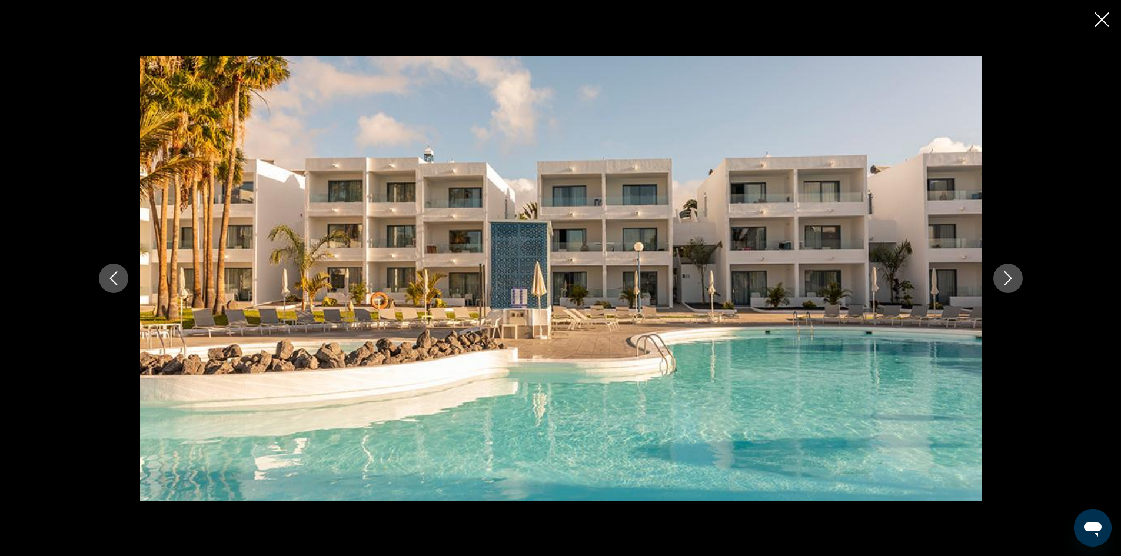
click at [1010, 281] on icon "Next image" at bounding box center [1008, 278] width 14 height 14
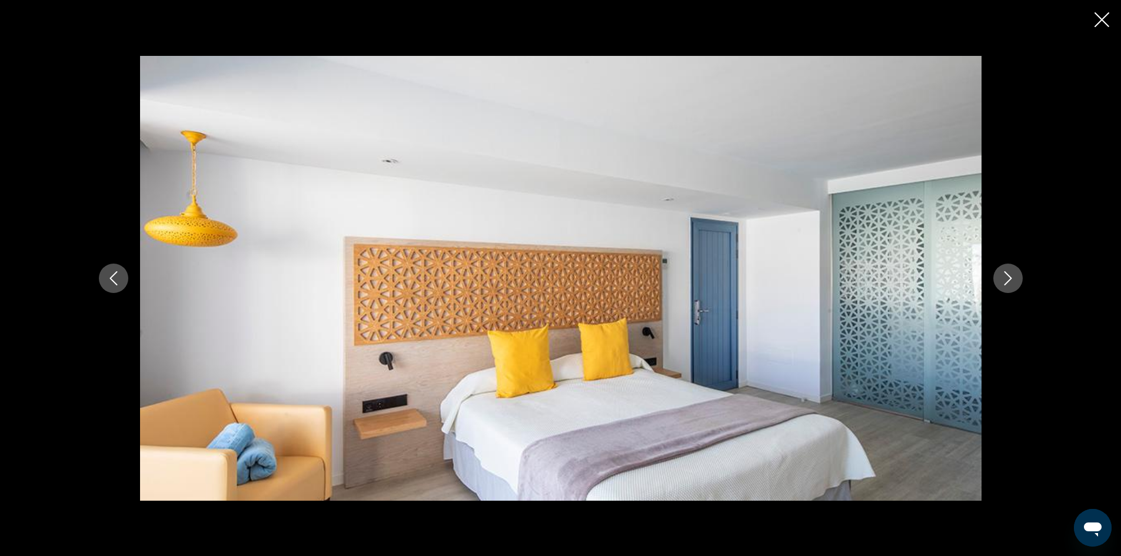
click at [1103, 22] on icon "Close slideshow" at bounding box center [1101, 19] width 15 height 15
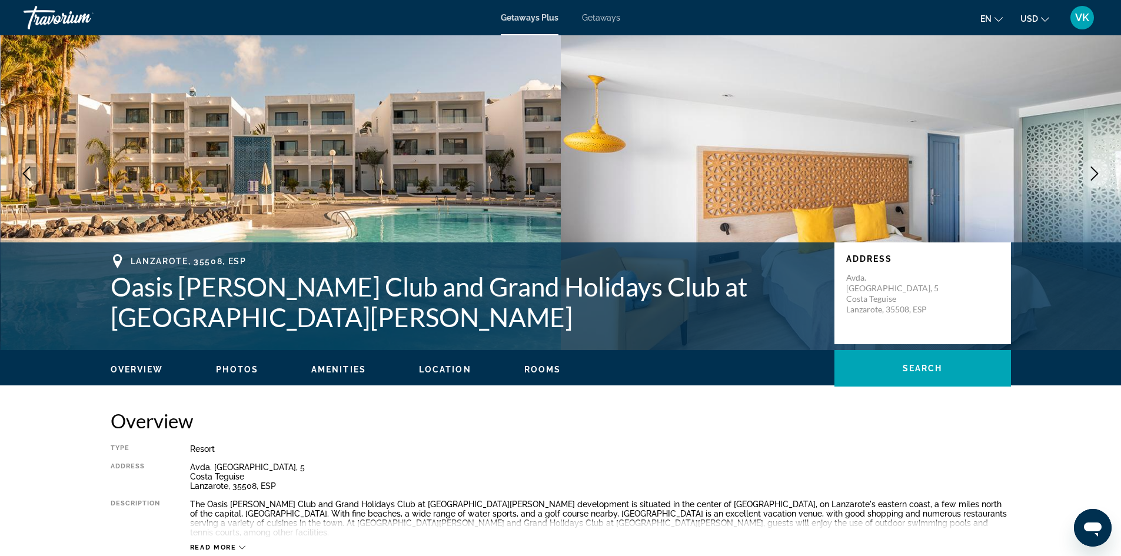
scroll to position [0, 0]
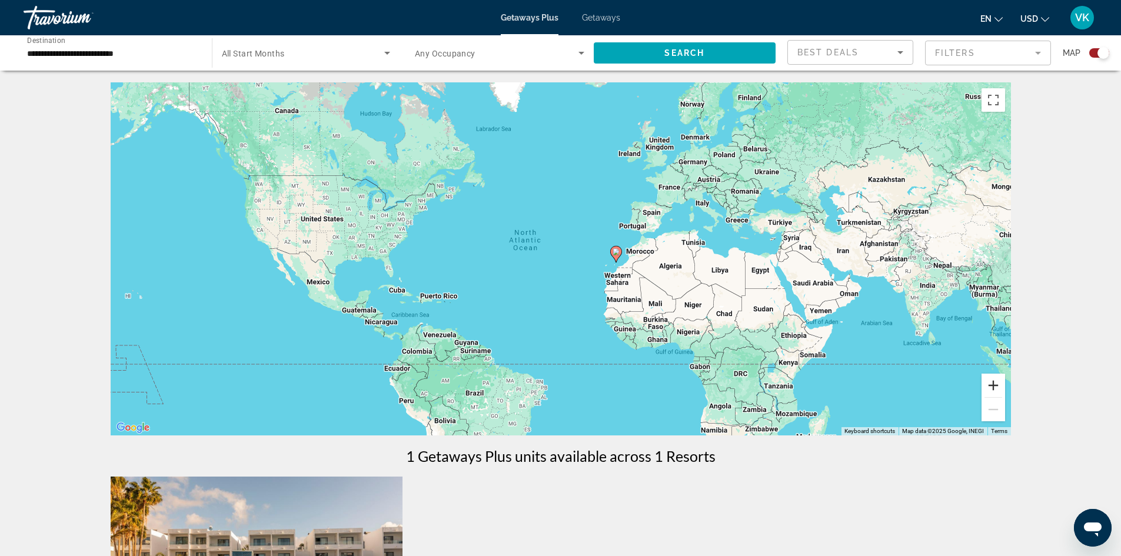
click at [997, 393] on button "Zoom in" at bounding box center [993, 386] width 24 height 24
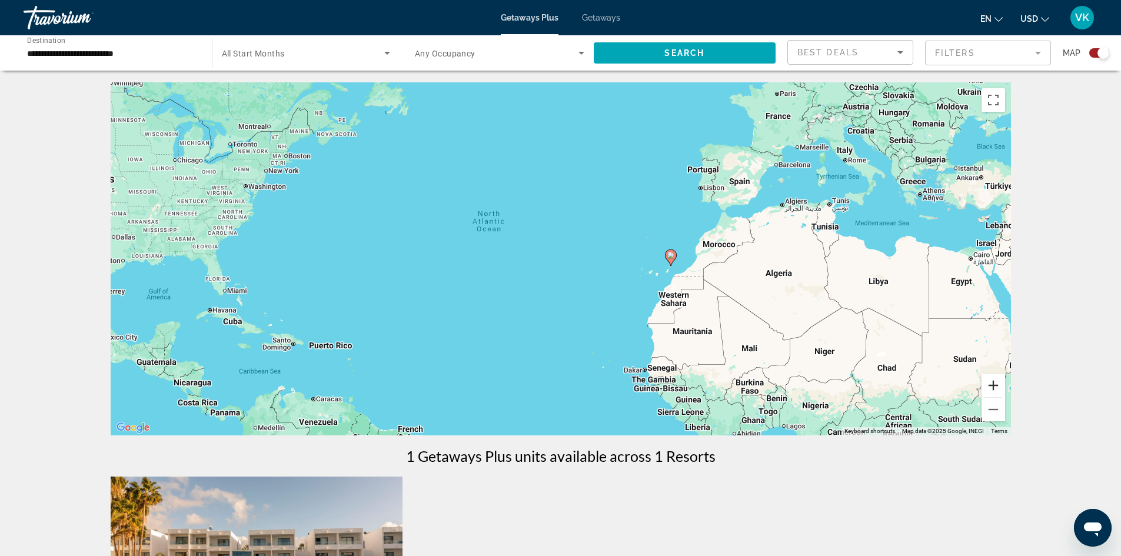
click at [997, 393] on button "Zoom in" at bounding box center [993, 386] width 24 height 24
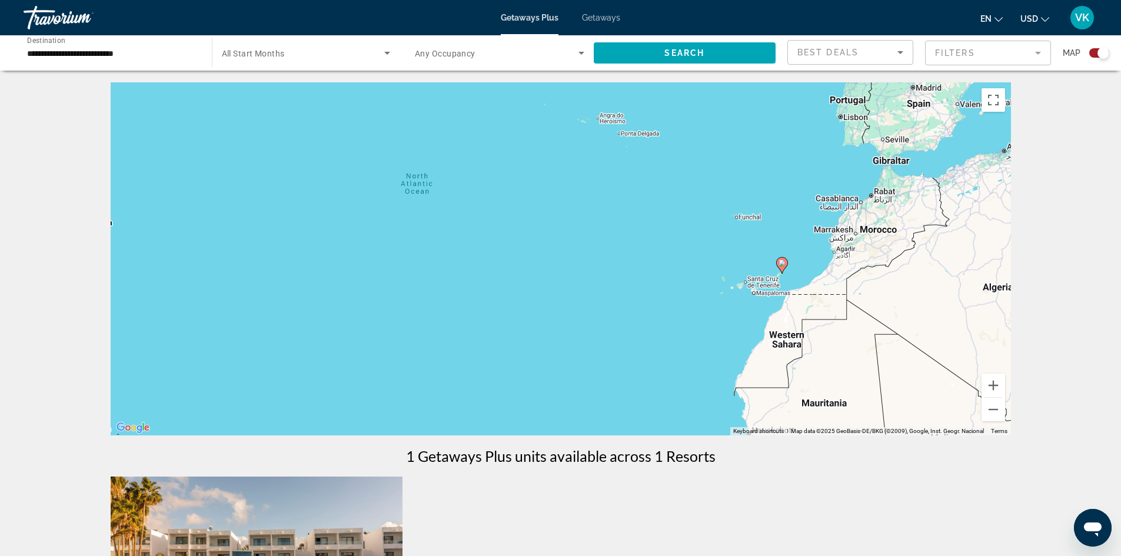
click at [112, 41] on div "**********" at bounding box center [111, 53] width 169 height 34
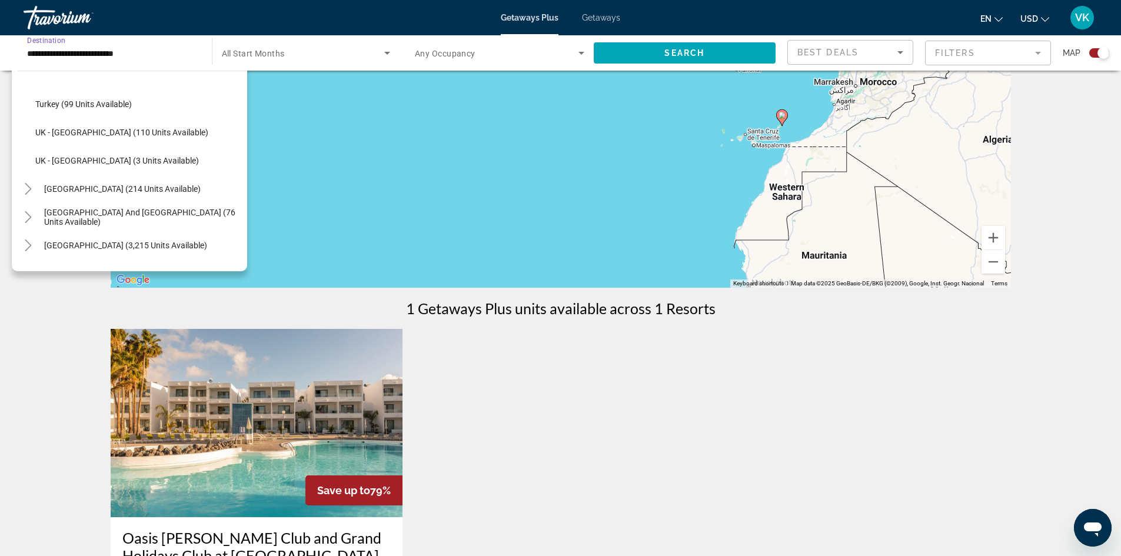
scroll to position [148, 0]
click at [318, 430] on img "Main content" at bounding box center [257, 422] width 292 height 188
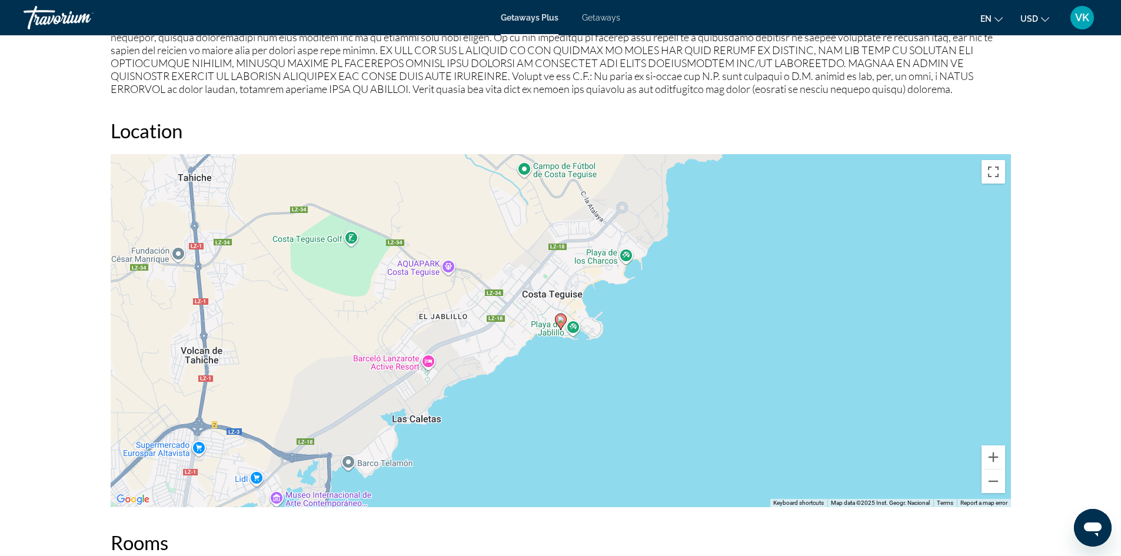
scroll to position [1353, 0]
click at [991, 478] on button "Zoom out" at bounding box center [993, 482] width 24 height 24
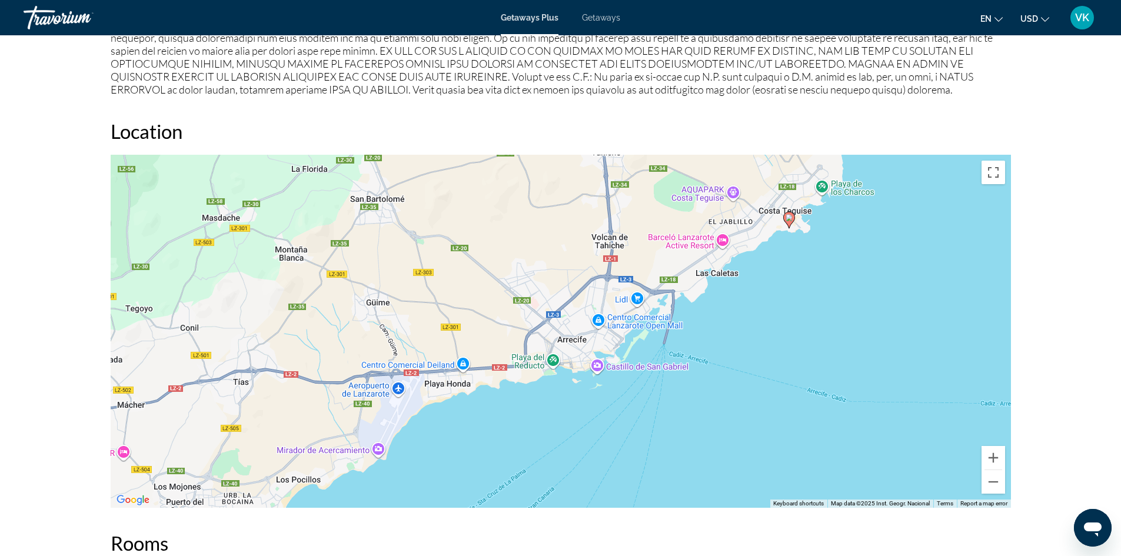
drag, startPoint x: 649, startPoint y: 459, endPoint x: 901, endPoint y: 352, distance: 273.8
click at [901, 352] on div "To activate drag with keyboard, press Alt + Enter. Once in keyboard drag state,…" at bounding box center [561, 331] width 900 height 353
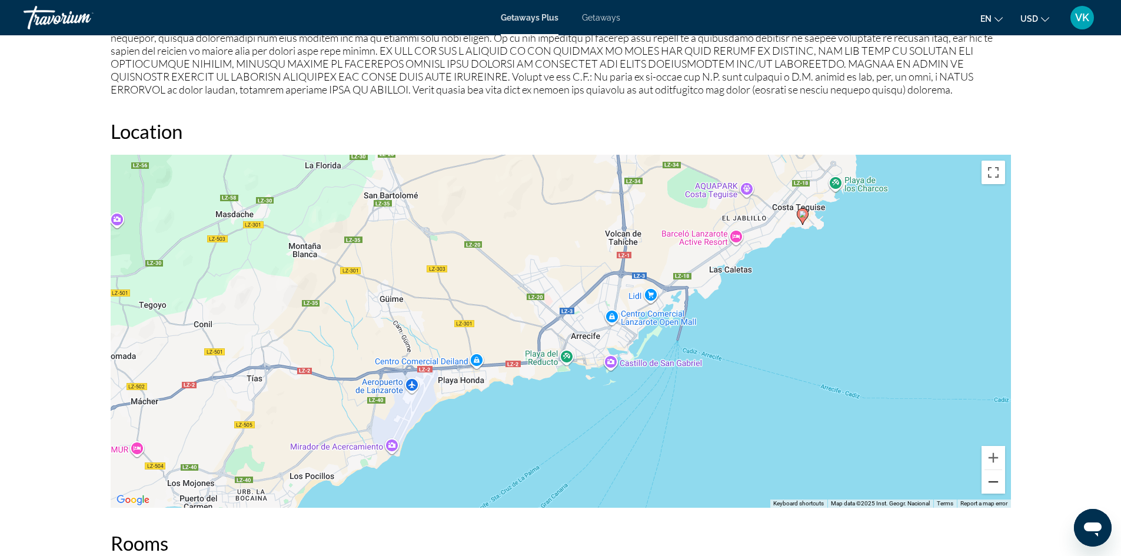
click at [983, 475] on button "Zoom out" at bounding box center [993, 482] width 24 height 24
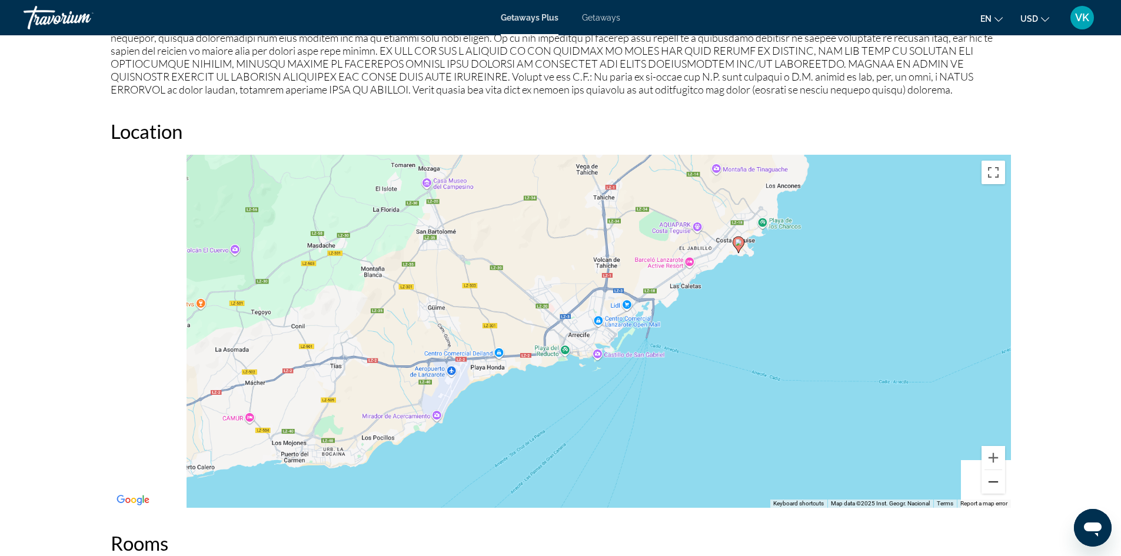
click at [983, 475] on button "Zoom out" at bounding box center [993, 482] width 24 height 24
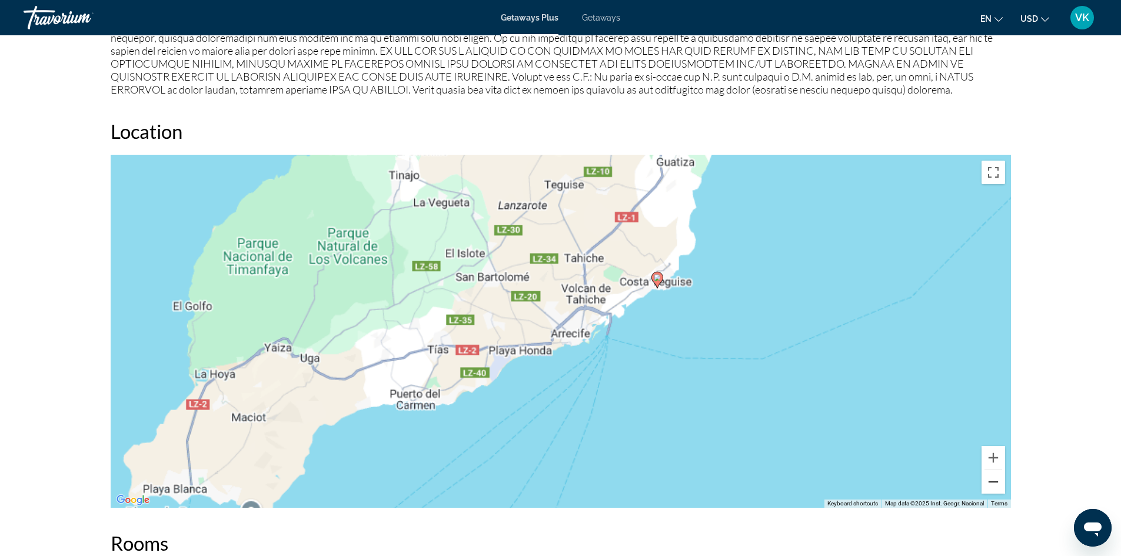
click at [983, 475] on button "Zoom out" at bounding box center [993, 482] width 24 height 24
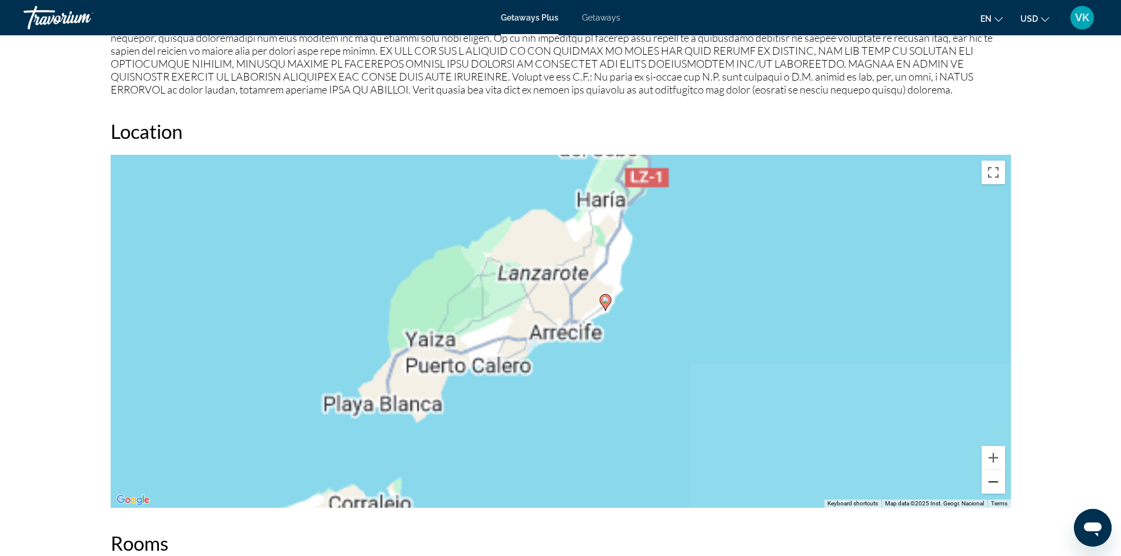
click at [983, 475] on button "Zoom out" at bounding box center [993, 482] width 24 height 24
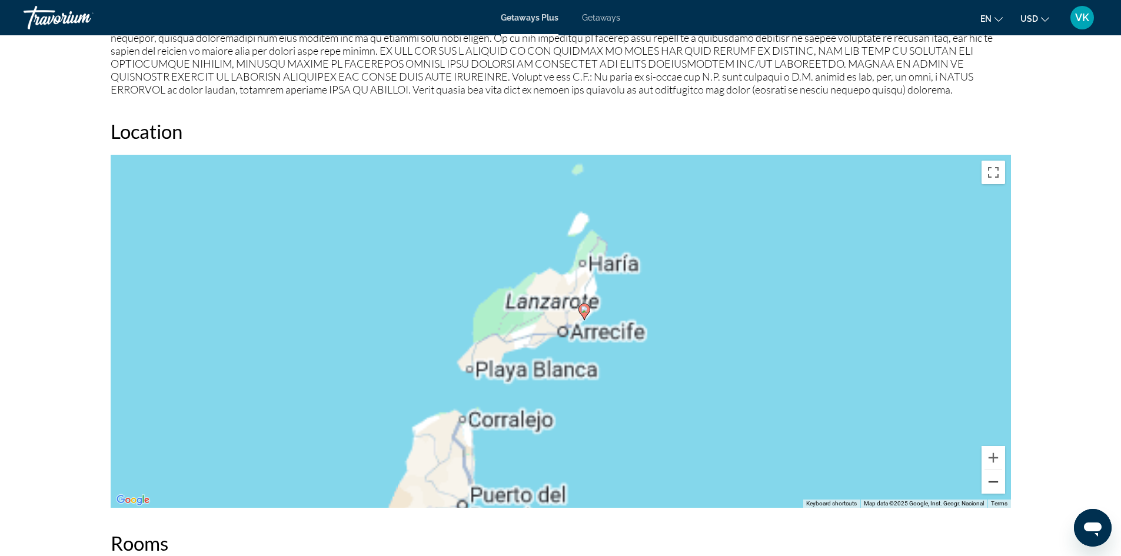
click at [983, 475] on button "Zoom out" at bounding box center [993, 482] width 24 height 24
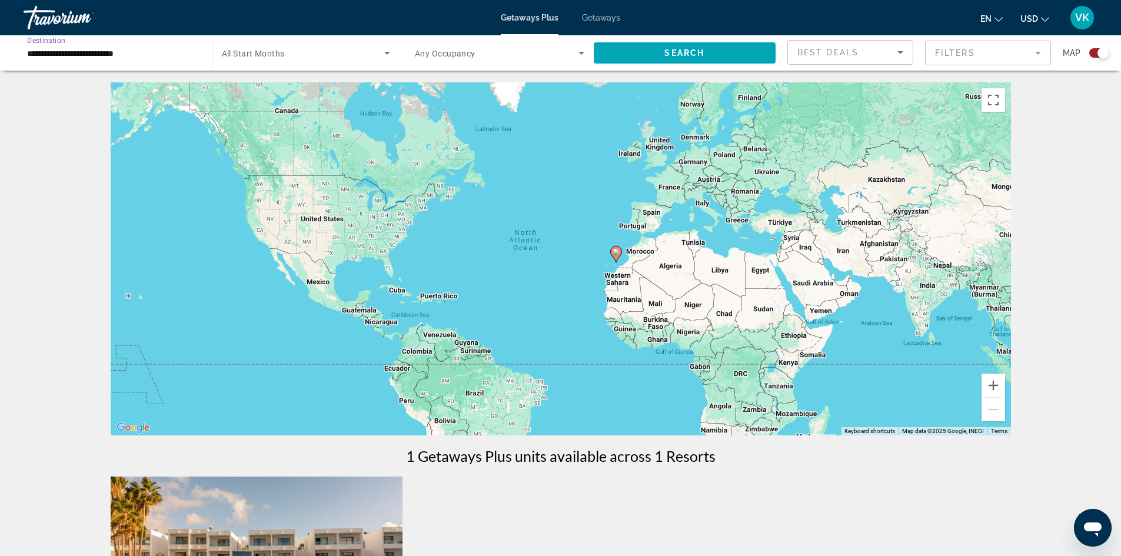
click at [114, 58] on input "**********" at bounding box center [111, 53] width 169 height 14
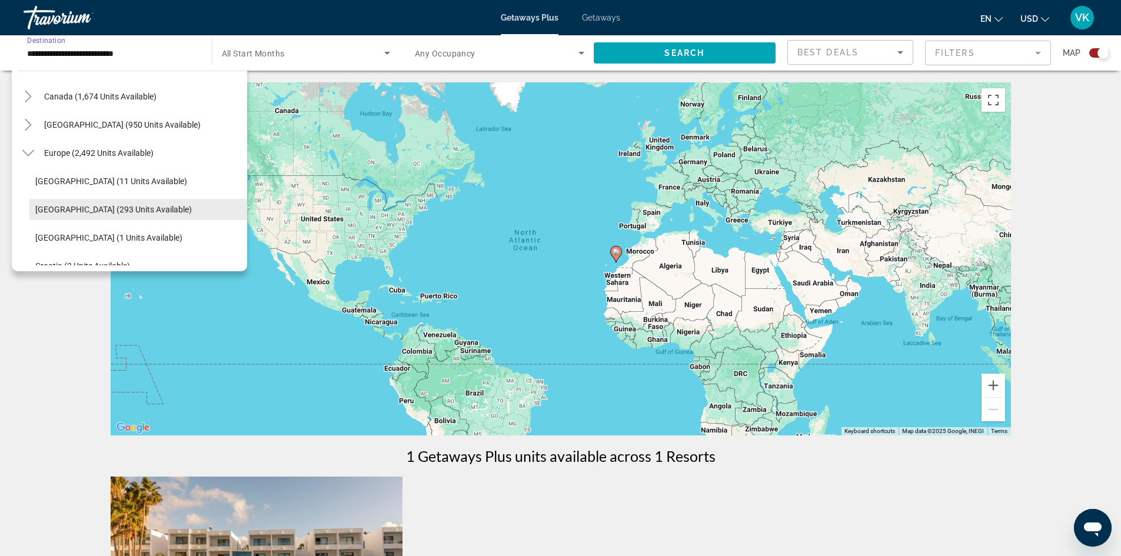
scroll to position [88, 0]
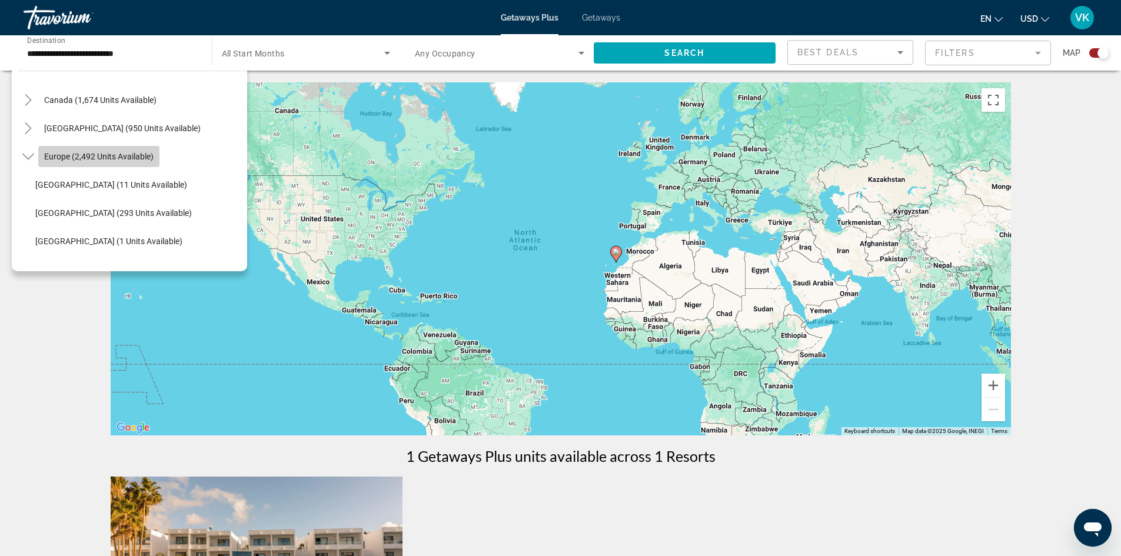
click at [132, 157] on span "Europe (2,492 units available)" at bounding box center [98, 156] width 109 height 9
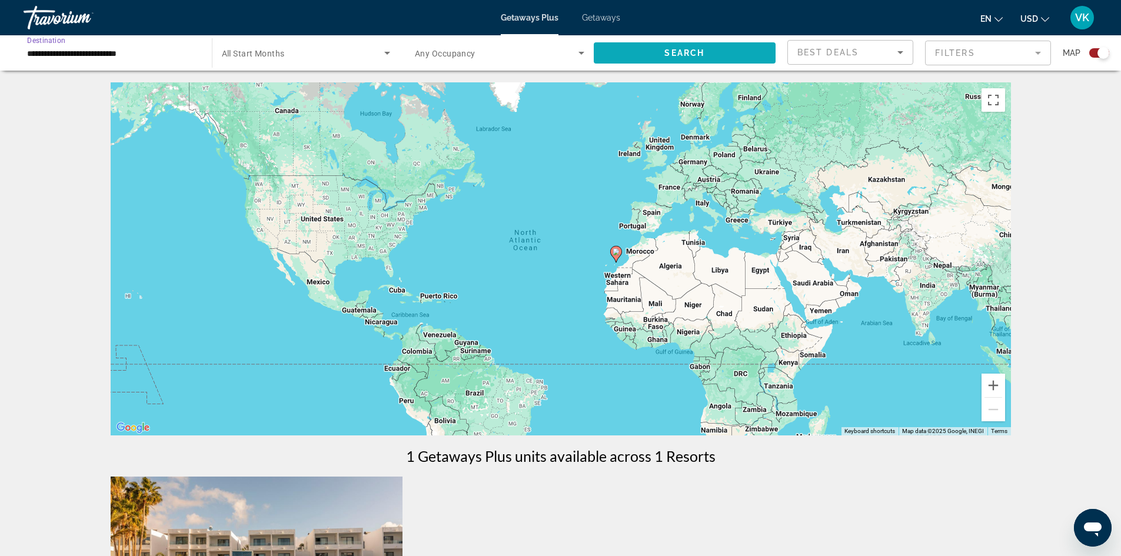
click at [628, 47] on span "Search widget" at bounding box center [685, 53] width 182 height 28
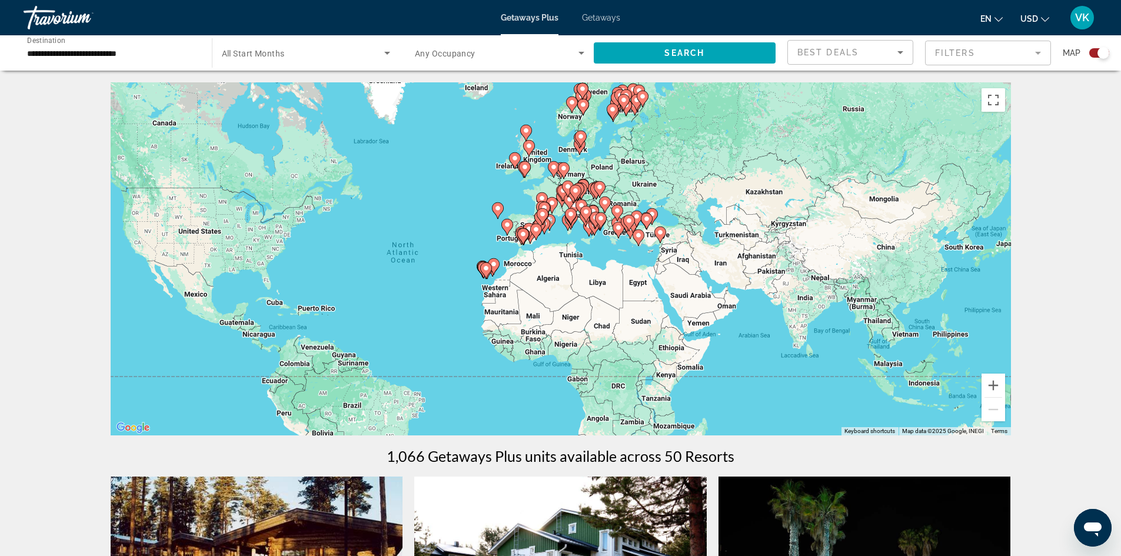
drag, startPoint x: 697, startPoint y: 251, endPoint x: 559, endPoint y: 267, distance: 138.6
click at [559, 267] on div "To activate drag with keyboard, press Alt + Enter. Once in keyboard drag state,…" at bounding box center [561, 258] width 900 height 353
click at [126, 55] on input "**********" at bounding box center [111, 53] width 169 height 14
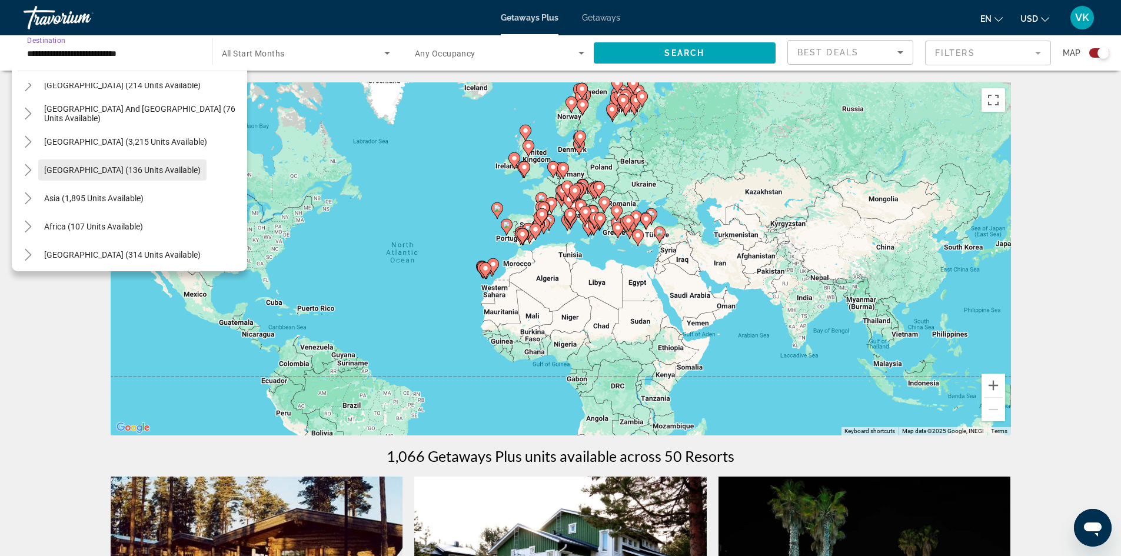
scroll to position [784, 0]
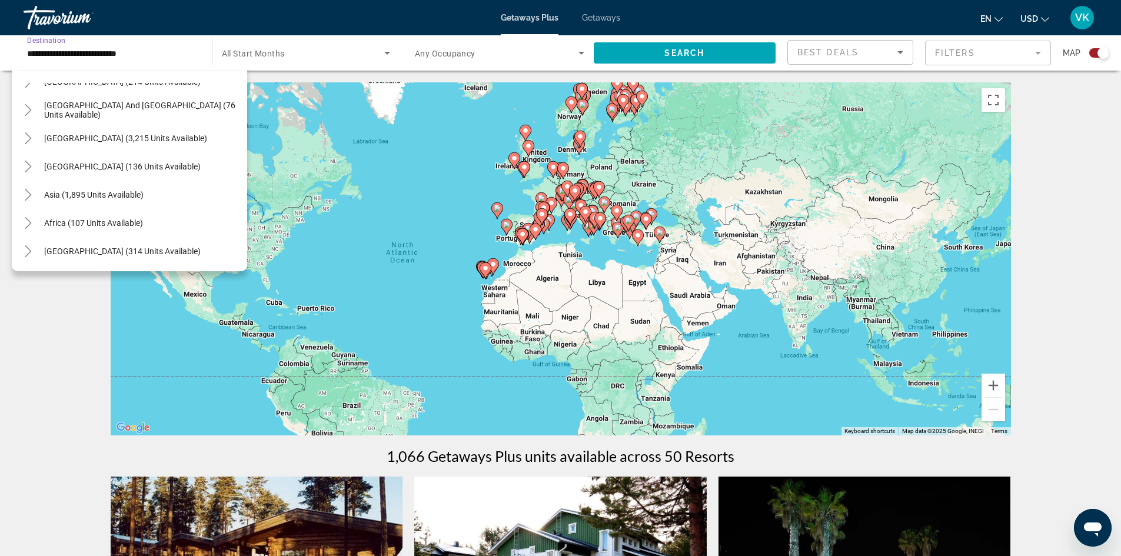
click at [128, 219] on span "Africa (107 units available)" at bounding box center [93, 222] width 99 height 9
type input "**********"
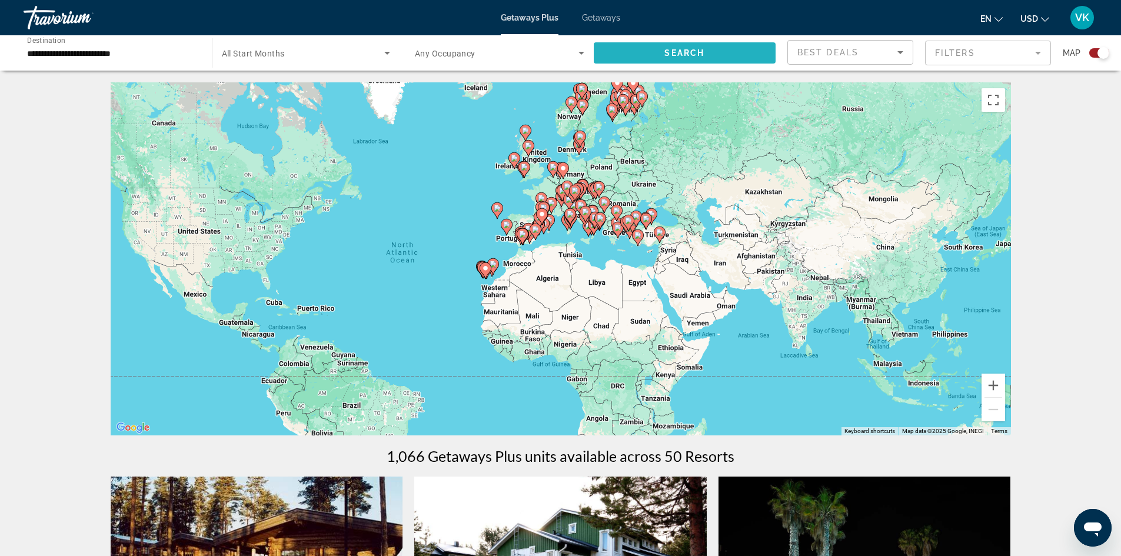
click at [648, 54] on span "Search widget" at bounding box center [685, 53] width 182 height 28
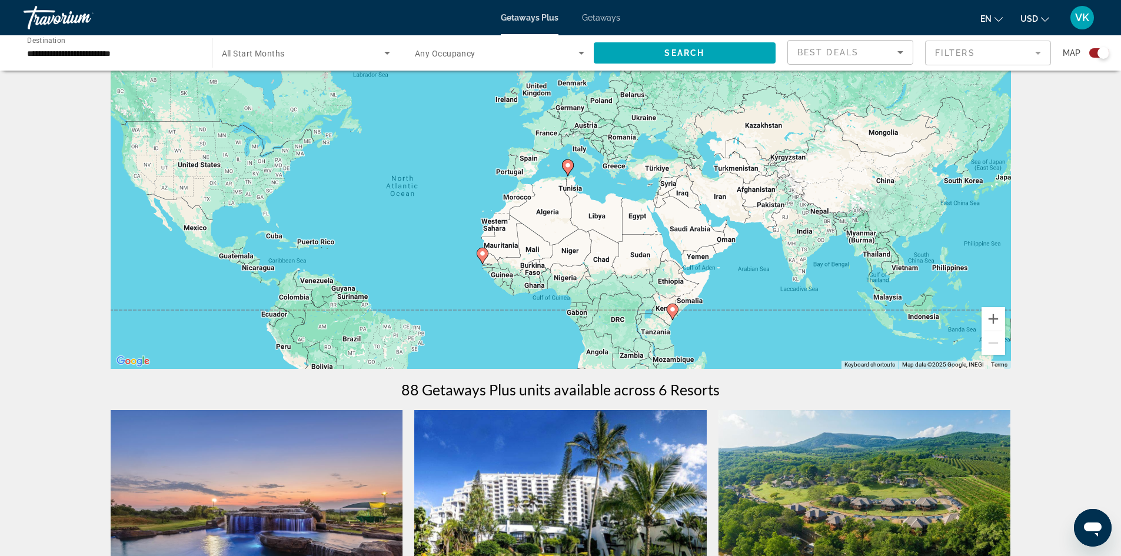
scroll to position [66, 0]
click at [601, 324] on div "To activate drag with keyboard, press Alt + Enter. Once in keyboard drag state,…" at bounding box center [561, 192] width 900 height 353
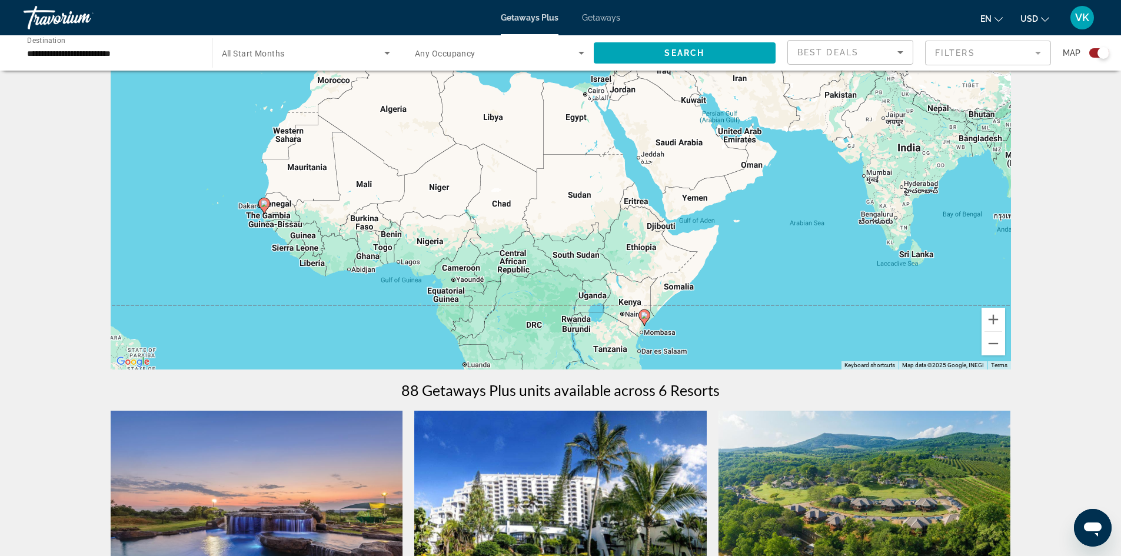
drag, startPoint x: 609, startPoint y: 272, endPoint x: 509, endPoint y: 279, distance: 99.6
click at [509, 279] on div "To activate drag with keyboard, press Alt + Enter. Once in keyboard drag state,…" at bounding box center [561, 192] width 900 height 353
click at [995, 349] on button "Zoom out" at bounding box center [993, 344] width 24 height 24
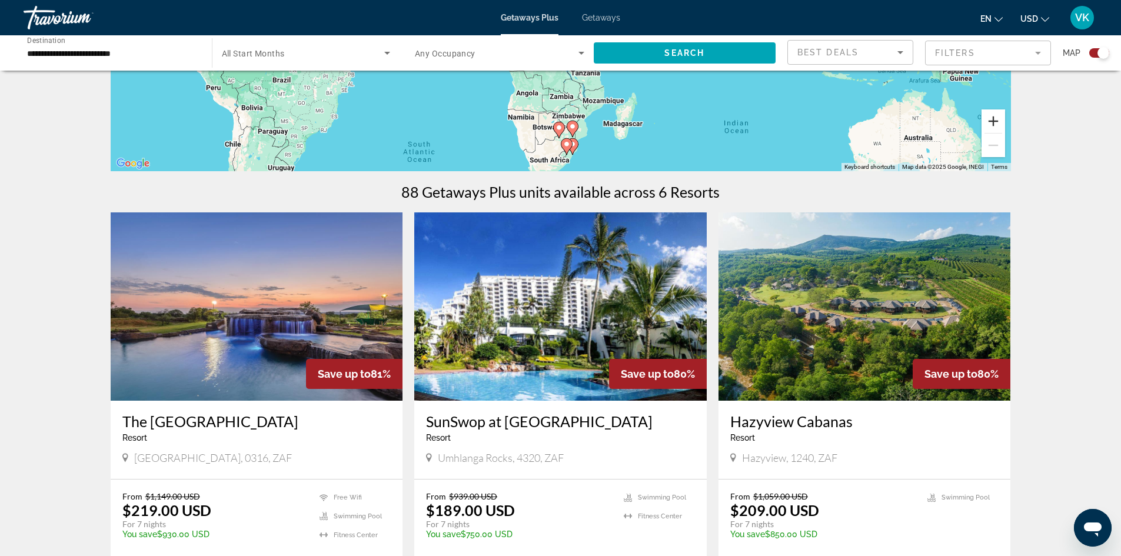
scroll to position [264, 0]
click at [304, 288] on img "Main content" at bounding box center [257, 306] width 292 height 188
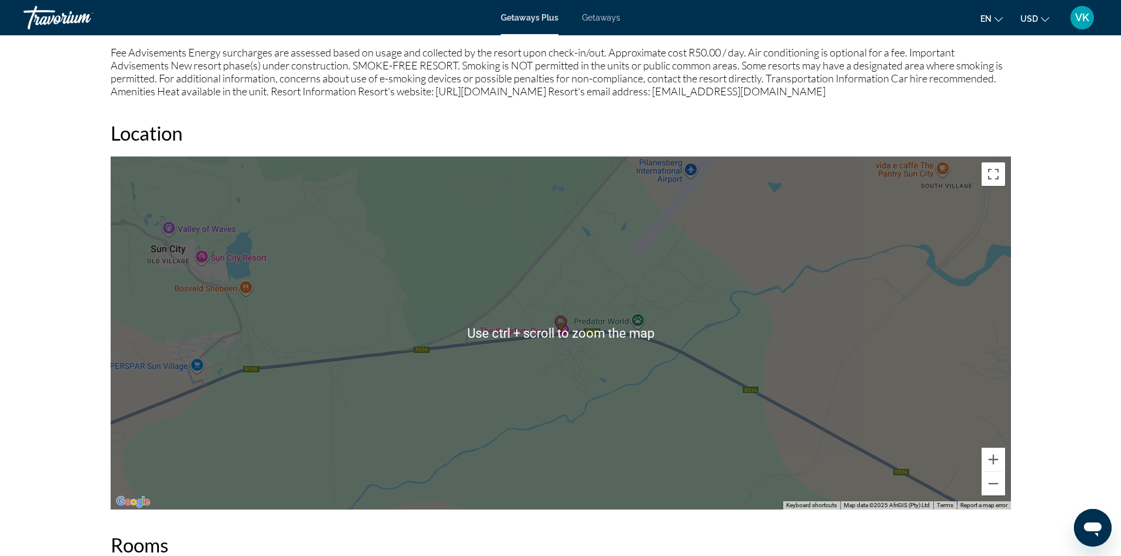
scroll to position [1207, 0]
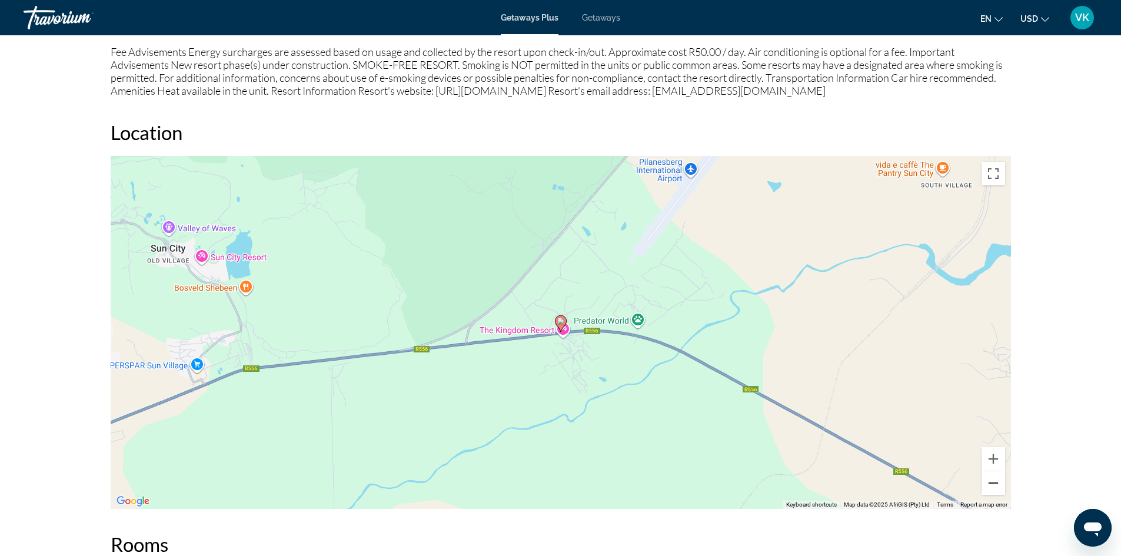
click at [989, 482] on button "Zoom out" at bounding box center [993, 483] width 24 height 24
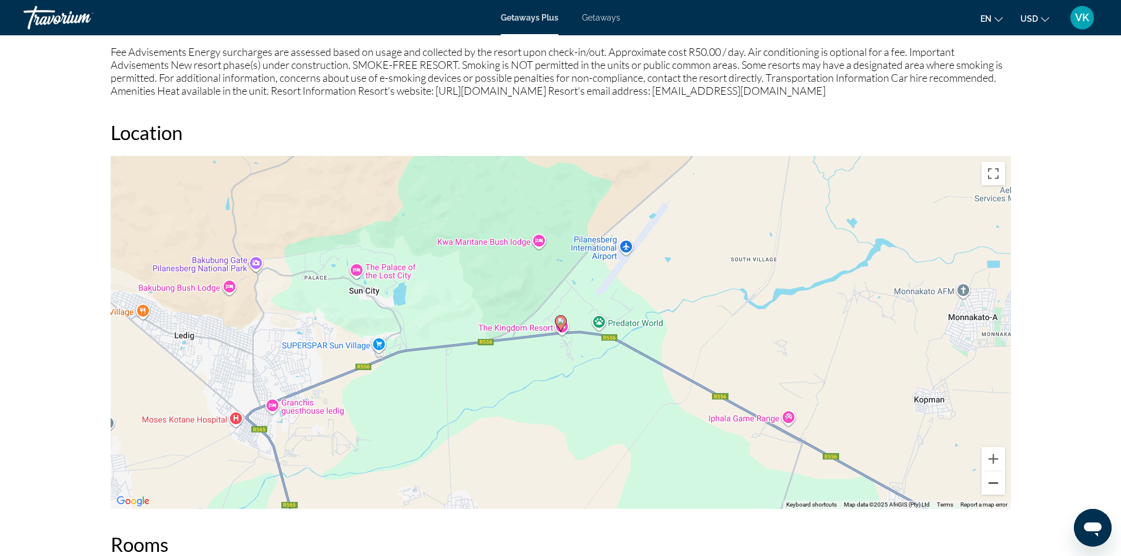
click at [989, 482] on button "Zoom out" at bounding box center [993, 483] width 24 height 24
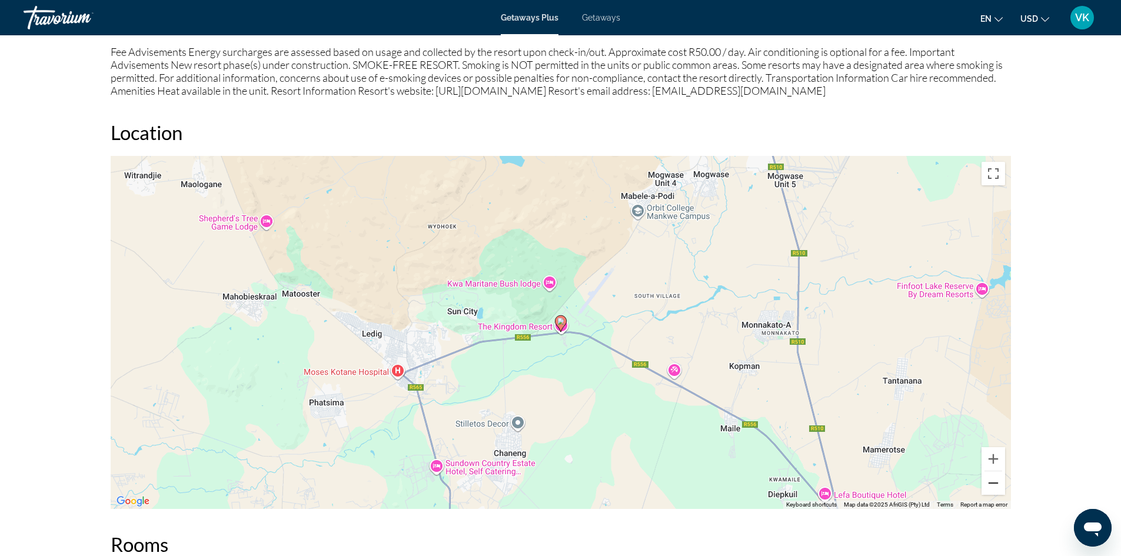
click at [989, 481] on button "Zoom out" at bounding box center [993, 483] width 24 height 24
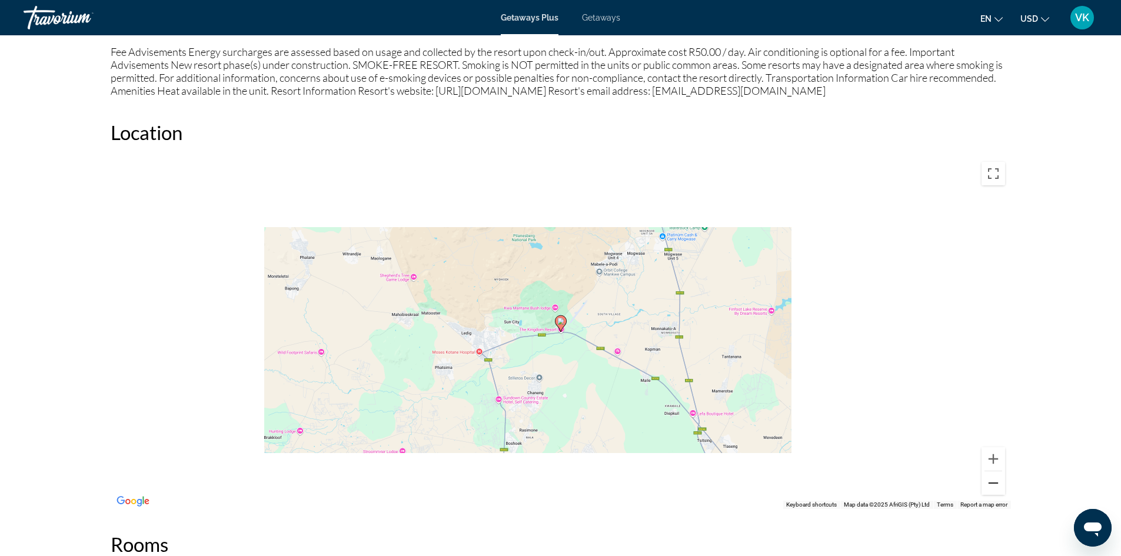
click at [989, 481] on button "Zoom out" at bounding box center [993, 483] width 24 height 24
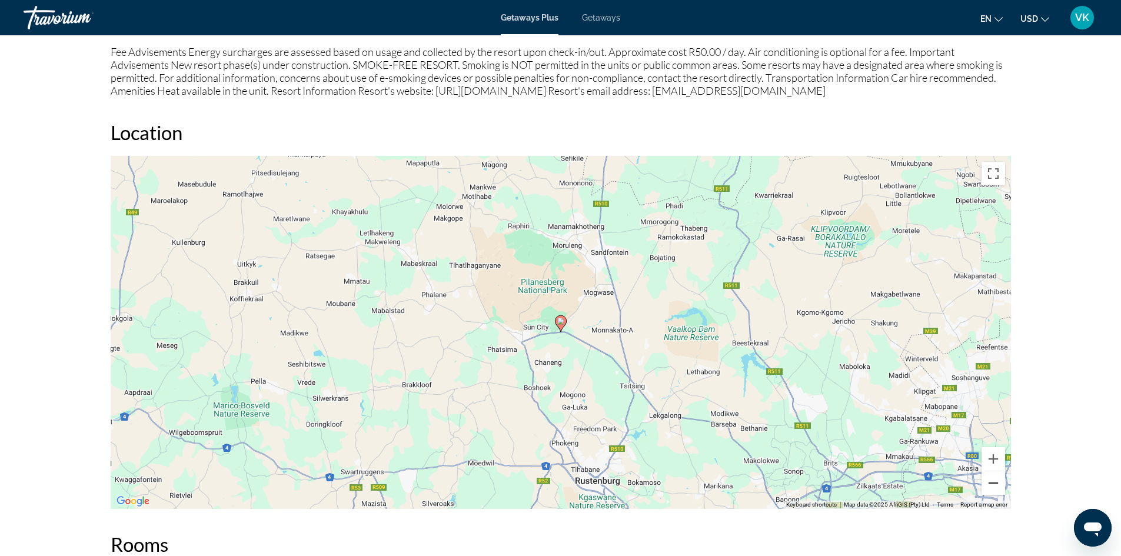
click at [990, 482] on button "Zoom out" at bounding box center [993, 483] width 24 height 24
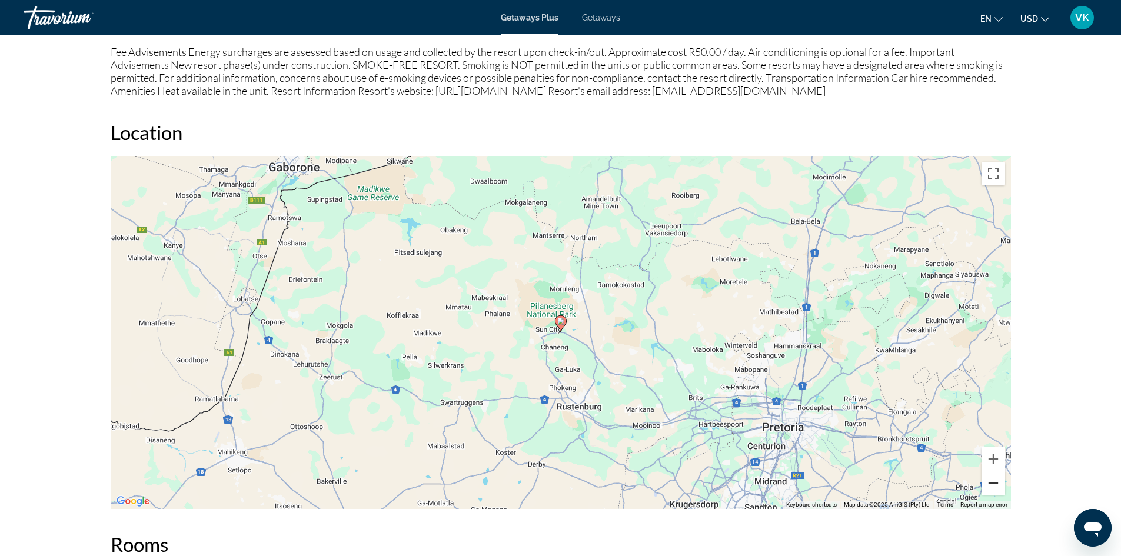
click at [990, 482] on button "Zoom out" at bounding box center [993, 483] width 24 height 24
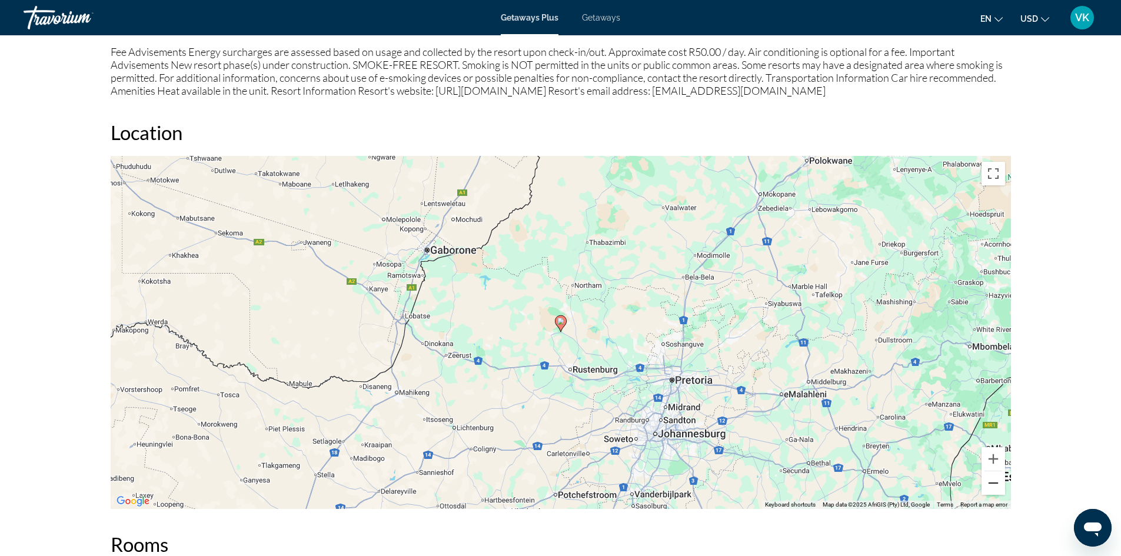
click at [990, 481] on button "Zoom out" at bounding box center [993, 483] width 24 height 24
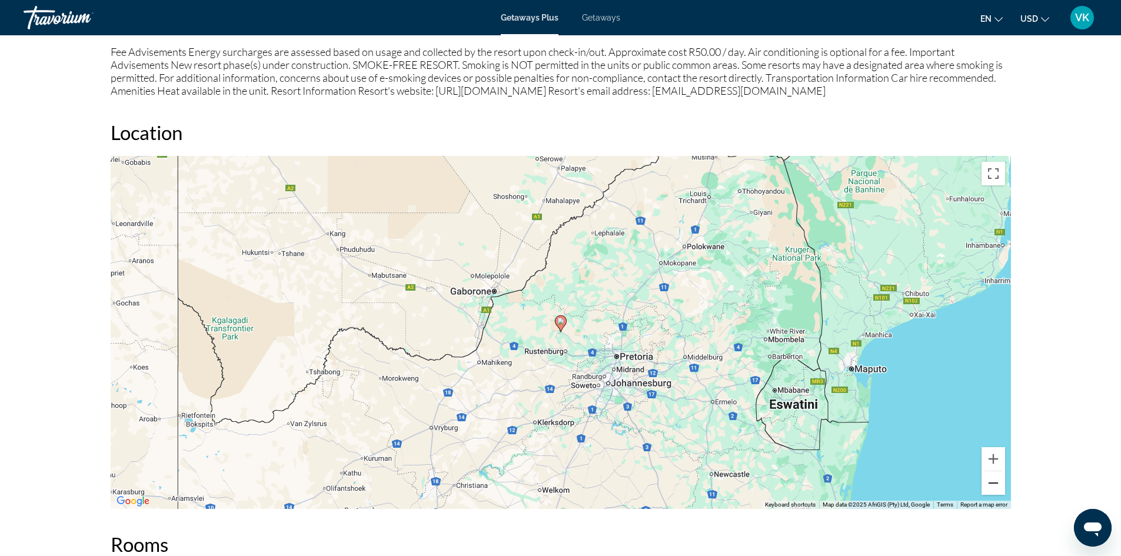
click at [990, 481] on button "Zoom out" at bounding box center [993, 483] width 24 height 24
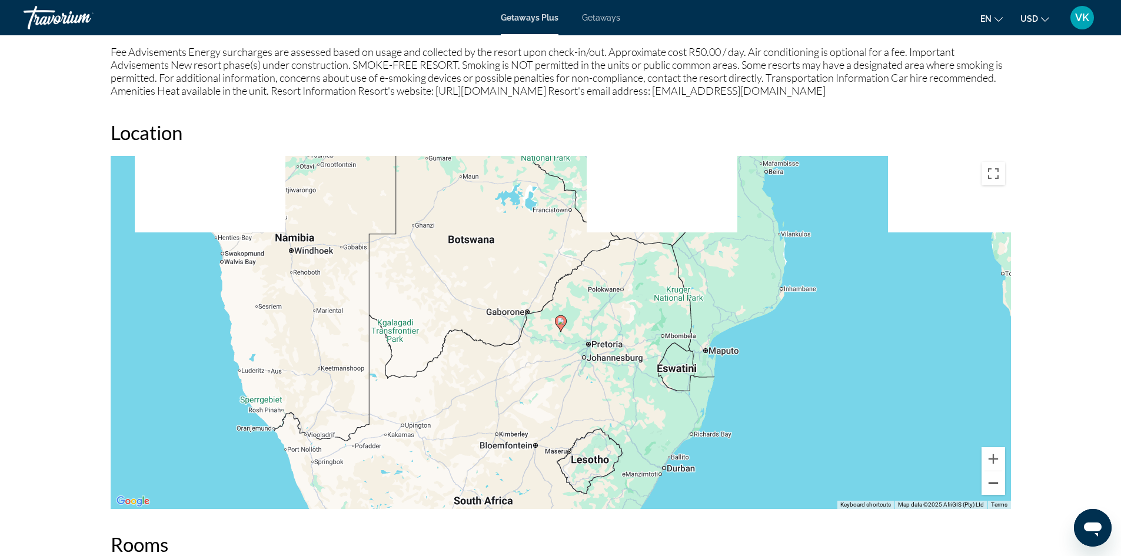
click at [990, 481] on button "Zoom out" at bounding box center [993, 483] width 24 height 24
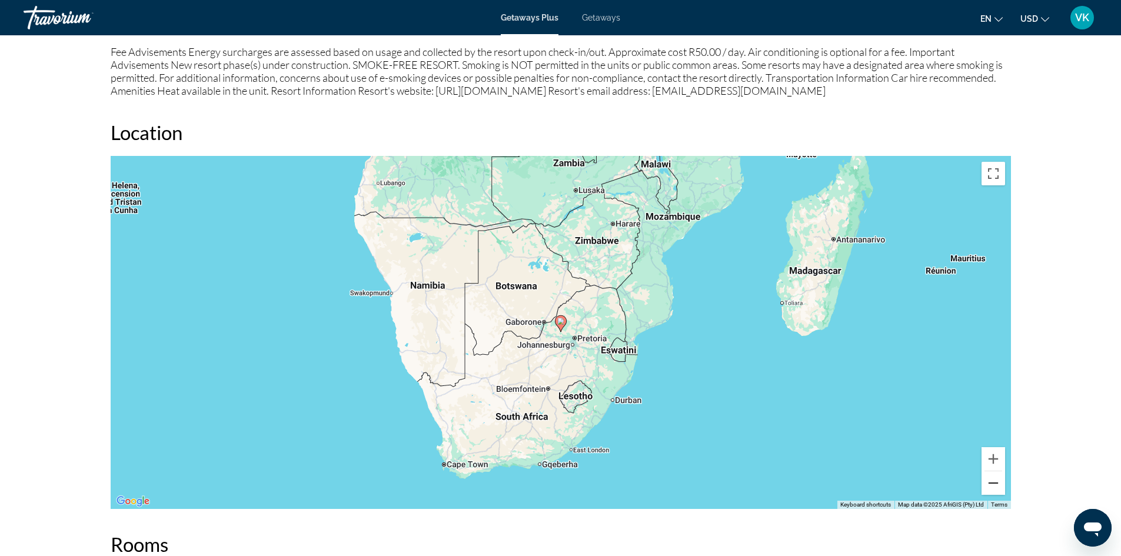
click at [990, 481] on button "Zoom out" at bounding box center [993, 483] width 24 height 24
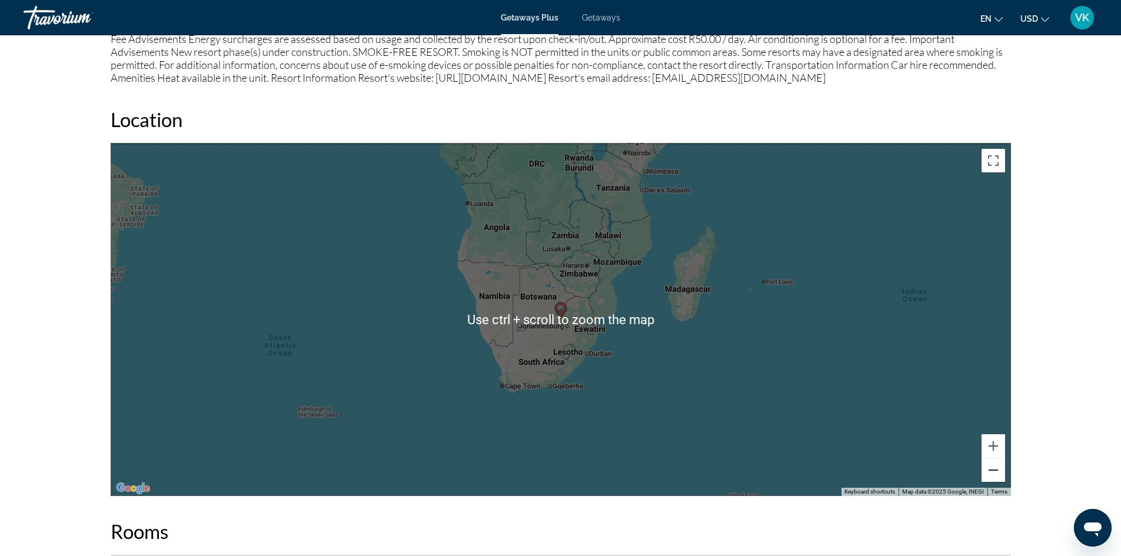
scroll to position [1217, 0]
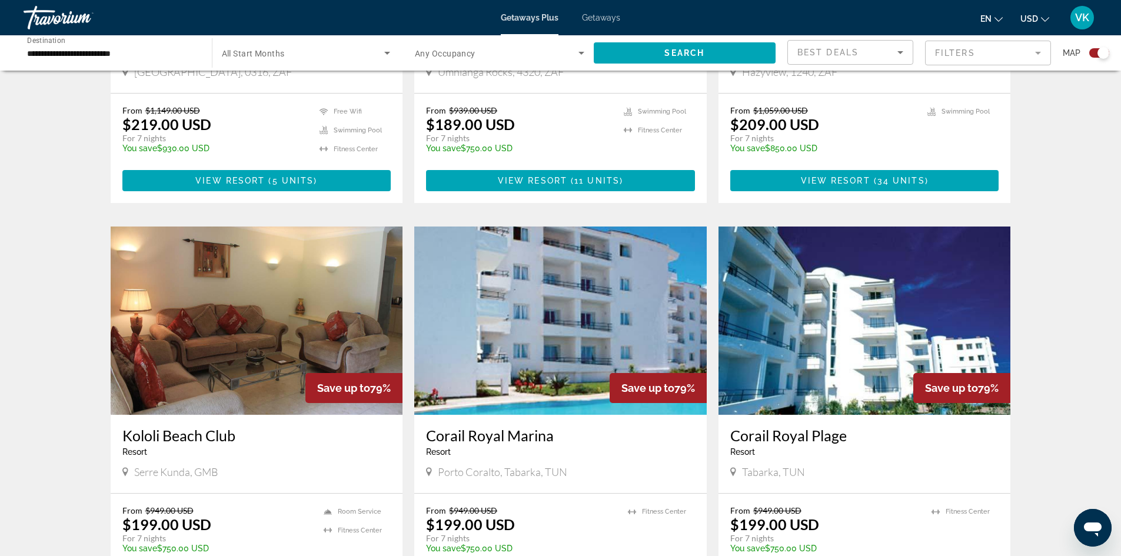
scroll to position [651, 0]
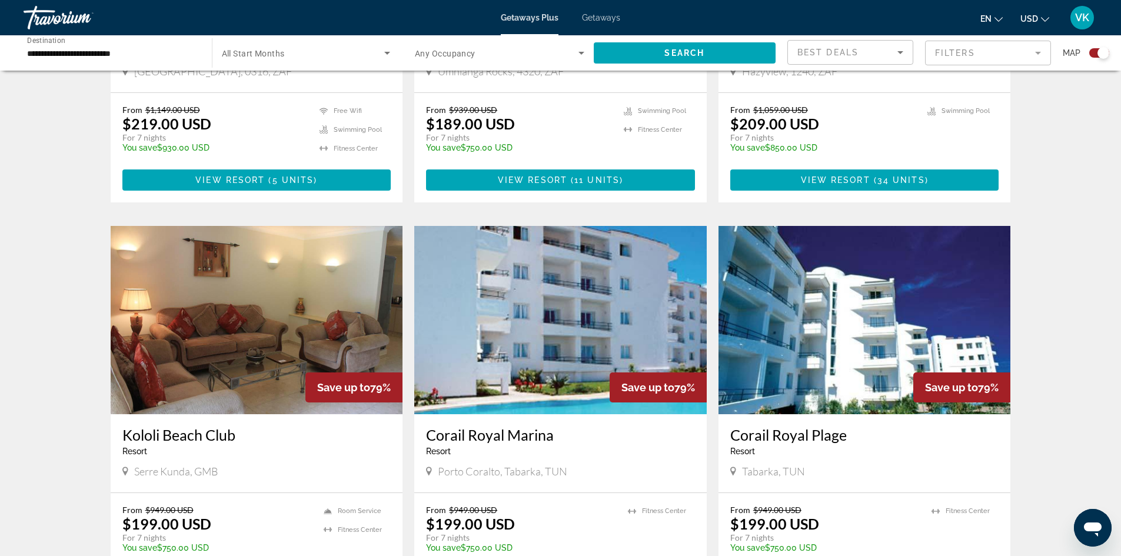
click at [552, 346] on img "Main content" at bounding box center [560, 320] width 292 height 188
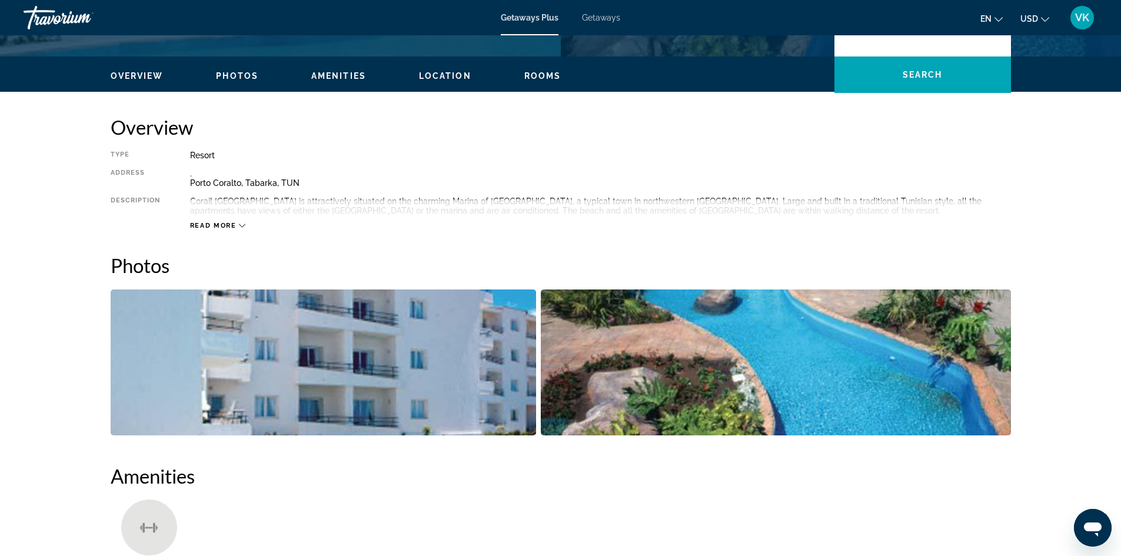
scroll to position [331, 0]
click at [779, 370] on img "Open full-screen image slider" at bounding box center [776, 363] width 470 height 146
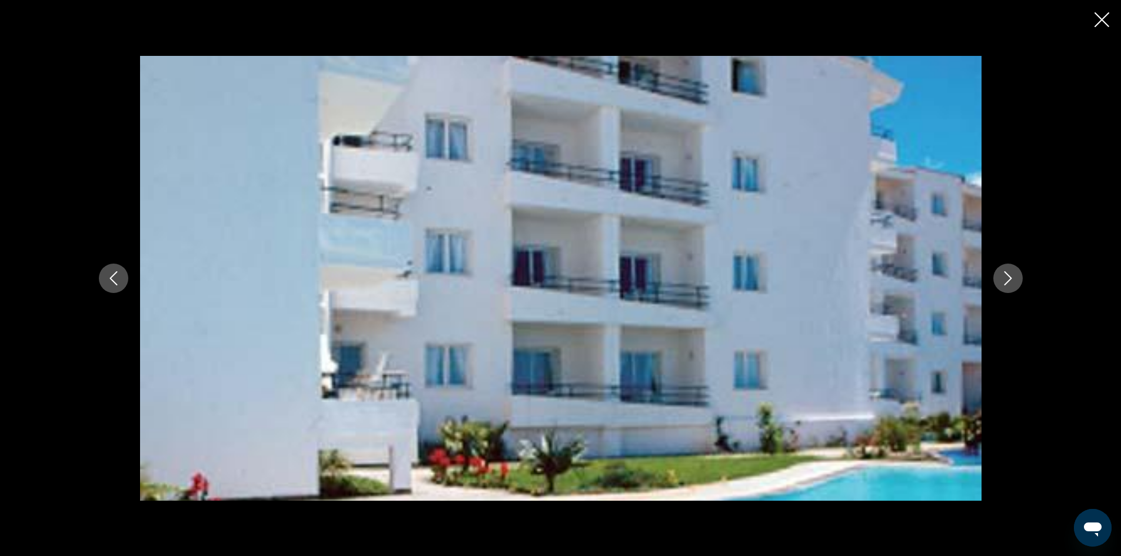
click at [1015, 281] on button "Next image" at bounding box center [1007, 278] width 29 height 29
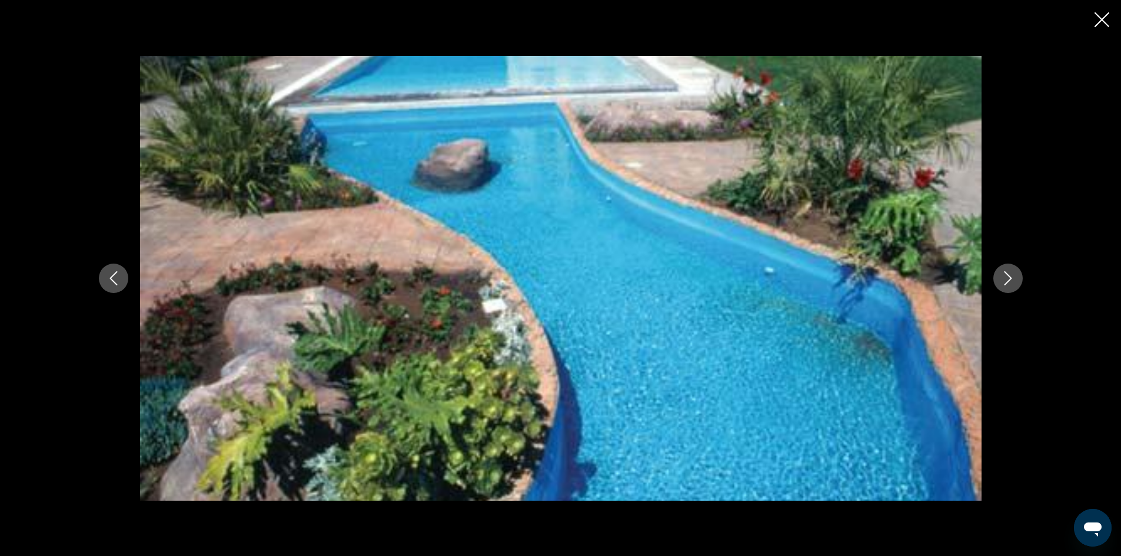
click at [1100, 15] on icon "Close slideshow" at bounding box center [1101, 19] width 15 height 15
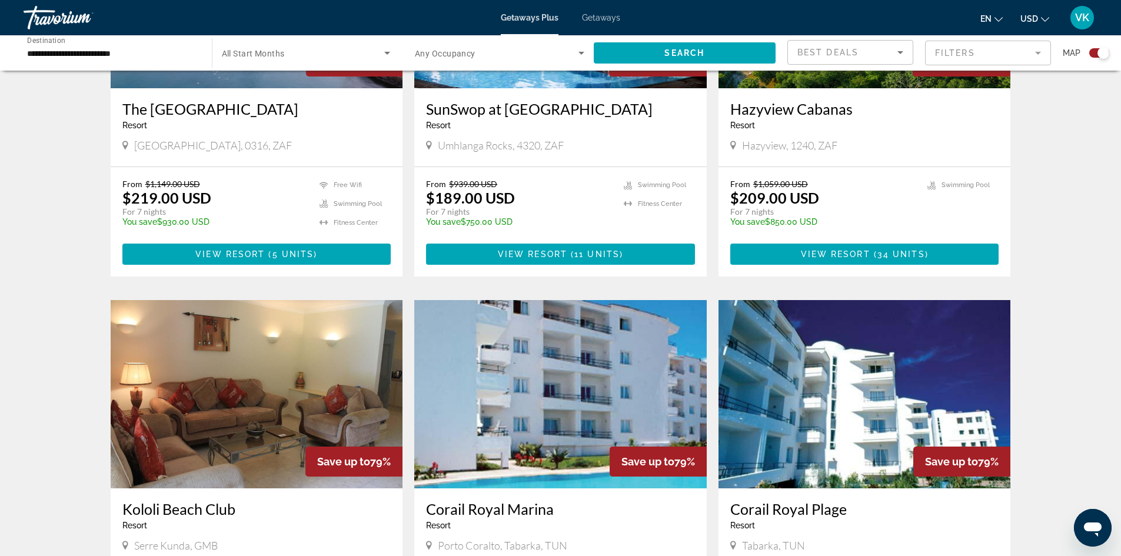
scroll to position [577, 0]
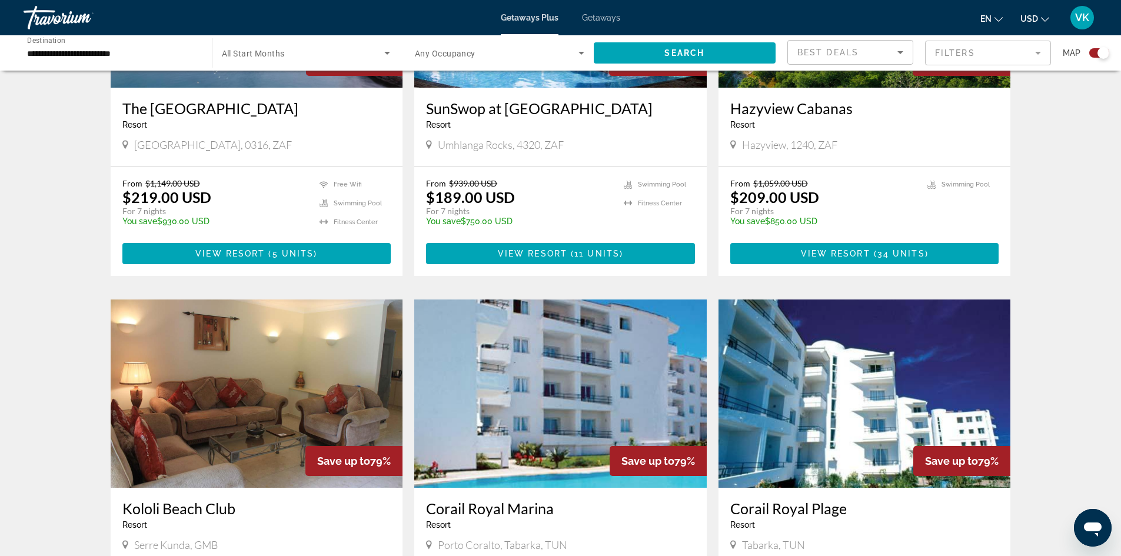
click at [853, 381] on img "Main content" at bounding box center [864, 393] width 292 height 188
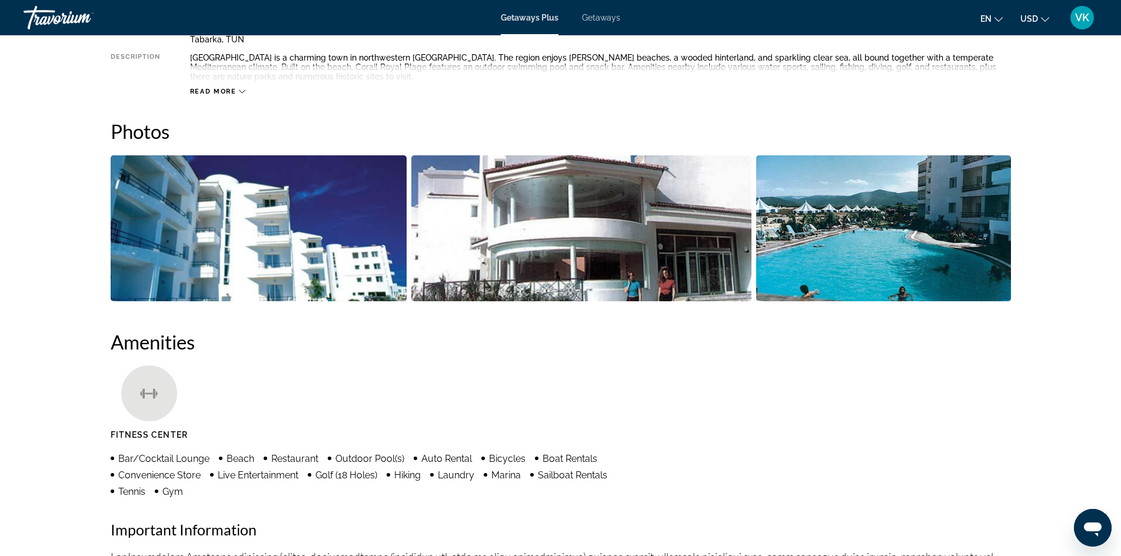
scroll to position [476, 0]
click at [294, 204] on img "Open full-screen image slider" at bounding box center [259, 228] width 296 height 146
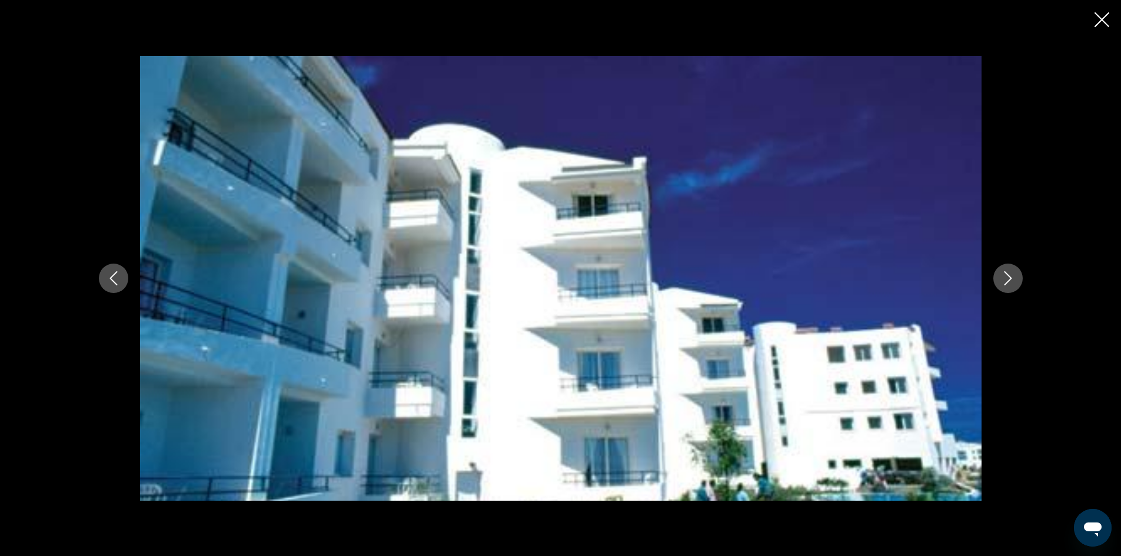
click at [1002, 279] on icon "Next image" at bounding box center [1008, 278] width 14 height 14
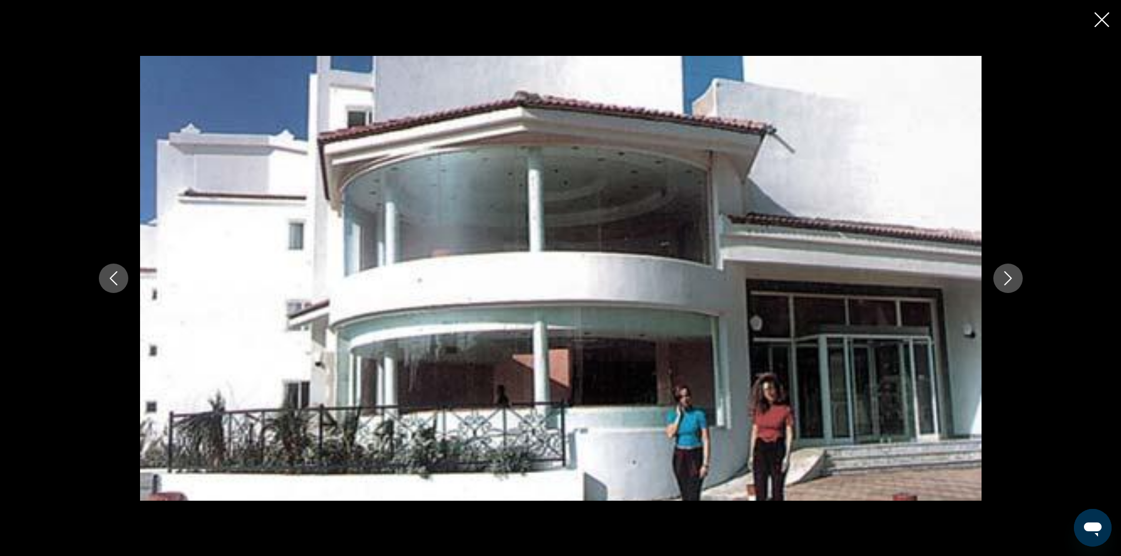
click at [1002, 279] on icon "Next image" at bounding box center [1008, 278] width 14 height 14
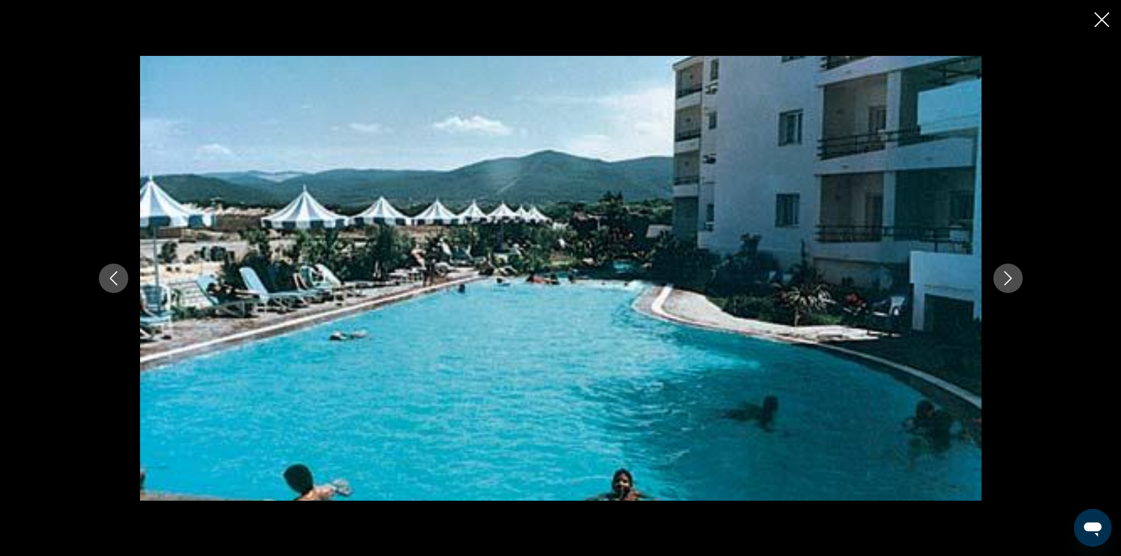
click at [1100, 19] on icon "Close slideshow" at bounding box center [1101, 19] width 15 height 15
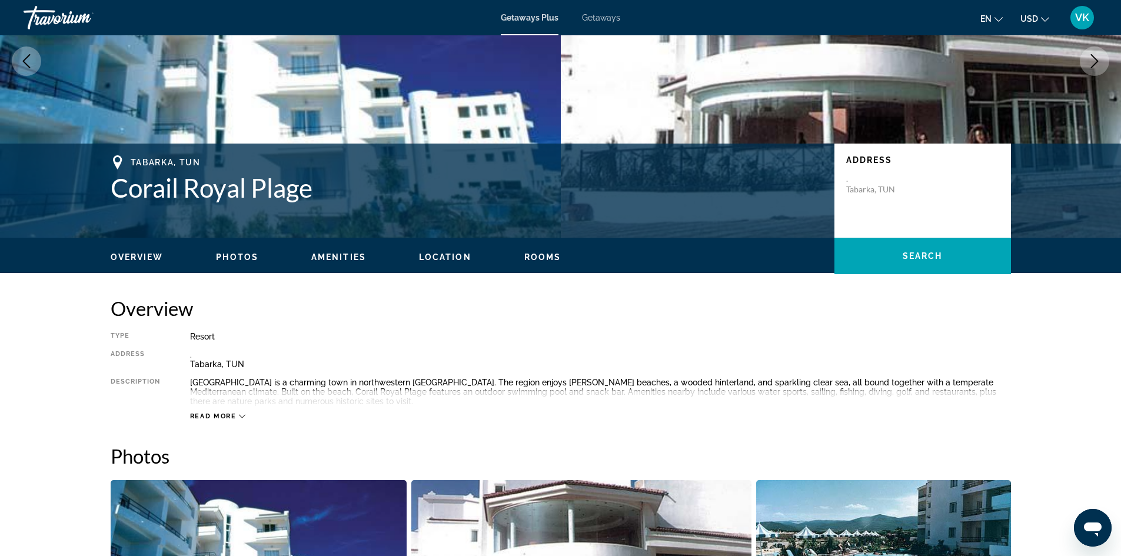
scroll to position [150, 0]
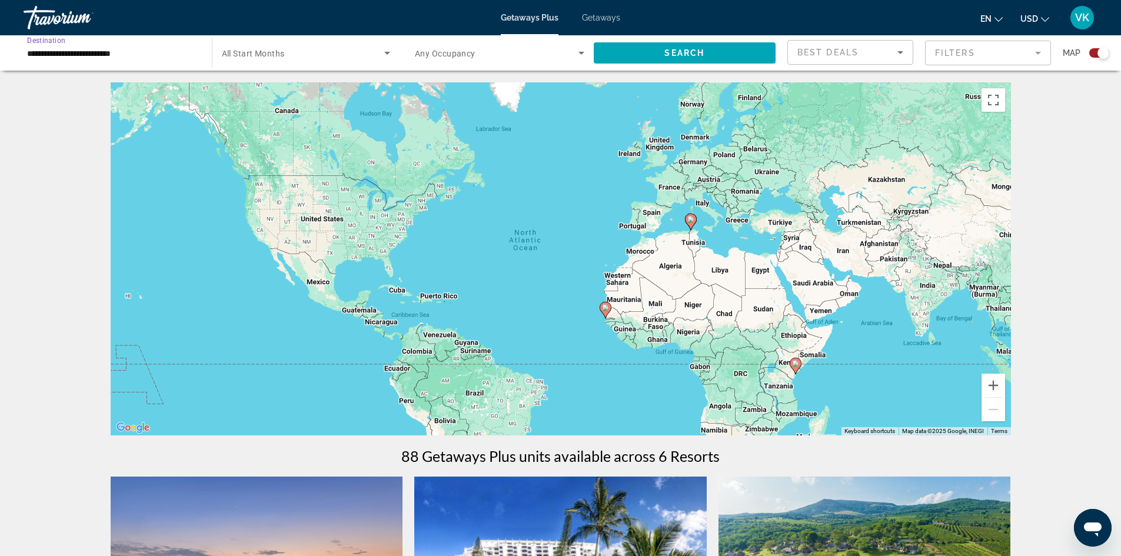
click at [104, 55] on input "**********" at bounding box center [111, 53] width 169 height 14
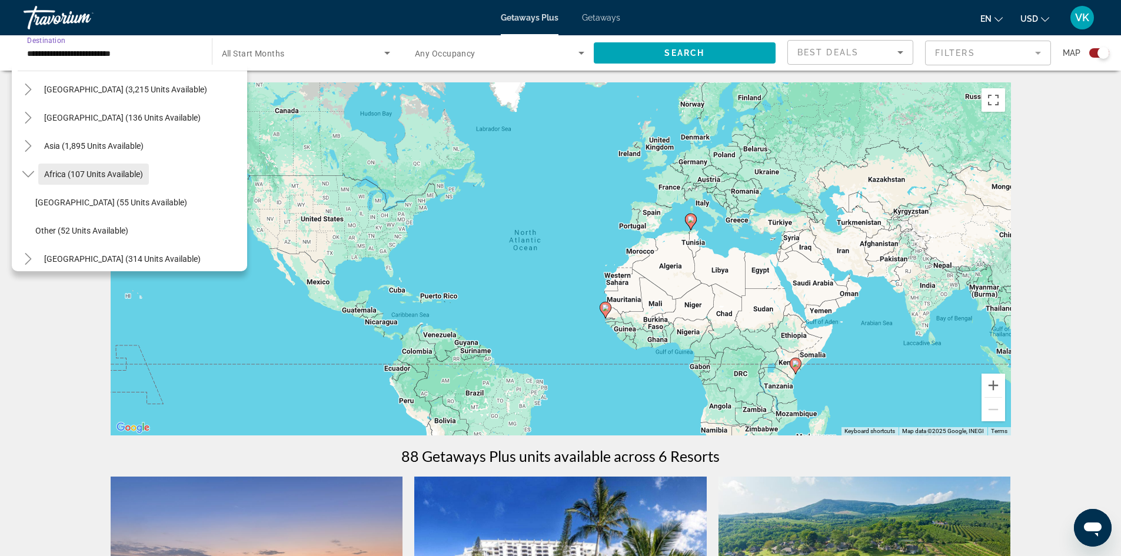
scroll to position [247, 0]
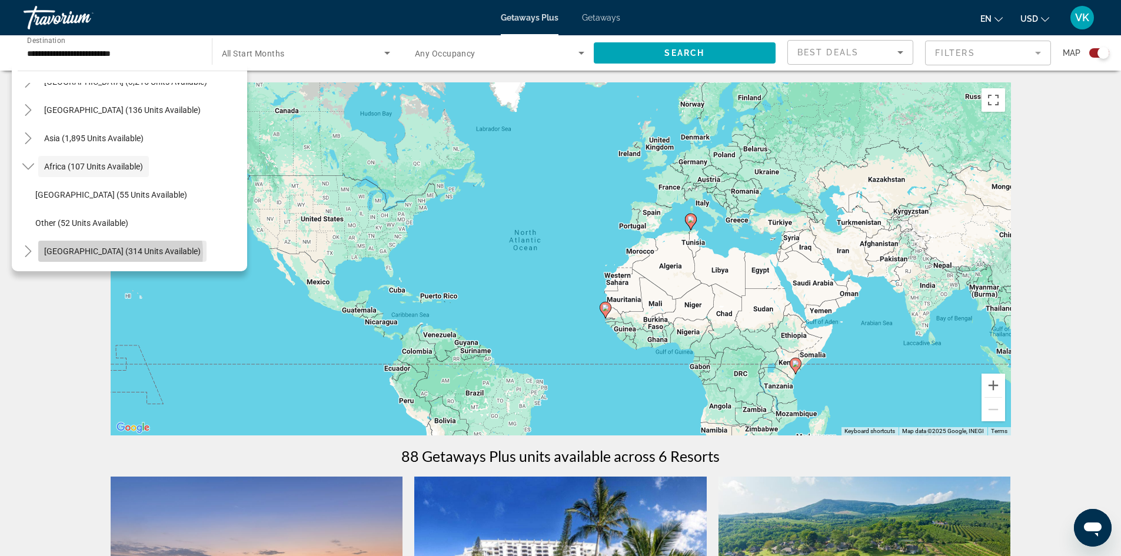
click at [120, 254] on span "[GEOGRAPHIC_DATA] (314 units available)" at bounding box center [122, 250] width 156 height 9
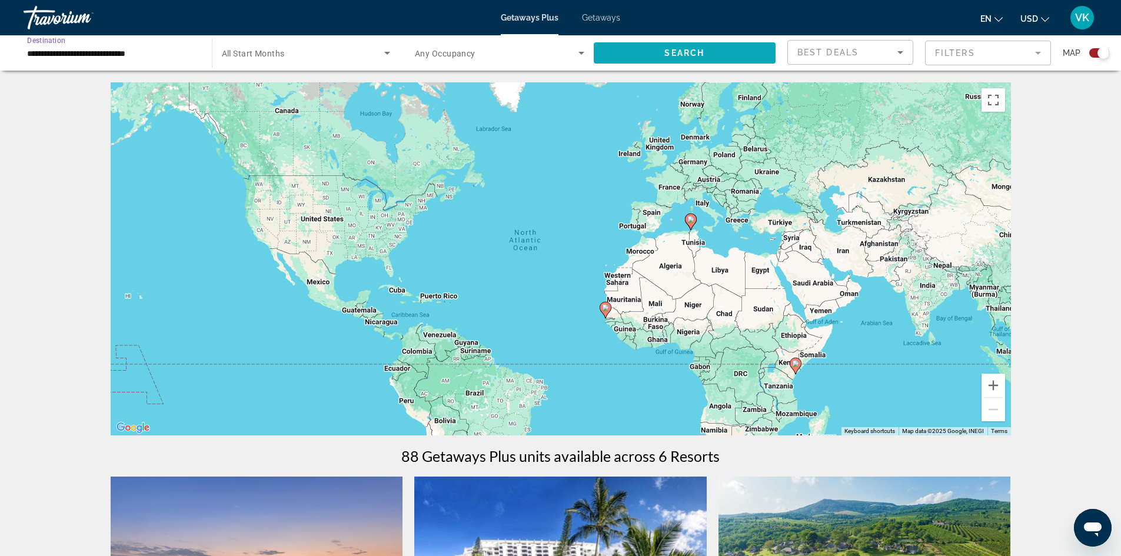
click at [699, 52] on span "Search" at bounding box center [684, 52] width 40 height 9
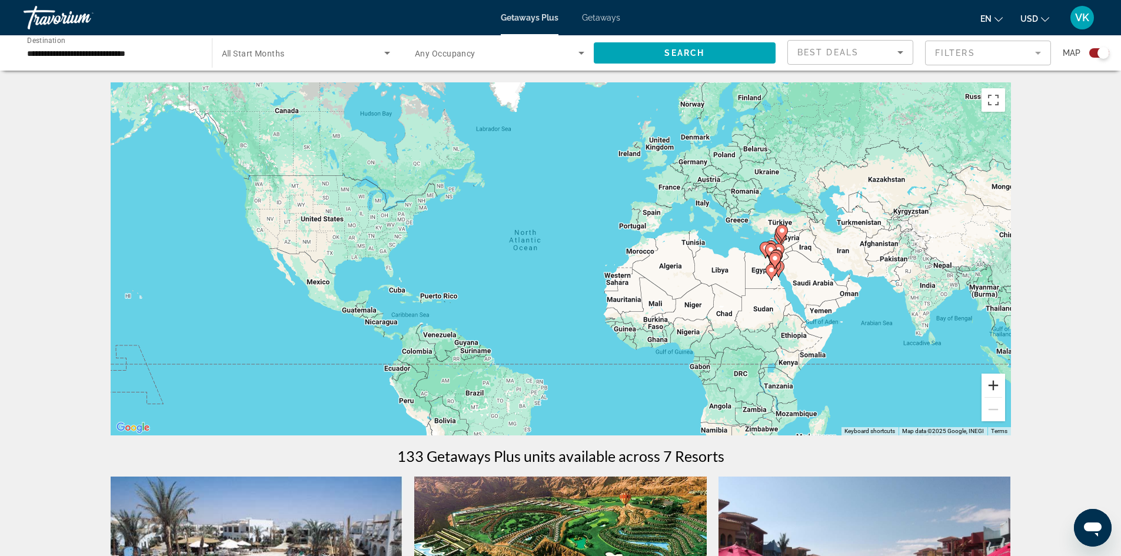
click at [991, 383] on button "Zoom in" at bounding box center [993, 386] width 24 height 24
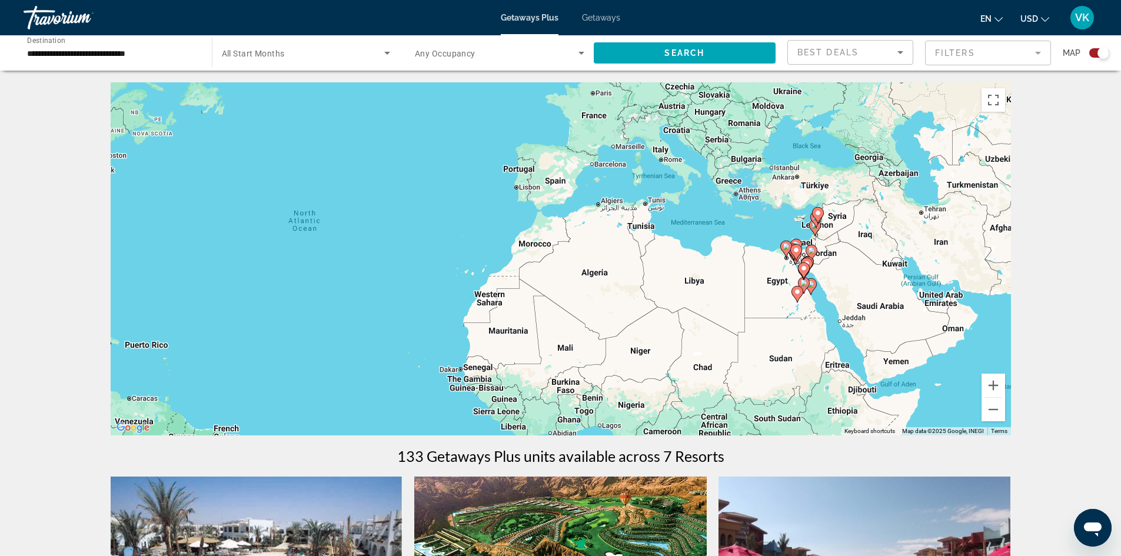
drag, startPoint x: 875, startPoint y: 281, endPoint x: 689, endPoint y: 281, distance: 186.5
click at [689, 281] on div "To activate drag with keyboard, press Alt + Enter. Once in keyboard drag state,…" at bounding box center [561, 258] width 900 height 353
click at [991, 387] on button "Zoom in" at bounding box center [993, 386] width 24 height 24
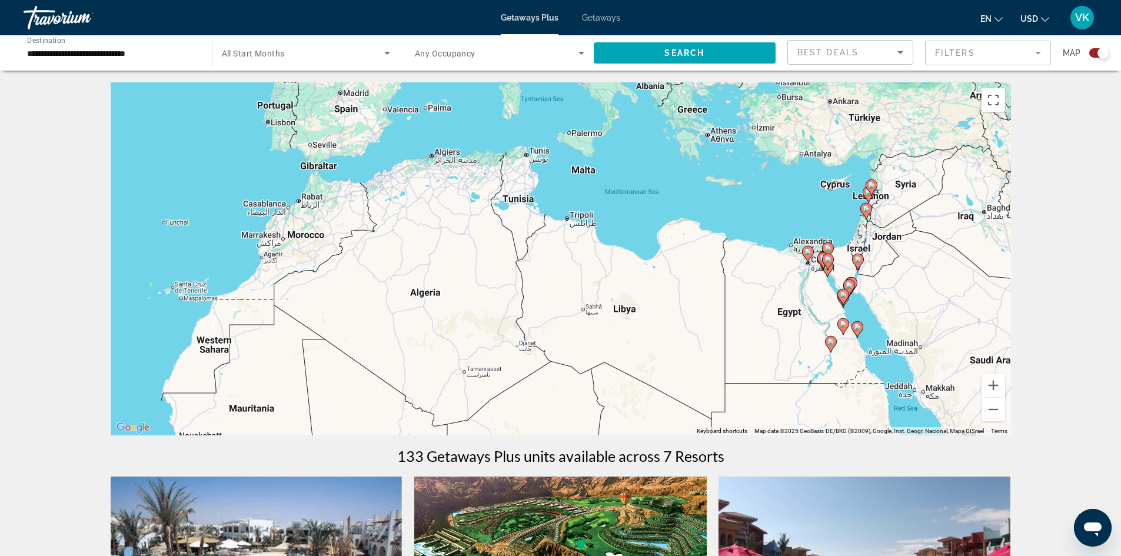
drag, startPoint x: 911, startPoint y: 276, endPoint x: 705, endPoint y: 284, distance: 205.4
click at [705, 284] on div "To activate drag with keyboard, press Alt + Enter. Once in keyboard drag state,…" at bounding box center [561, 258] width 900 height 353
click at [998, 382] on button "Zoom in" at bounding box center [993, 386] width 24 height 24
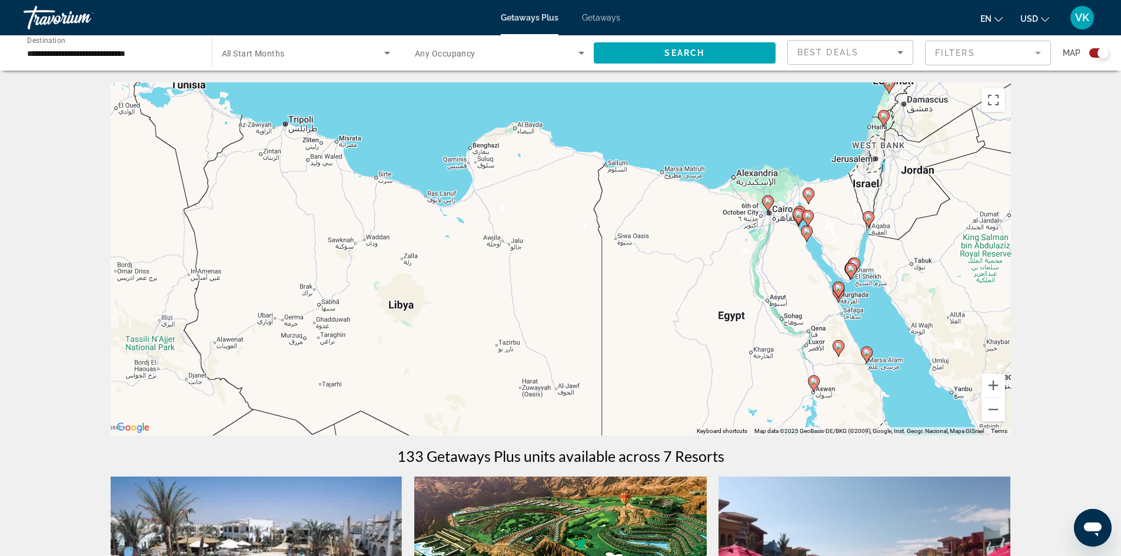
drag, startPoint x: 794, startPoint y: 283, endPoint x: 674, endPoint y: 218, distance: 136.6
click at [571, 225] on div "To activate drag with keyboard, press Alt + Enter. Once in keyboard drag state,…" at bounding box center [561, 258] width 900 height 353
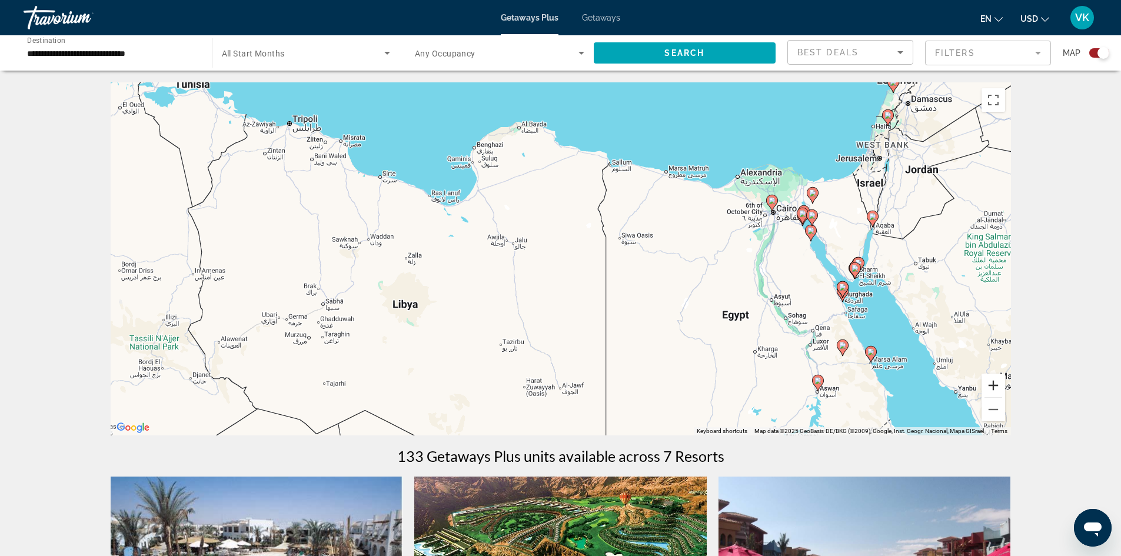
click at [998, 384] on button "Zoom in" at bounding box center [993, 386] width 24 height 24
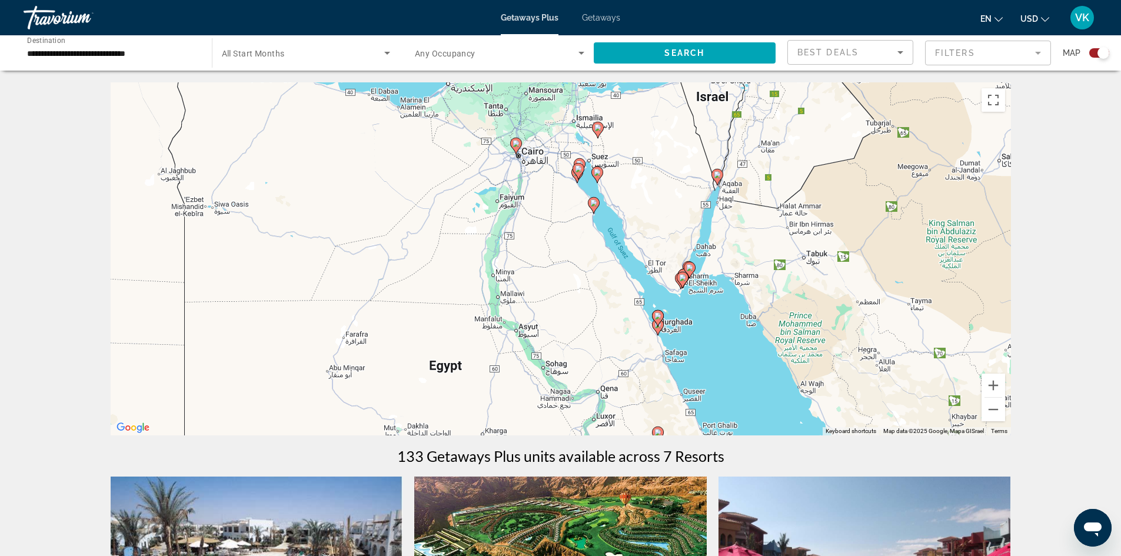
drag, startPoint x: 908, startPoint y: 280, endPoint x: 432, endPoint y: 251, distance: 476.8
click at [432, 254] on div "To activate drag with keyboard, press Alt + Enter. Once in keyboard drag state,…" at bounding box center [561, 258] width 900 height 353
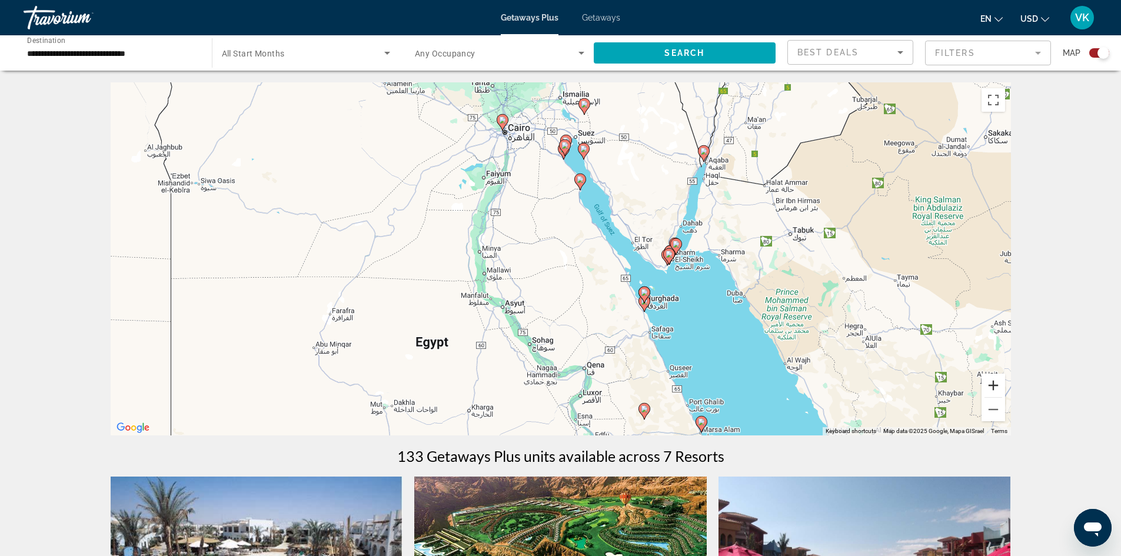
click at [999, 384] on button "Zoom in" at bounding box center [993, 386] width 24 height 24
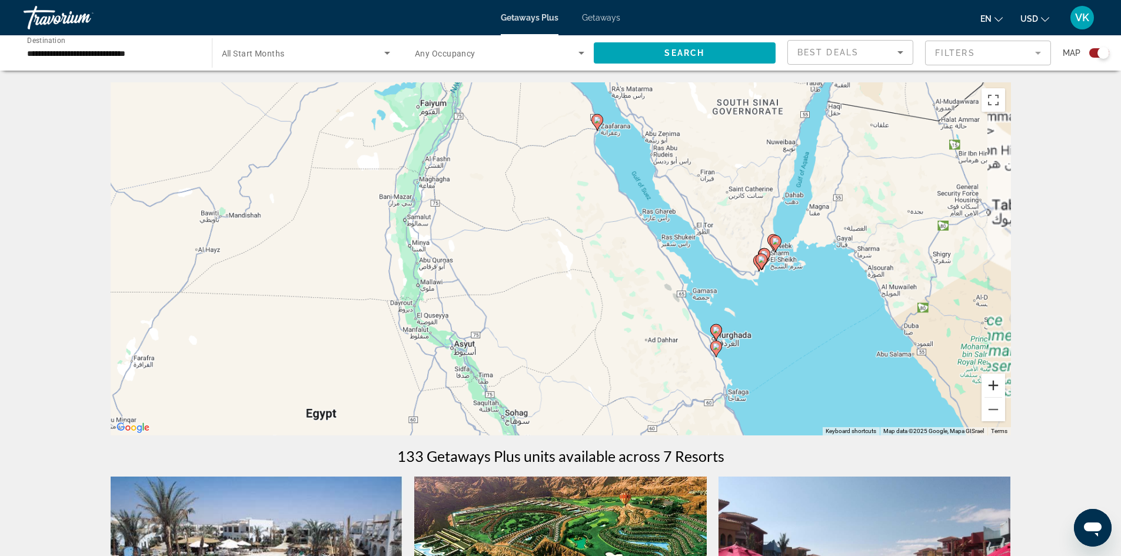
click at [999, 384] on button "Zoom in" at bounding box center [993, 386] width 24 height 24
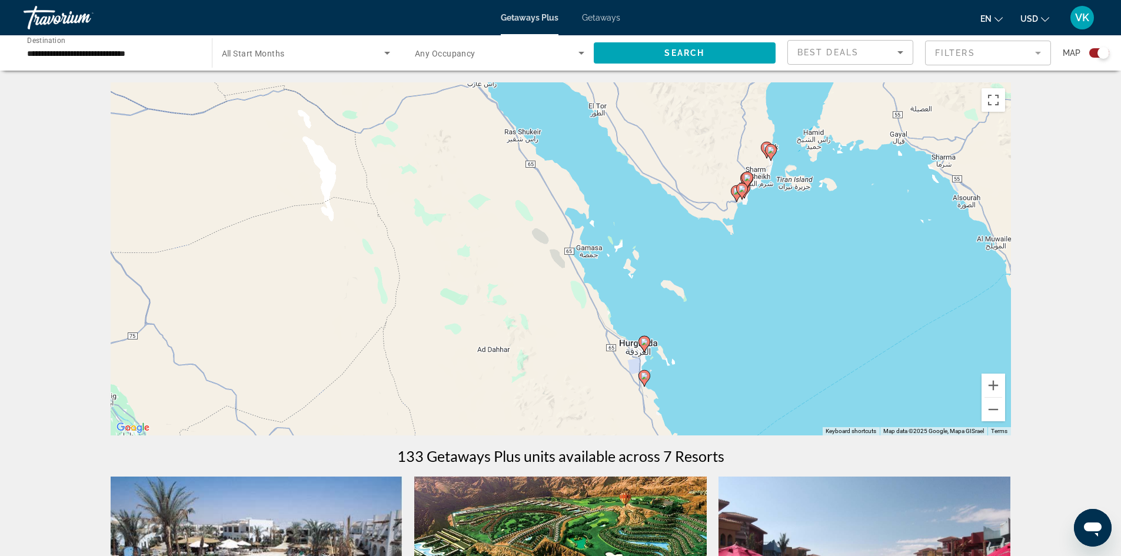
drag, startPoint x: 910, startPoint y: 326, endPoint x: 657, endPoint y: 241, distance: 266.8
click at [657, 241] on div "To activate drag with keyboard, press Alt + Enter. Once in keyboard drag state,…" at bounding box center [561, 258] width 900 height 353
click at [1001, 388] on button "Zoom in" at bounding box center [993, 386] width 24 height 24
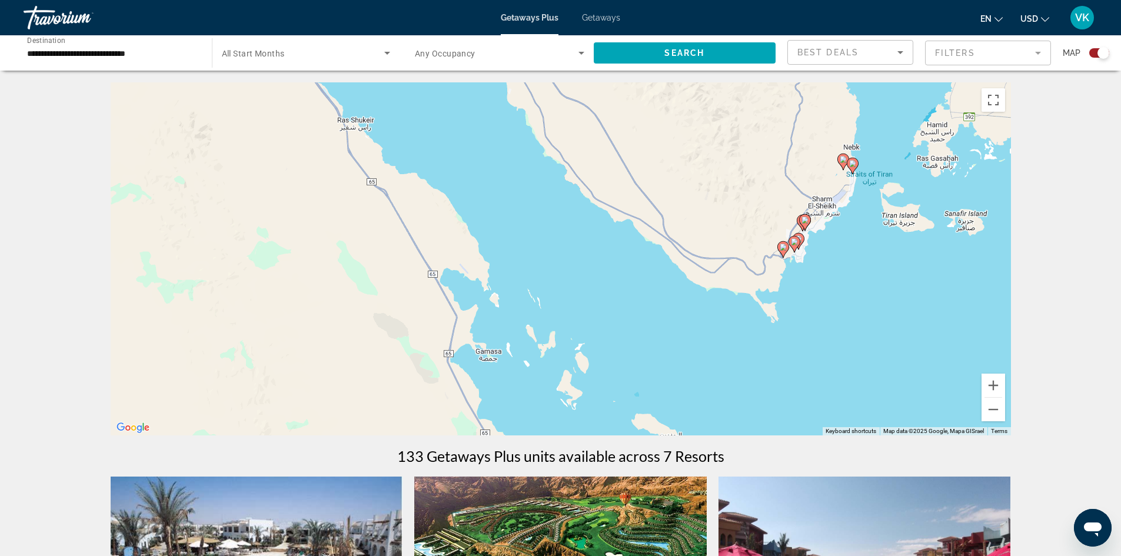
drag, startPoint x: 902, startPoint y: 225, endPoint x: 769, endPoint y: 334, distance: 172.2
click at [769, 334] on div "To activate drag with keyboard, press Alt + Enter. Once in keyboard drag state,…" at bounding box center [561, 258] width 900 height 353
click at [783, 249] on g "Main content" at bounding box center [783, 248] width 12 height 16
click at [783, 249] on image "Main content" at bounding box center [782, 245] width 7 height 7
type input "**********"
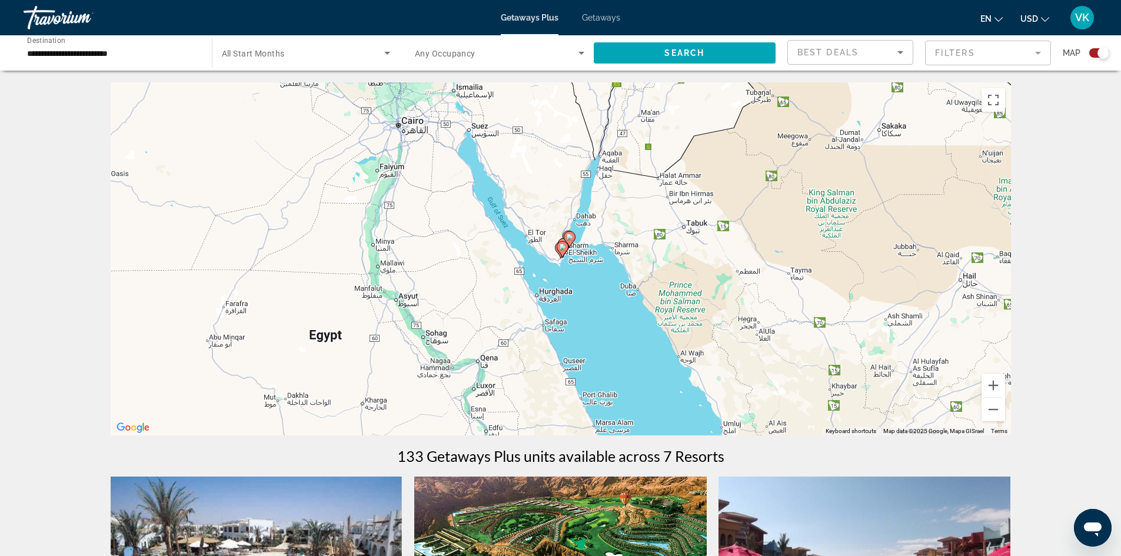
click at [562, 248] on image "Main content" at bounding box center [562, 247] width 7 height 7
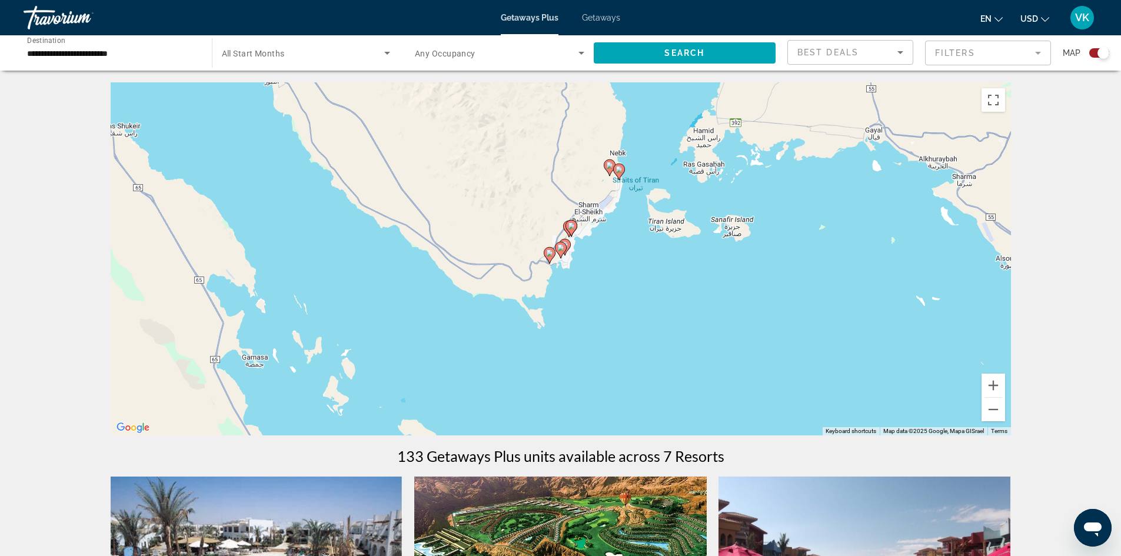
click at [550, 255] on image "Main content" at bounding box center [549, 252] width 7 height 7
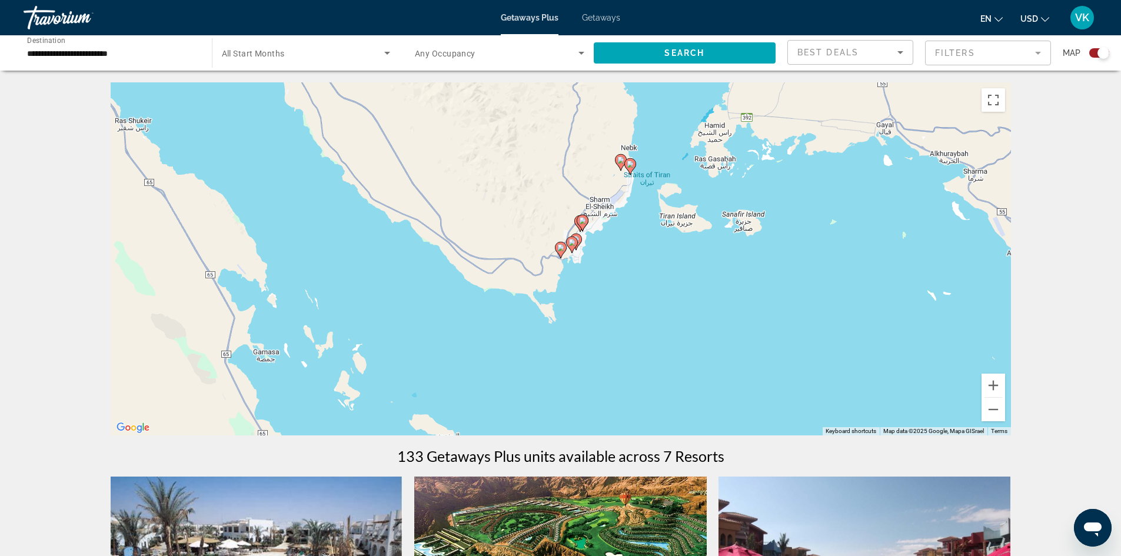
click at [558, 252] on icon "Main content" at bounding box center [560, 249] width 11 height 15
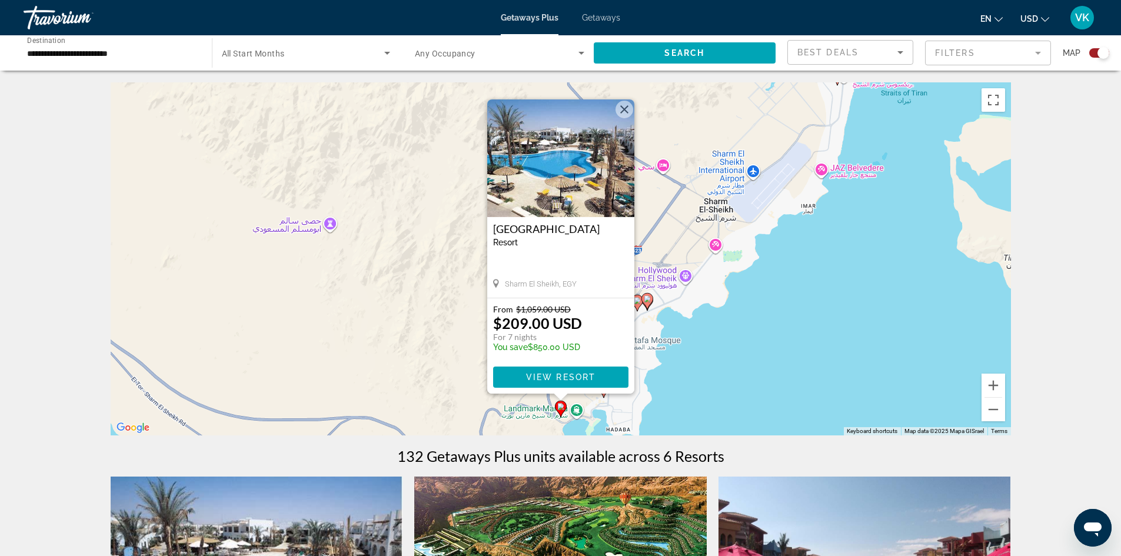
click at [624, 108] on button "Close" at bounding box center [624, 110] width 18 height 18
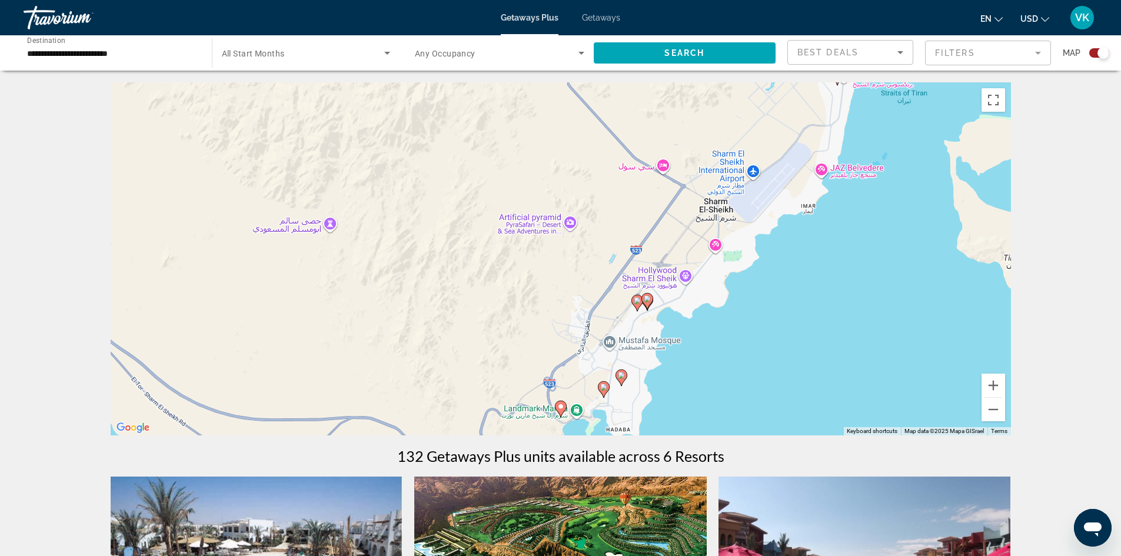
click at [604, 389] on image "Main content" at bounding box center [603, 387] width 7 height 7
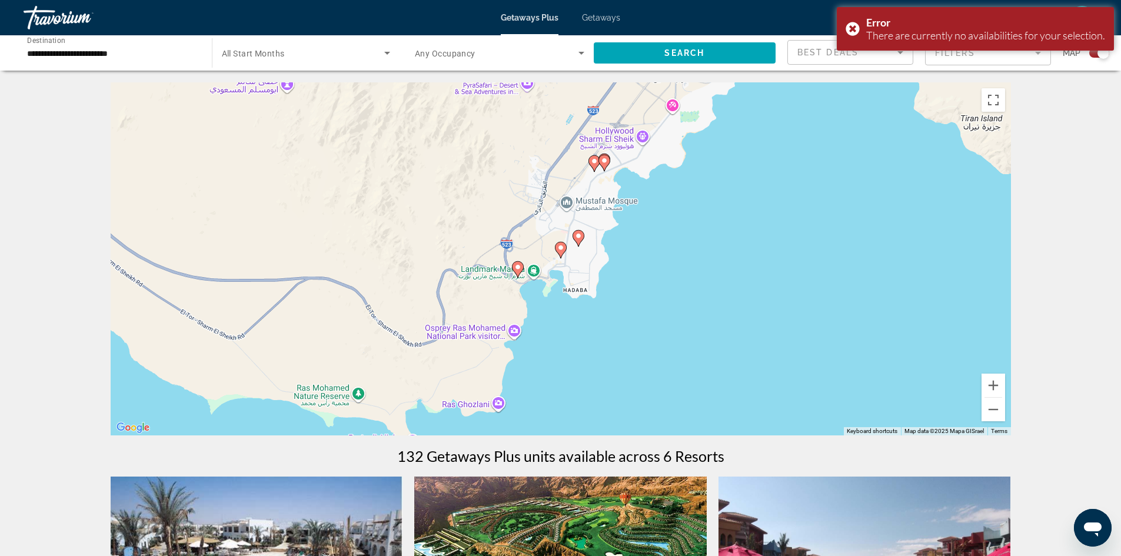
click at [578, 238] on image "Main content" at bounding box center [578, 235] width 7 height 7
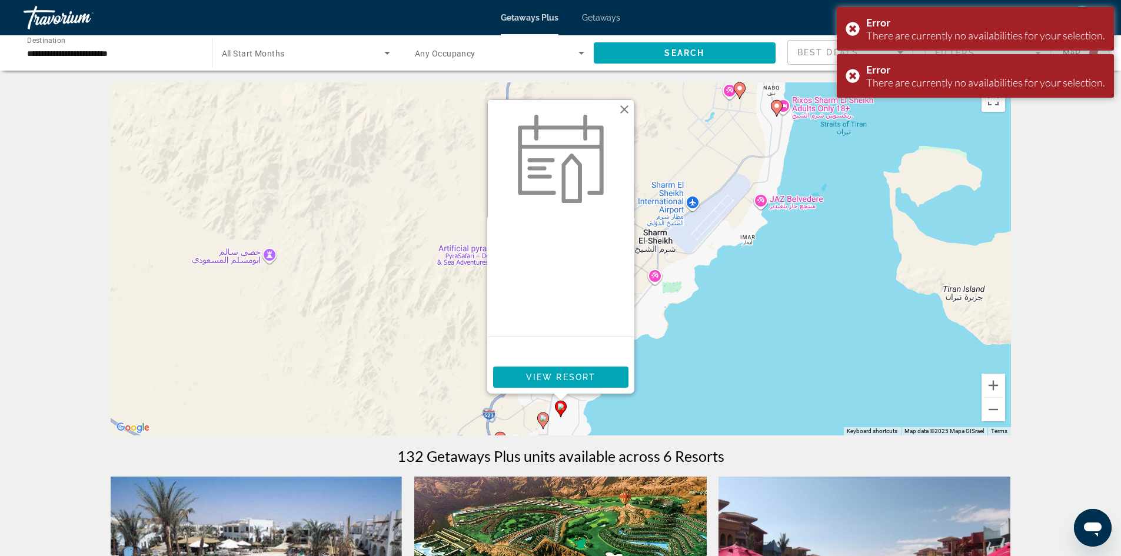
click at [622, 95] on div "To activate drag with keyboard, press Alt + Enter. Once in keyboard drag state,…" at bounding box center [561, 258] width 900 height 353
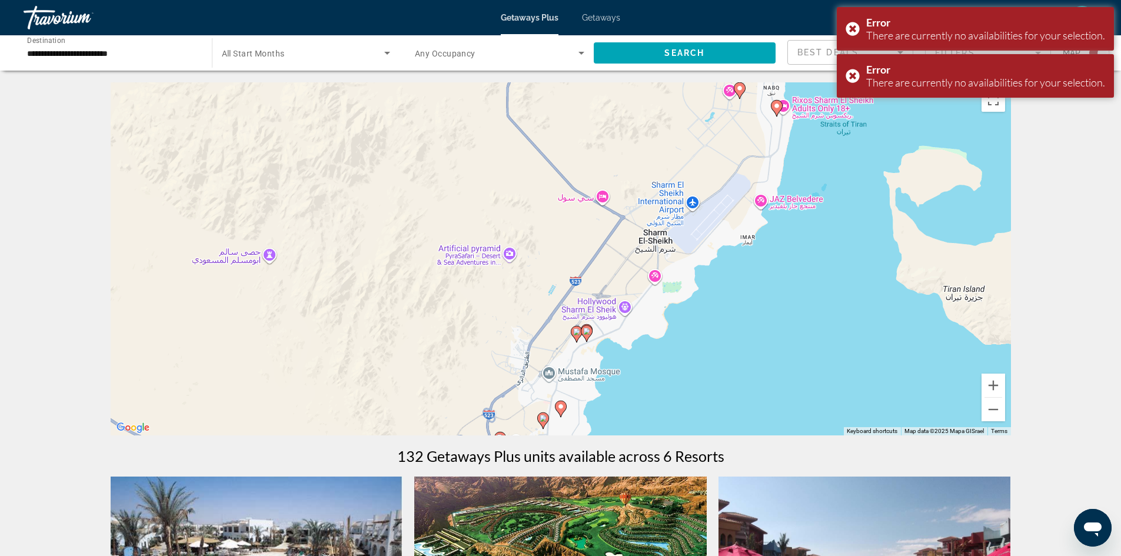
click at [575, 331] on image "Main content" at bounding box center [576, 331] width 7 height 7
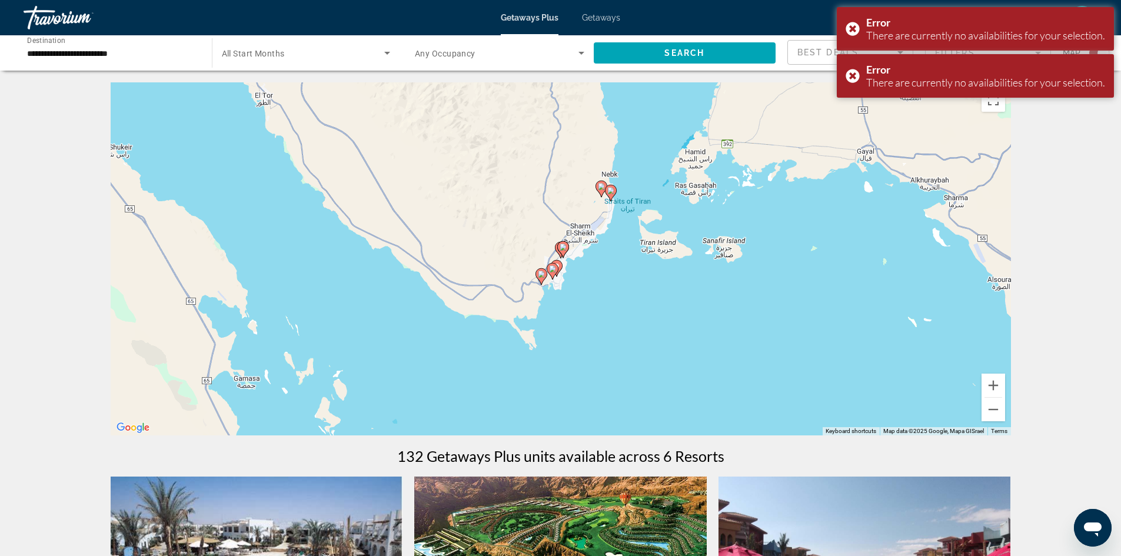
click at [557, 249] on gmp-advanced-marker "Main content" at bounding box center [563, 250] width 12 height 18
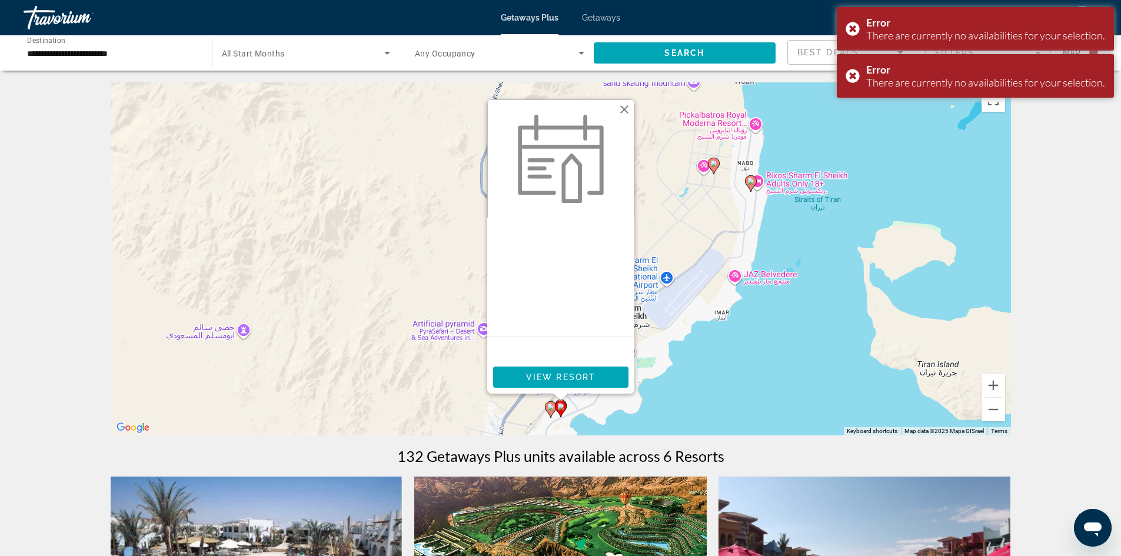
click at [624, 105] on button "Close" at bounding box center [624, 110] width 18 height 18
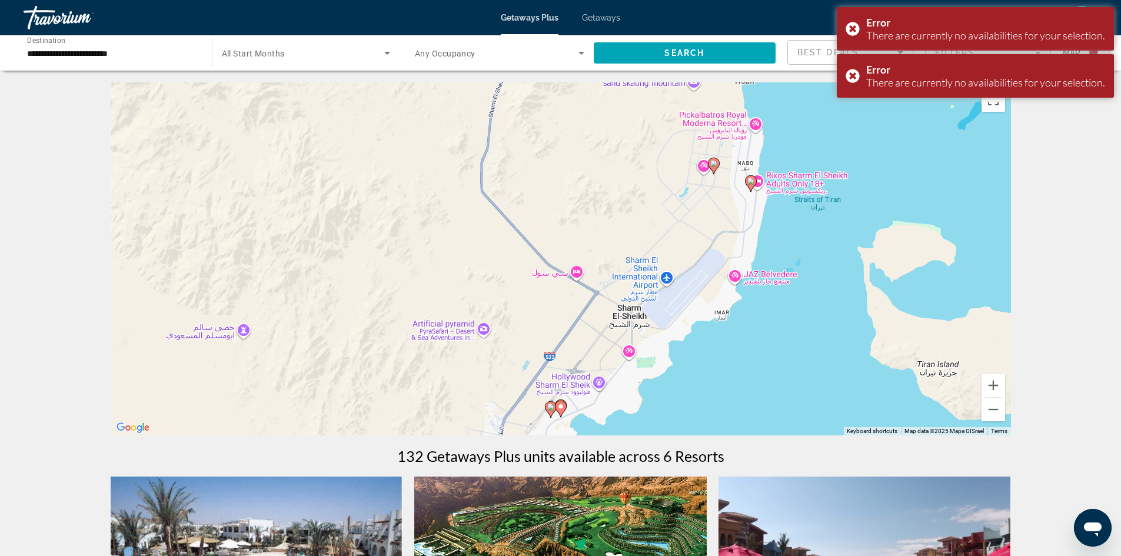
click at [548, 406] on image "Main content" at bounding box center [550, 407] width 7 height 7
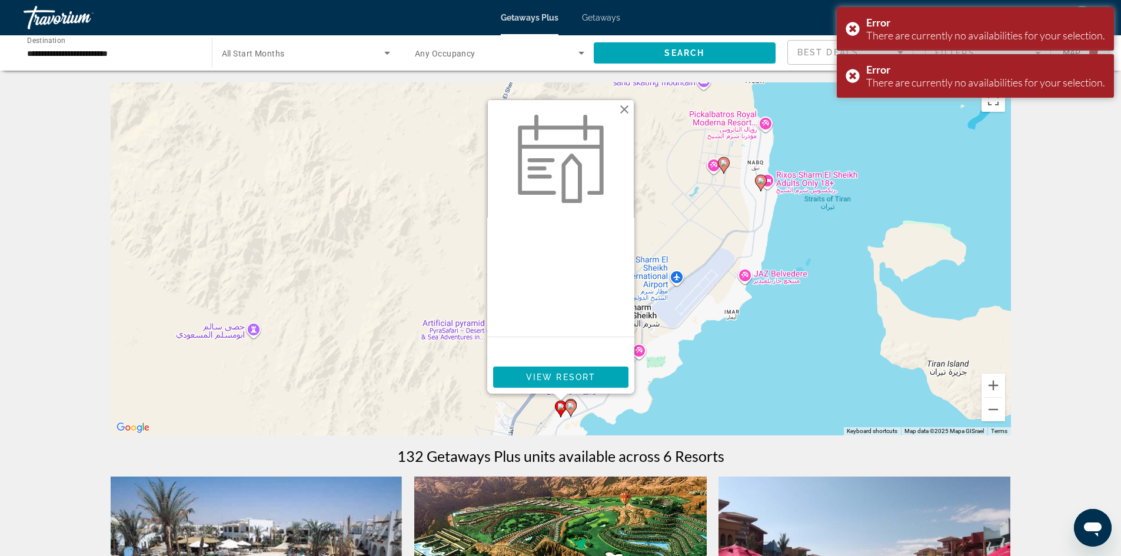
click at [623, 110] on button "Close" at bounding box center [624, 110] width 18 height 18
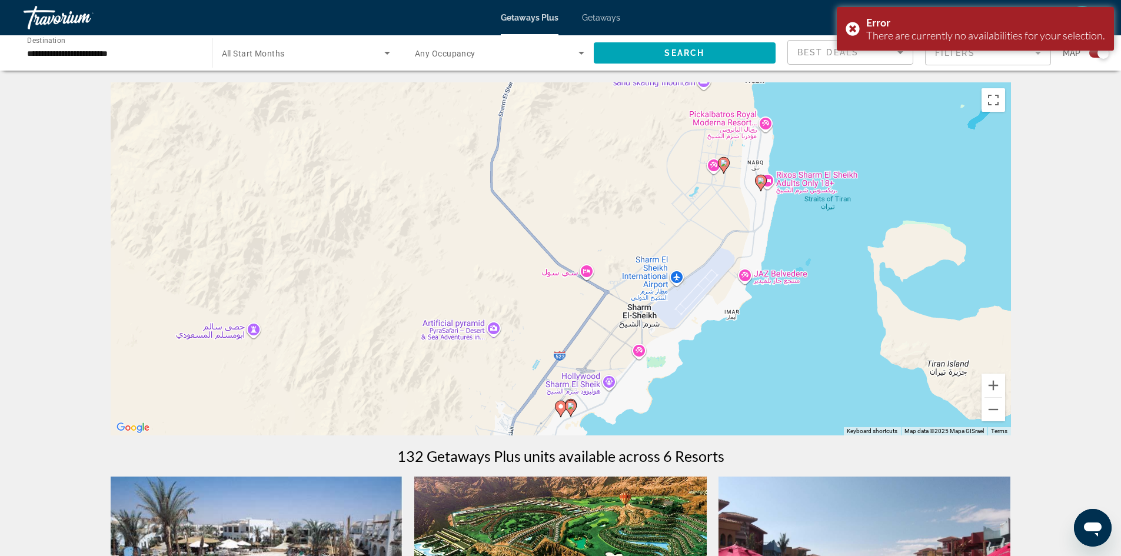
click at [760, 182] on image "Main content" at bounding box center [760, 180] width 7 height 7
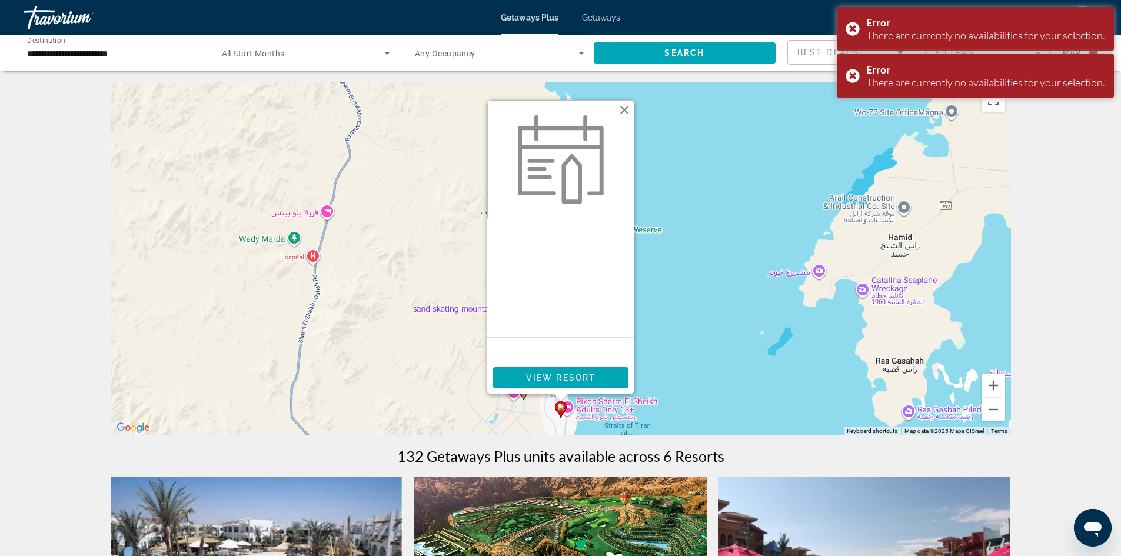
click at [627, 106] on button "Close" at bounding box center [624, 110] width 18 height 18
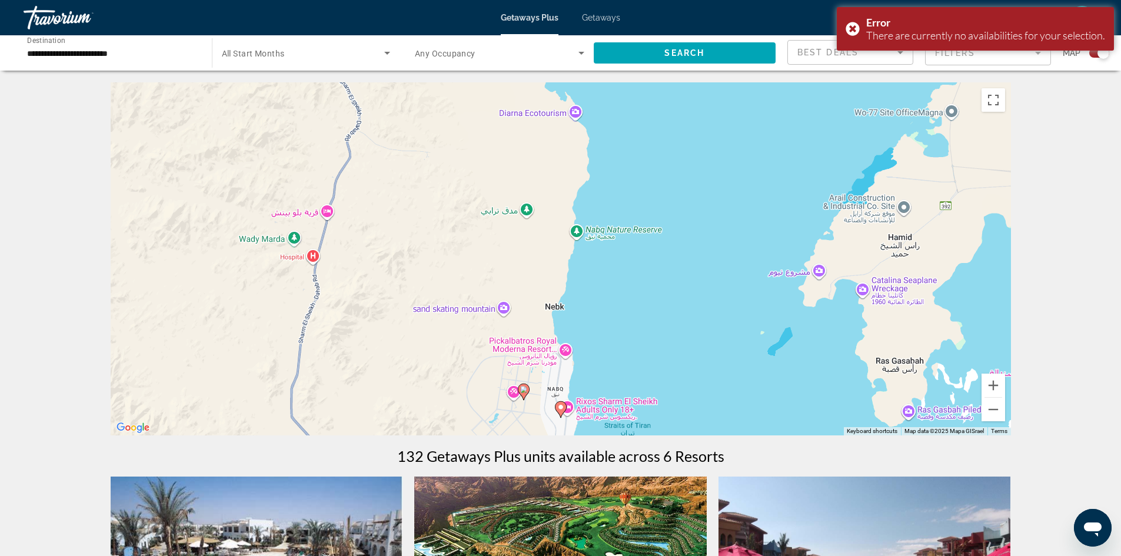
click at [524, 385] on icon "Main content" at bounding box center [523, 391] width 11 height 15
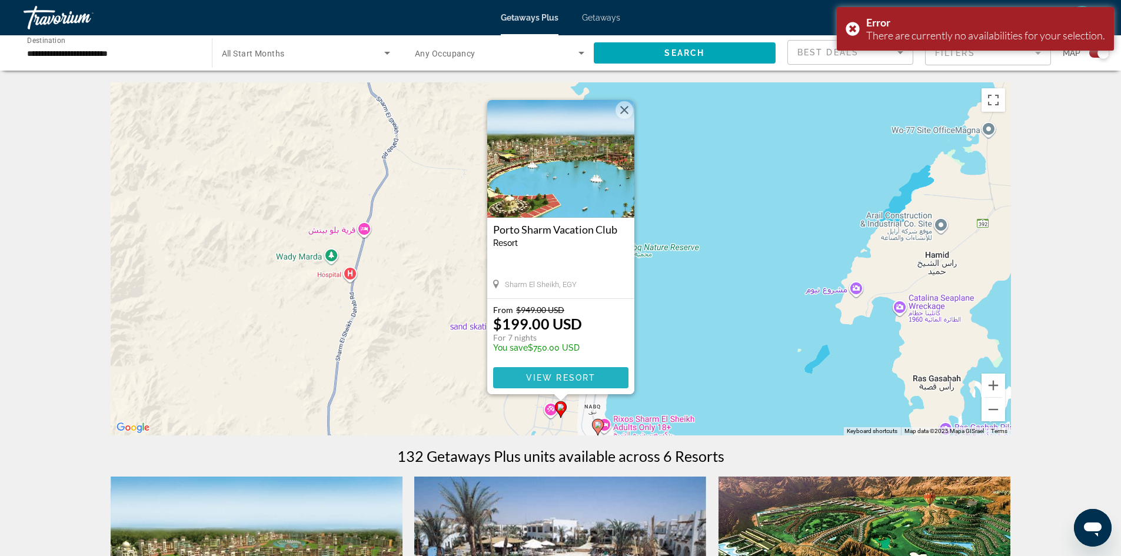
click at [616, 380] on span "Main content" at bounding box center [560, 378] width 135 height 28
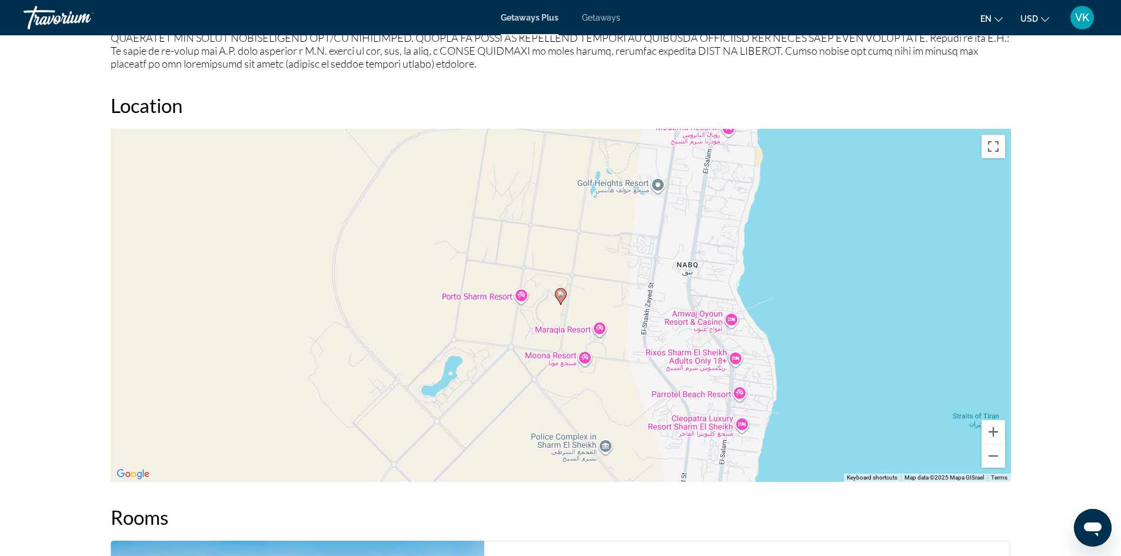
scroll to position [1189, 0]
click at [993, 458] on button "Zoom out" at bounding box center [993, 457] width 24 height 24
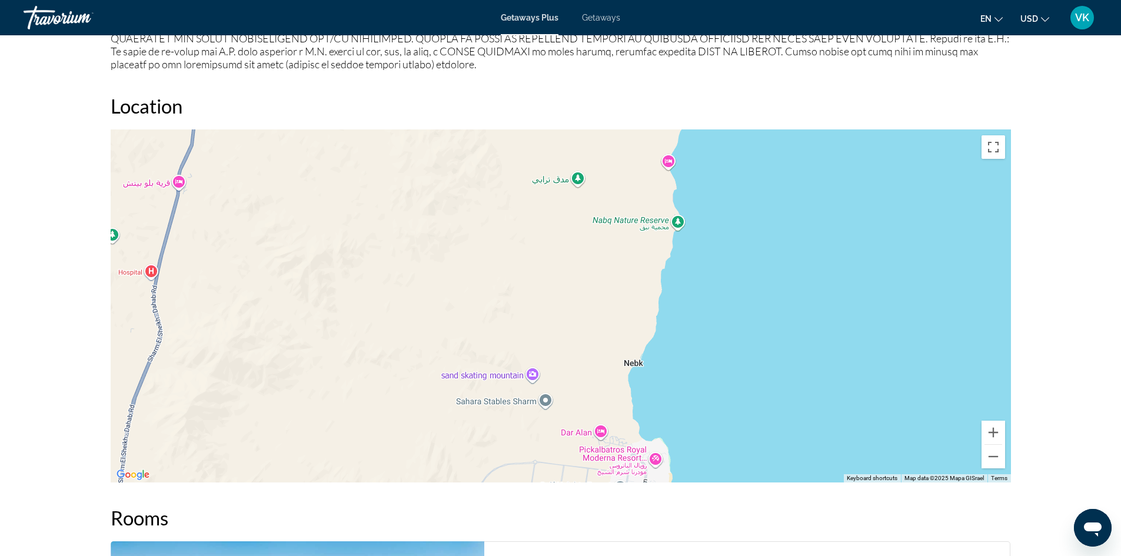
drag, startPoint x: 674, startPoint y: 275, endPoint x: 686, endPoint y: 523, distance: 248.6
click at [686, 523] on div "Overview Type Resort All-Inclusive No All-Inclusive Address [GEOGRAPHIC_DATA], …" at bounding box center [561, 122] width 912 height 1728
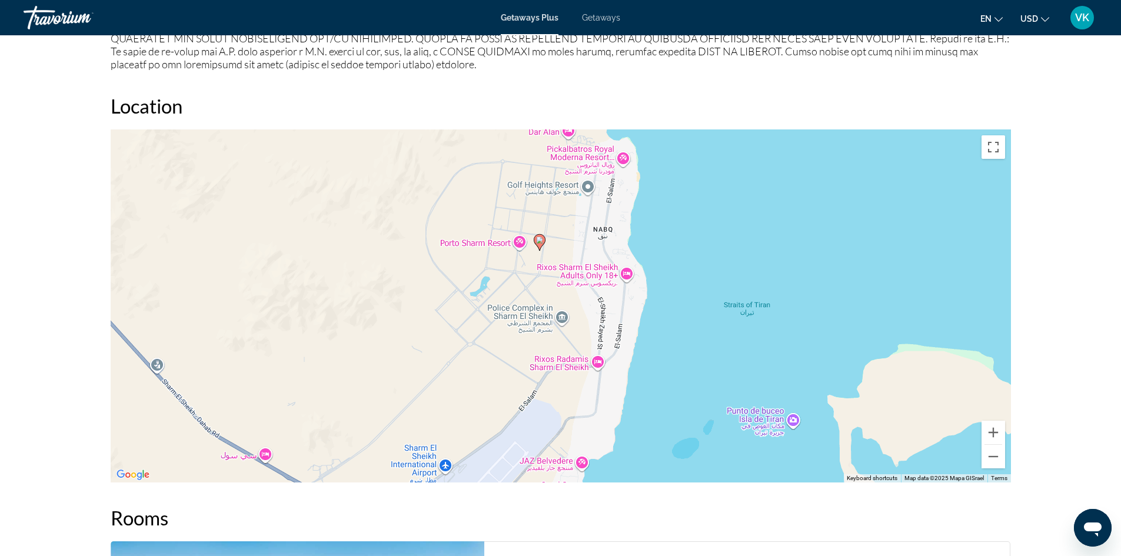
drag, startPoint x: 731, startPoint y: 265, endPoint x: 699, endPoint y: -32, distance: 299.4
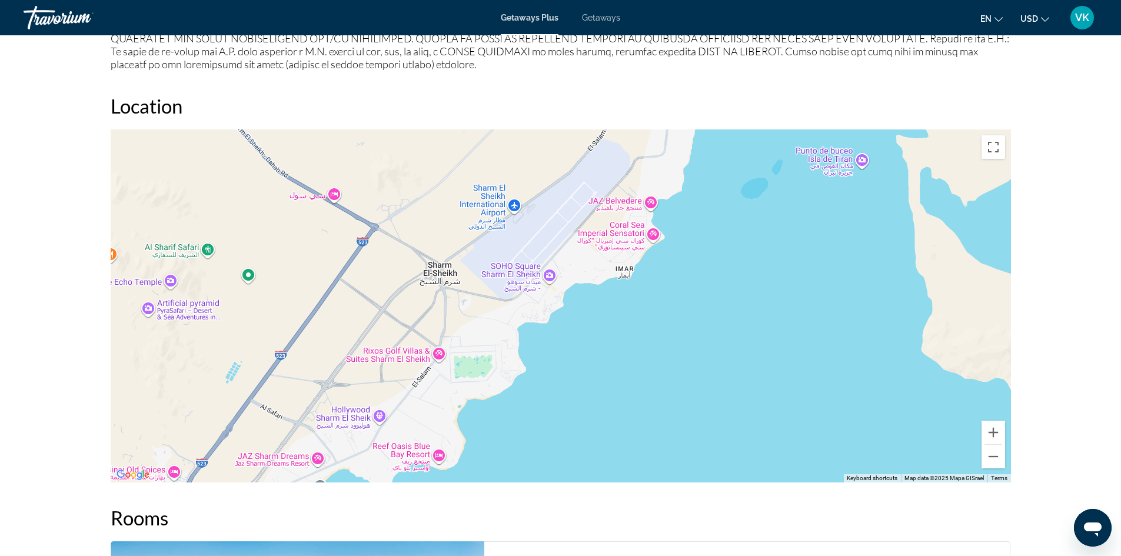
drag, startPoint x: 687, startPoint y: 297, endPoint x: 690, endPoint y: 176, distance: 120.6
click at [755, 40] on div "Overview Type Resort All-Inclusive No All-Inclusive Address [GEOGRAPHIC_DATA], …" at bounding box center [561, 122] width 912 height 1728
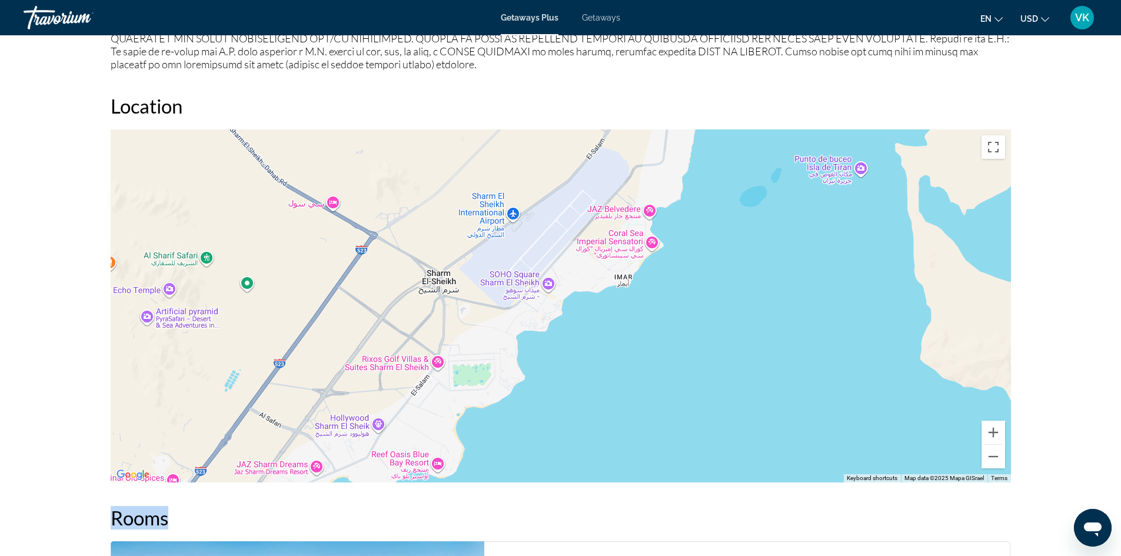
drag, startPoint x: 572, startPoint y: 508, endPoint x: 606, endPoint y: 406, distance: 107.7
click at [607, 399] on div "Overview Type Resort All-Inclusive No All-Inclusive Address [GEOGRAPHIC_DATA], …" at bounding box center [561, 122] width 912 height 1728
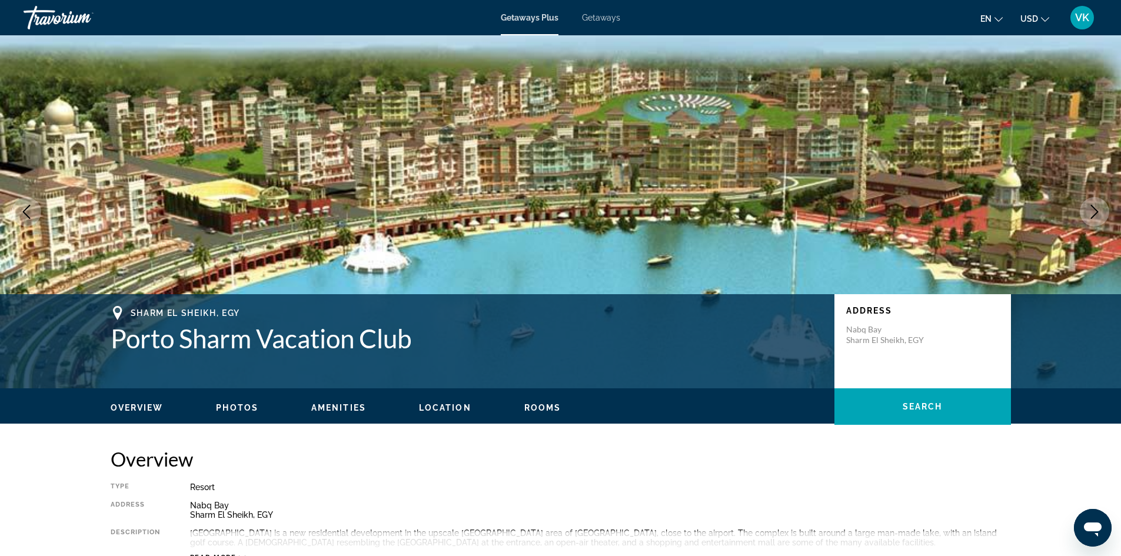
scroll to position [1, 0]
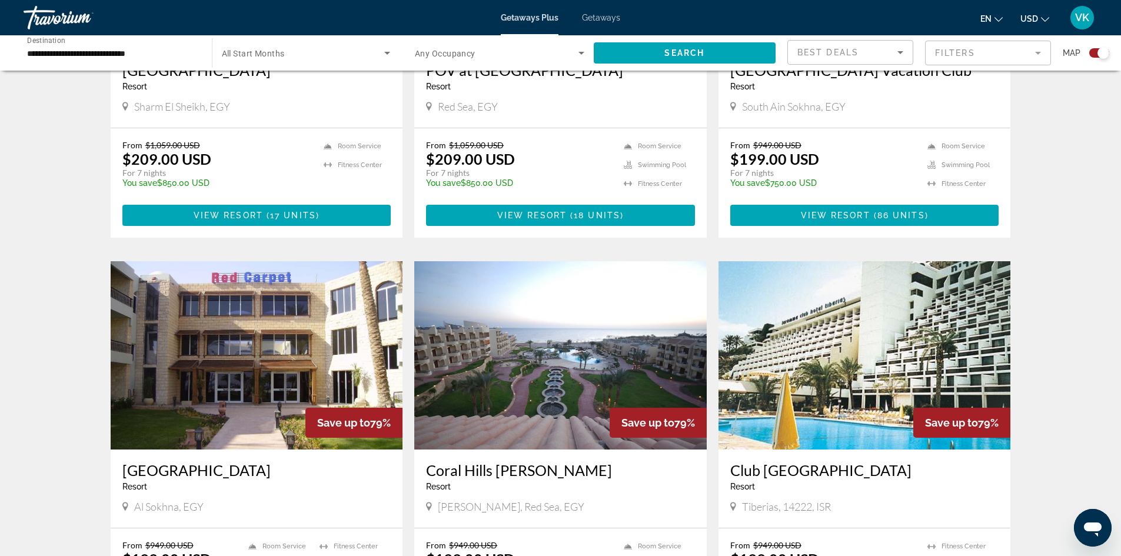
scroll to position [497, 0]
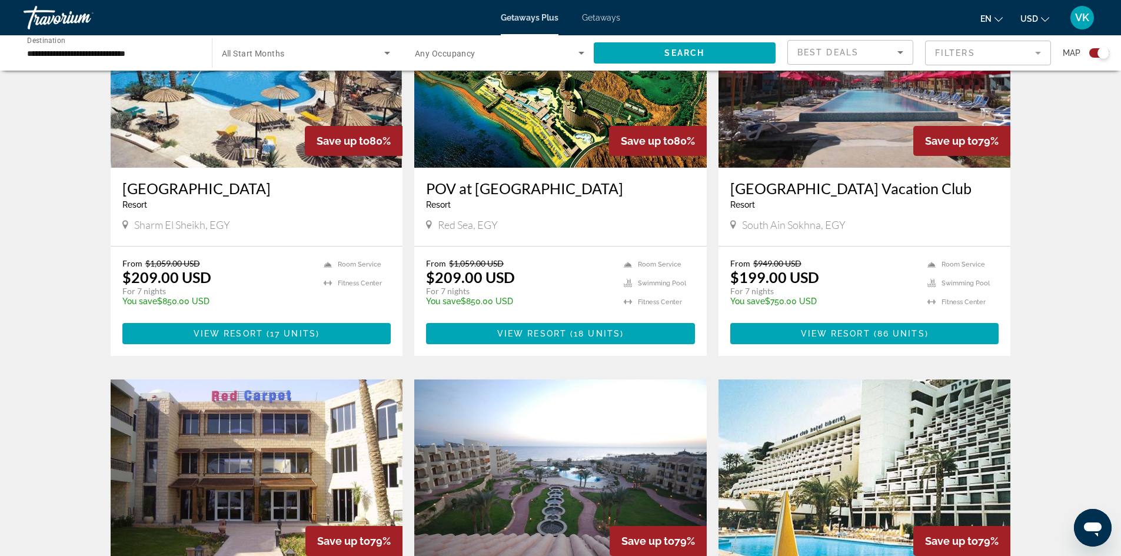
click at [338, 128] on div "Save up to 80%" at bounding box center [354, 141] width 98 height 30
click at [282, 214] on div "[GEOGRAPHIC_DATA] - This is an adults only resort" at bounding box center [256, 198] width 269 height 39
click at [242, 172] on div "[GEOGRAPHIC_DATA] - This is an adults only resort Sharm El Sheikh, EGY" at bounding box center [257, 207] width 292 height 78
click at [244, 155] on img "Main content" at bounding box center [257, 73] width 292 height 188
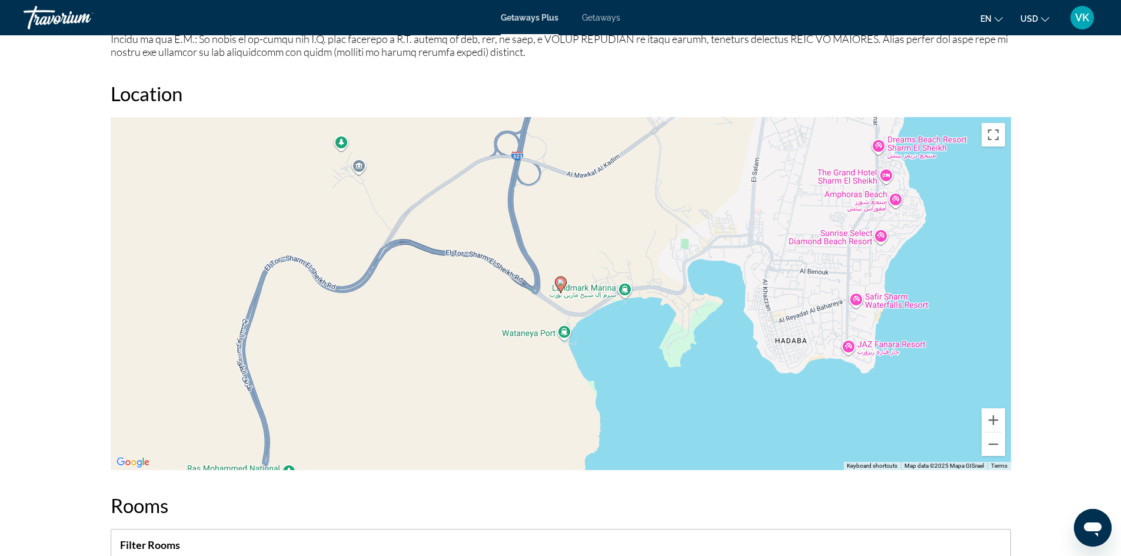
scroll to position [1198, 0]
click at [995, 438] on button "Zoom out" at bounding box center [993, 444] width 24 height 24
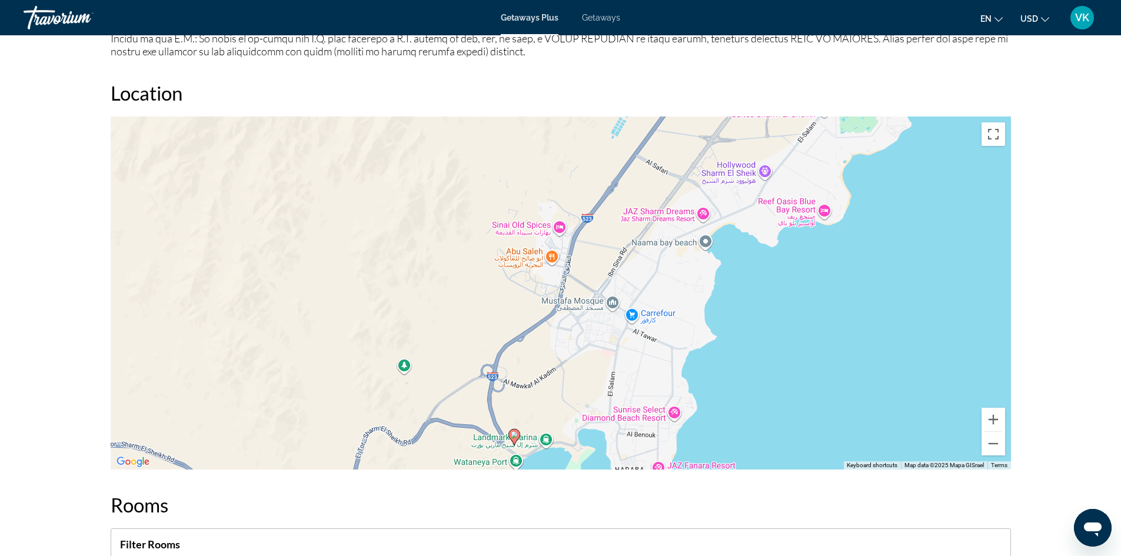
drag, startPoint x: 854, startPoint y: 234, endPoint x: 807, endPoint y: 388, distance: 161.2
click at [807, 388] on div "To activate drag with keyboard, press Alt + Enter. Once in keyboard drag state,…" at bounding box center [561, 292] width 900 height 353
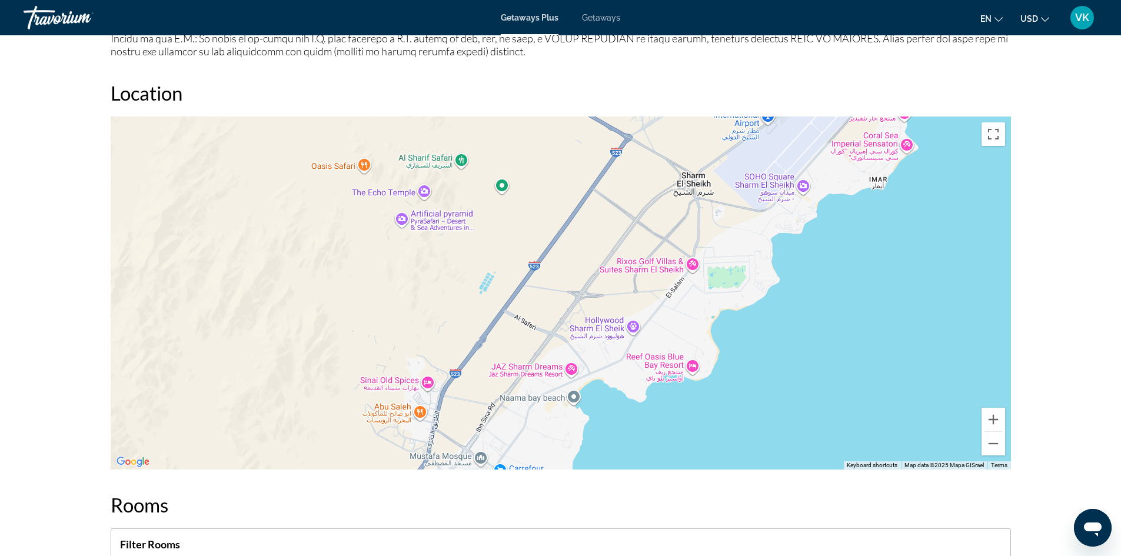
drag, startPoint x: 809, startPoint y: 322, endPoint x: 707, endPoint y: 397, distance: 126.7
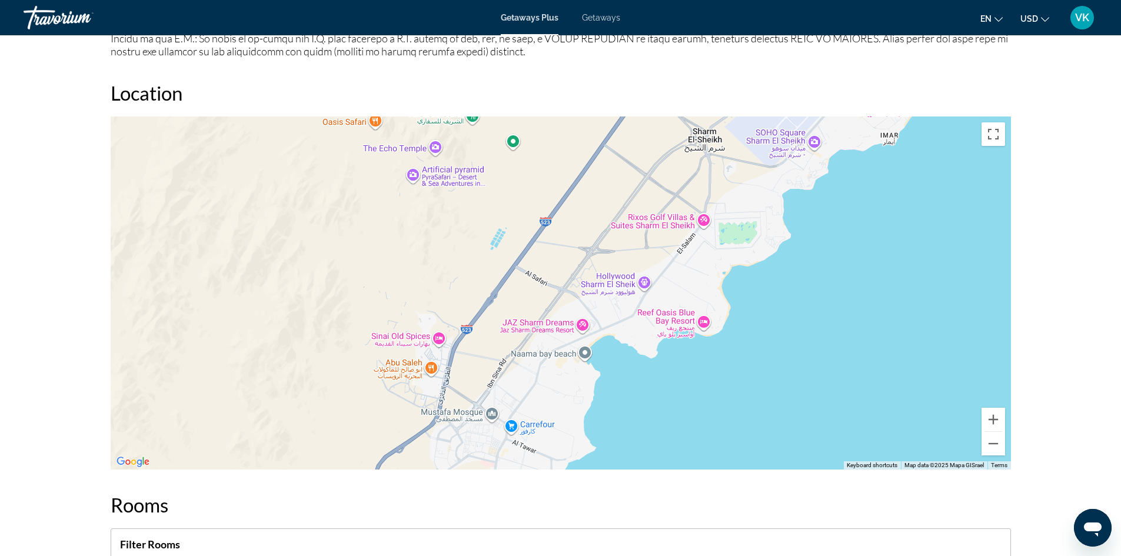
drag, startPoint x: 811, startPoint y: 172, endPoint x: 824, endPoint y: 127, distance: 47.1
click at [824, 127] on div "Main content" at bounding box center [561, 292] width 900 height 353
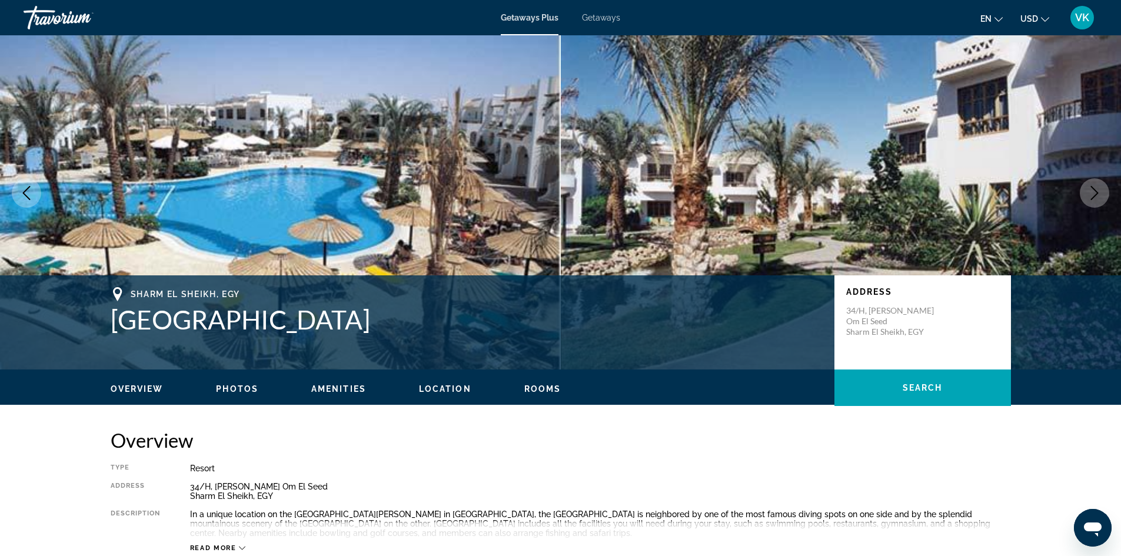
scroll to position [0, 0]
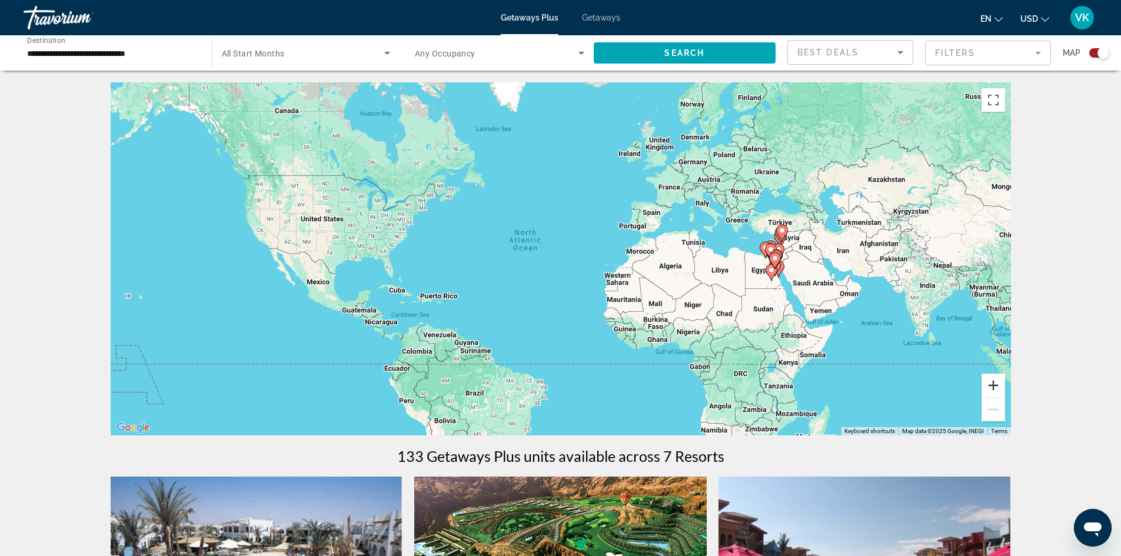
click at [992, 386] on button "Zoom in" at bounding box center [993, 386] width 24 height 24
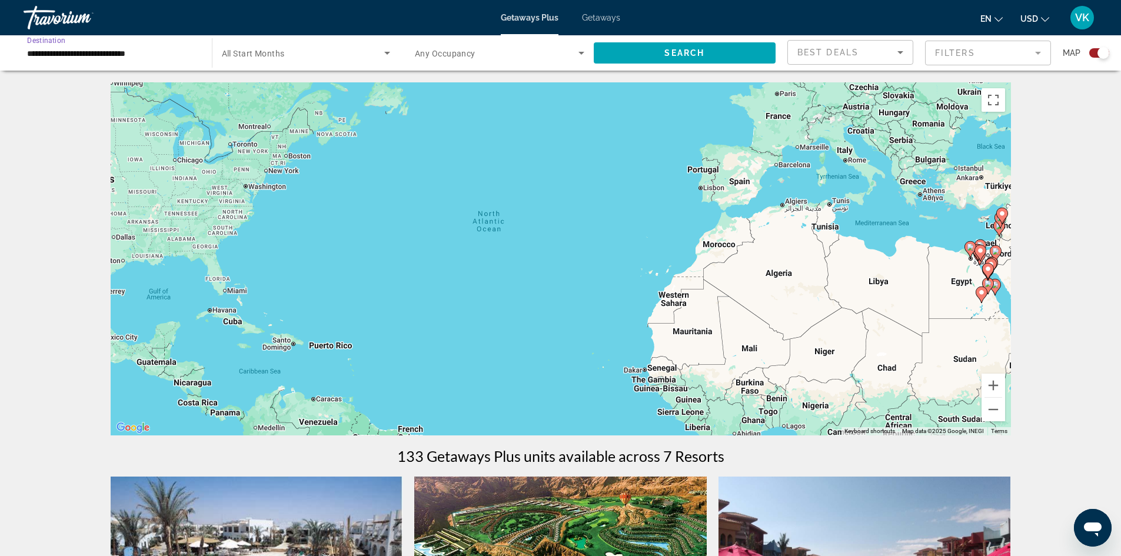
click at [69, 47] on input "**********" at bounding box center [111, 53] width 169 height 14
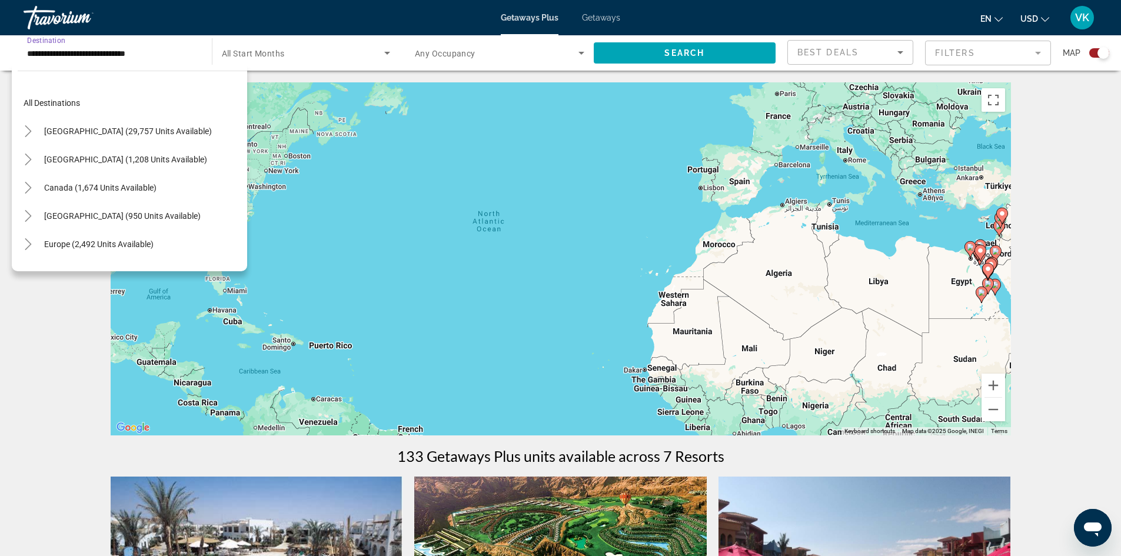
scroll to position [268, 0]
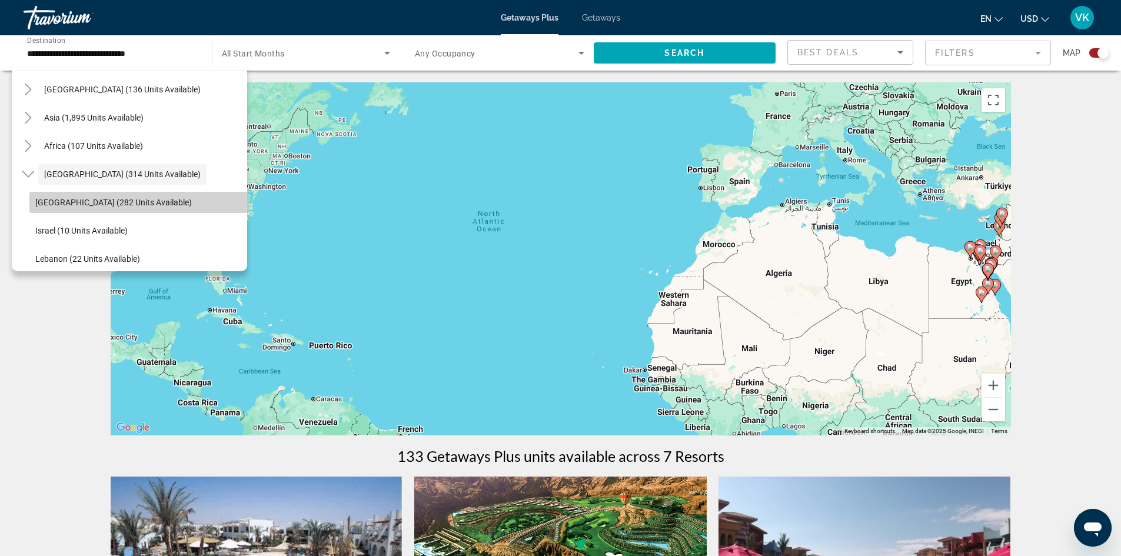
click at [142, 195] on span "Search widget" at bounding box center [138, 202] width 218 height 28
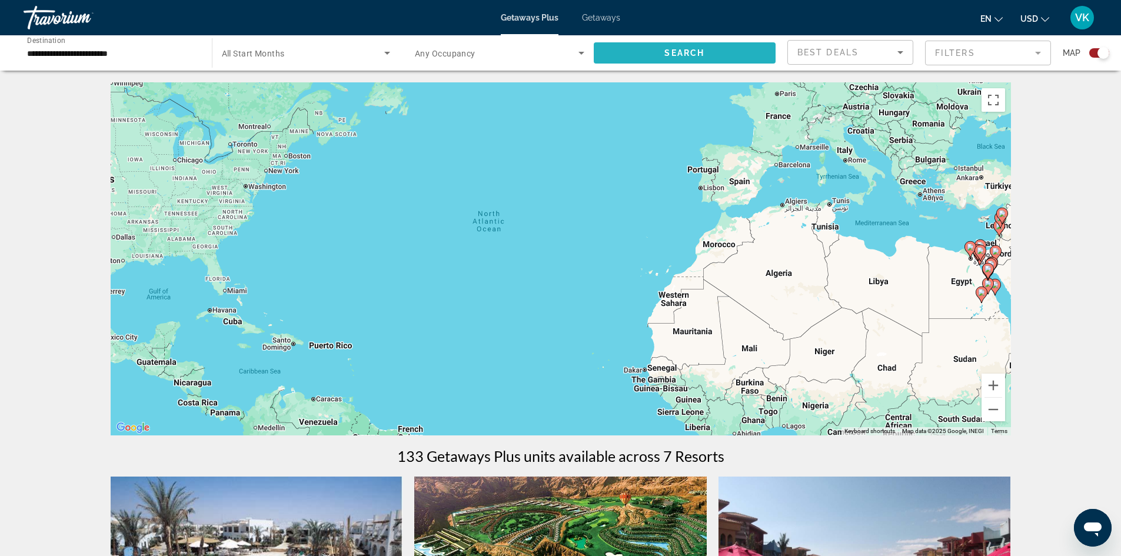
click at [646, 58] on span "Search widget" at bounding box center [685, 53] width 182 height 28
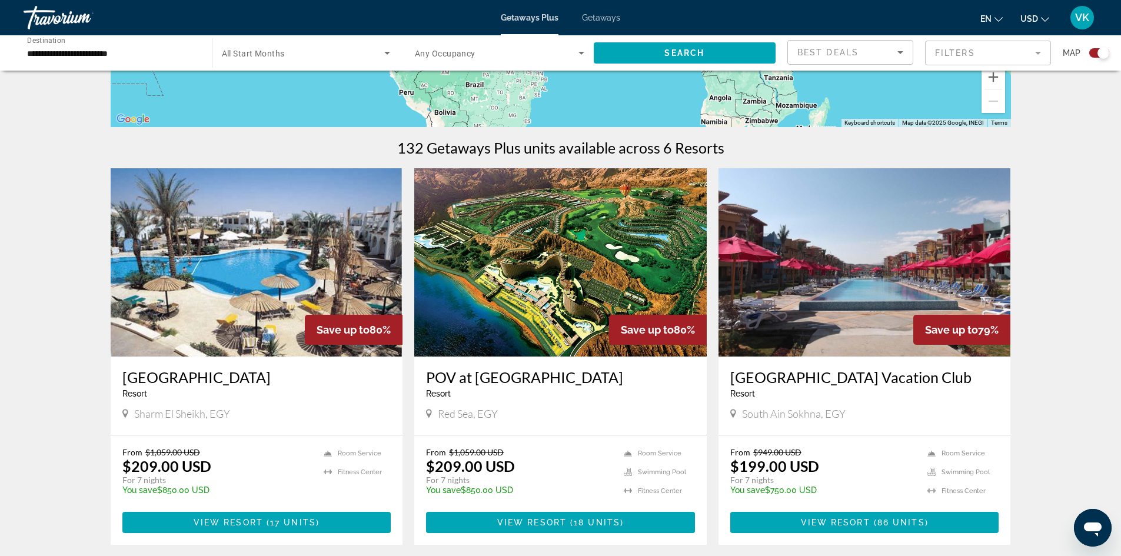
scroll to position [308, 0]
click at [94, 50] on input "**********" at bounding box center [111, 53] width 169 height 14
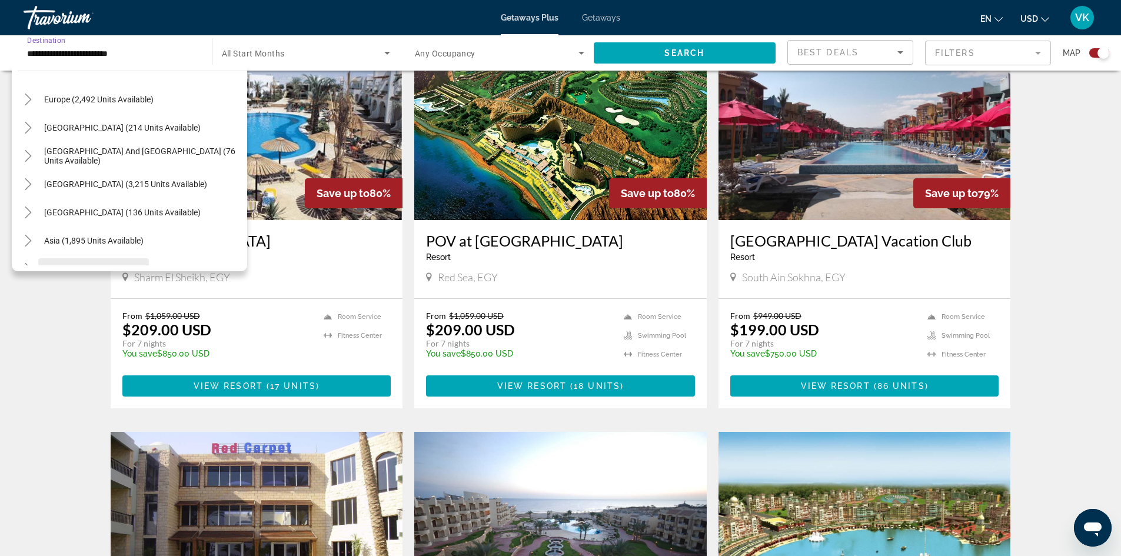
scroll to position [142, 0]
click at [99, 239] on span "Asia (1,895 units available)" at bounding box center [93, 243] width 99 height 9
type input "**********"
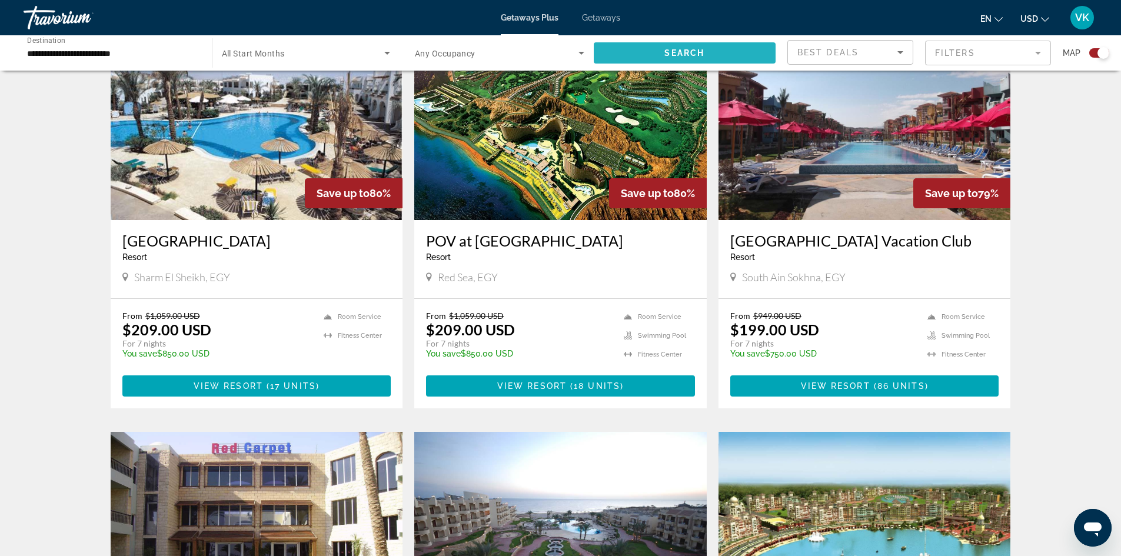
click at [672, 56] on span "Search" at bounding box center [684, 52] width 40 height 9
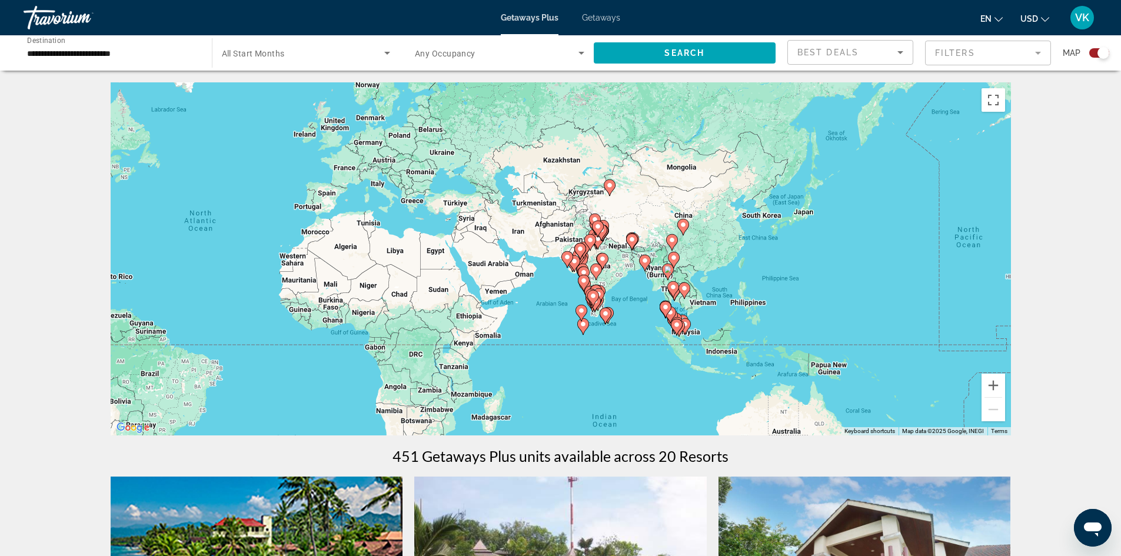
drag, startPoint x: 852, startPoint y: 309, endPoint x: 519, endPoint y: 258, distance: 337.5
click at [519, 258] on div "To activate drag with keyboard, press Alt + Enter. Once in keyboard drag state,…" at bounding box center [561, 258] width 900 height 353
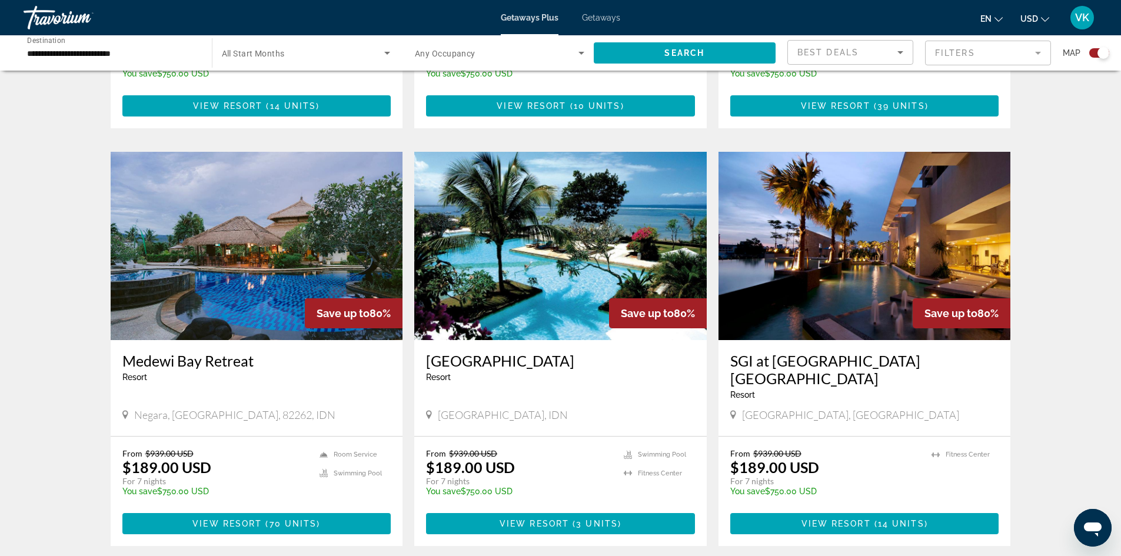
scroll to position [755, 0]
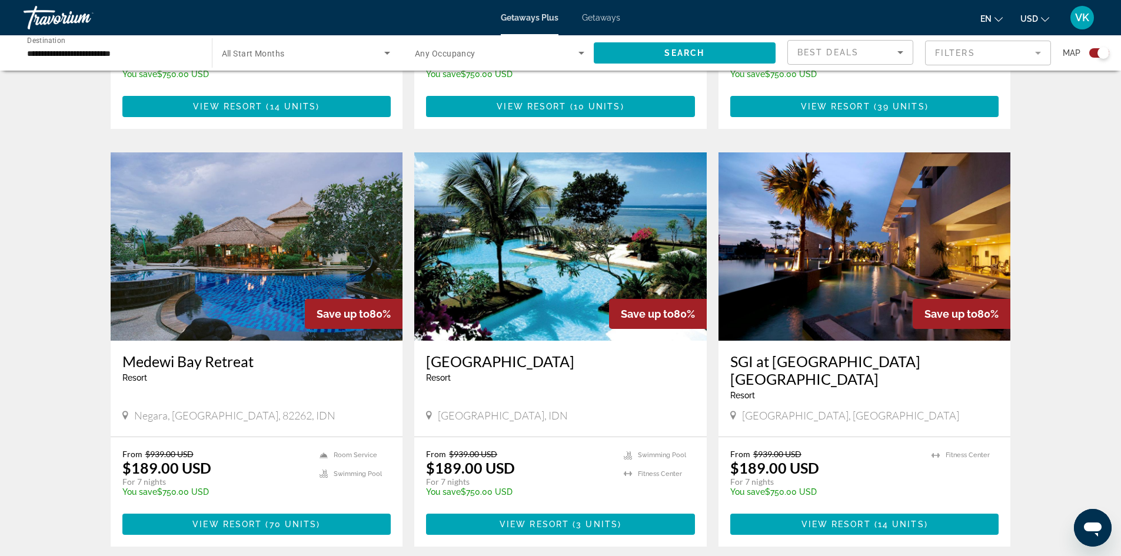
click at [605, 262] on img "Main content" at bounding box center [560, 246] width 292 height 188
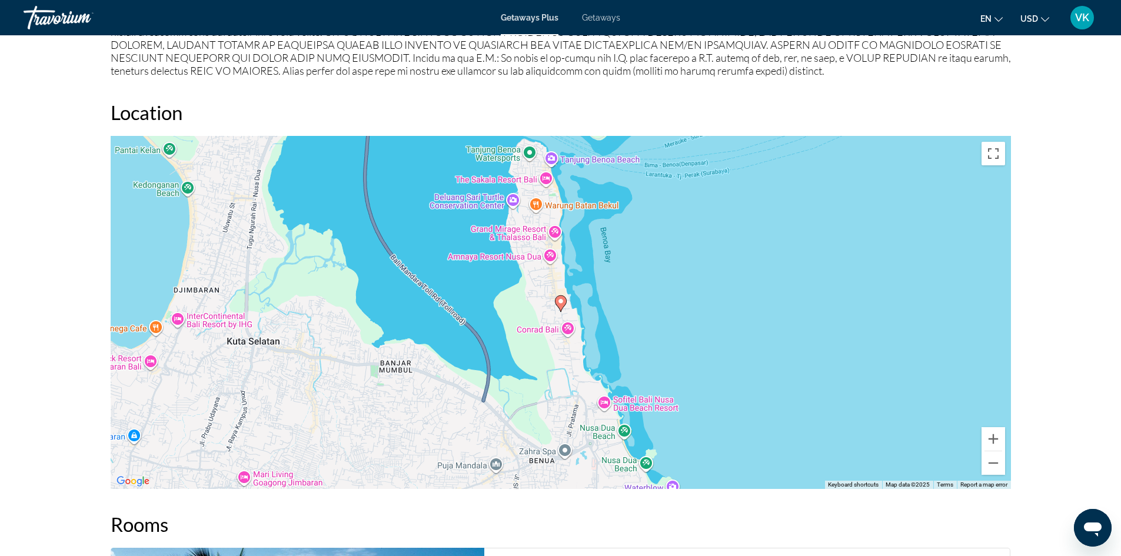
scroll to position [1371, 0]
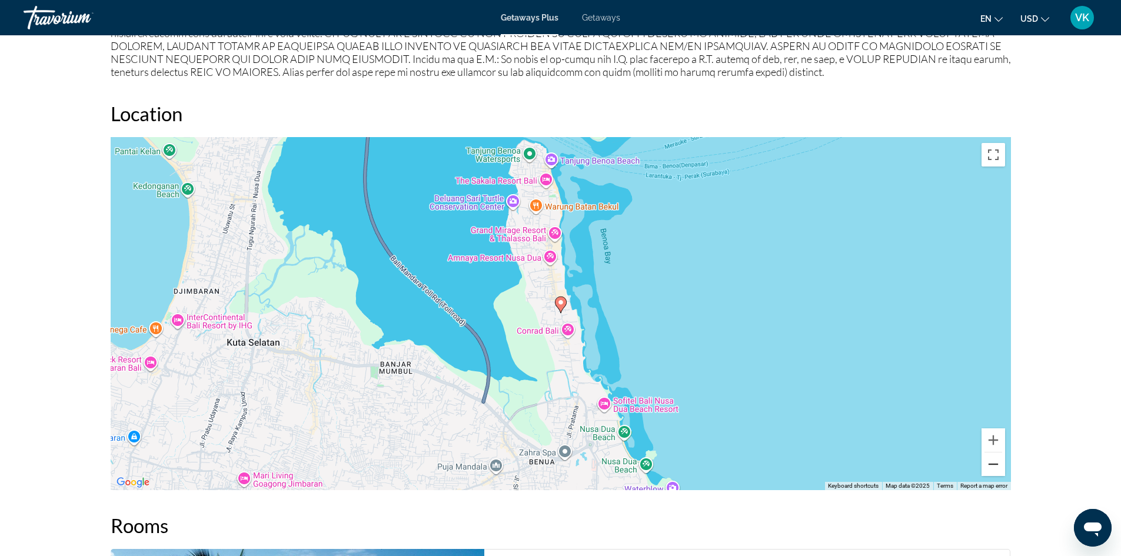
click at [1000, 465] on button "Zoom out" at bounding box center [993, 464] width 24 height 24
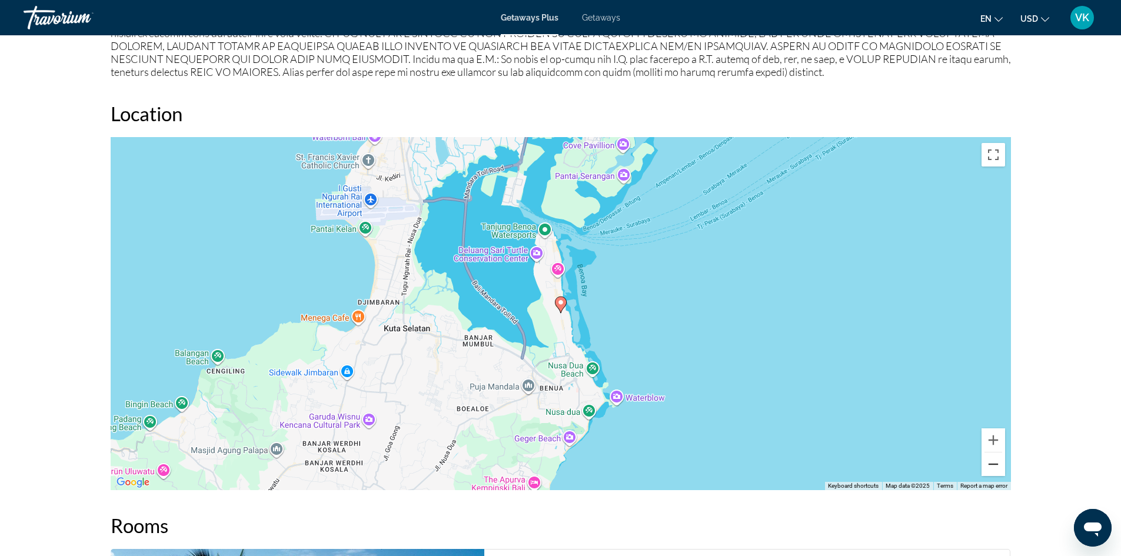
click at [1000, 465] on button "Zoom out" at bounding box center [993, 464] width 24 height 24
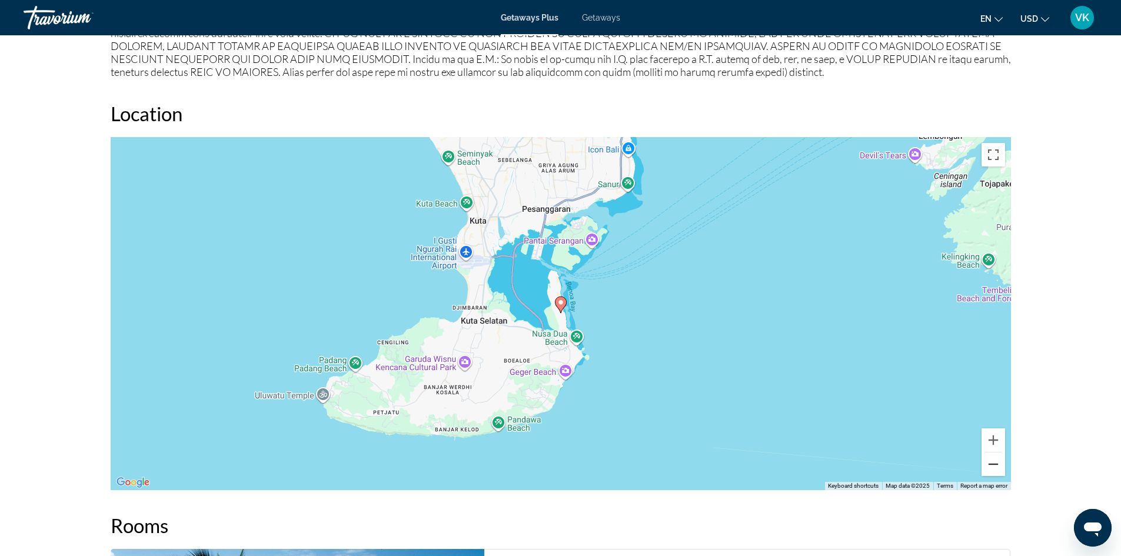
click at [1000, 465] on button "Zoom out" at bounding box center [993, 464] width 24 height 24
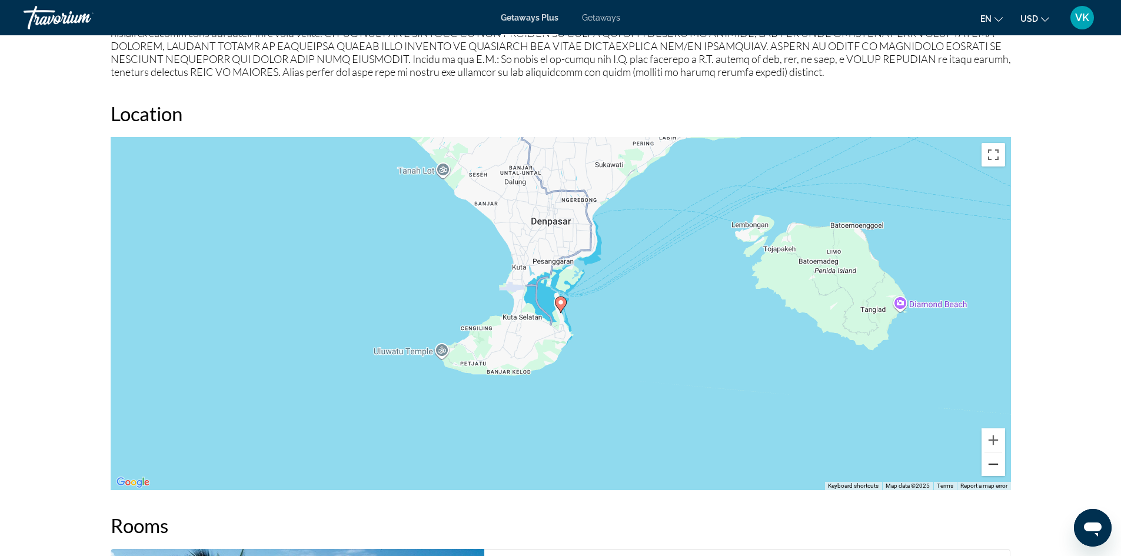
click at [1000, 465] on button "Zoom out" at bounding box center [993, 464] width 24 height 24
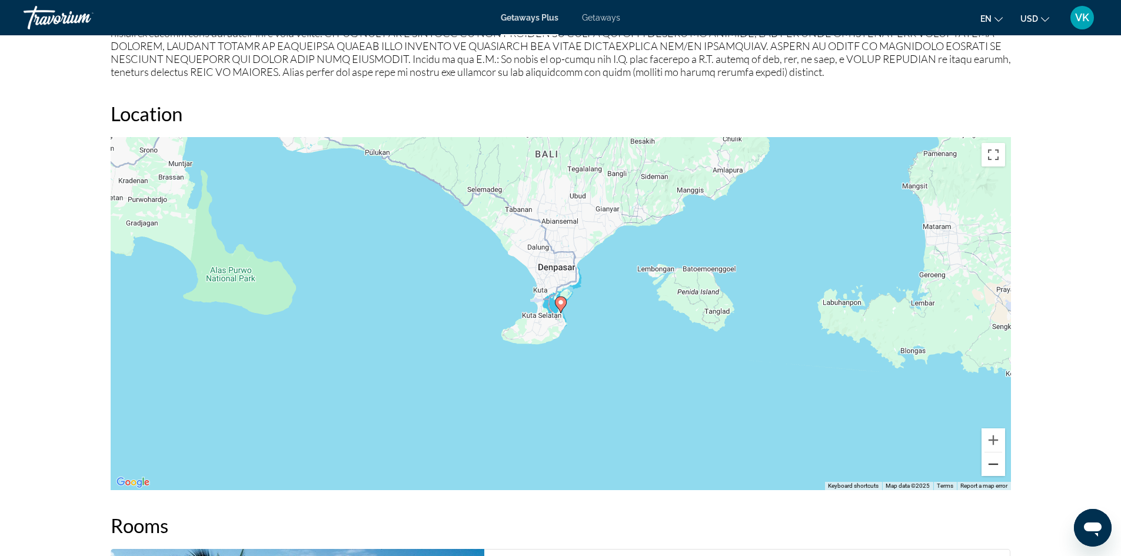
click at [1000, 465] on button "Zoom out" at bounding box center [993, 464] width 24 height 24
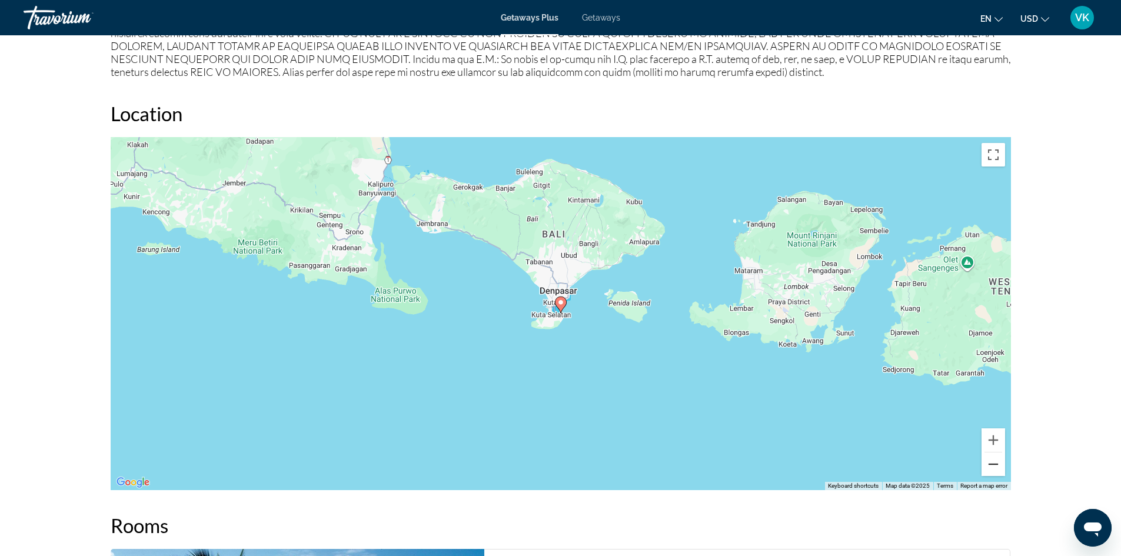
click at [1000, 465] on button "Zoom out" at bounding box center [993, 464] width 24 height 24
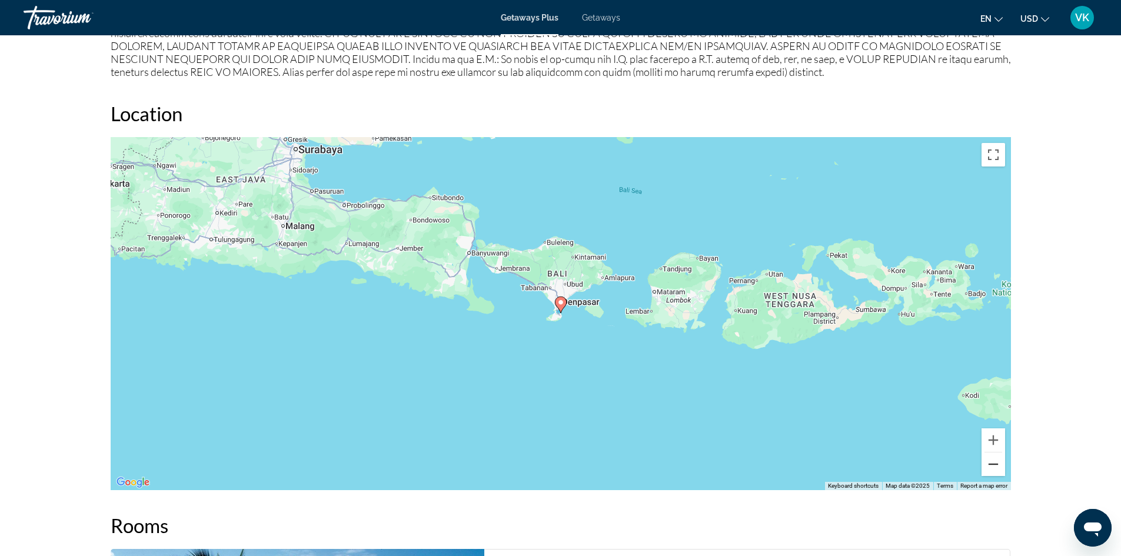
click at [1000, 465] on button "Zoom out" at bounding box center [993, 464] width 24 height 24
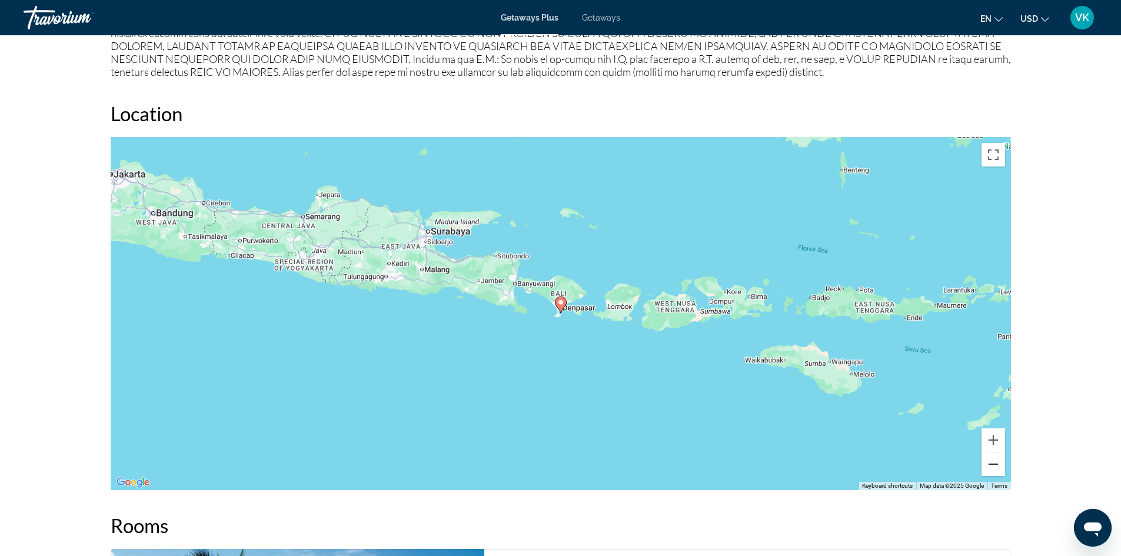
click at [1000, 465] on button "Zoom out" at bounding box center [993, 464] width 24 height 24
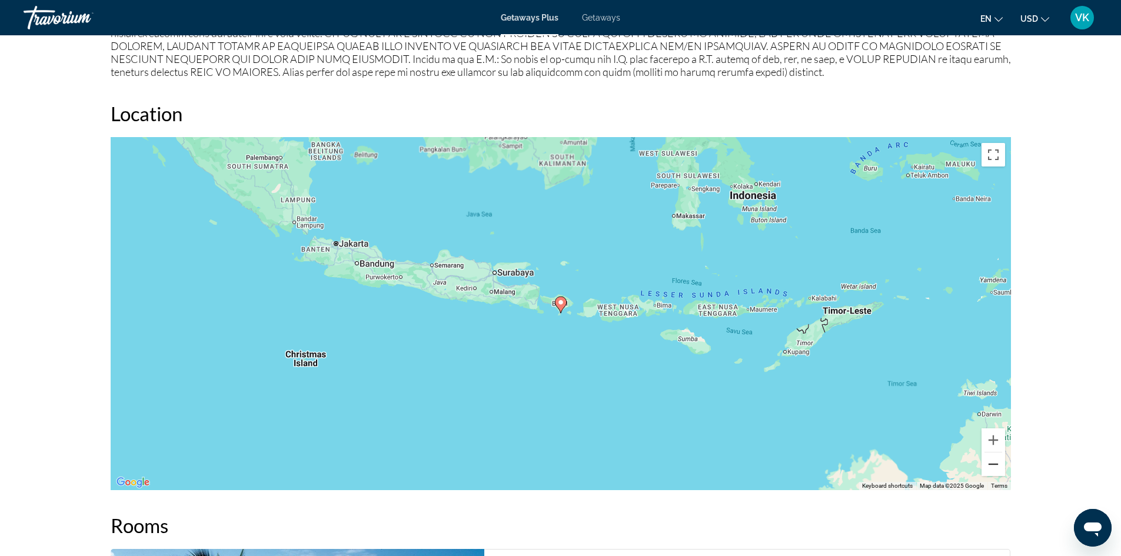
click at [1000, 465] on button "Zoom out" at bounding box center [993, 464] width 24 height 24
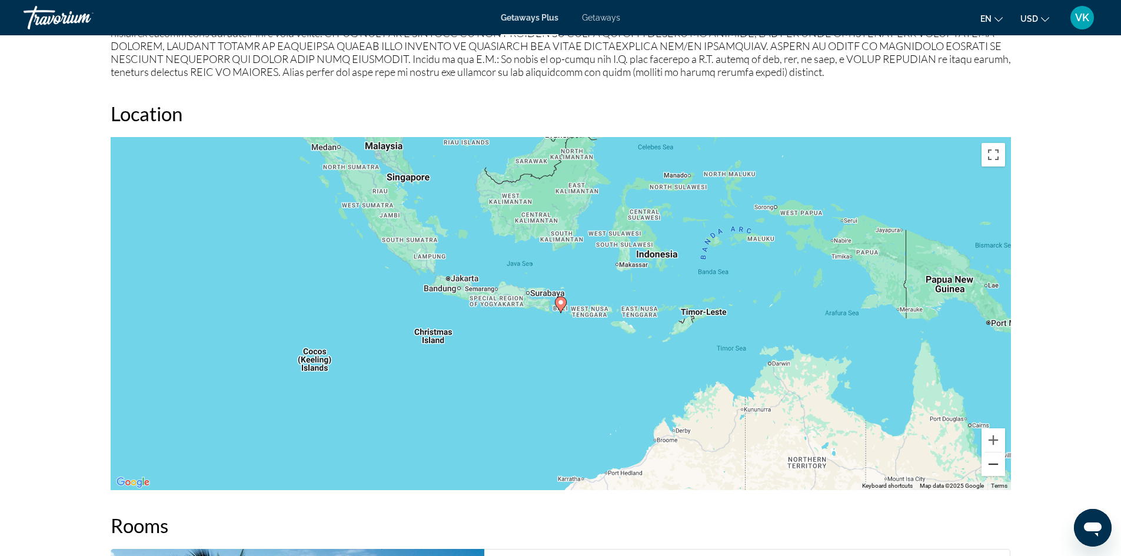
click at [1000, 465] on button "Zoom out" at bounding box center [993, 464] width 24 height 24
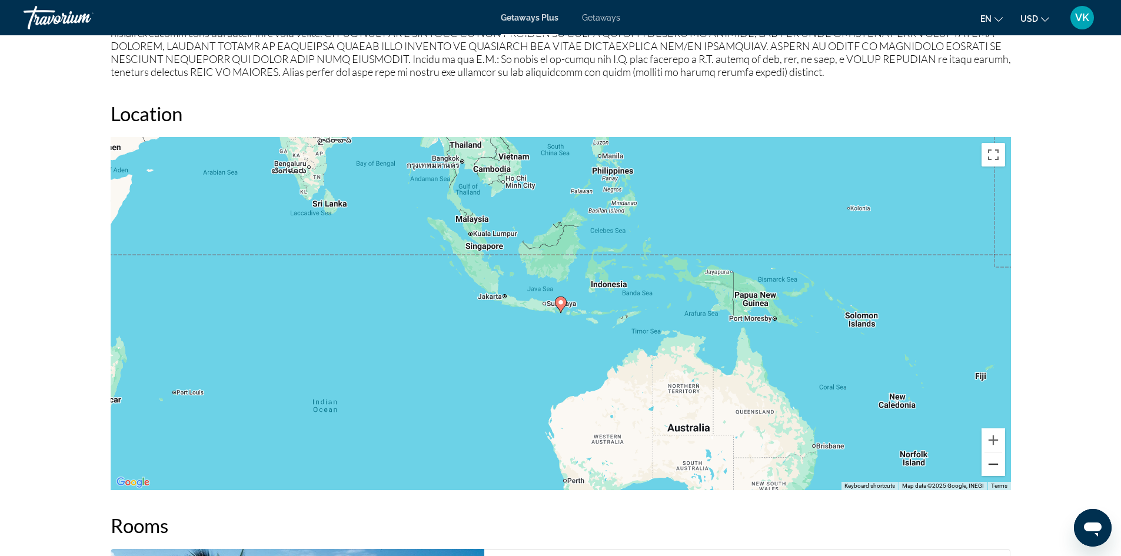
click at [1000, 465] on button "Zoom out" at bounding box center [993, 464] width 24 height 24
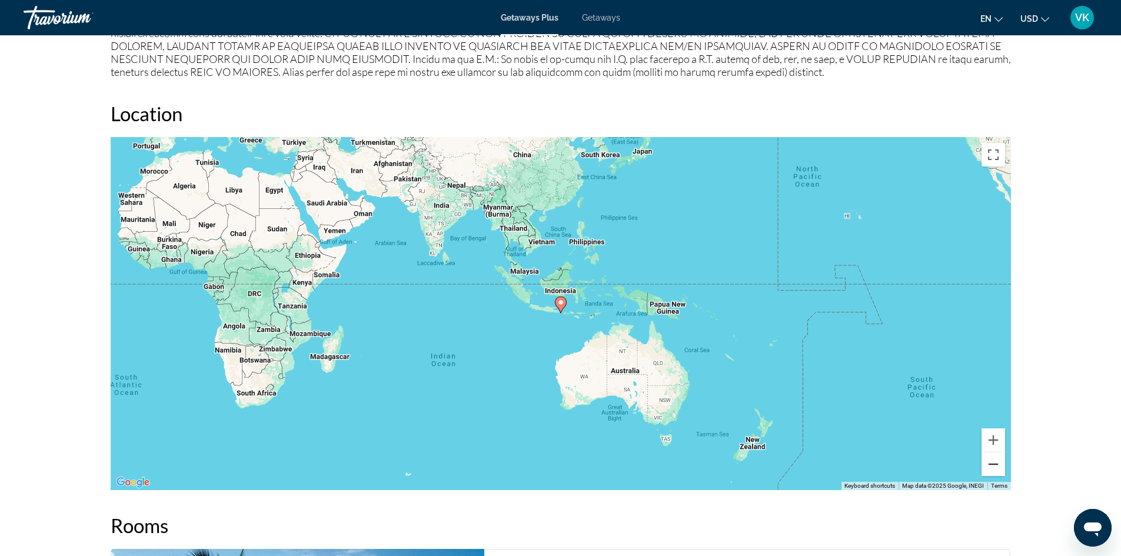
click at [1000, 465] on button "Zoom out" at bounding box center [993, 464] width 24 height 24
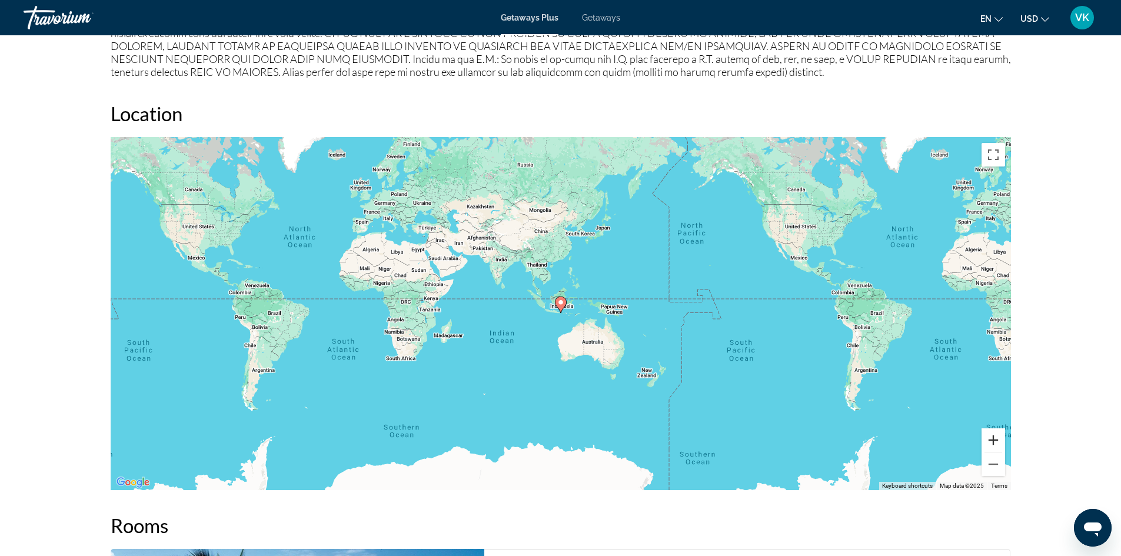
click at [997, 435] on button "Zoom in" at bounding box center [993, 440] width 24 height 24
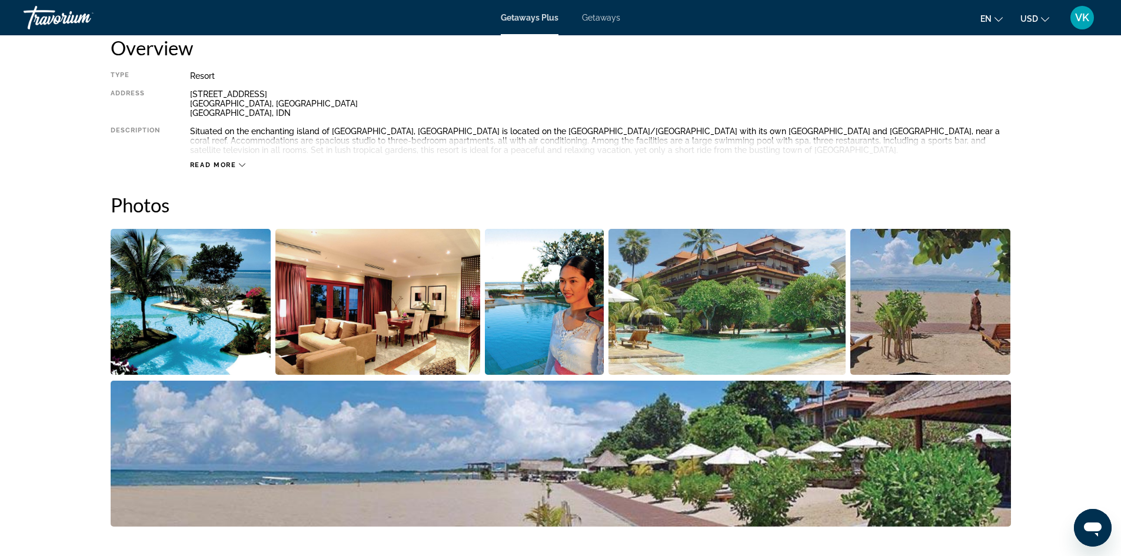
scroll to position [409, 0]
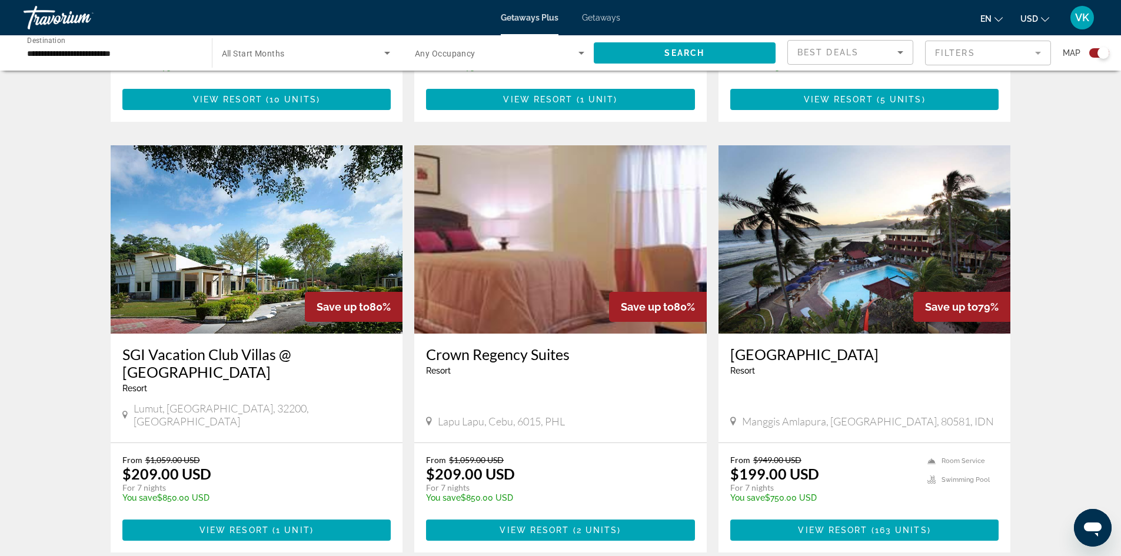
scroll to position [1783, 0]
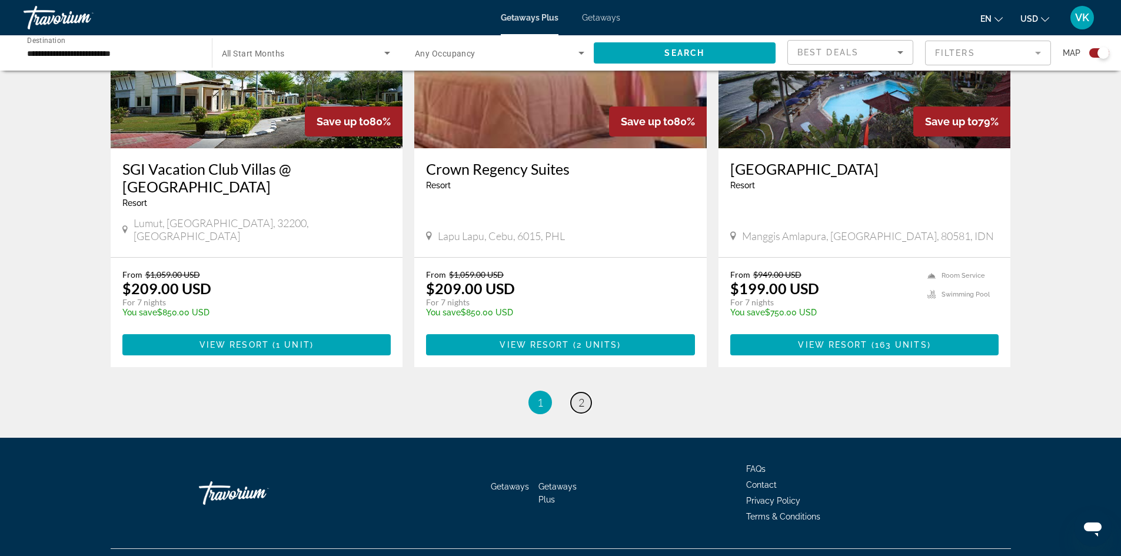
click at [583, 396] on span "2" at bounding box center [581, 402] width 6 height 13
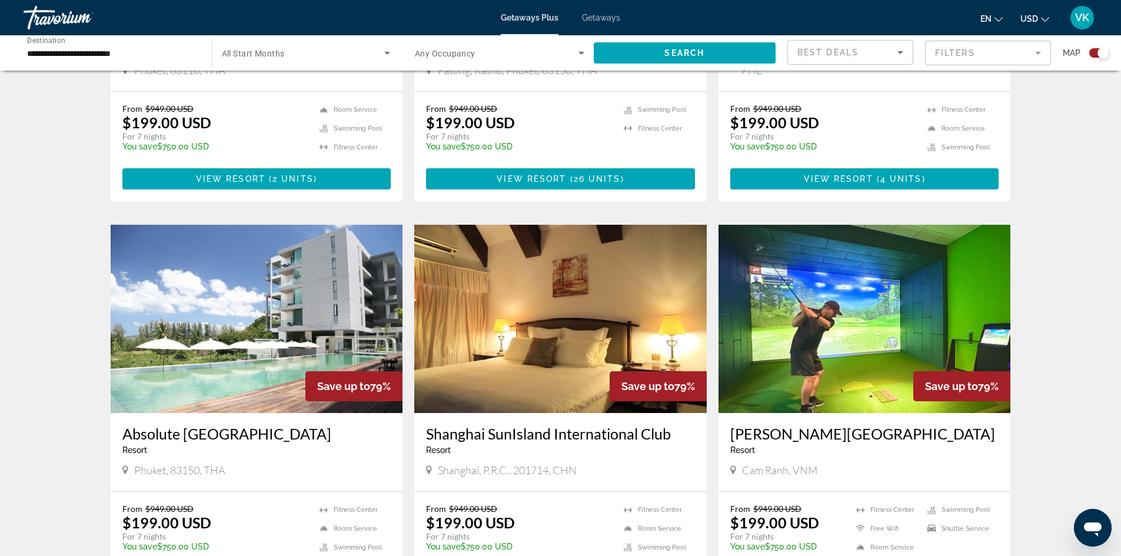
scroll to position [701, 0]
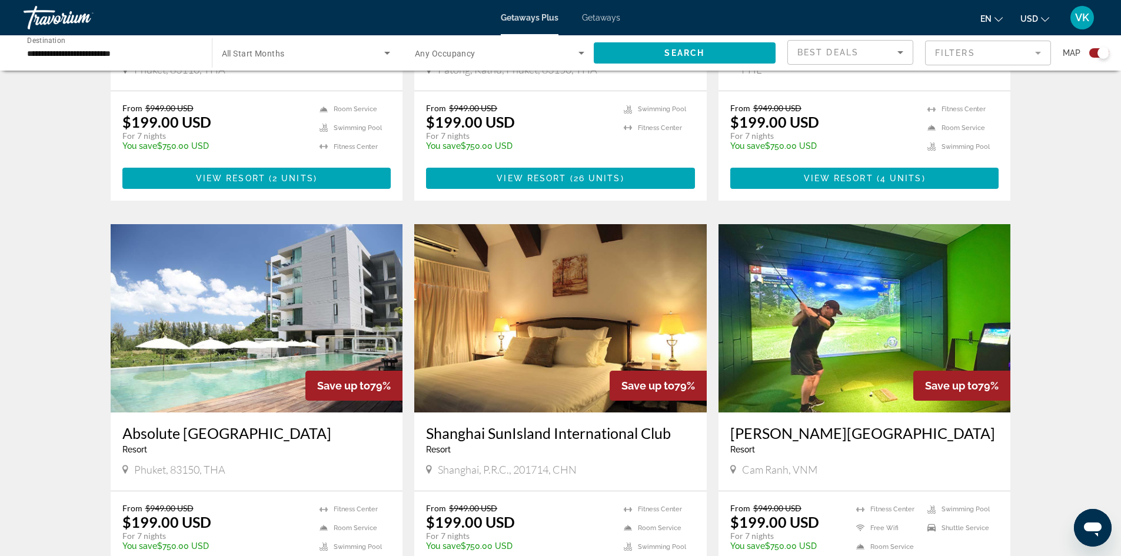
click at [818, 324] on img "Main content" at bounding box center [864, 318] width 292 height 188
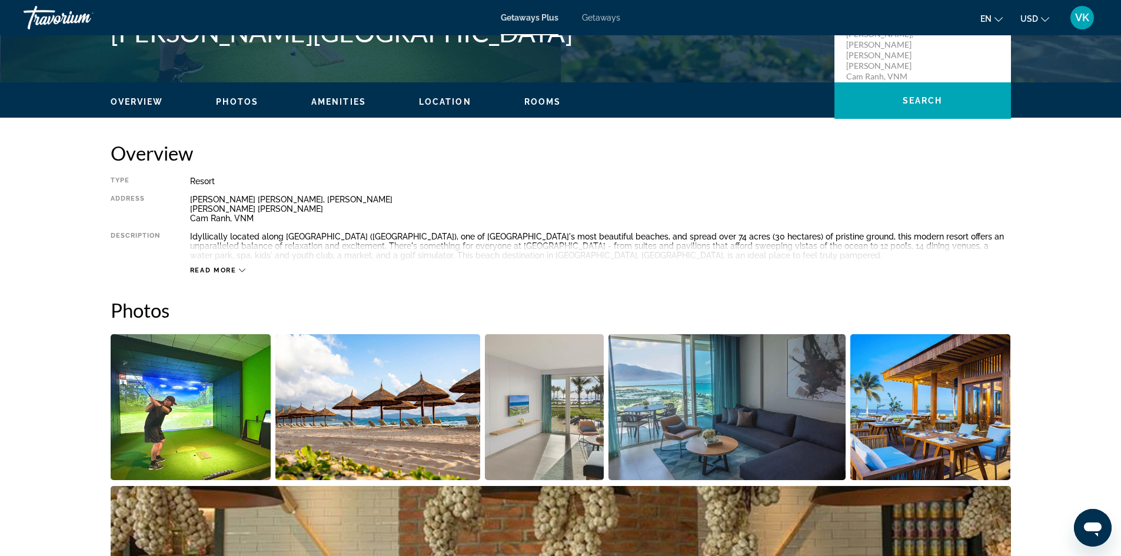
scroll to position [499, 0]
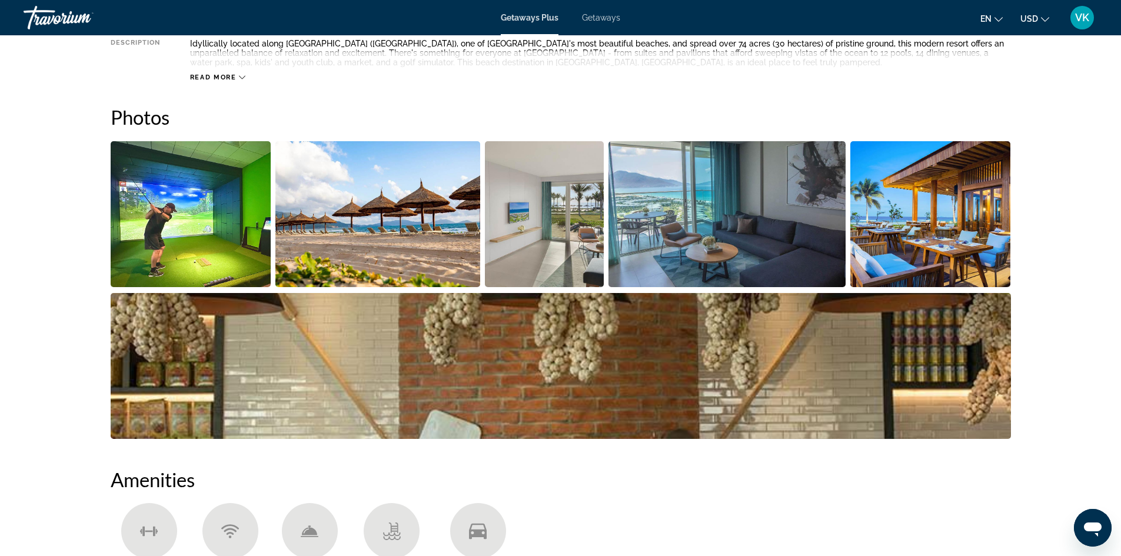
click at [391, 229] on img "Open full-screen image slider" at bounding box center [377, 214] width 205 height 146
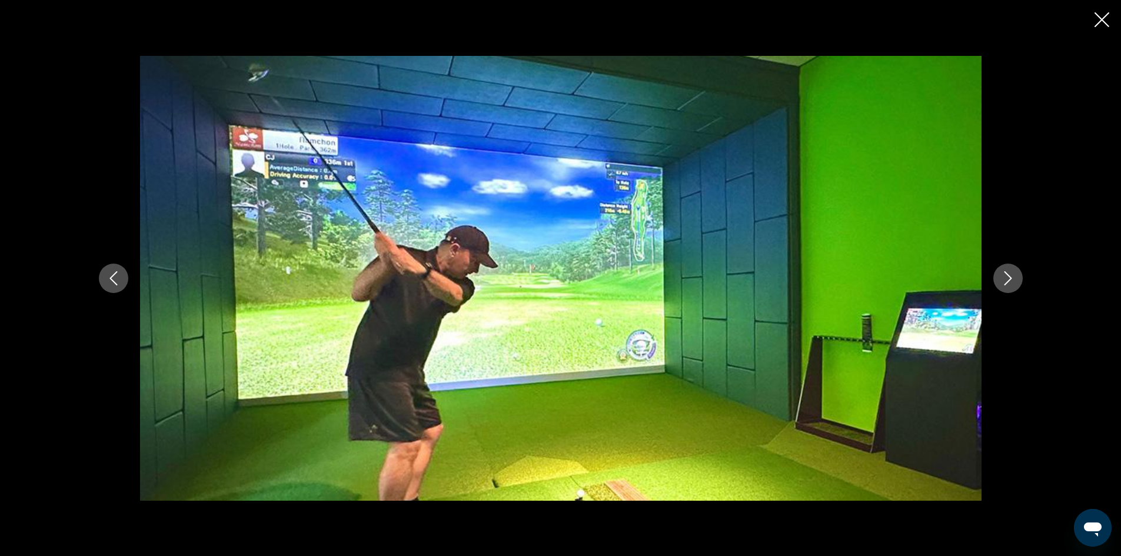
click at [1004, 281] on icon "Next image" at bounding box center [1008, 278] width 14 height 14
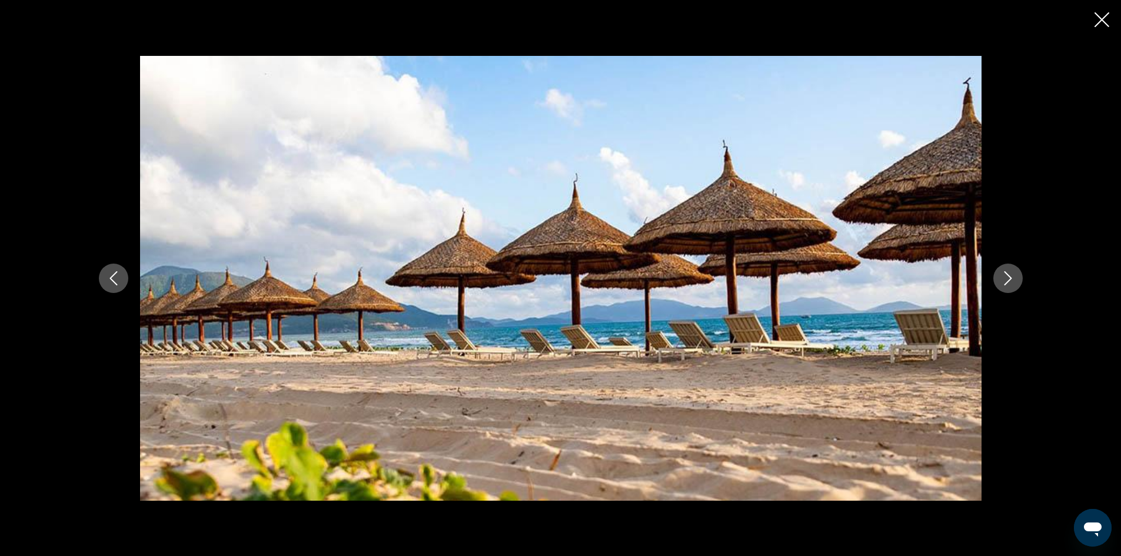
click at [1004, 281] on icon "Next image" at bounding box center [1008, 278] width 14 height 14
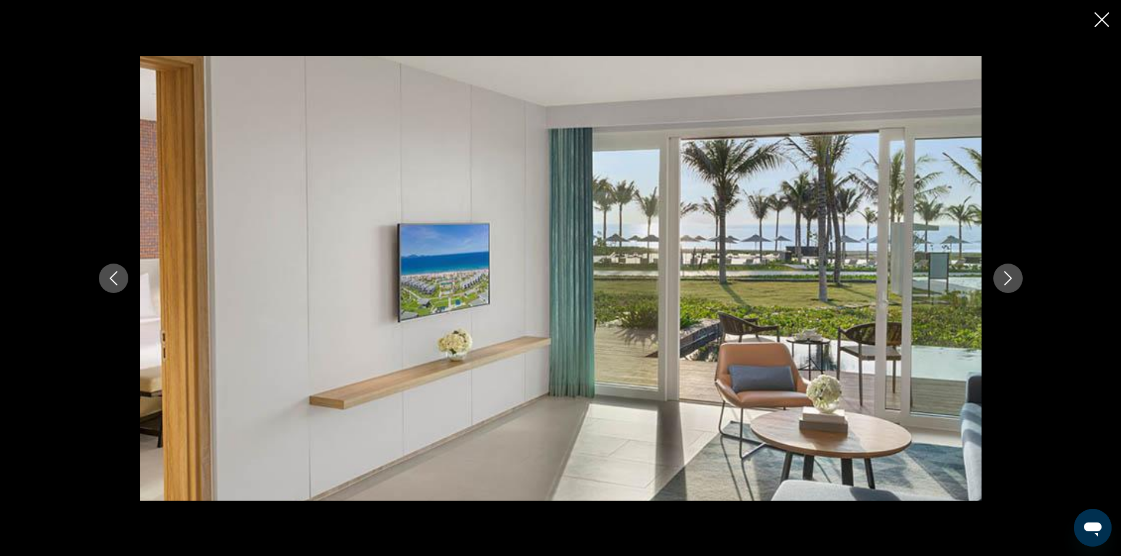
click at [1004, 281] on icon "Next image" at bounding box center [1008, 278] width 14 height 14
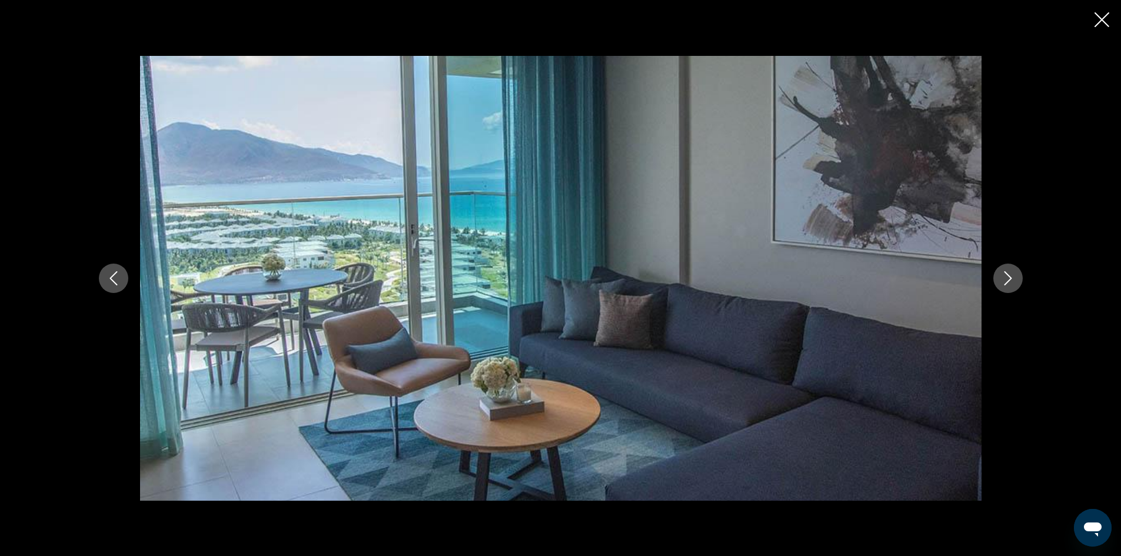
click at [1004, 281] on icon "Next image" at bounding box center [1008, 278] width 14 height 14
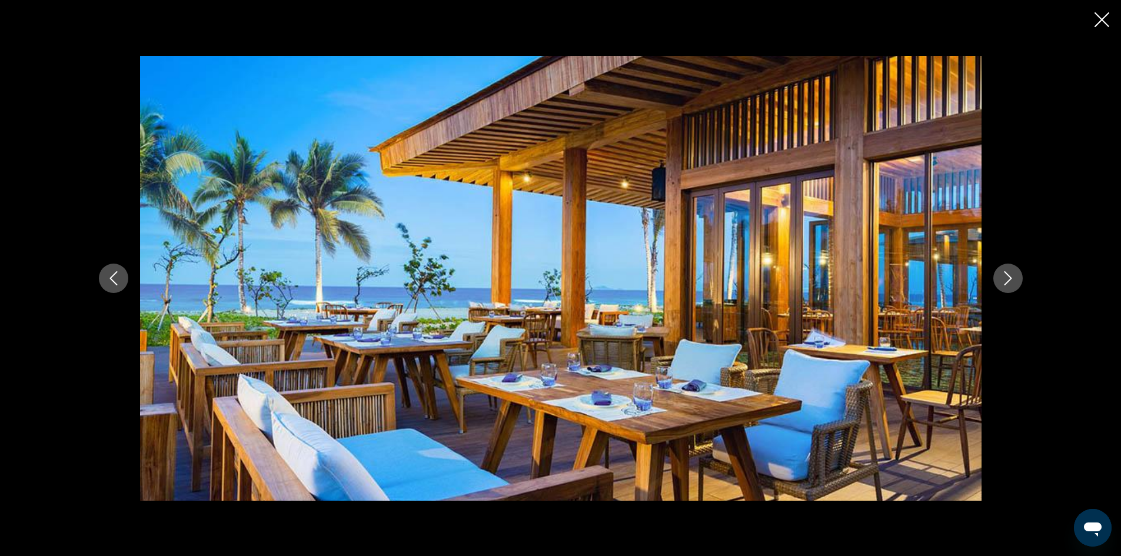
click at [1004, 281] on icon "Next image" at bounding box center [1008, 278] width 14 height 14
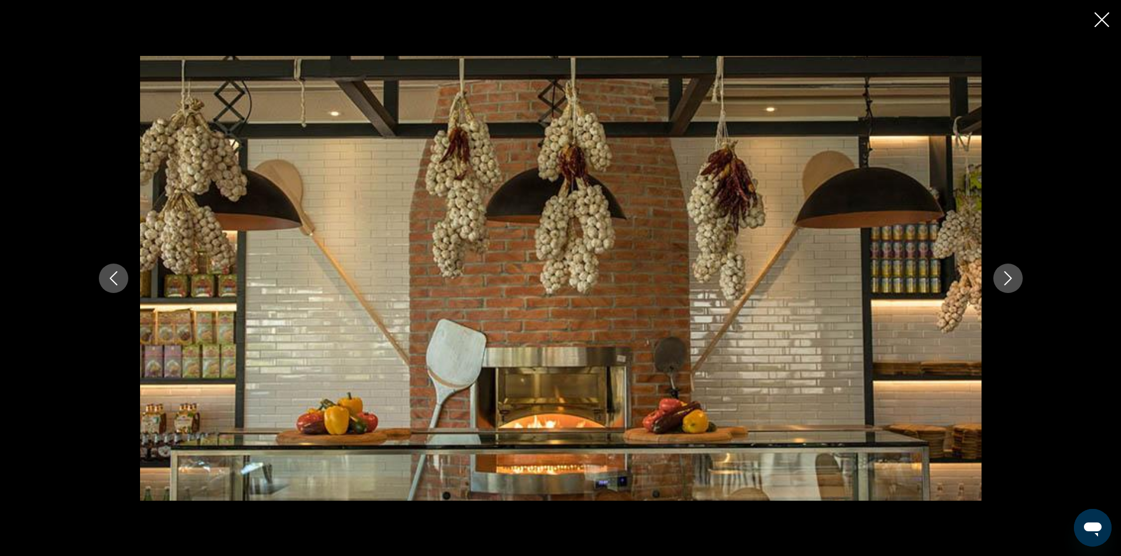
click at [1004, 281] on icon "Next image" at bounding box center [1008, 278] width 14 height 14
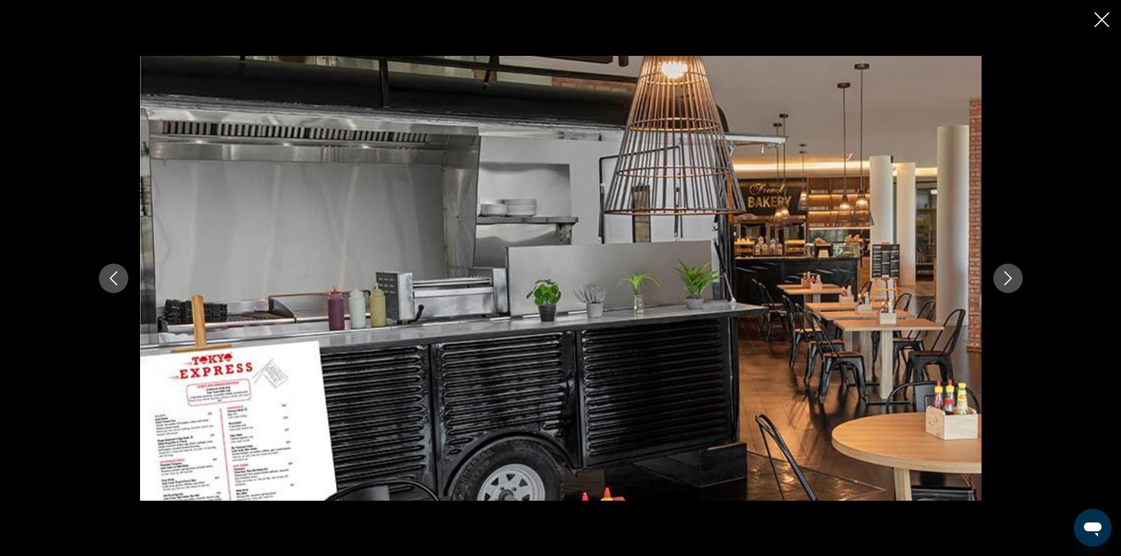
click at [1004, 281] on icon "Next image" at bounding box center [1008, 278] width 14 height 14
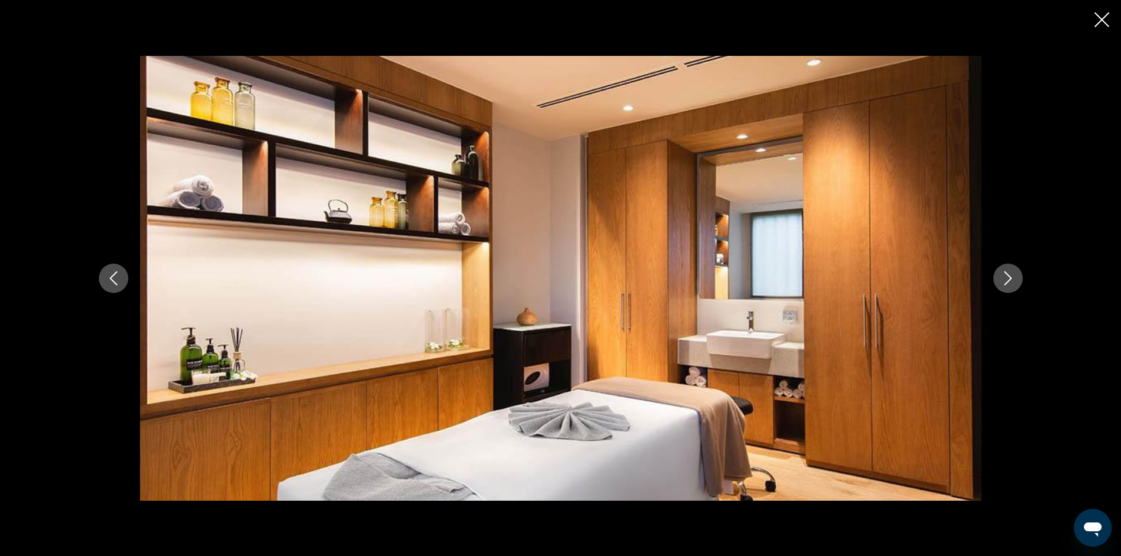
click at [1004, 281] on icon "Next image" at bounding box center [1008, 278] width 14 height 14
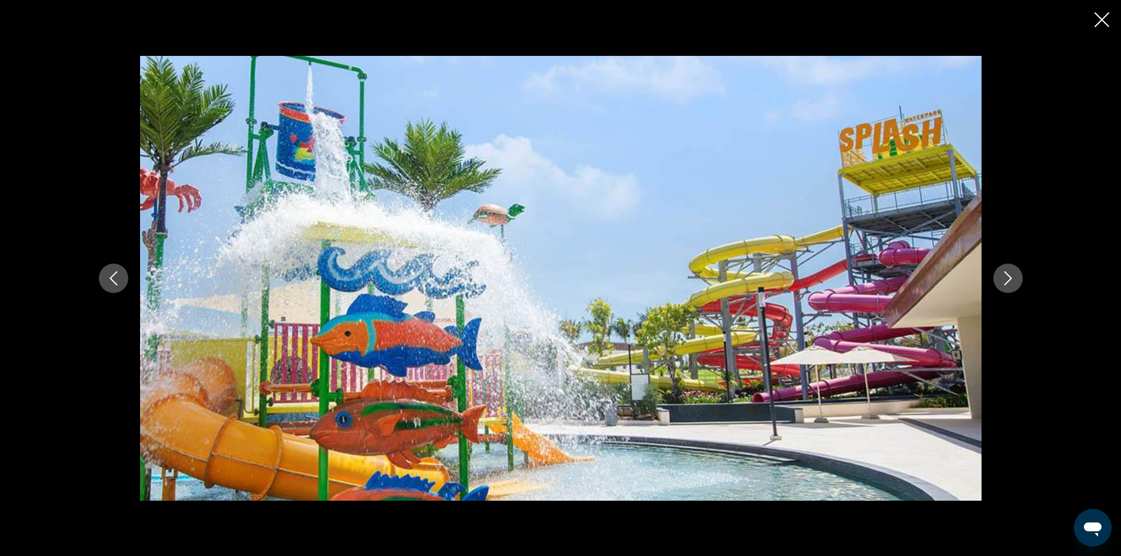
click at [1004, 281] on icon "Next image" at bounding box center [1008, 278] width 14 height 14
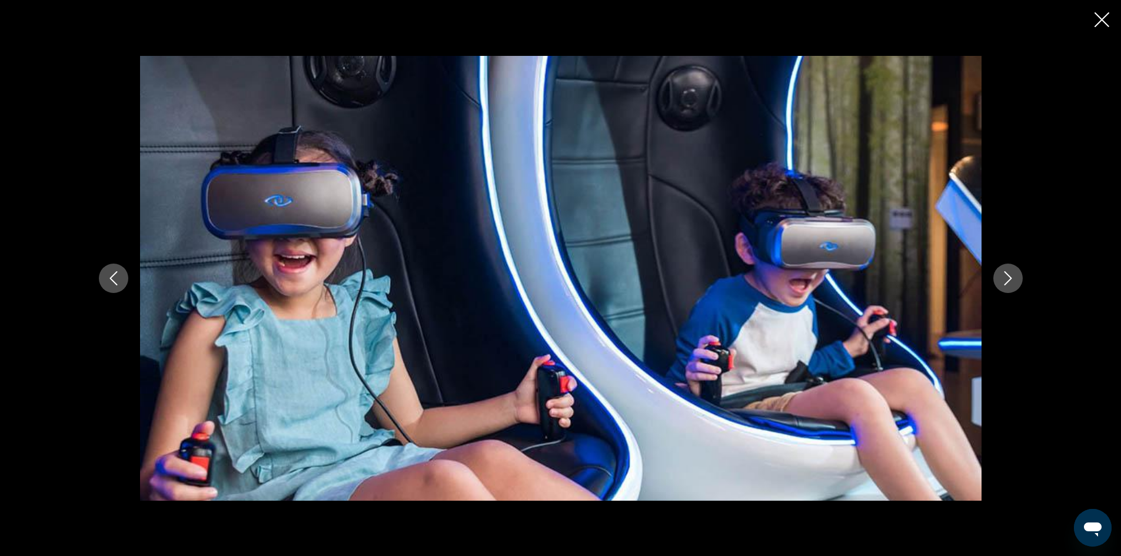
click at [1004, 281] on icon "Next image" at bounding box center [1008, 278] width 14 height 14
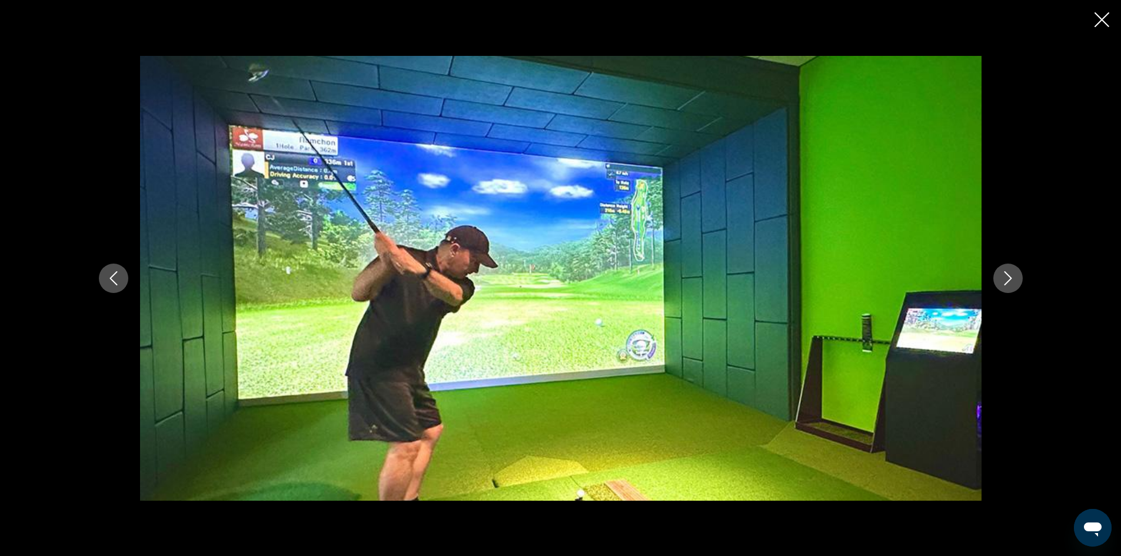
click at [1004, 281] on icon "Next image" at bounding box center [1008, 278] width 14 height 14
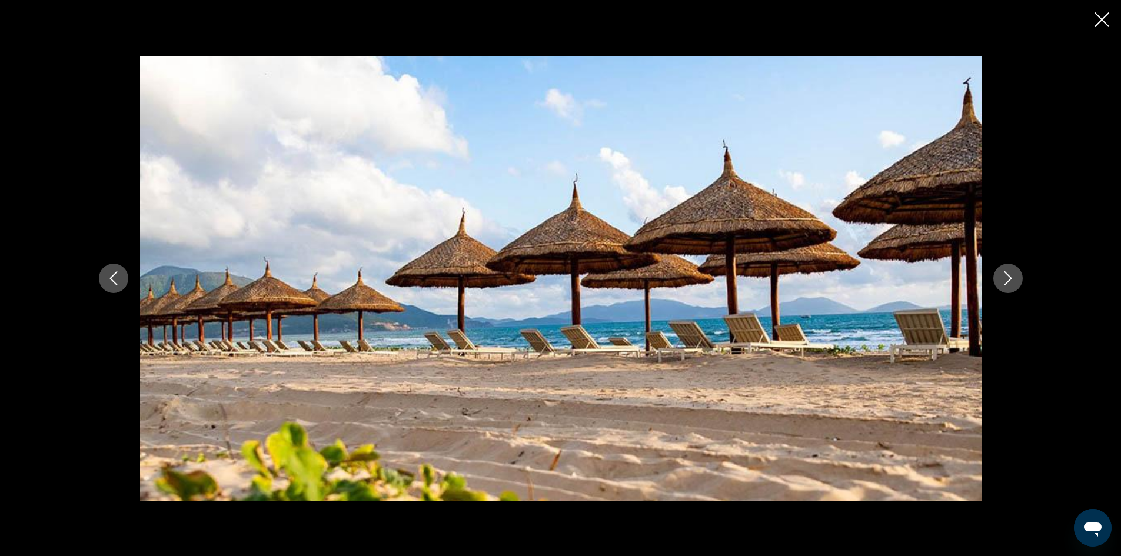
click at [1109, 23] on div "prev next" at bounding box center [560, 278] width 1121 height 556
click at [1097, 20] on icon "Close slideshow" at bounding box center [1101, 19] width 15 height 15
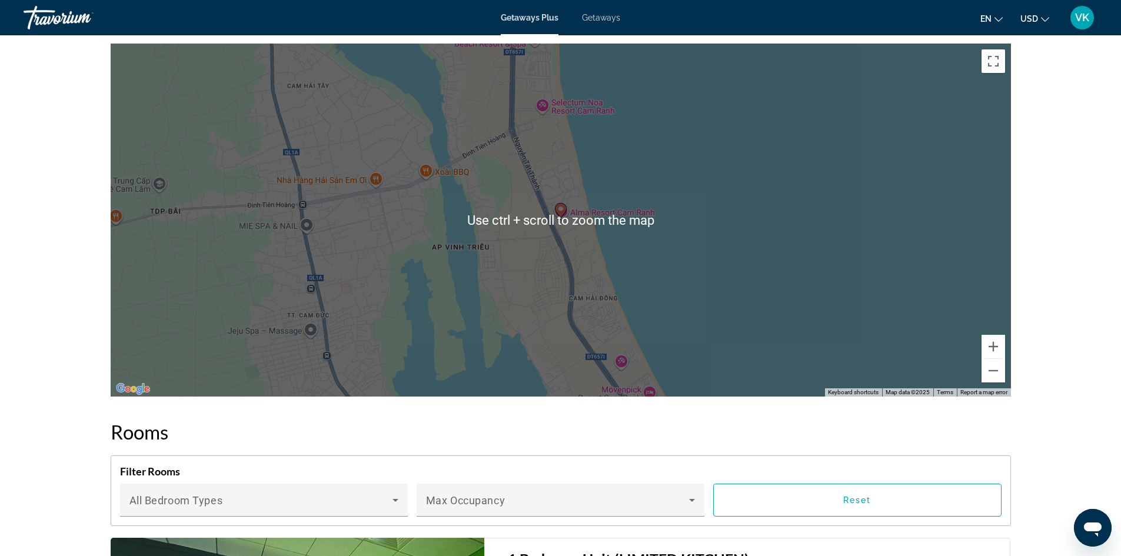
scroll to position [1516, 0]
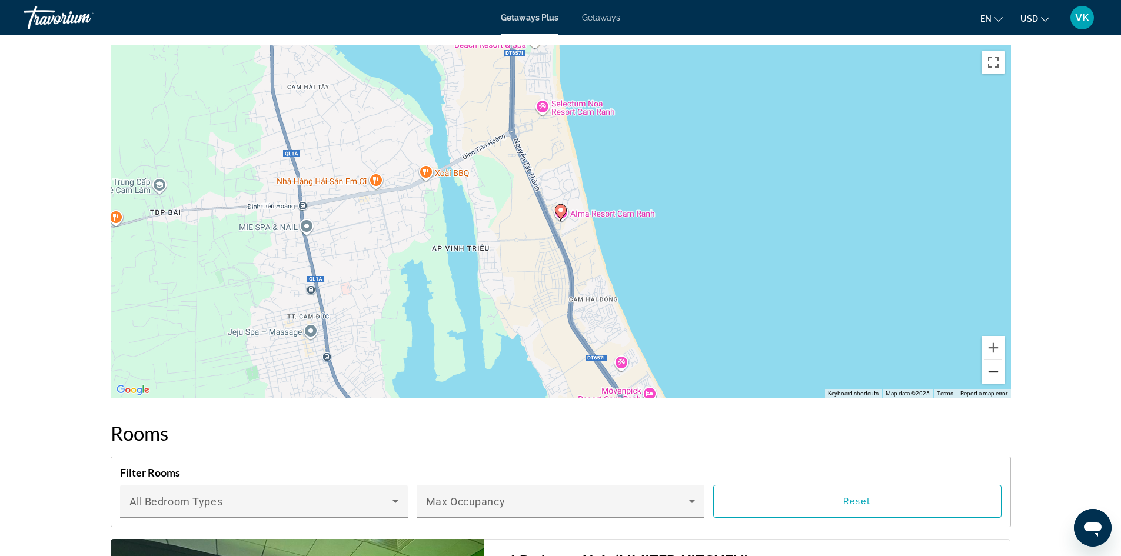
click at [990, 360] on button "Zoom out" at bounding box center [993, 372] width 24 height 24
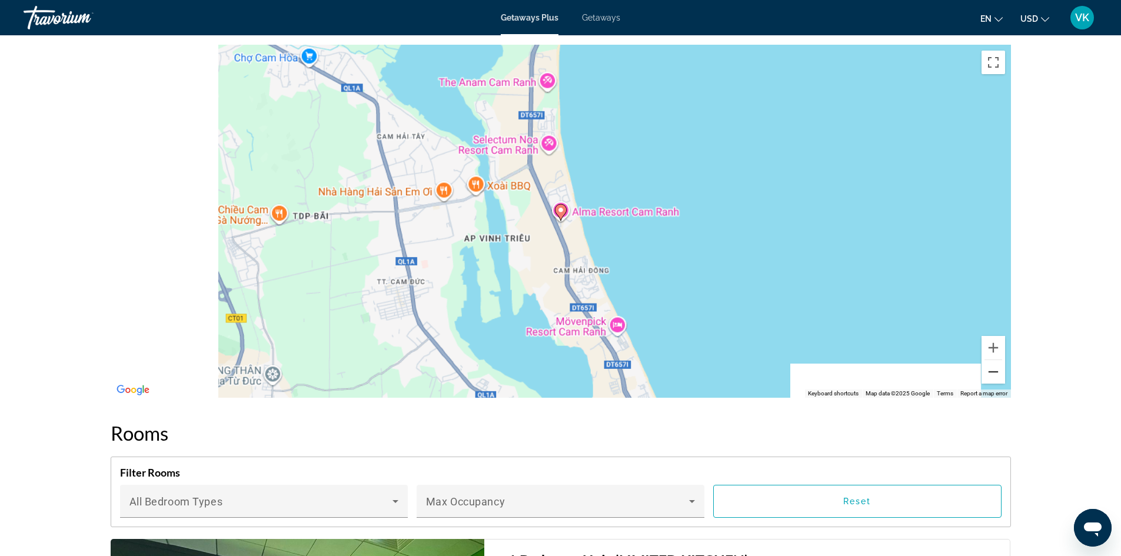
click at [990, 360] on button "Zoom out" at bounding box center [993, 372] width 24 height 24
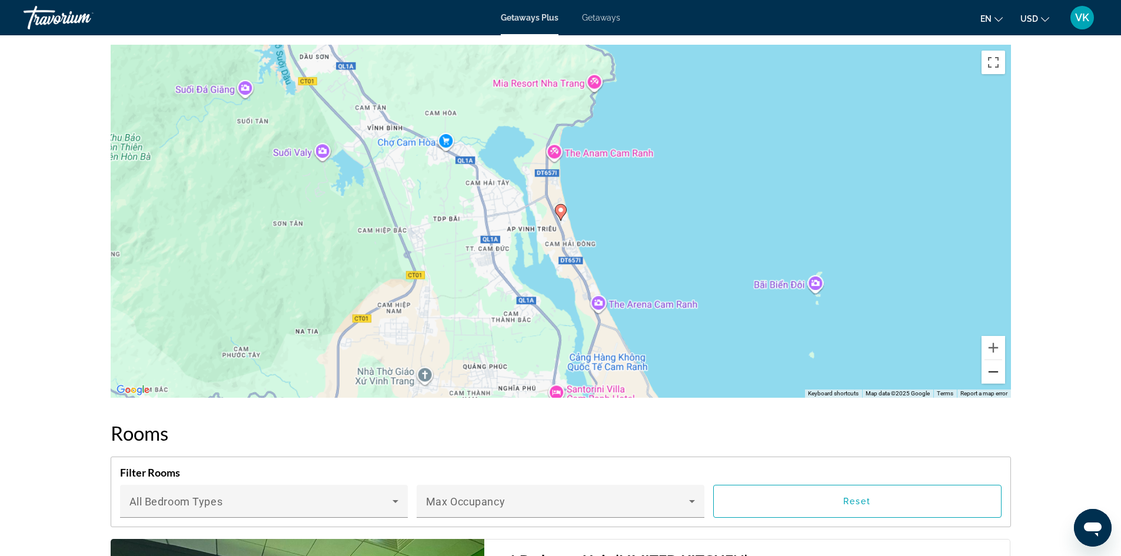
click at [990, 360] on button "Zoom out" at bounding box center [993, 372] width 24 height 24
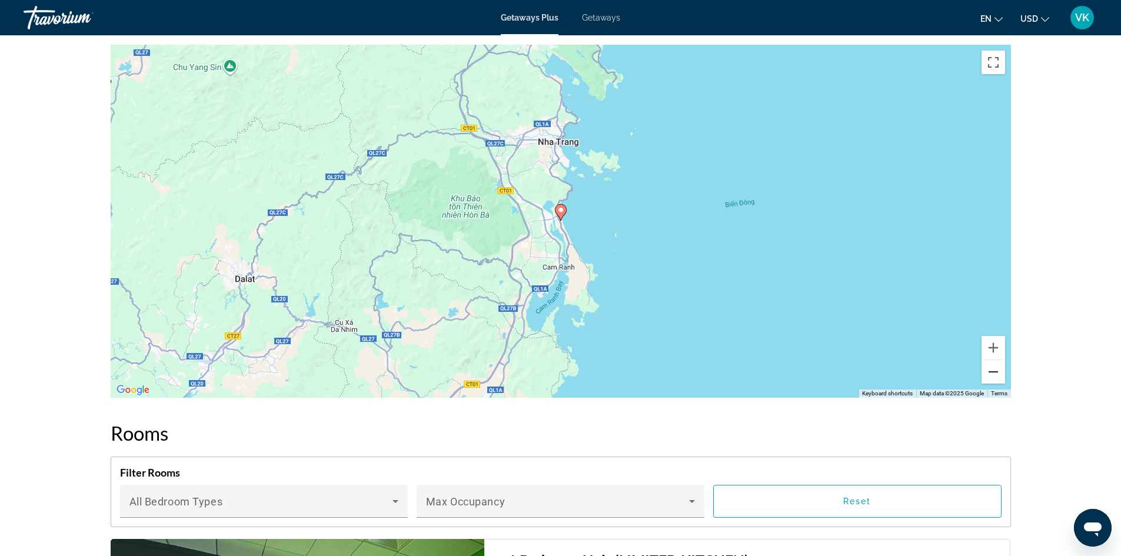
click at [990, 360] on button "Zoom out" at bounding box center [993, 372] width 24 height 24
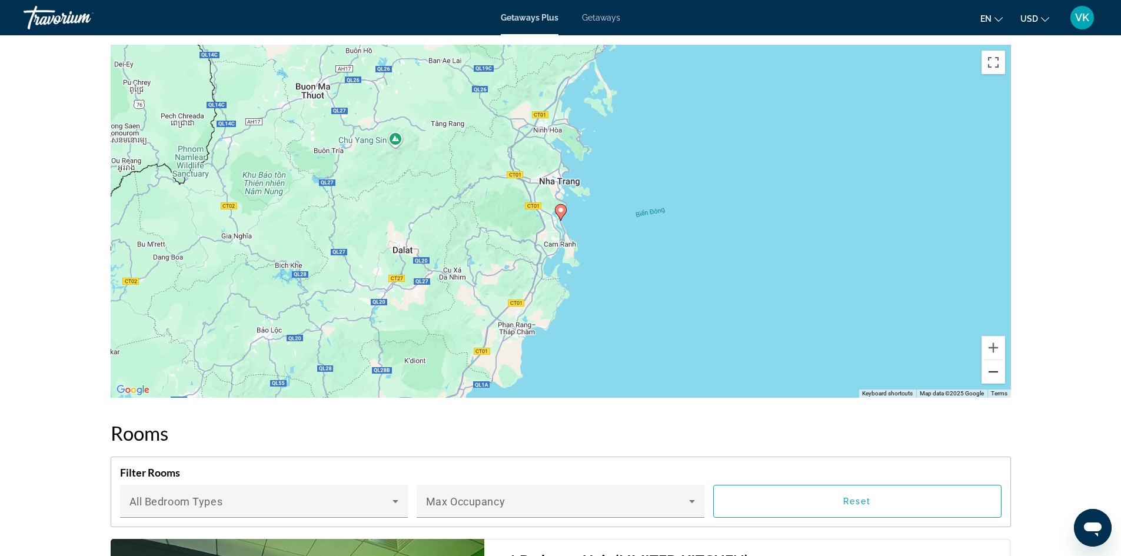
click at [990, 360] on button "Zoom out" at bounding box center [993, 372] width 24 height 24
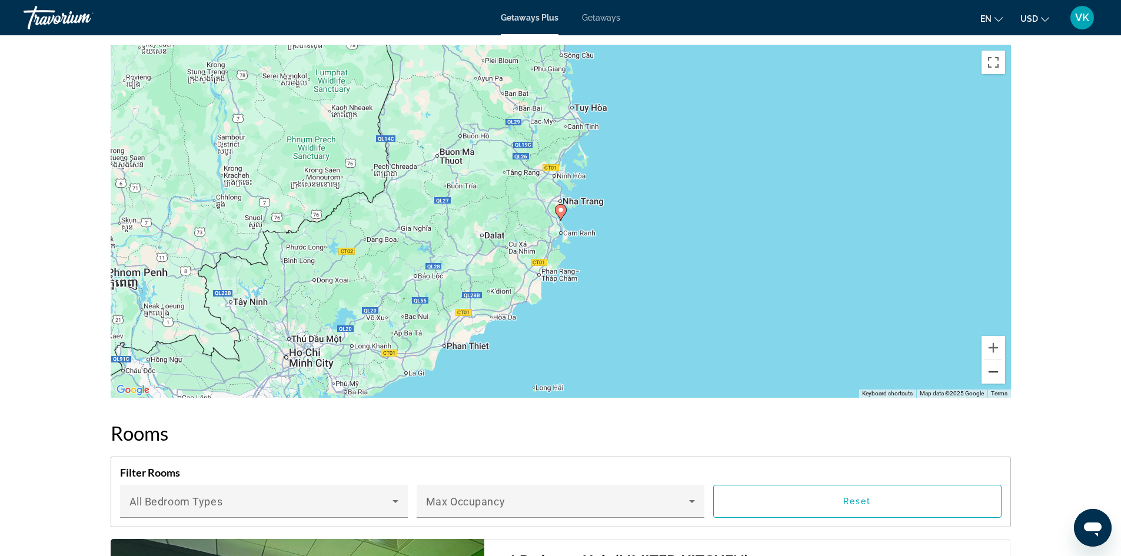
click at [990, 360] on button "Zoom out" at bounding box center [993, 372] width 24 height 24
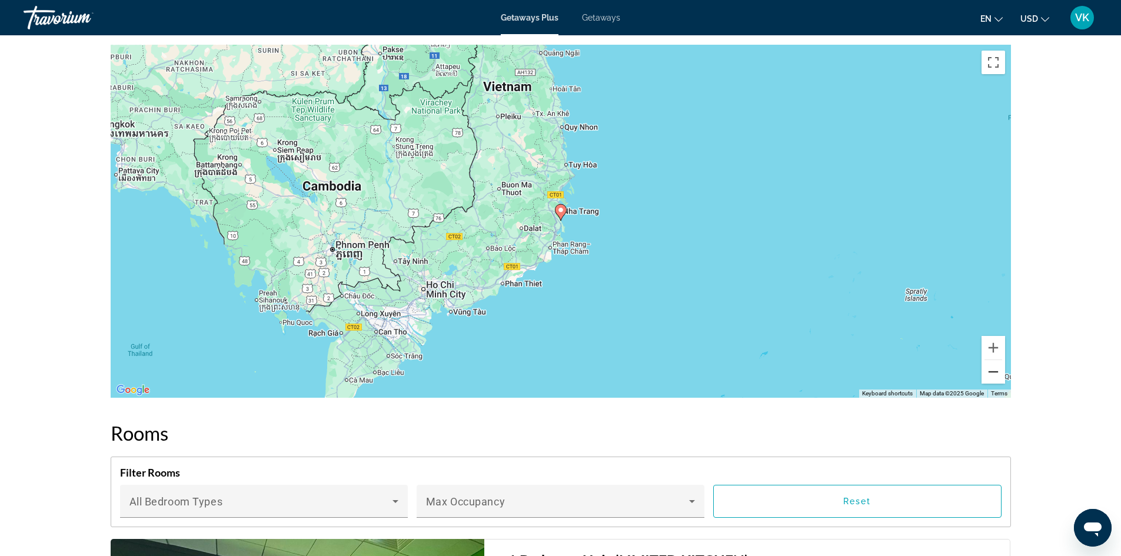
click at [990, 360] on button "Zoom out" at bounding box center [993, 372] width 24 height 24
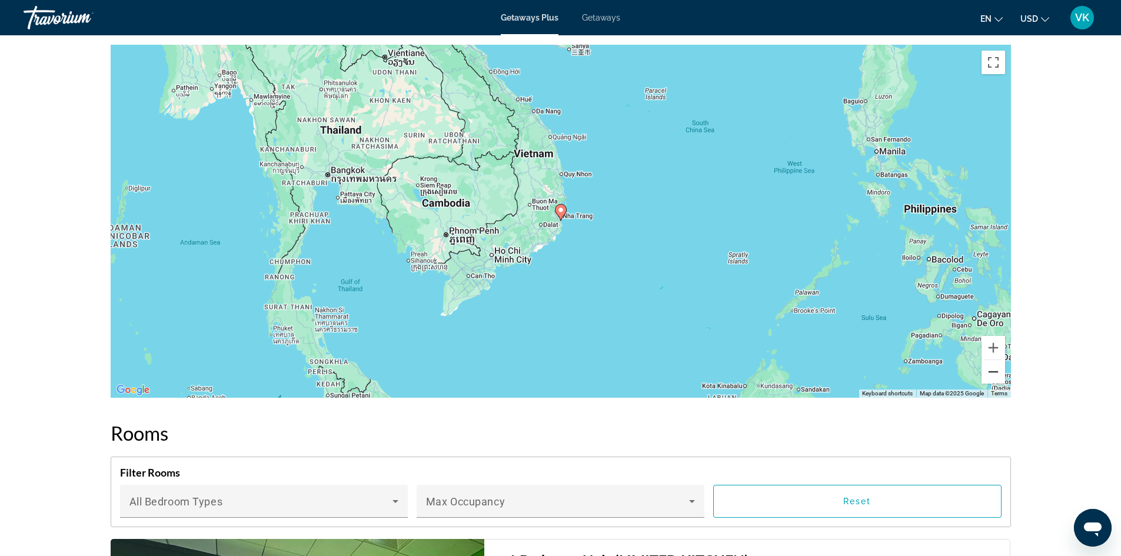
click at [990, 360] on button "Zoom out" at bounding box center [993, 372] width 24 height 24
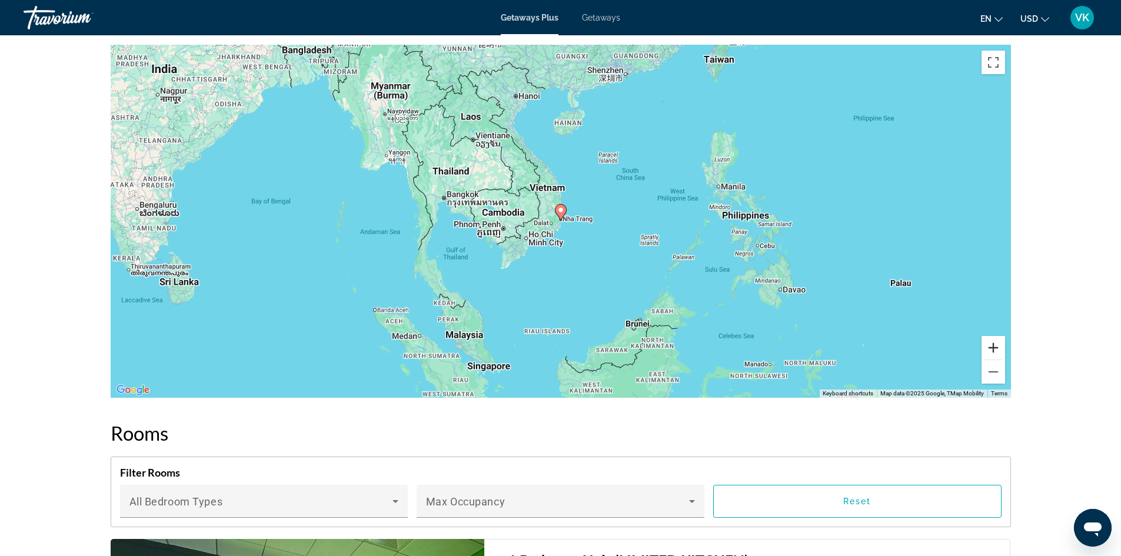
click at [992, 336] on button "Zoom in" at bounding box center [993, 348] width 24 height 24
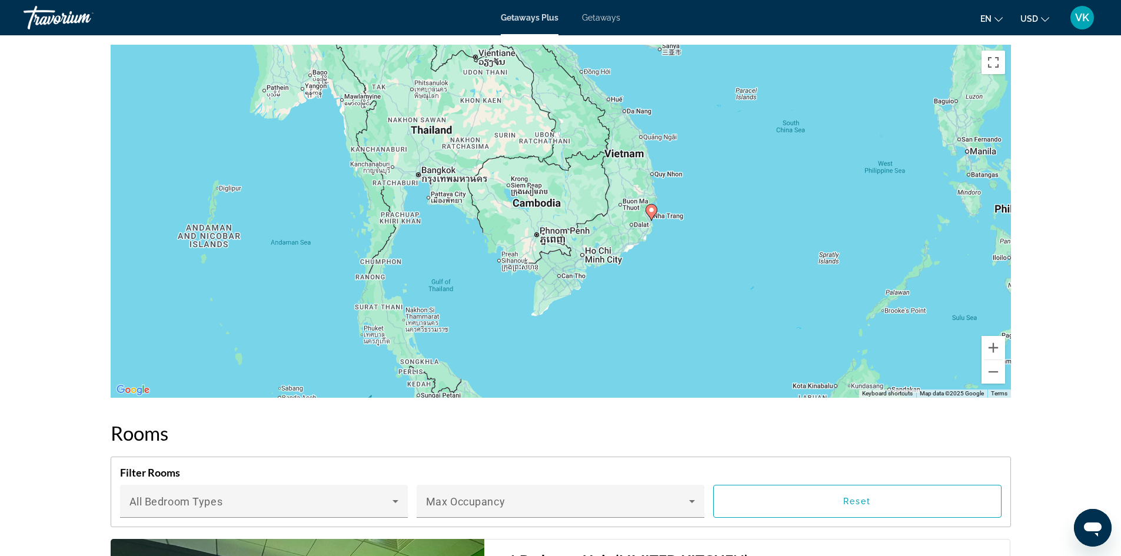
drag, startPoint x: 602, startPoint y: 279, endPoint x: 695, endPoint y: 279, distance: 92.9
click at [695, 279] on div "To activate drag with keyboard, press Alt + Enter. Once in keyboard drag state,…" at bounding box center [561, 221] width 900 height 353
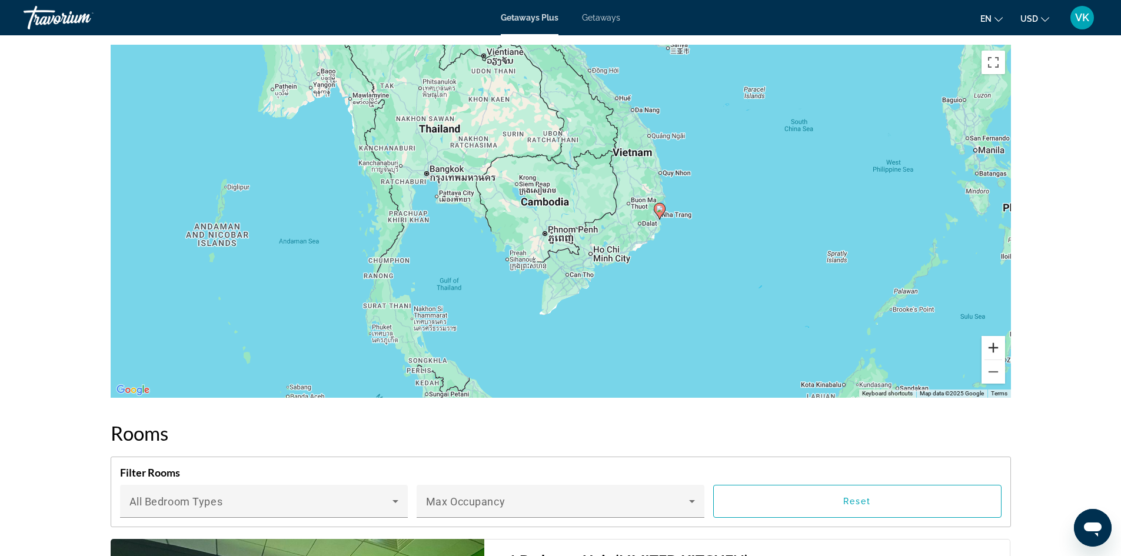
click at [994, 336] on button "Zoom in" at bounding box center [993, 348] width 24 height 24
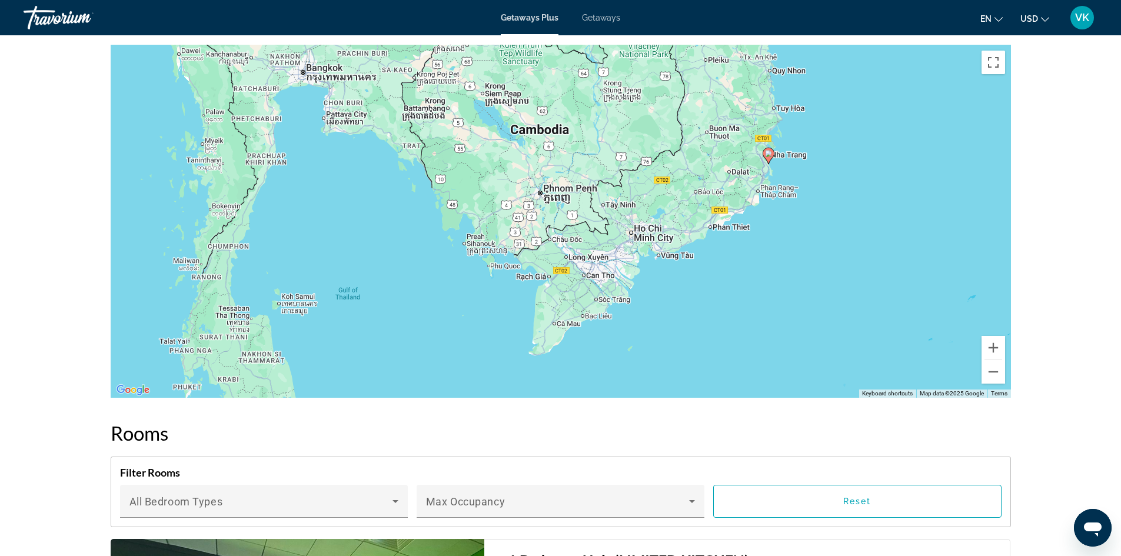
drag, startPoint x: 761, startPoint y: 304, endPoint x: 774, endPoint y: 245, distance: 60.4
click at [774, 245] on div "To activate drag with keyboard, press Alt + Enter. Once in keyboard drag state,…" at bounding box center [561, 221] width 900 height 353
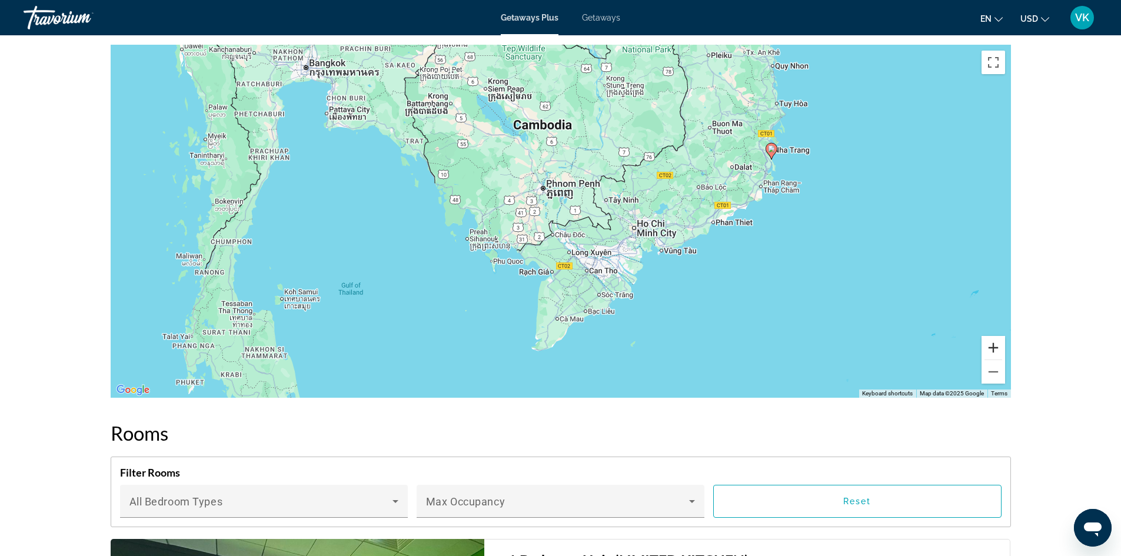
click at [987, 336] on button "Zoom in" at bounding box center [993, 348] width 24 height 24
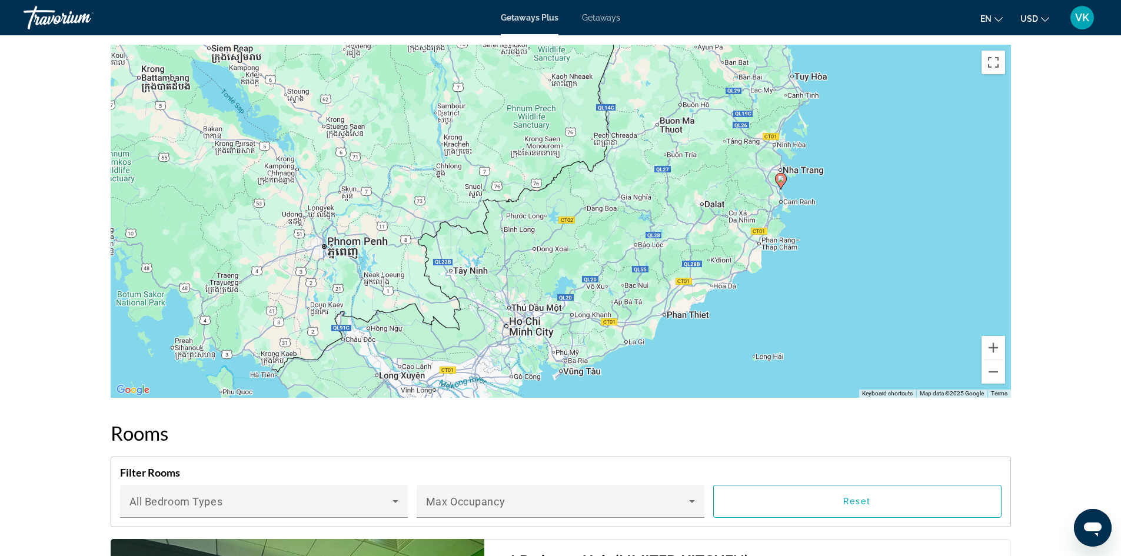
drag, startPoint x: 945, startPoint y: 256, endPoint x: 702, endPoint y: 351, distance: 260.4
click at [702, 351] on div "To activate drag with keyboard, press Alt + Enter. Once in keyboard drag state,…" at bounding box center [561, 221] width 900 height 353
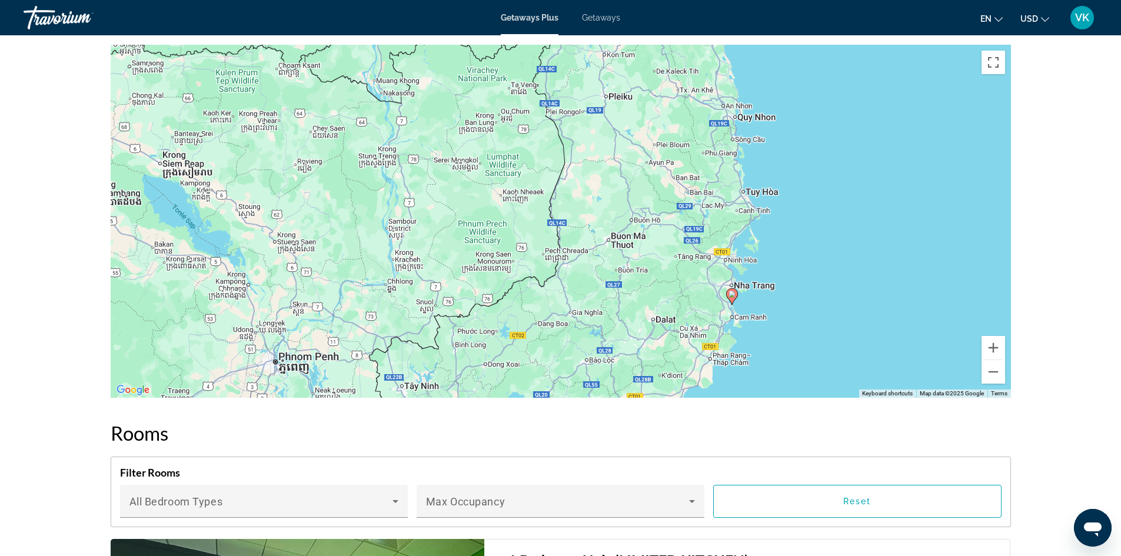
drag, startPoint x: 694, startPoint y: 267, endPoint x: 686, endPoint y: 342, distance: 75.2
click at [686, 342] on div "To activate drag with keyboard, press Alt + Enter. Once in keyboard drag state,…" at bounding box center [561, 221] width 900 height 353
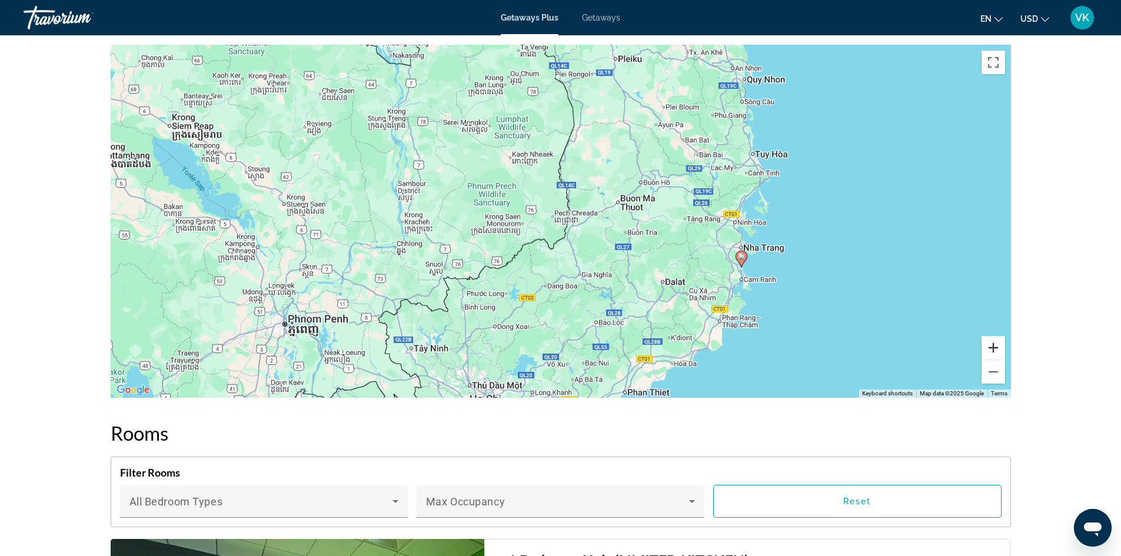
click at [992, 336] on button "Zoom in" at bounding box center [993, 348] width 24 height 24
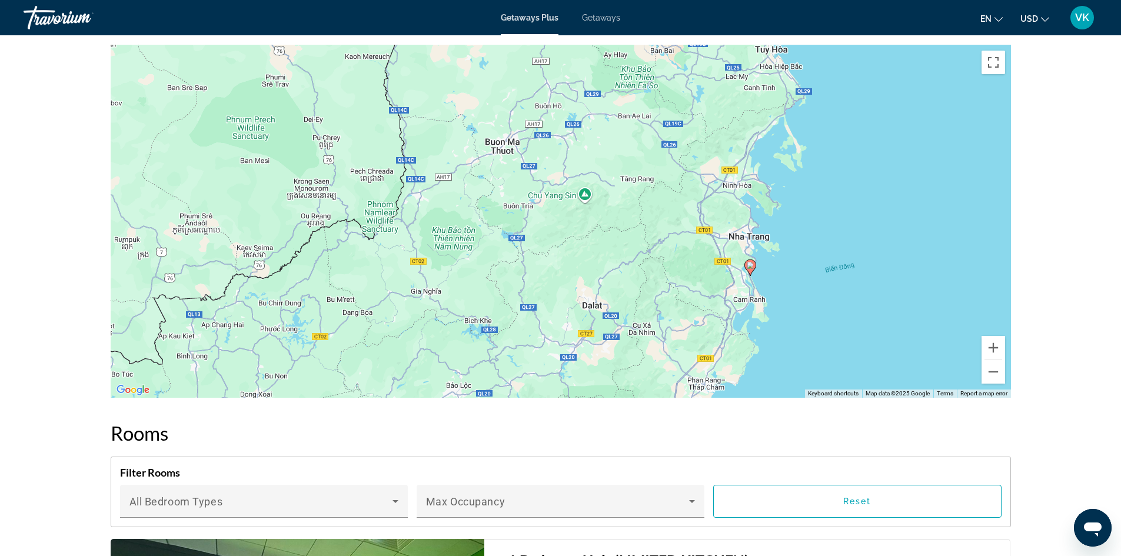
drag, startPoint x: 885, startPoint y: 292, endPoint x: 708, endPoint y: 252, distance: 181.4
click at [708, 252] on div "To activate drag with keyboard, press Alt + Enter. Once in keyboard drag state,…" at bounding box center [561, 221] width 900 height 353
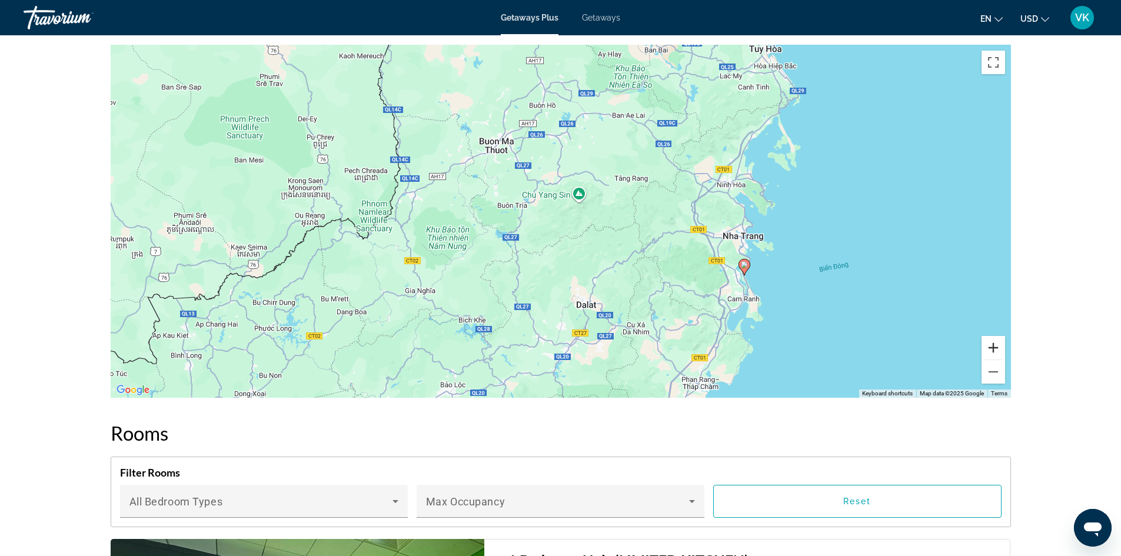
click at [994, 336] on button "Zoom in" at bounding box center [993, 348] width 24 height 24
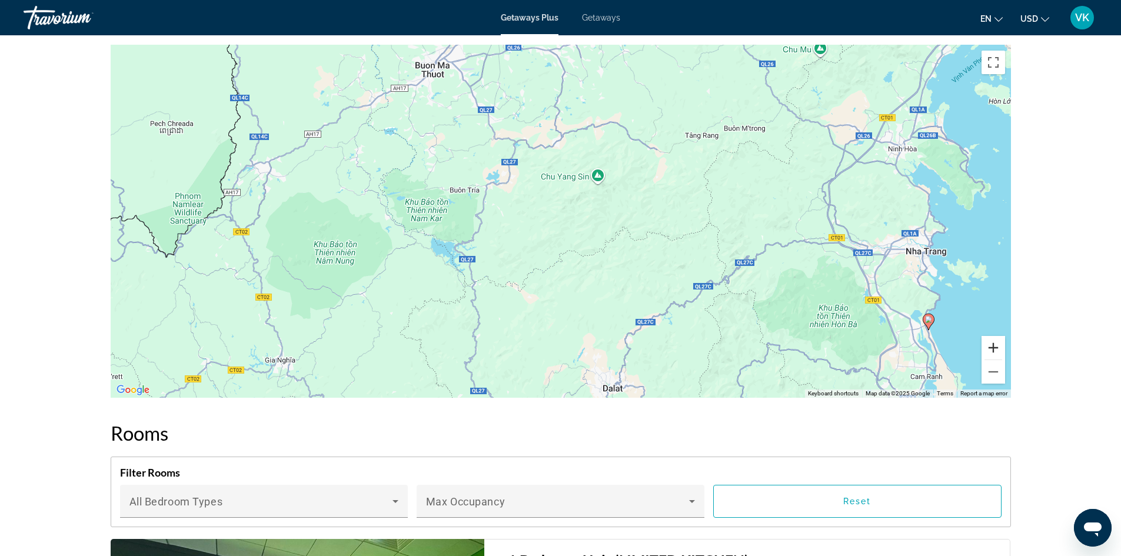
click at [994, 336] on button "Zoom in" at bounding box center [993, 348] width 24 height 24
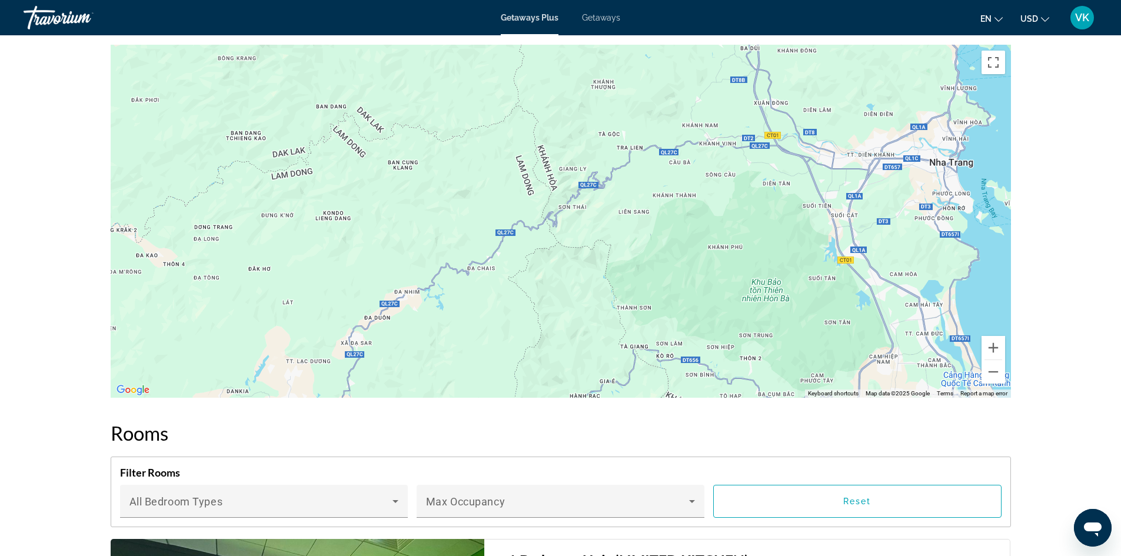
drag, startPoint x: 790, startPoint y: 208, endPoint x: 399, endPoint y: 68, distance: 415.7
click at [399, 68] on div "Main content" at bounding box center [561, 221] width 900 height 353
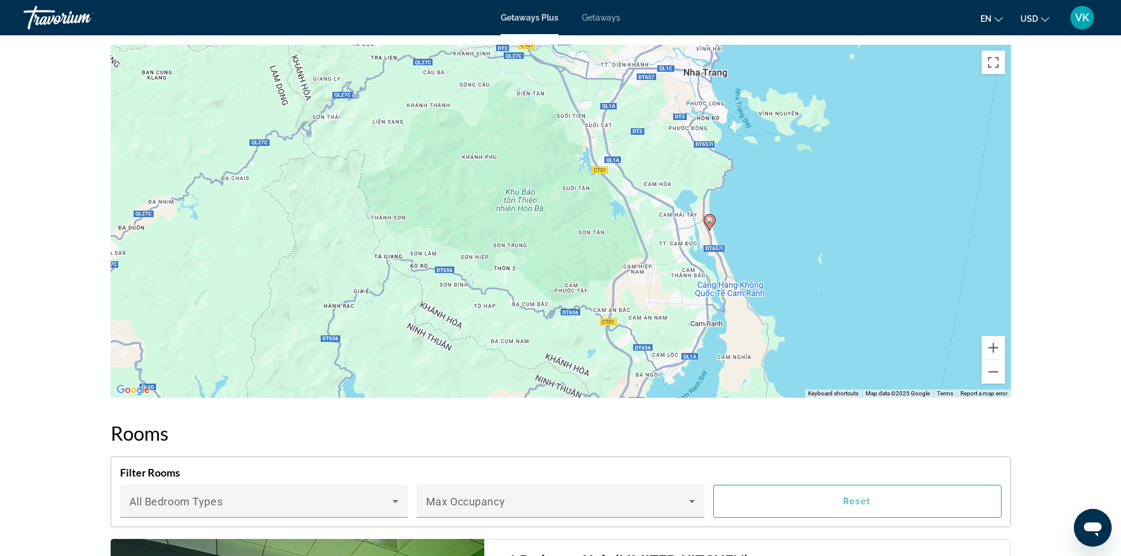
drag, startPoint x: 798, startPoint y: 258, endPoint x: 601, endPoint y: 189, distance: 209.1
click at [601, 189] on div "To activate drag with keyboard, press Alt + Enter. Once in keyboard drag state,…" at bounding box center [561, 221] width 900 height 353
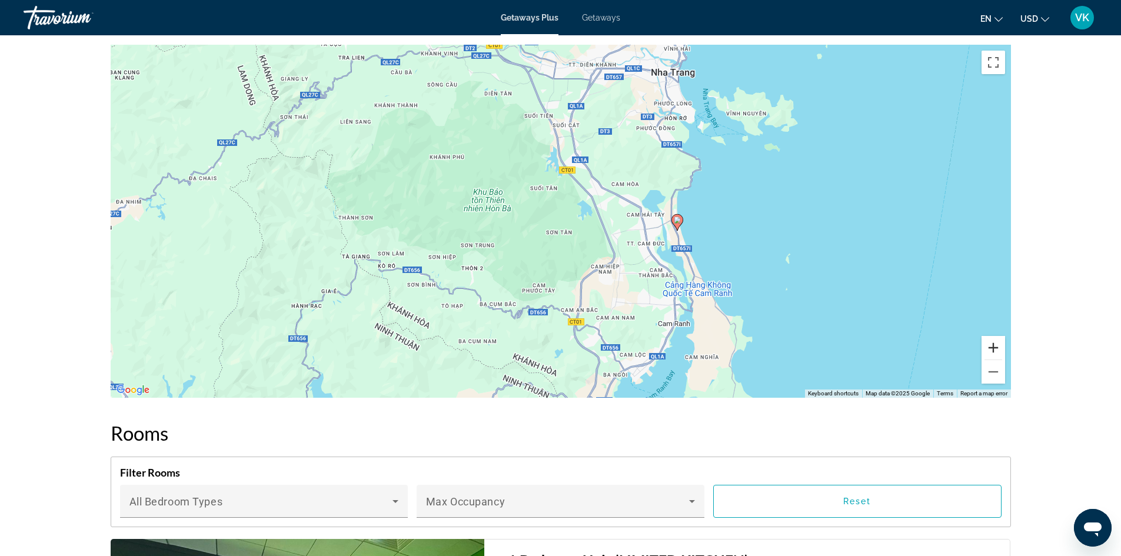
click at [996, 336] on button "Zoom in" at bounding box center [993, 348] width 24 height 24
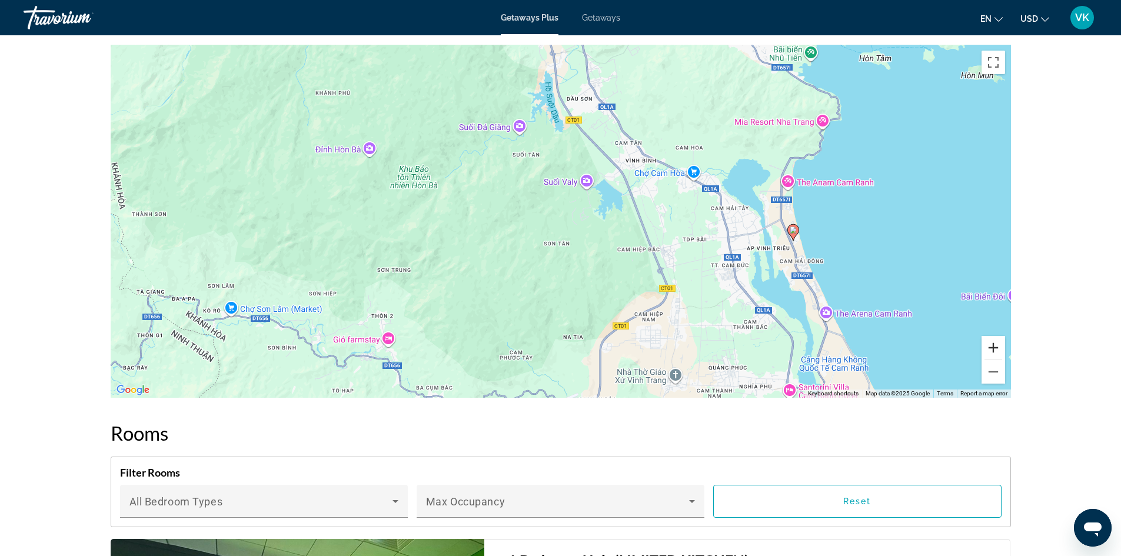
click at [996, 336] on button "Zoom in" at bounding box center [993, 348] width 24 height 24
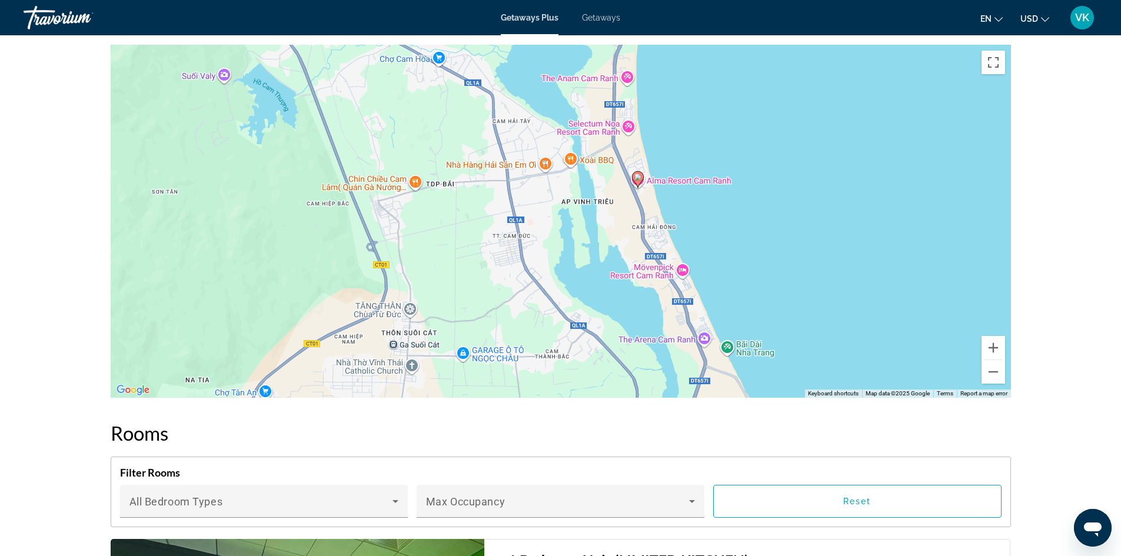
drag, startPoint x: 895, startPoint y: 291, endPoint x: 488, endPoint y: 211, distance: 414.3
click at [488, 211] on div "To activate drag with keyboard, press Alt + Enter. Once in keyboard drag state,…" at bounding box center [561, 221] width 900 height 353
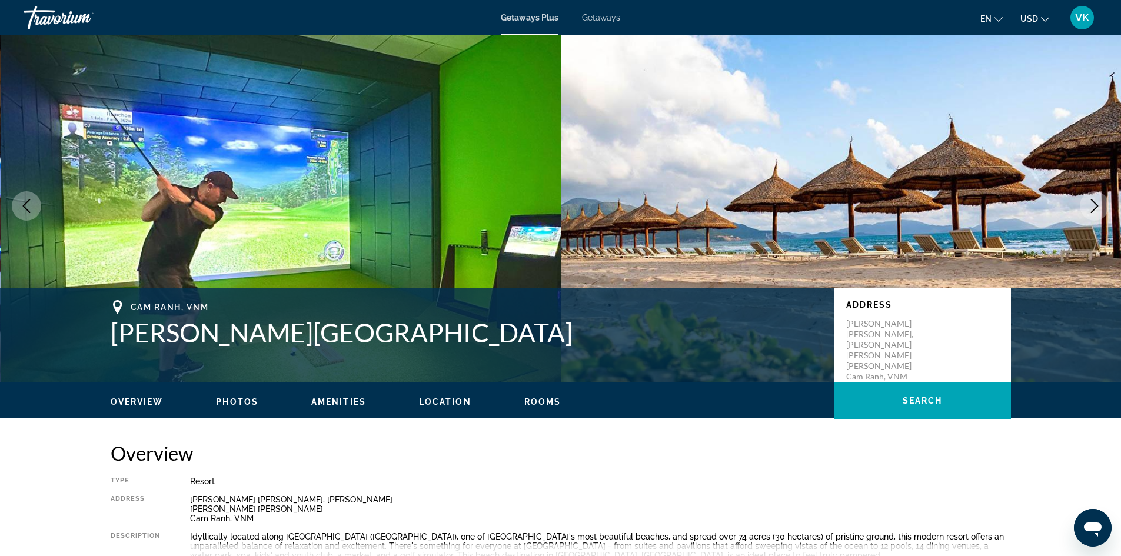
scroll to position [0, 0]
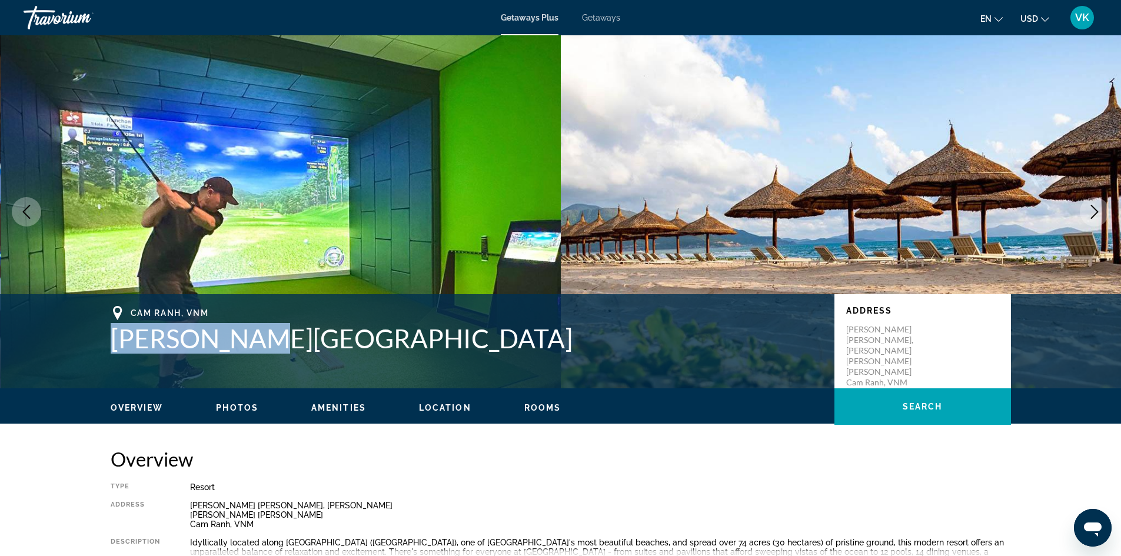
drag, startPoint x: 107, startPoint y: 334, endPoint x: 254, endPoint y: 346, distance: 147.6
click at [254, 346] on div "Cam Ranh, [GEOGRAPHIC_DATA][PERSON_NAME] Address [PERSON_NAME][GEOGRAPHIC_DATA]…" at bounding box center [560, 341] width 947 height 71
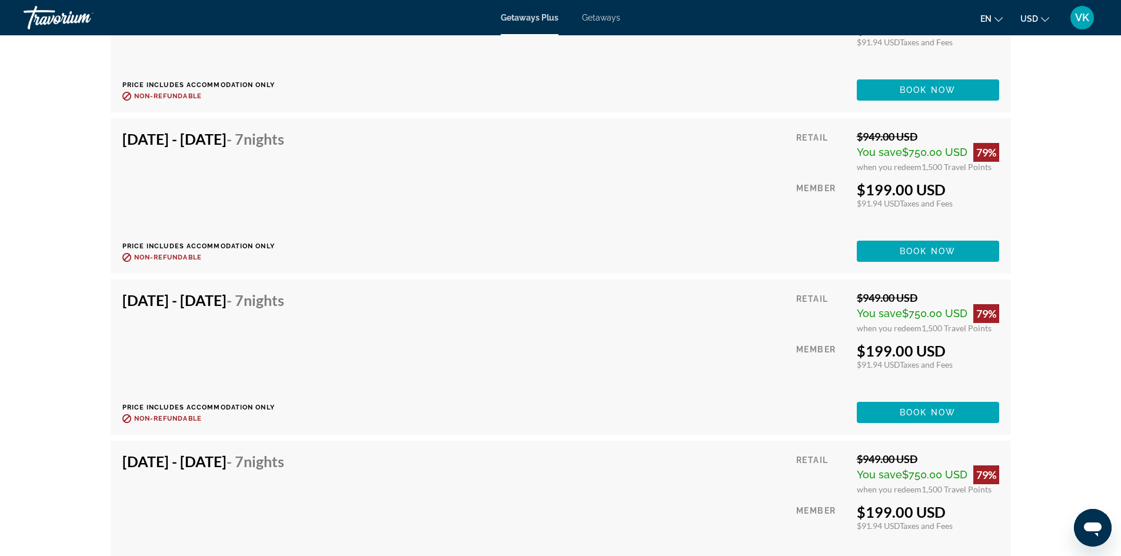
scroll to position [2403, 0]
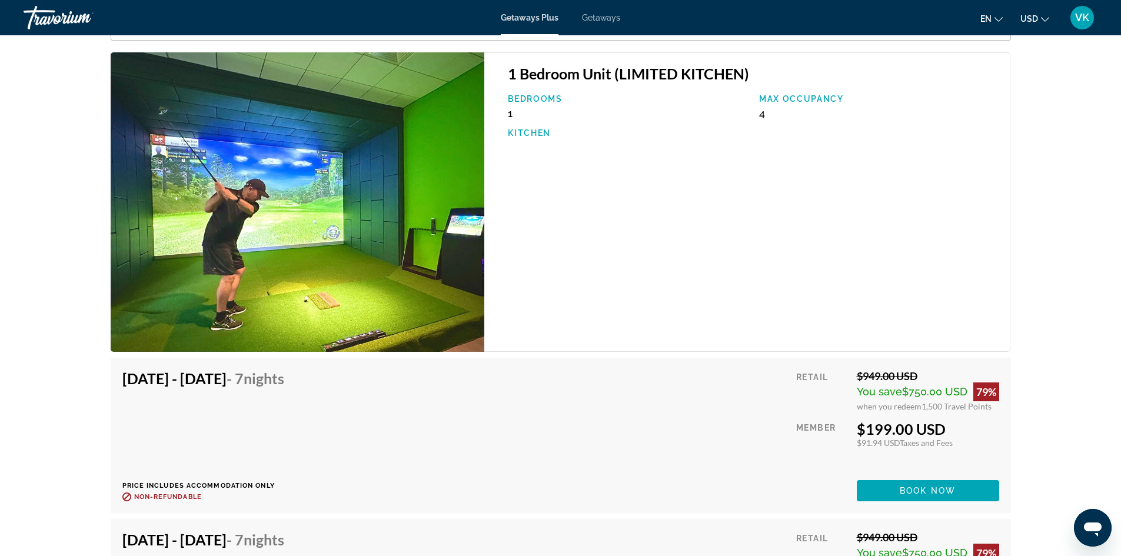
click at [485, 183] on div "1 Bedroom Unit (LIMITED KITCHEN) Bedrooms 1 Max Occupancy 4 Kitchen" at bounding box center [747, 201] width 526 height 299
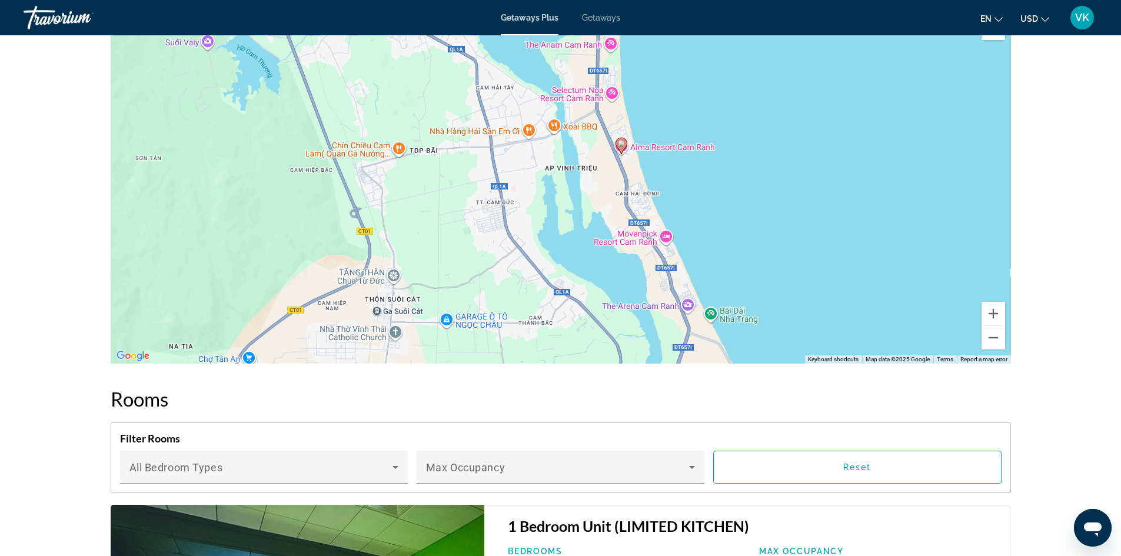
scroll to position [1381, 0]
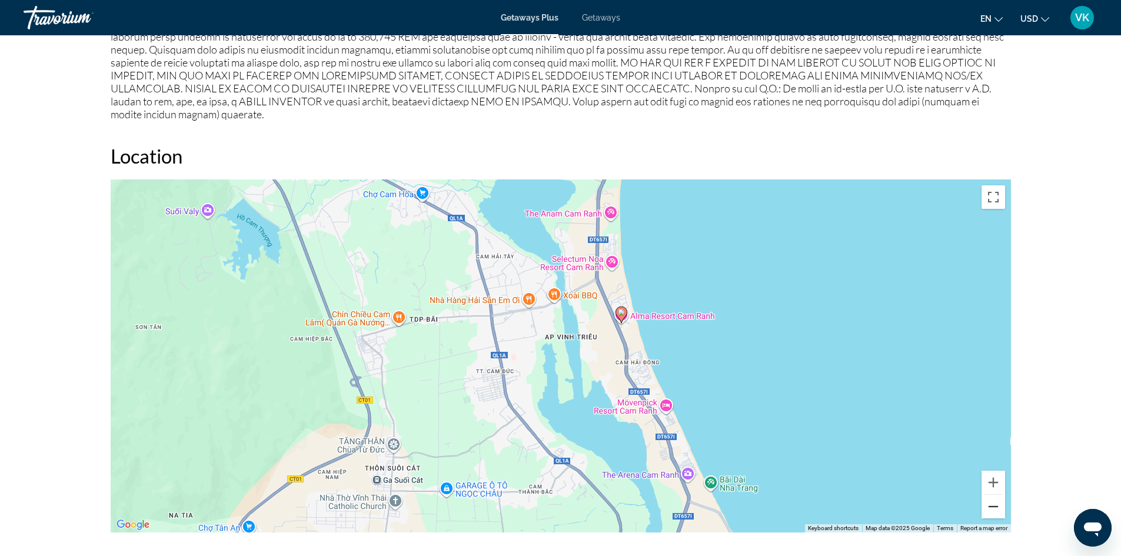
click at [997, 495] on button "Zoom out" at bounding box center [993, 507] width 24 height 24
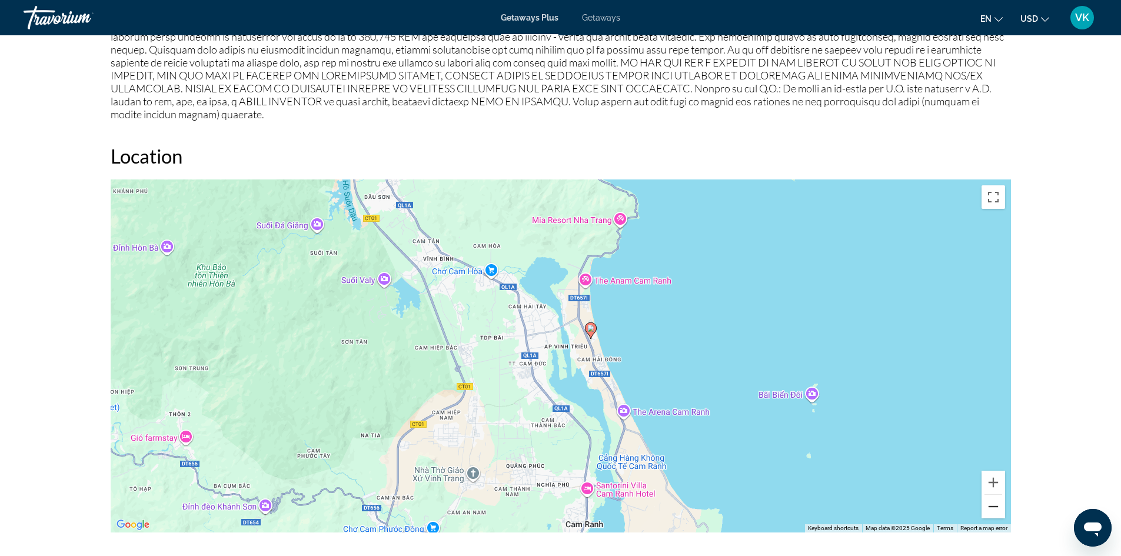
click at [997, 495] on button "Zoom out" at bounding box center [993, 507] width 24 height 24
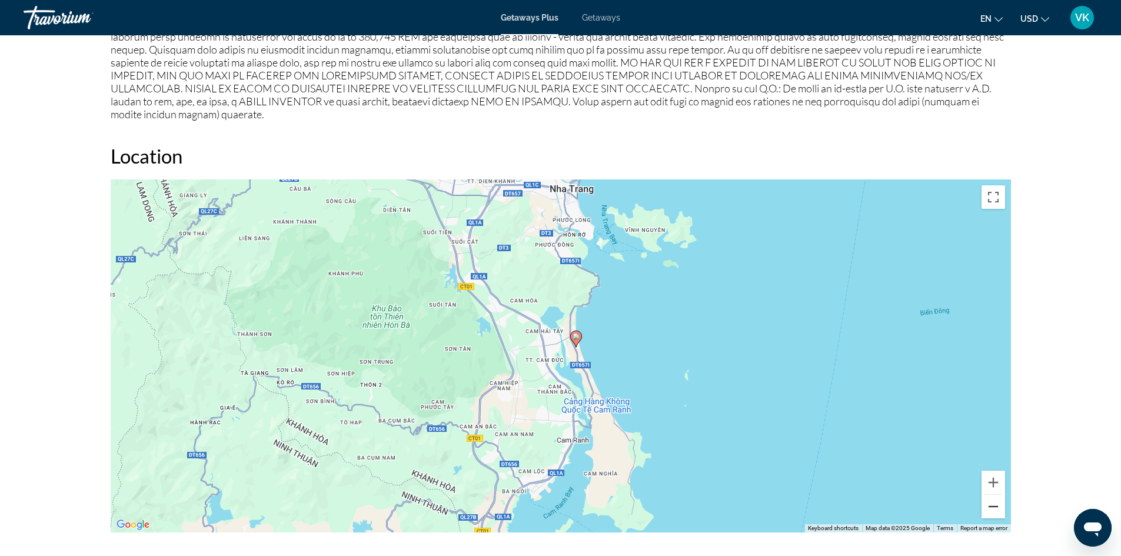
click at [997, 495] on button "Zoom out" at bounding box center [993, 507] width 24 height 24
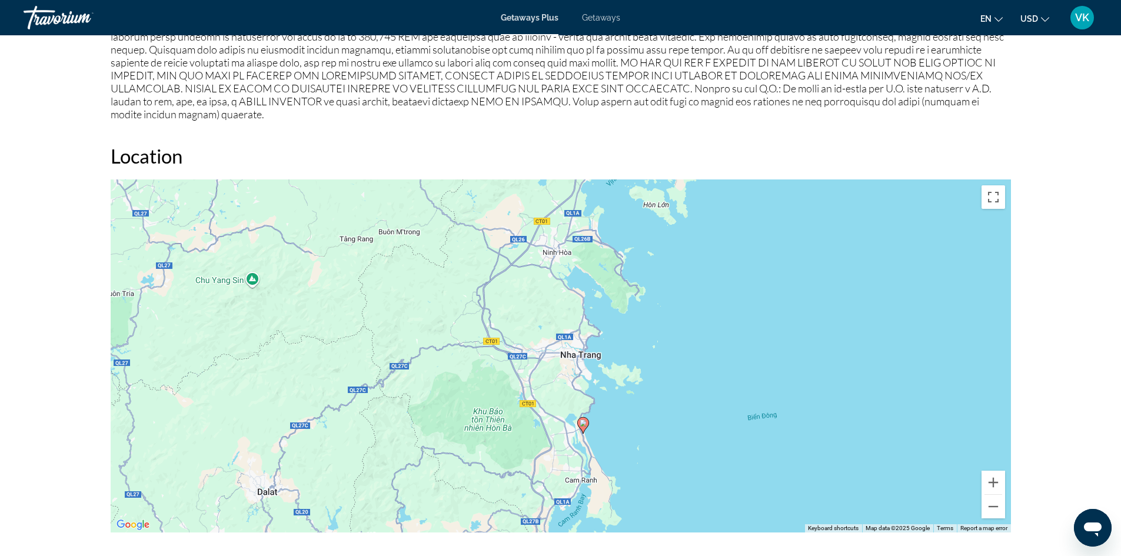
drag, startPoint x: 549, startPoint y: 278, endPoint x: 561, endPoint y: 420, distance: 142.9
click at [561, 420] on div "To activate drag with keyboard, press Alt + Enter. Once in keyboard drag state,…" at bounding box center [561, 355] width 900 height 353
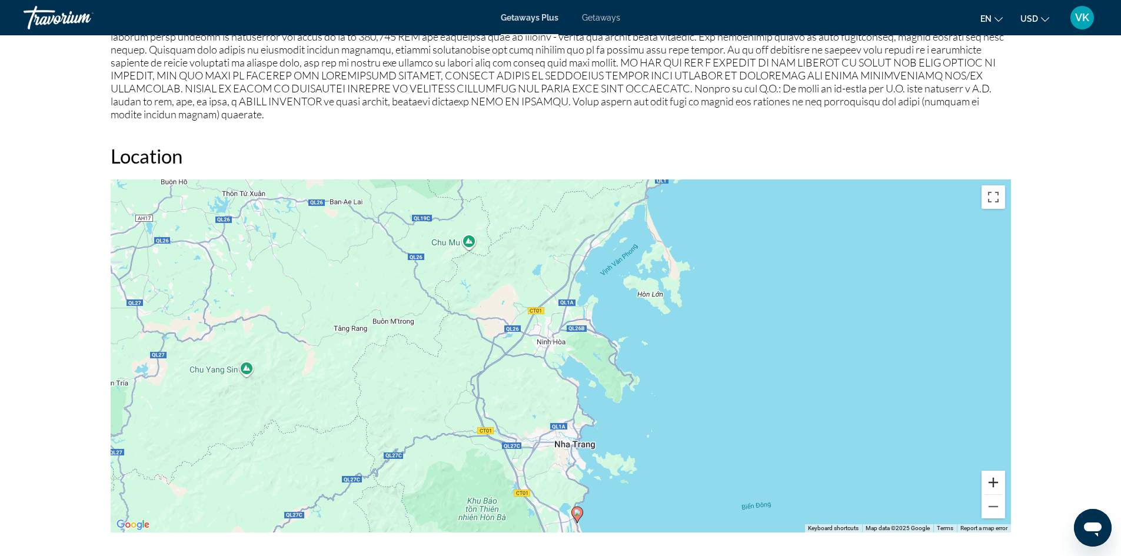
click at [998, 471] on button "Zoom in" at bounding box center [993, 483] width 24 height 24
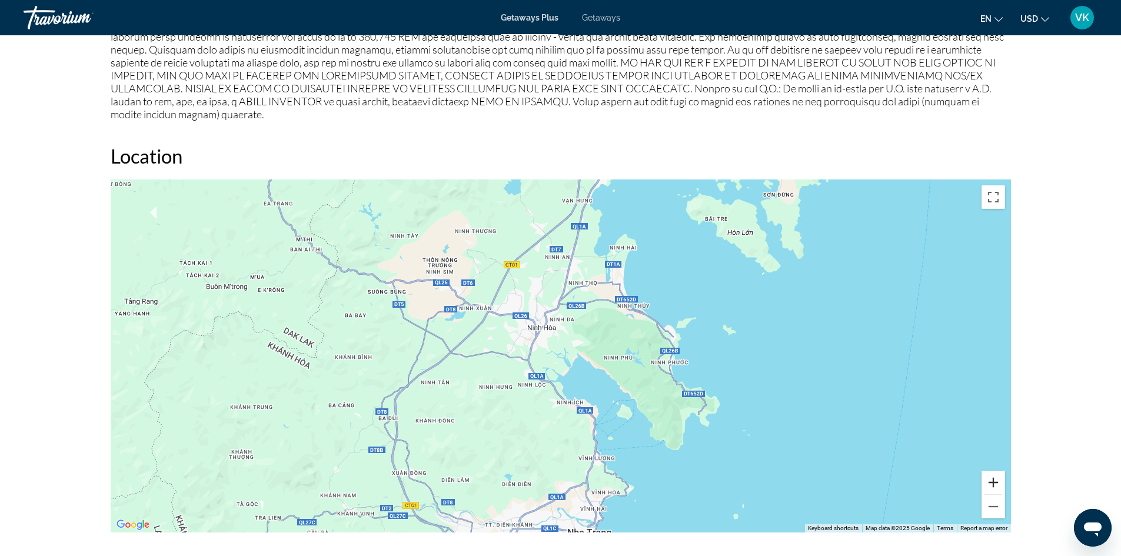
click at [998, 471] on button "Zoom in" at bounding box center [993, 483] width 24 height 24
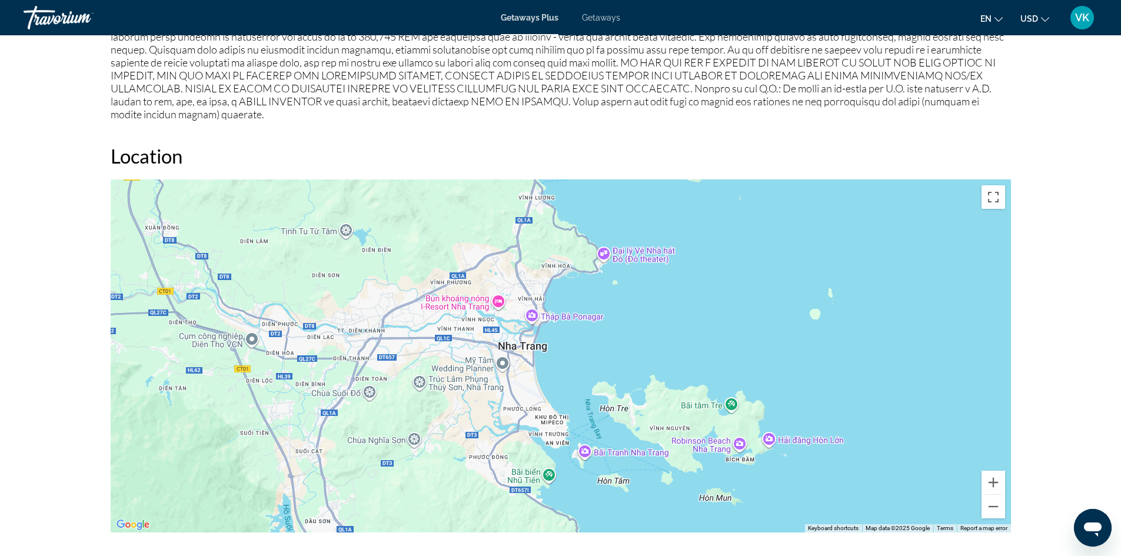
drag, startPoint x: 792, startPoint y: 414, endPoint x: 687, endPoint y: 25, distance: 402.1
click at [994, 471] on button "Zoom in" at bounding box center [993, 483] width 24 height 24
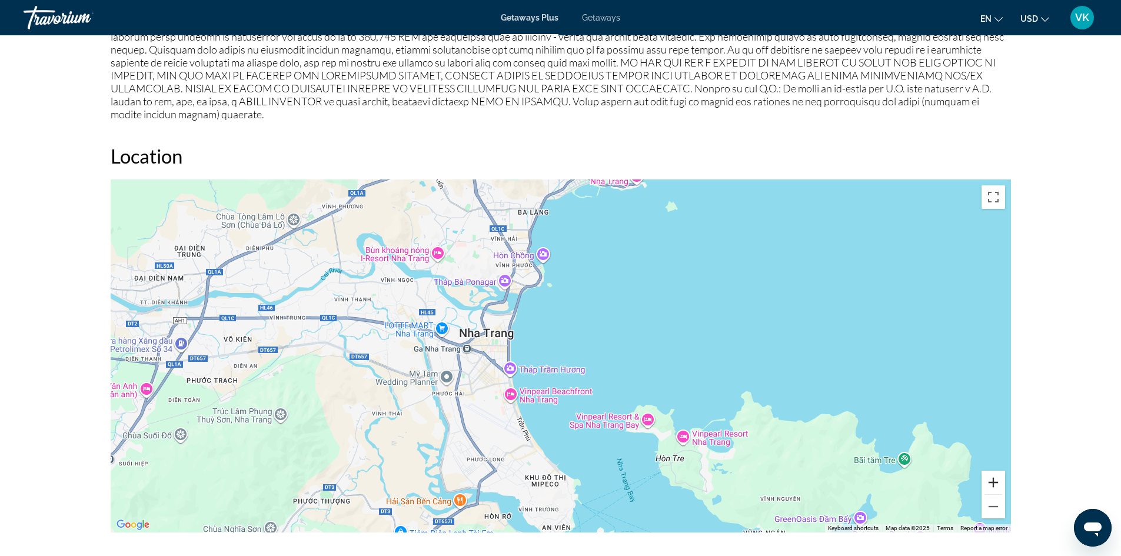
click at [993, 471] on button "Zoom in" at bounding box center [993, 483] width 24 height 24
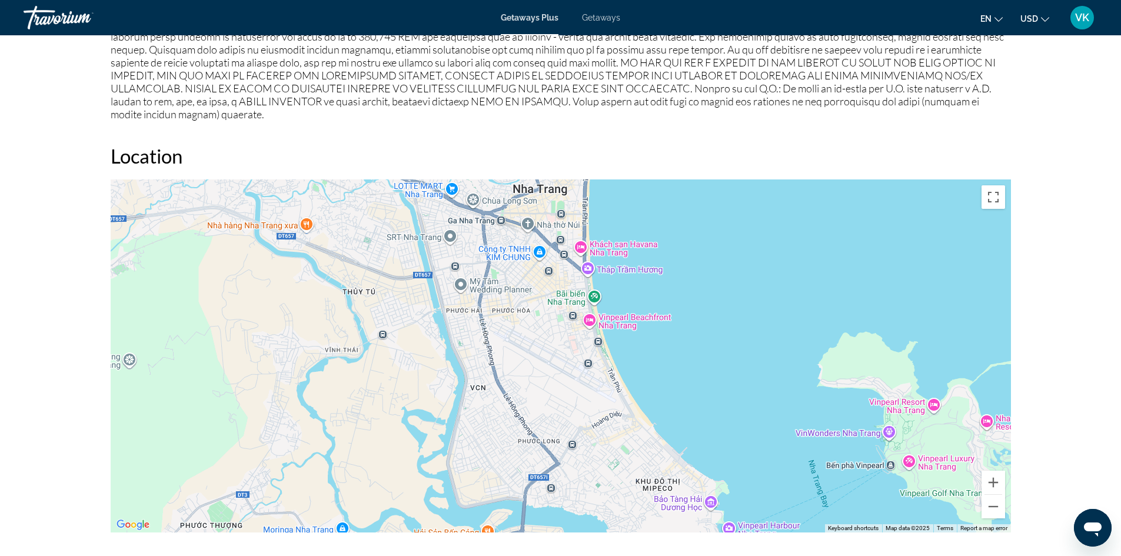
drag, startPoint x: 554, startPoint y: 412, endPoint x: 682, endPoint y: 291, distance: 176.9
click at [682, 291] on div "Main content" at bounding box center [561, 355] width 900 height 353
click at [996, 471] on button "Zoom in" at bounding box center [993, 483] width 24 height 24
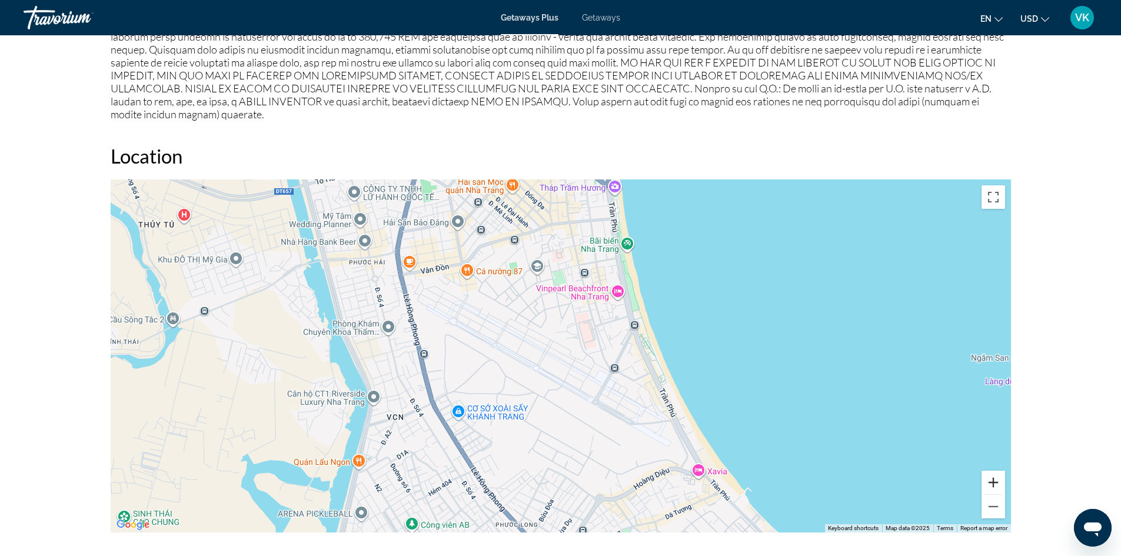
click at [996, 471] on button "Zoom in" at bounding box center [993, 483] width 24 height 24
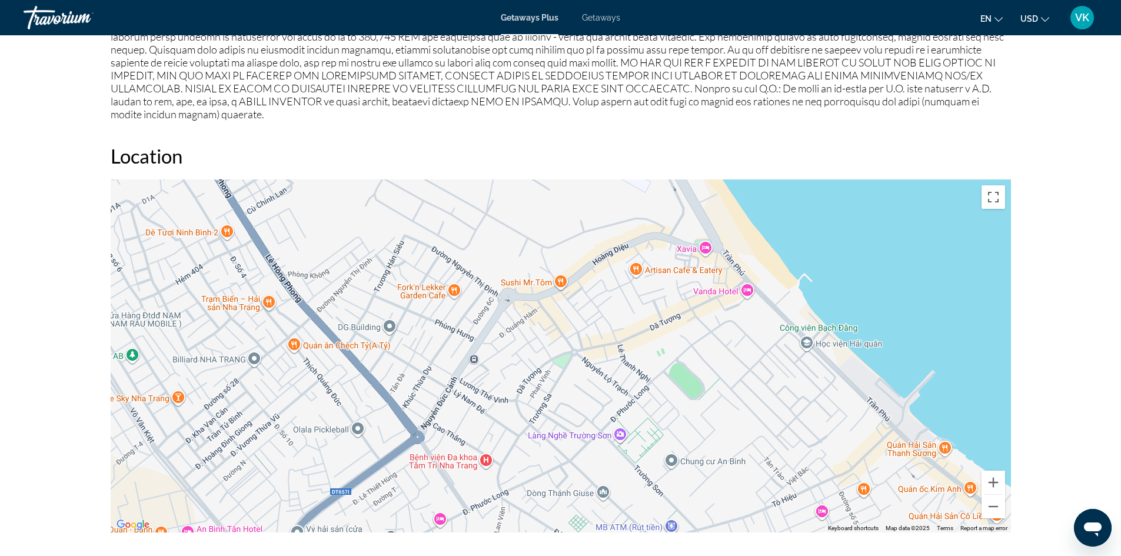
drag, startPoint x: 678, startPoint y: 376, endPoint x: 547, endPoint y: 26, distance: 373.5
click at [987, 495] on button "Zoom out" at bounding box center [993, 507] width 24 height 24
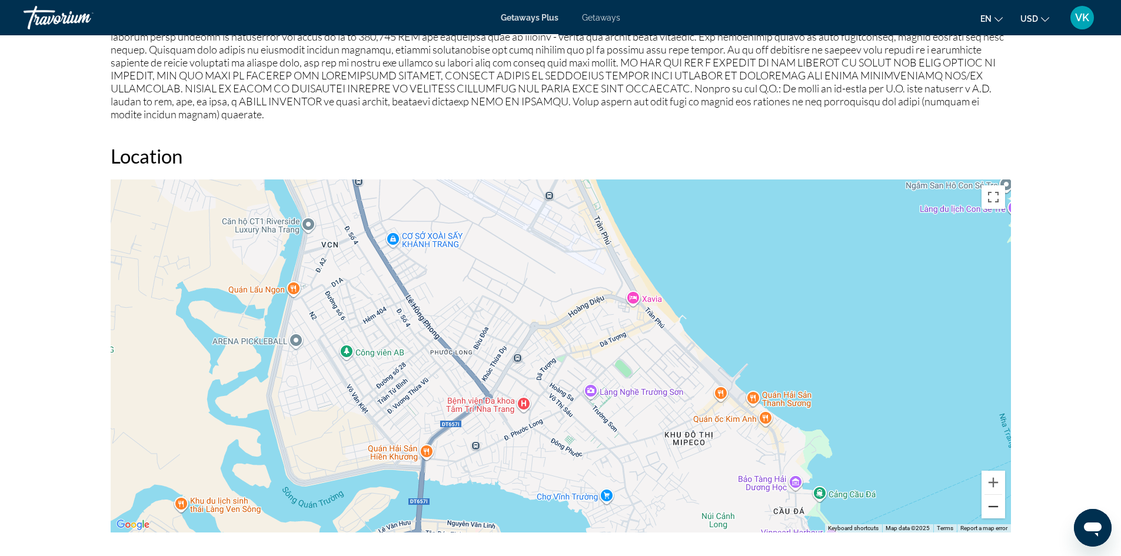
click at [997, 495] on button "Zoom out" at bounding box center [993, 507] width 24 height 24
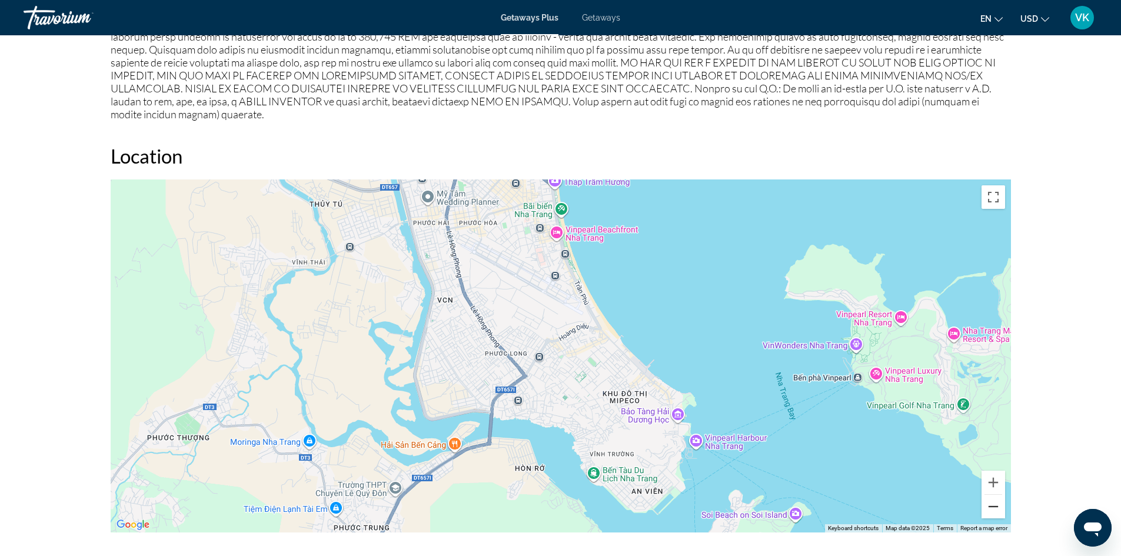
click at [997, 495] on button "Zoom out" at bounding box center [993, 507] width 24 height 24
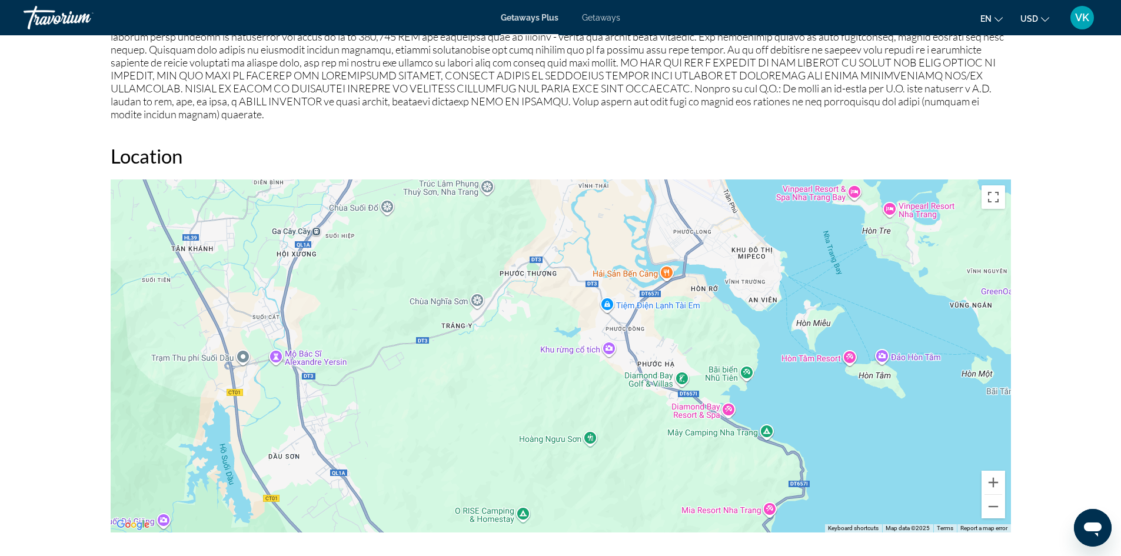
drag, startPoint x: 695, startPoint y: 368, endPoint x: 855, endPoint y: 246, distance: 200.7
click at [855, 246] on div "Main content" at bounding box center [561, 355] width 900 height 353
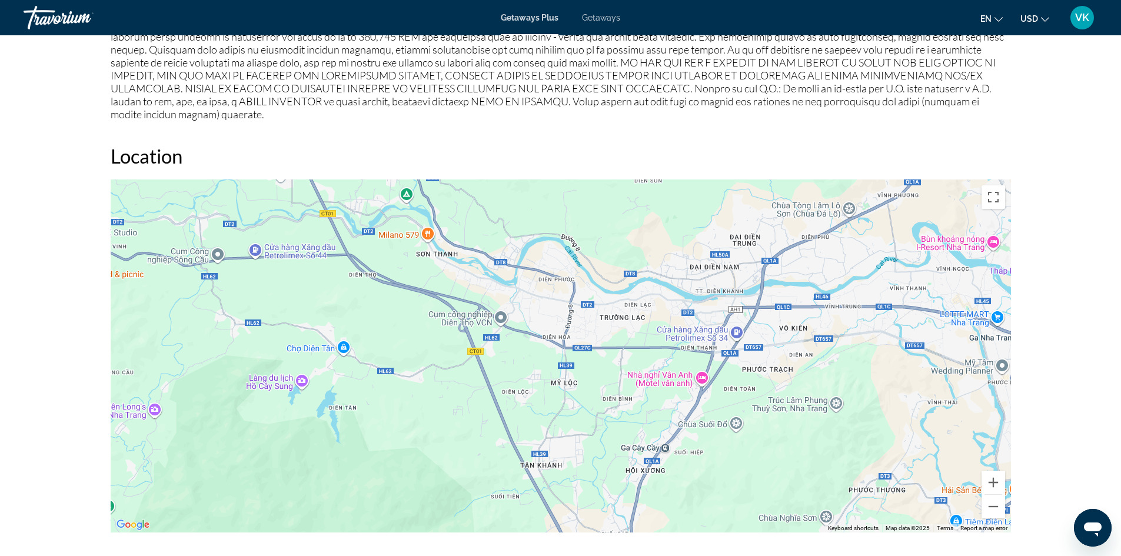
drag, startPoint x: 654, startPoint y: 352, endPoint x: 1005, endPoint y: 584, distance: 421.0
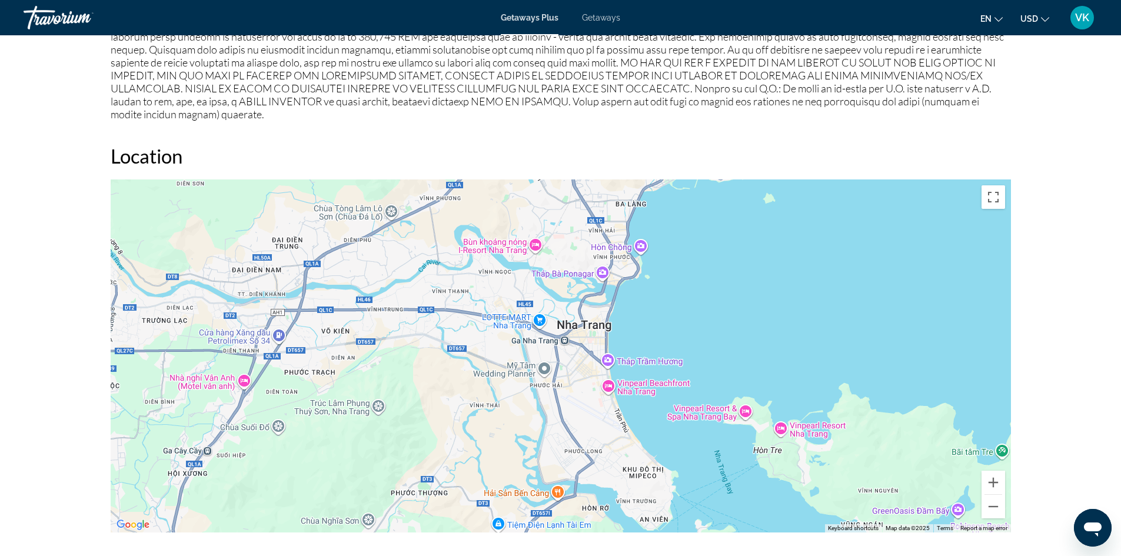
drag, startPoint x: 848, startPoint y: 356, endPoint x: 389, endPoint y: 358, distance: 458.9
click at [389, 358] on div "Main content" at bounding box center [561, 355] width 900 height 353
click at [993, 496] on button "Zoom out" at bounding box center [993, 507] width 24 height 24
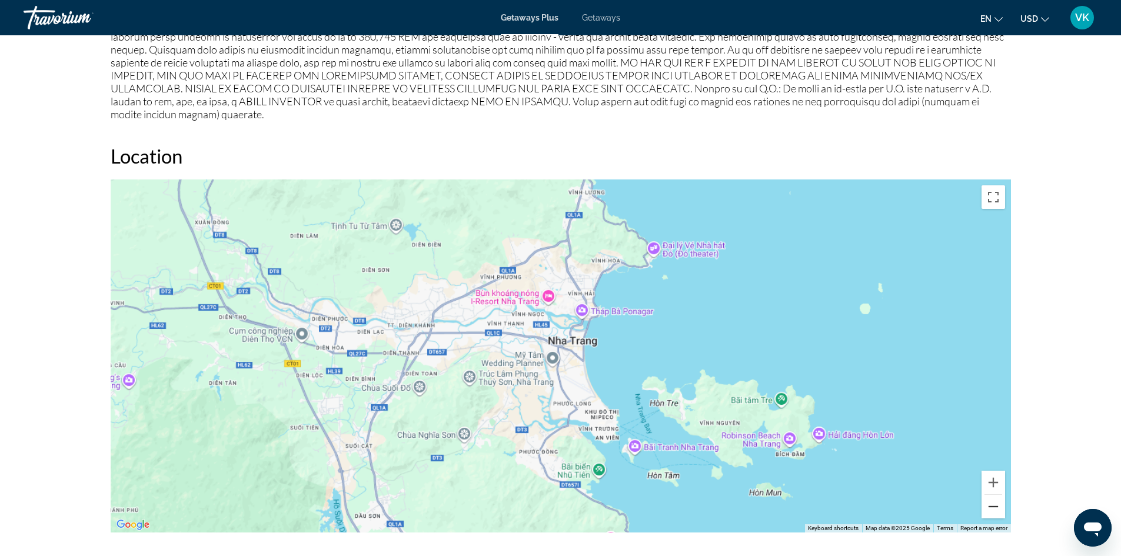
click at [993, 496] on button "Zoom out" at bounding box center [993, 507] width 24 height 24
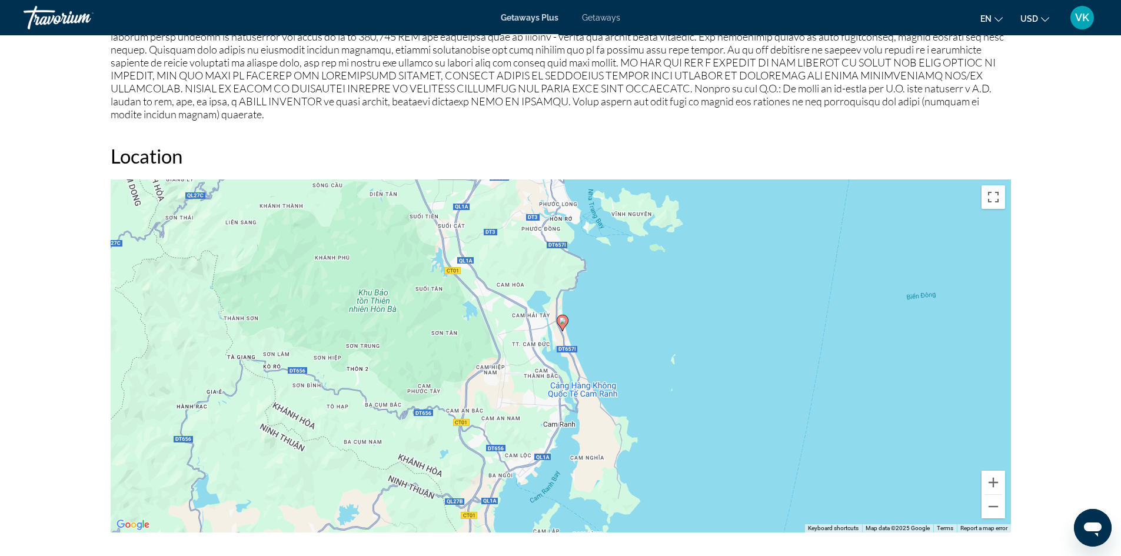
drag, startPoint x: 811, startPoint y: 382, endPoint x: 803, endPoint y: 206, distance: 176.7
click at [803, 206] on div "To activate drag with keyboard, press Alt + Enter. Once in keyboard drag state,…" at bounding box center [561, 355] width 900 height 353
click at [994, 471] on button "Zoom in" at bounding box center [993, 483] width 24 height 24
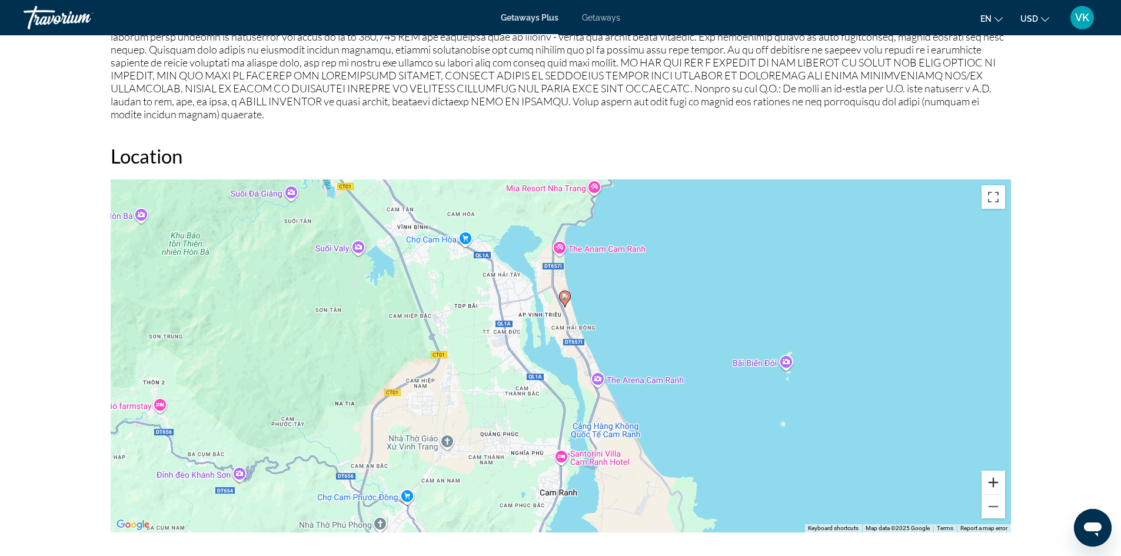
click at [994, 471] on button "Zoom in" at bounding box center [993, 483] width 24 height 24
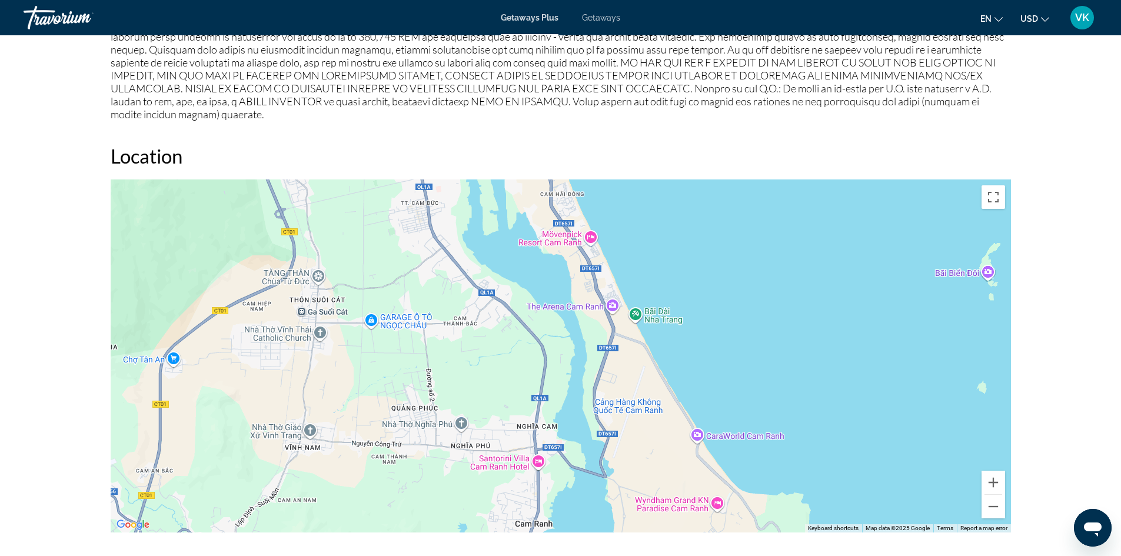
drag, startPoint x: 770, startPoint y: 427, endPoint x: 745, endPoint y: 319, distance: 110.6
click at [745, 319] on div "To activate drag with keyboard, press Alt + Enter. Once in keyboard drag state,…" at bounding box center [561, 355] width 900 height 353
click at [988, 471] on button "Zoom in" at bounding box center [993, 483] width 24 height 24
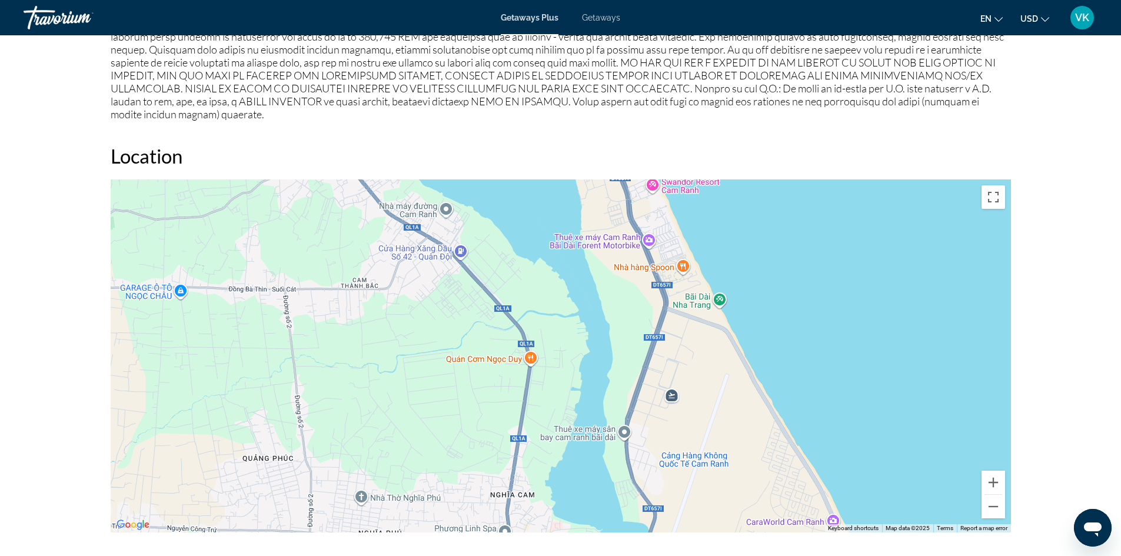
click at [669, 377] on div "Main content" at bounding box center [561, 355] width 900 height 353
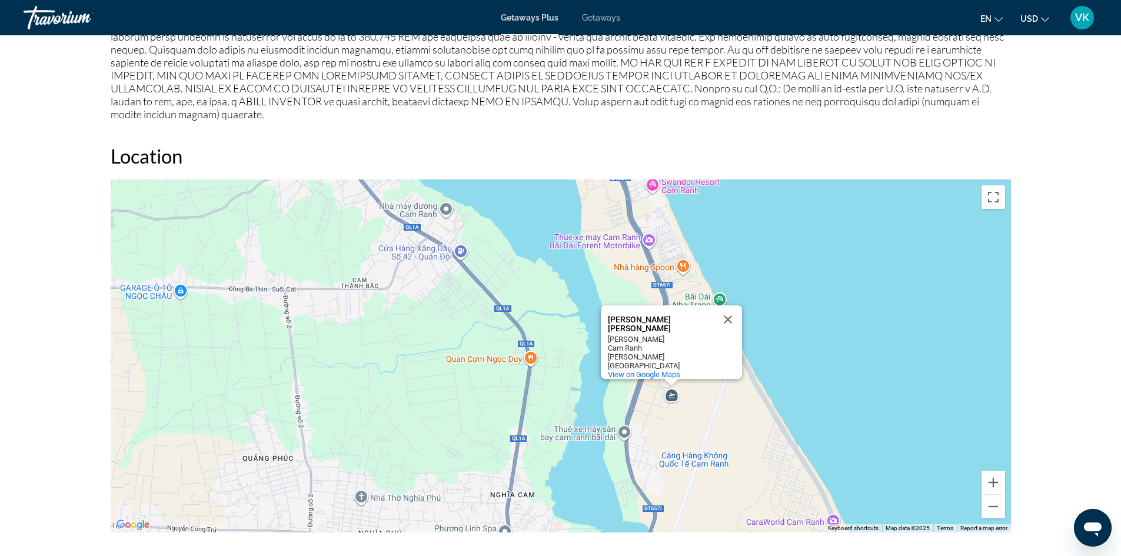
click at [771, 379] on div "[PERSON_NAME] Tất [PERSON_NAME] [PERSON_NAME] Cam [PERSON_NAME] Cam Ranh [GEOGR…" at bounding box center [561, 355] width 900 height 353
click at [728, 305] on button "Close" at bounding box center [728, 319] width 28 height 28
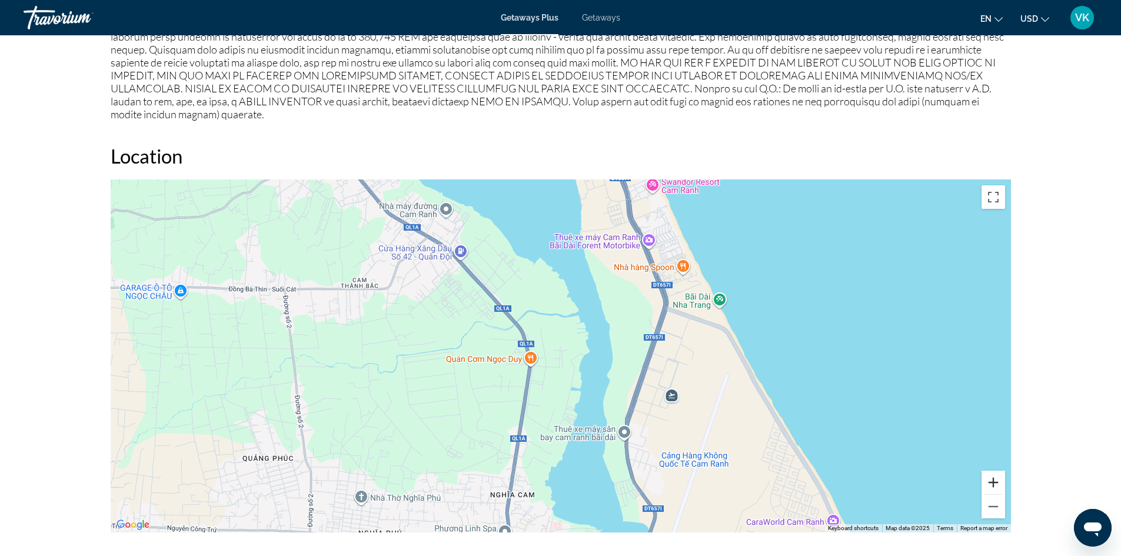
click at [989, 471] on button "Zoom in" at bounding box center [993, 483] width 24 height 24
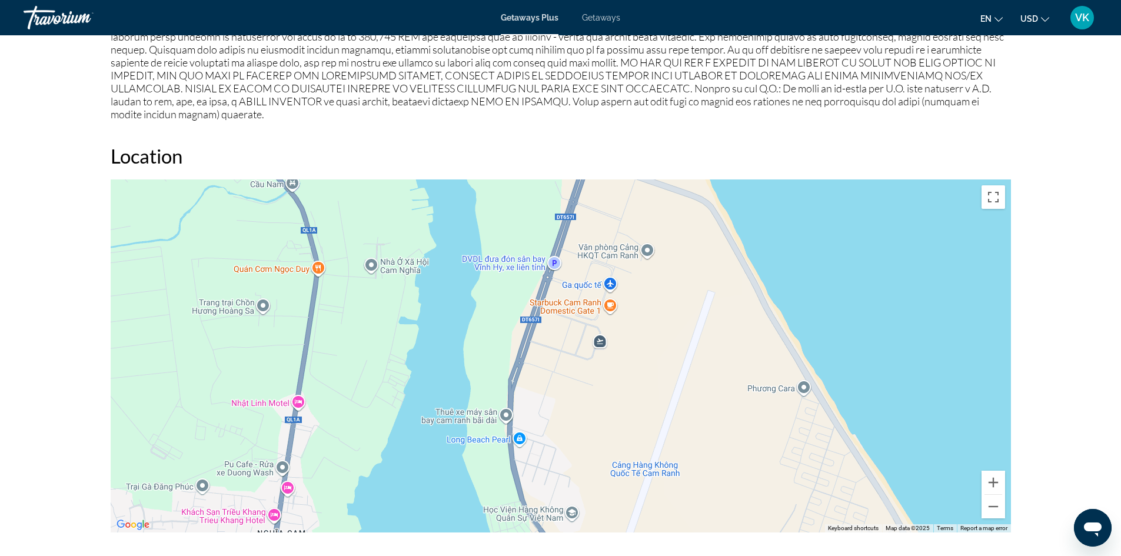
drag, startPoint x: 881, startPoint y: 403, endPoint x: 694, endPoint y: 302, distance: 212.4
click at [694, 302] on div "Main content" at bounding box center [561, 355] width 900 height 353
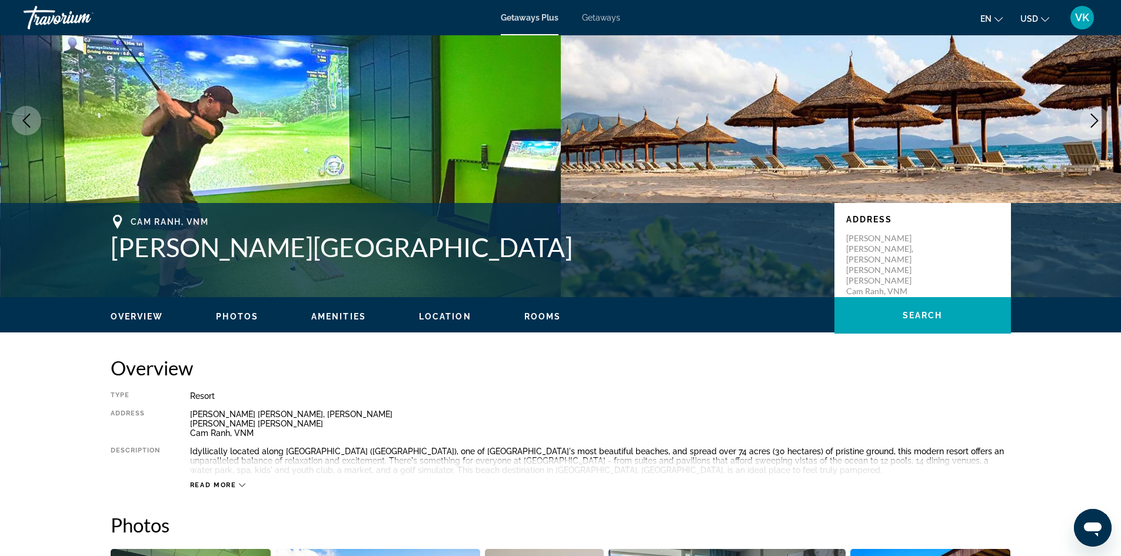
scroll to position [0, 0]
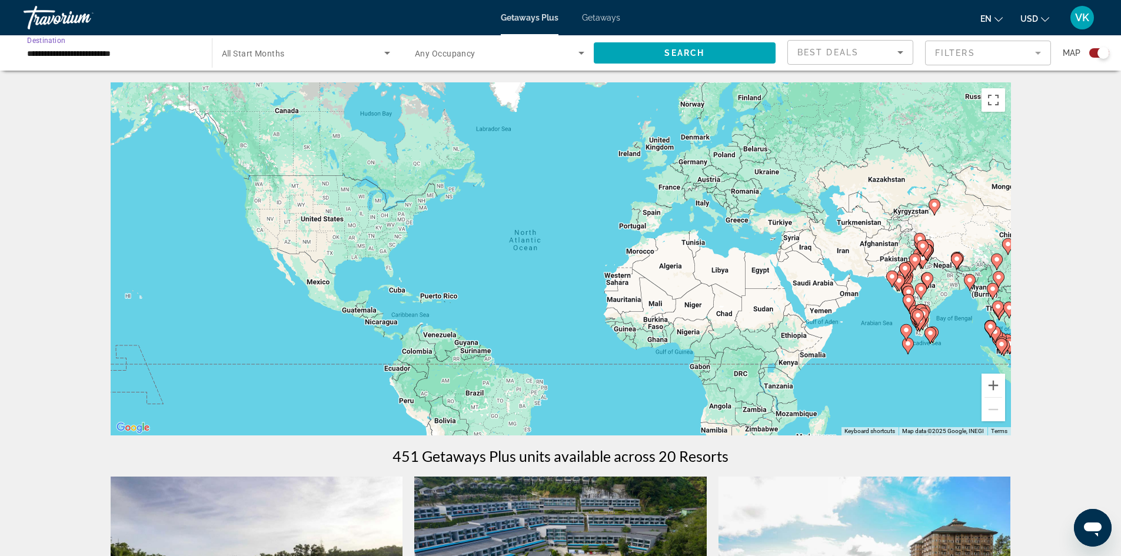
click at [128, 56] on input "**********" at bounding box center [111, 53] width 169 height 14
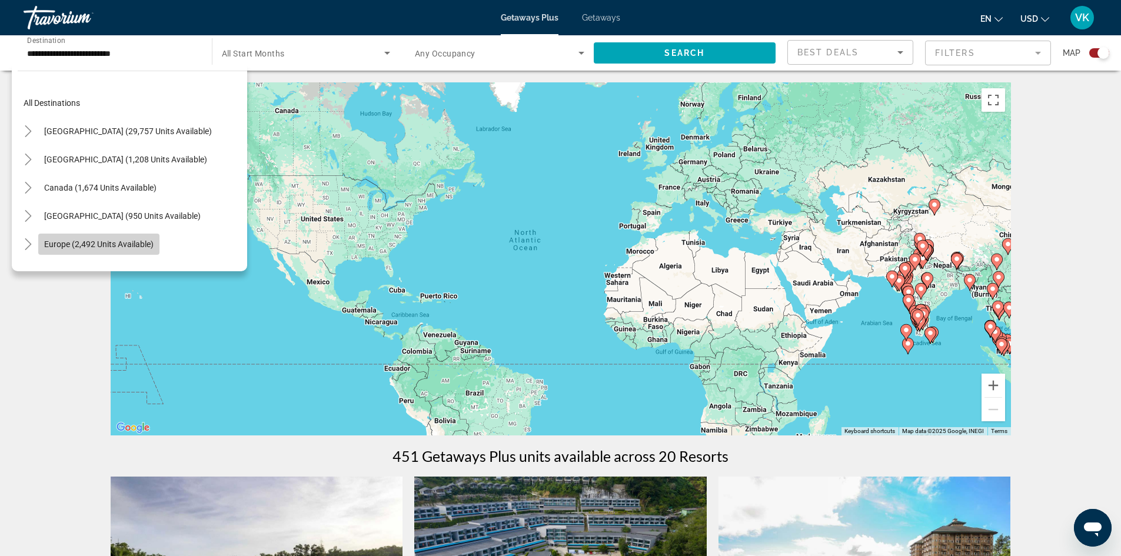
click at [121, 232] on span "Search widget" at bounding box center [98, 244] width 121 height 28
type input "**********"
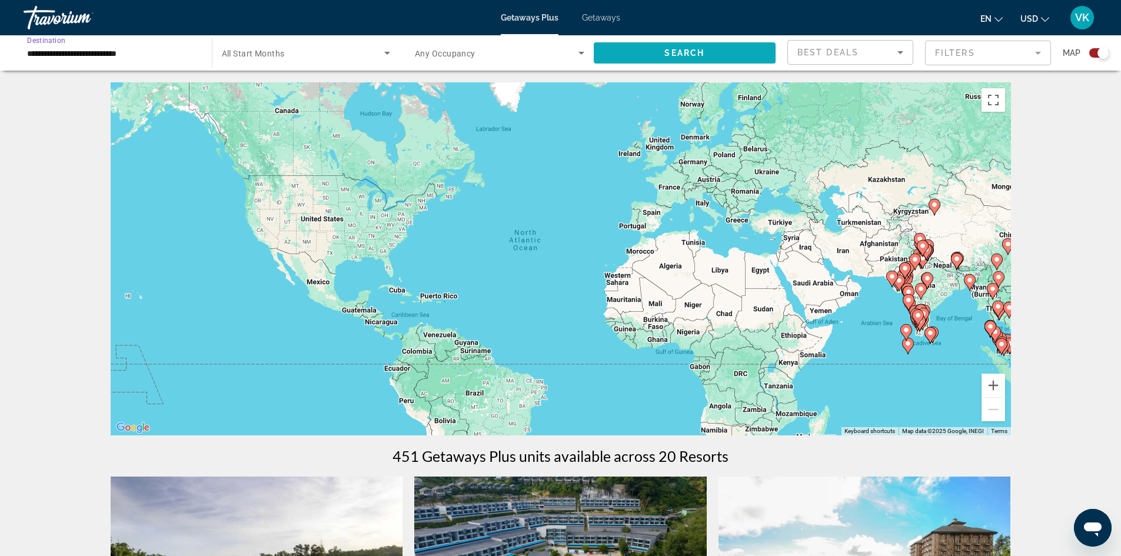
click at [652, 46] on span "Search widget" at bounding box center [685, 53] width 182 height 28
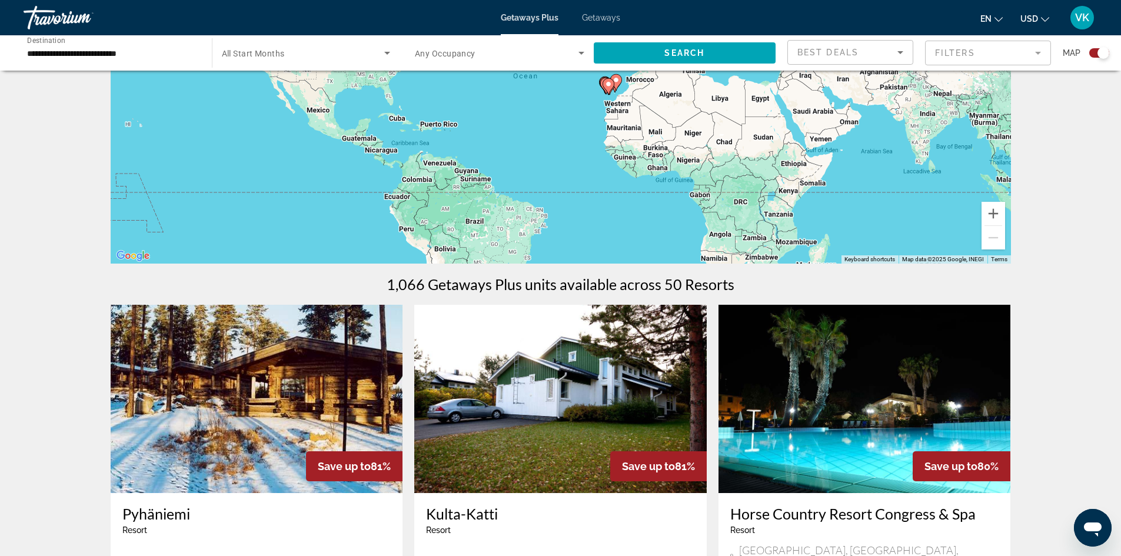
scroll to position [172, 0]
click at [957, 65] on mat-form-field "Filters" at bounding box center [988, 53] width 126 height 25
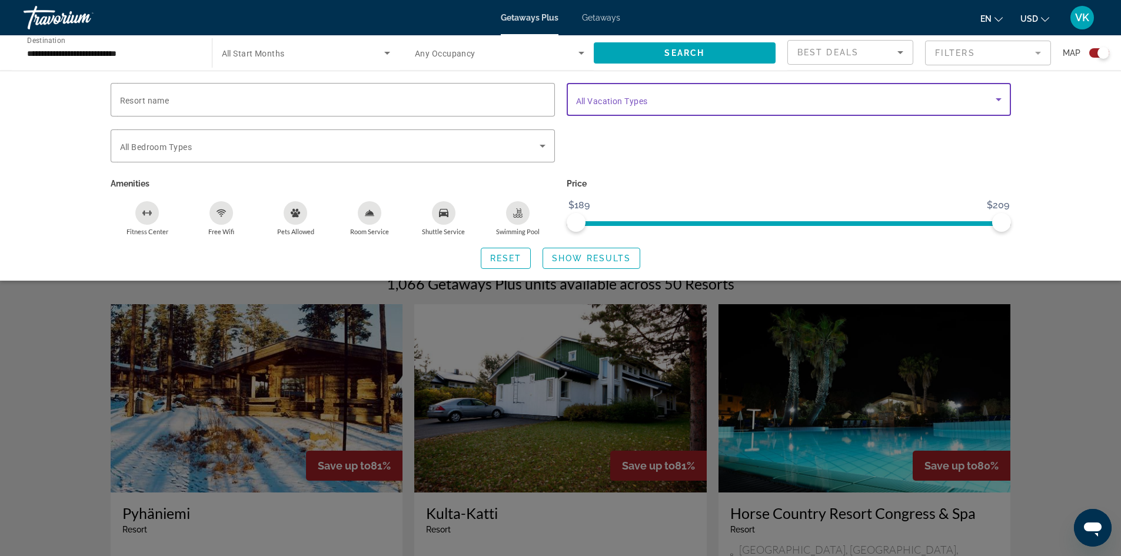
click at [798, 99] on span "Search widget" at bounding box center [785, 99] width 419 height 14
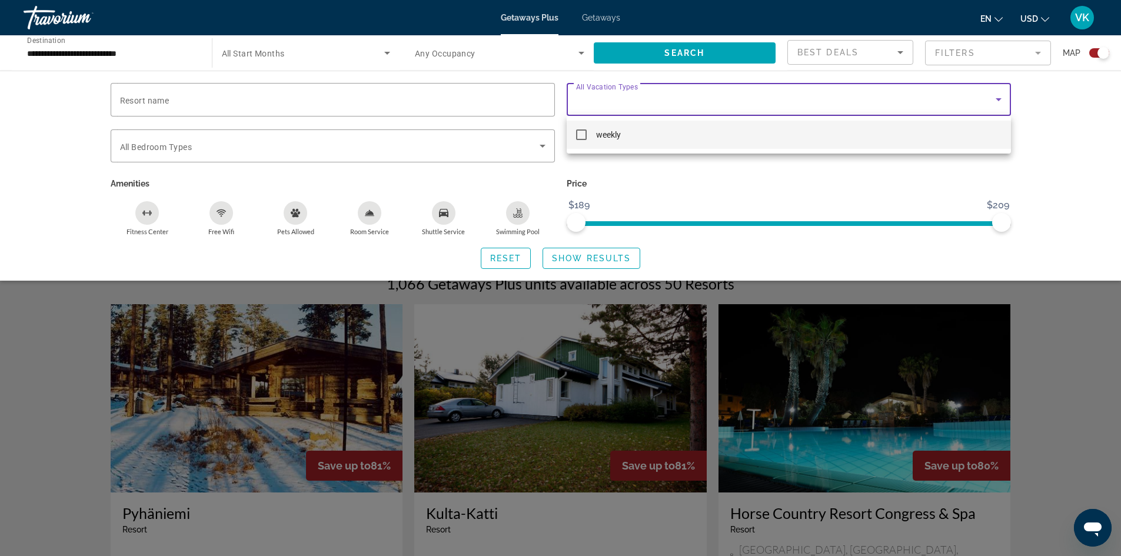
click at [950, 82] on div at bounding box center [560, 278] width 1121 height 556
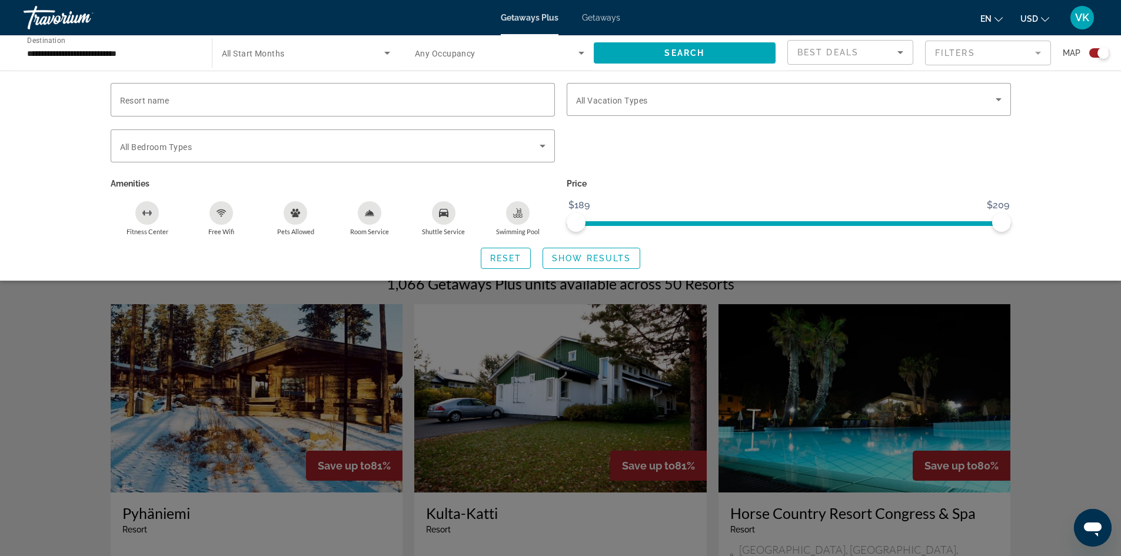
click at [1111, 384] on div "Search widget" at bounding box center [560, 365] width 1121 height 379
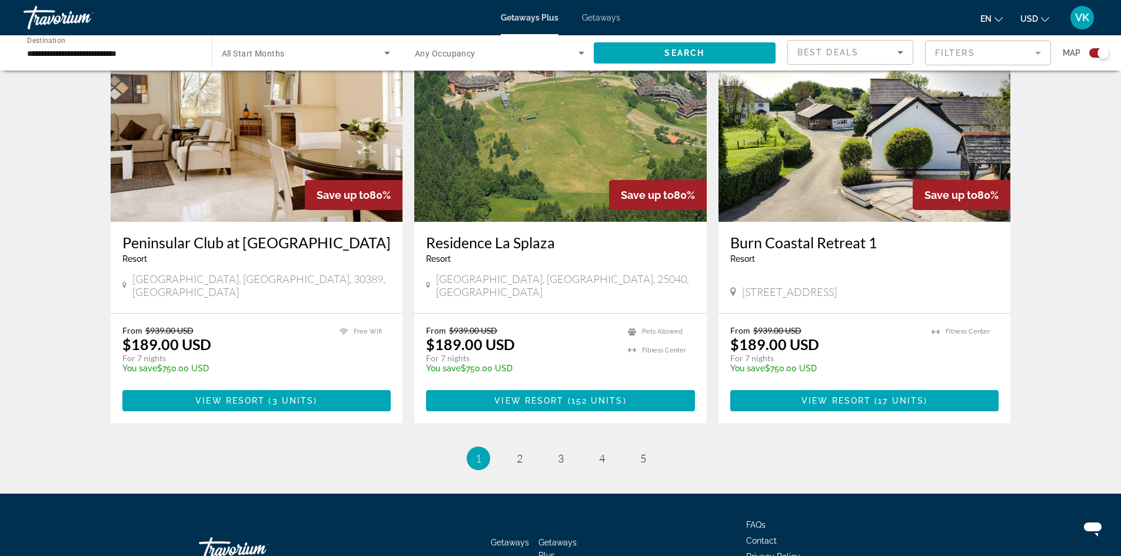
scroll to position [1690, 0]
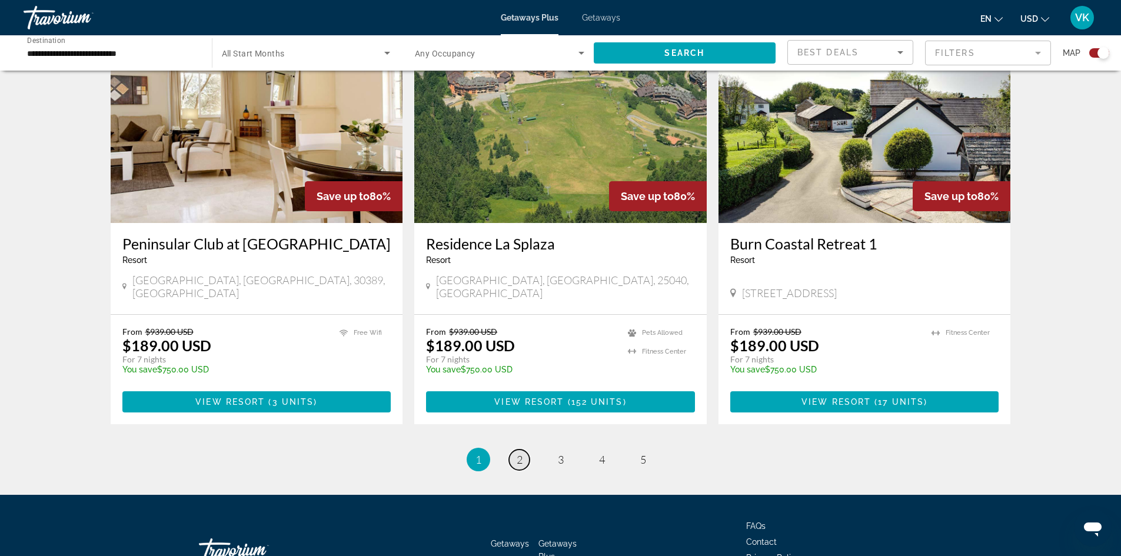
click at [524, 449] on link "page 2" at bounding box center [519, 459] width 21 height 21
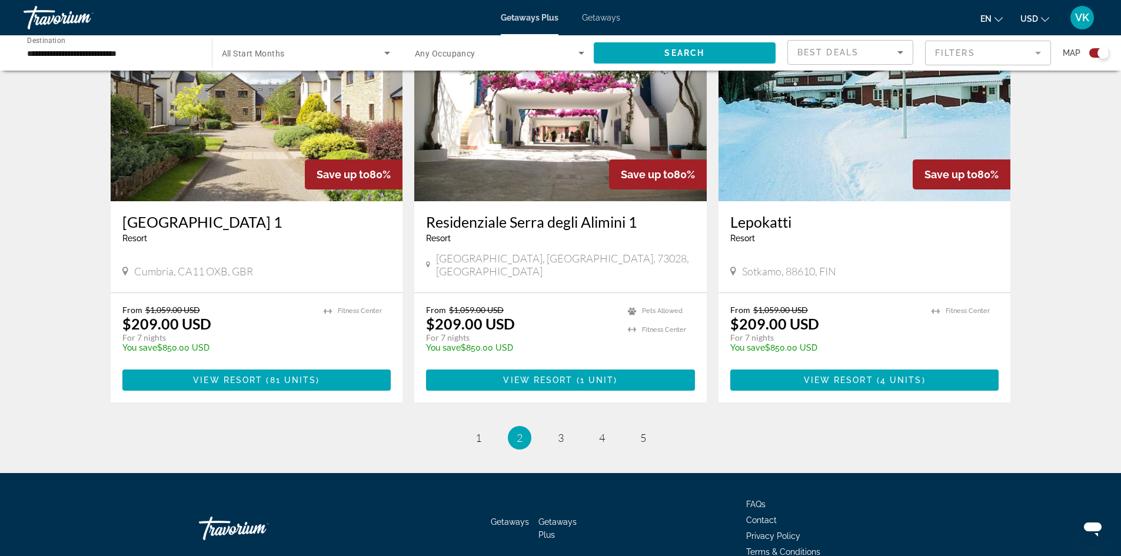
scroll to position [1727, 0]
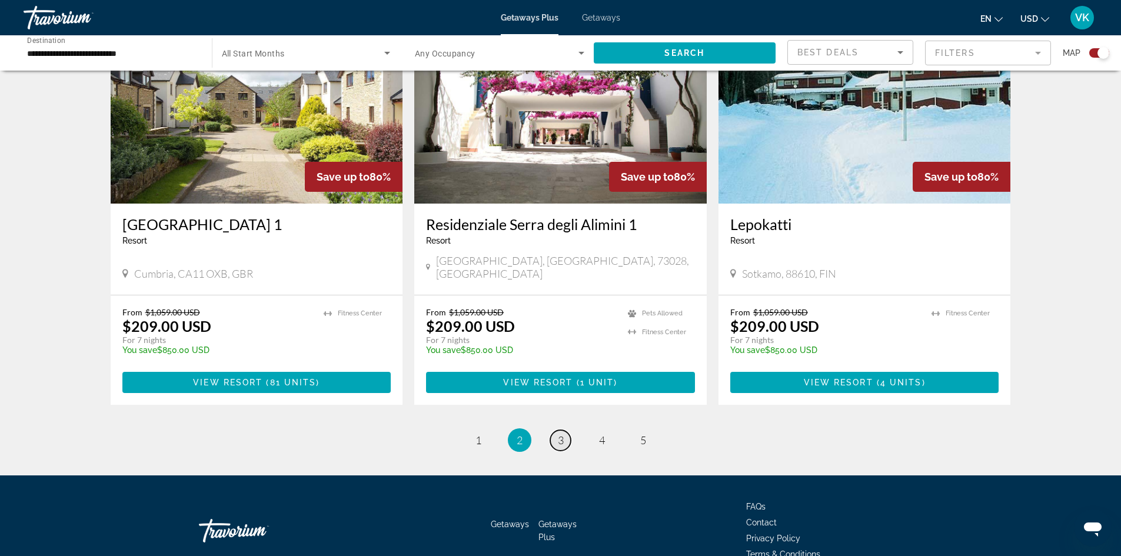
click at [558, 434] on span "3" at bounding box center [561, 440] width 6 height 13
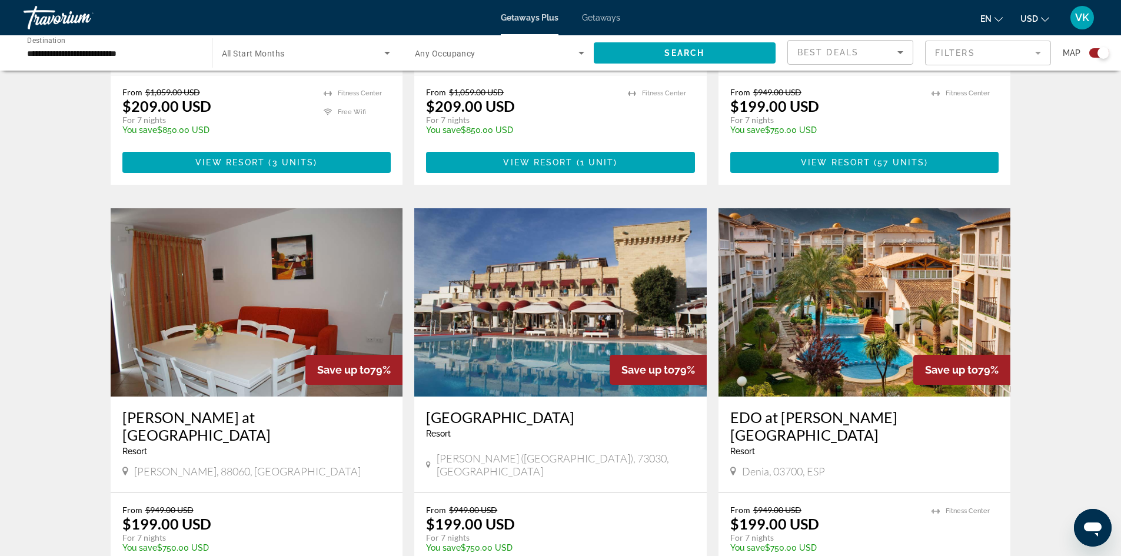
scroll to position [1098, 0]
click at [618, 324] on img "Main content" at bounding box center [560, 303] width 292 height 188
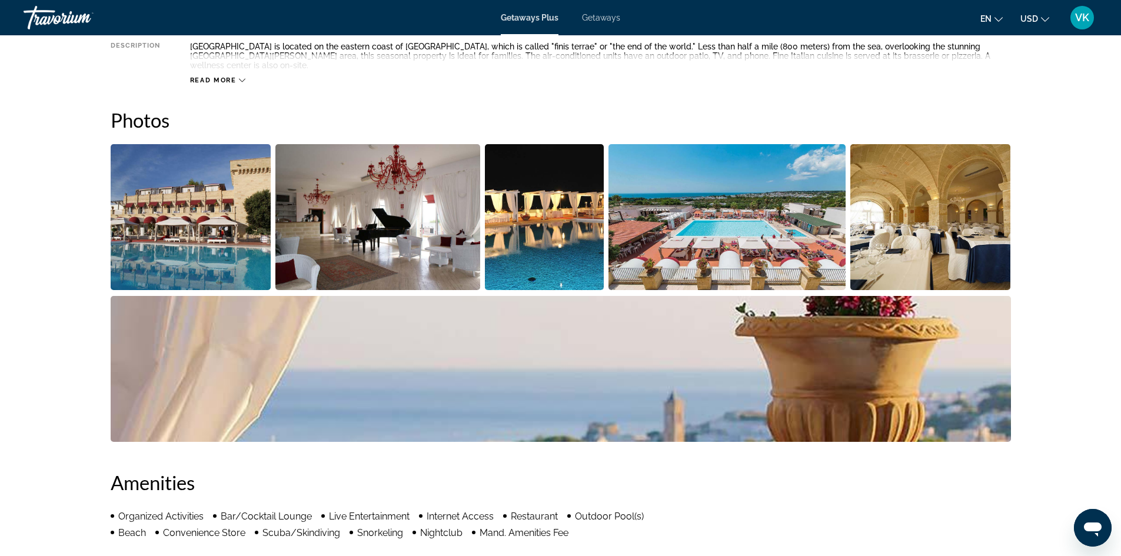
scroll to position [483, 0]
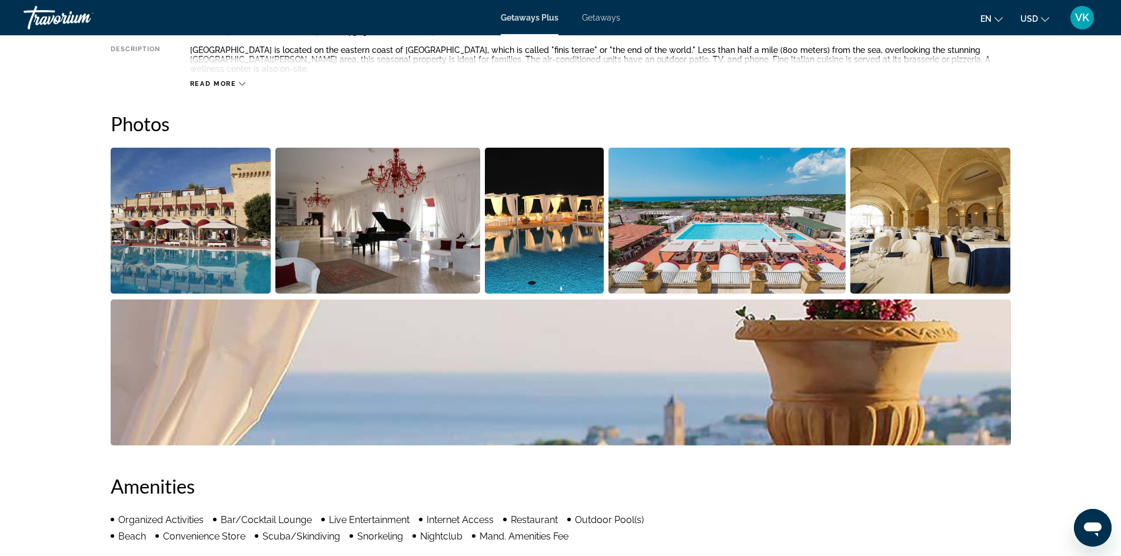
click at [698, 259] on img "Open full-screen image slider" at bounding box center [726, 221] width 237 height 146
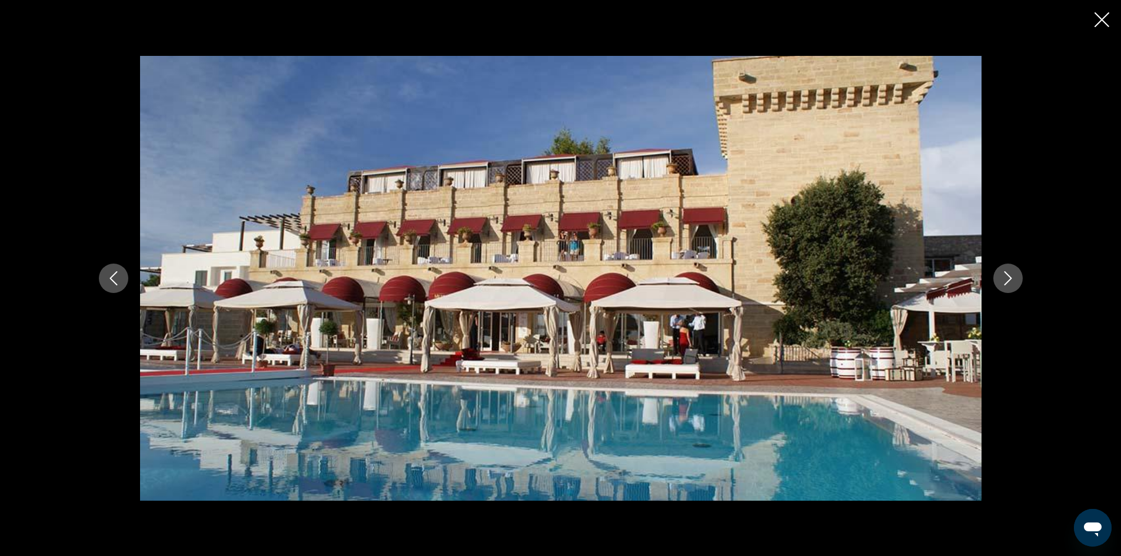
click at [1007, 275] on icon "Next image" at bounding box center [1008, 278] width 14 height 14
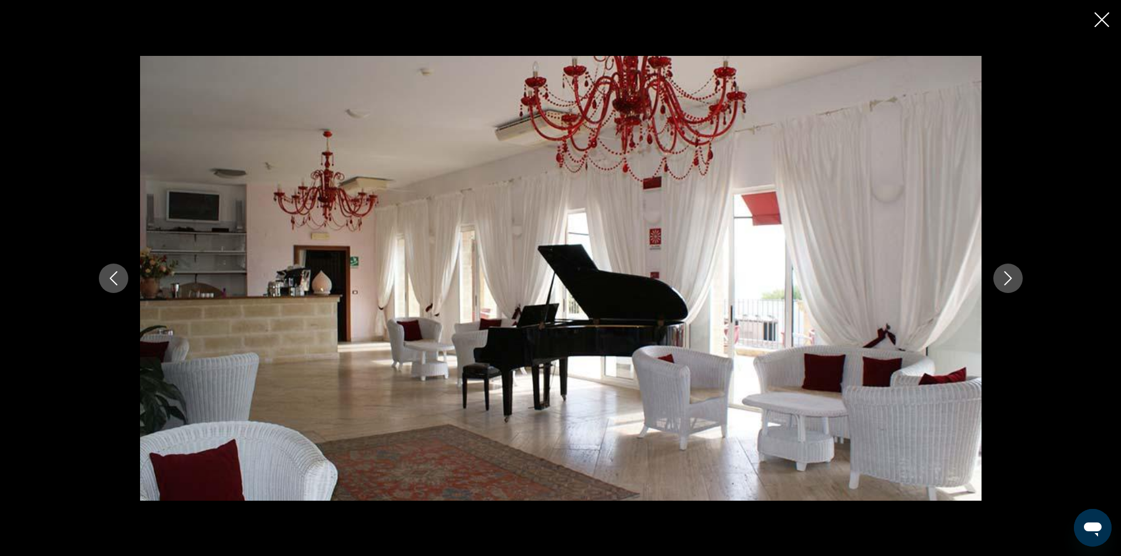
click at [1007, 275] on icon "Next image" at bounding box center [1008, 278] width 14 height 14
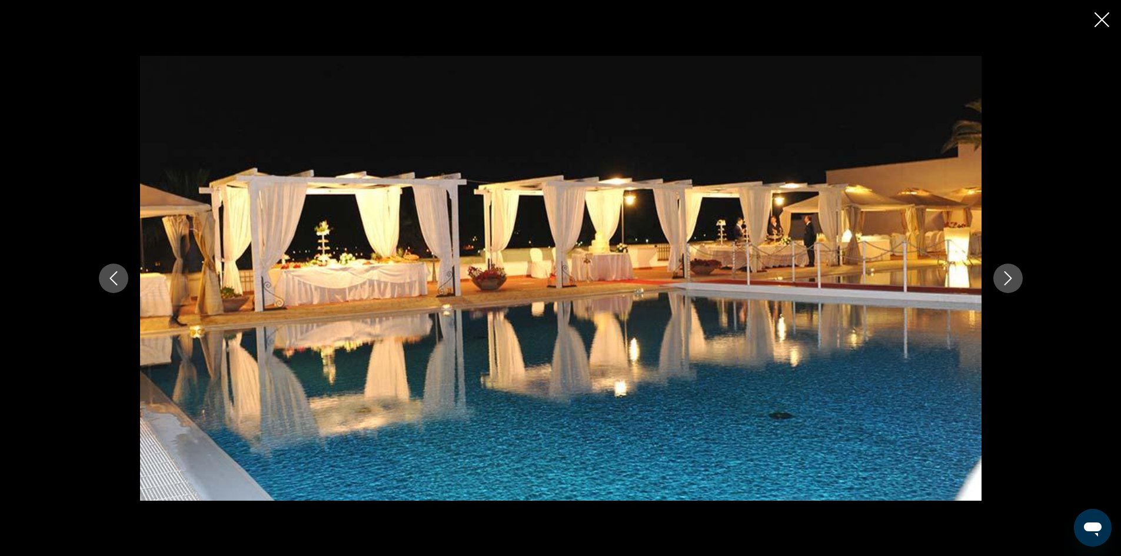
click at [1007, 275] on icon "Next image" at bounding box center [1008, 278] width 14 height 14
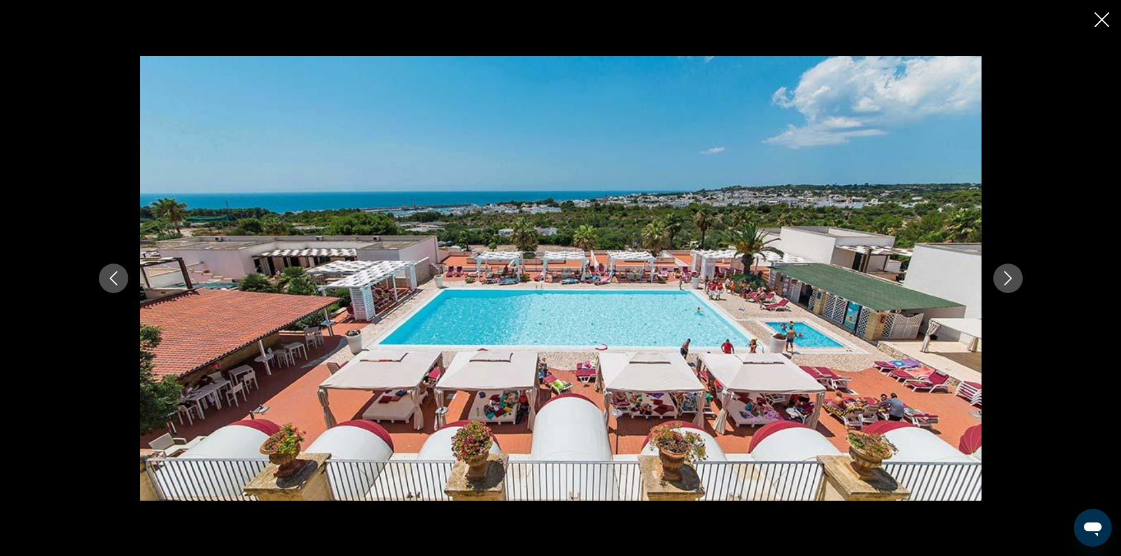
click at [1007, 275] on icon "Next image" at bounding box center [1008, 278] width 14 height 14
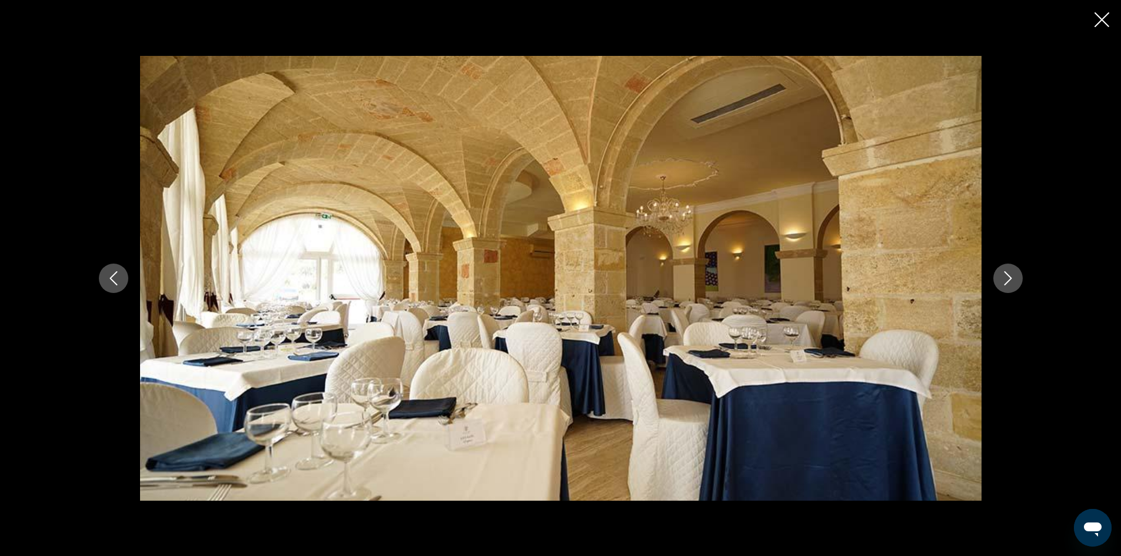
click at [1007, 275] on icon "Next image" at bounding box center [1008, 278] width 14 height 14
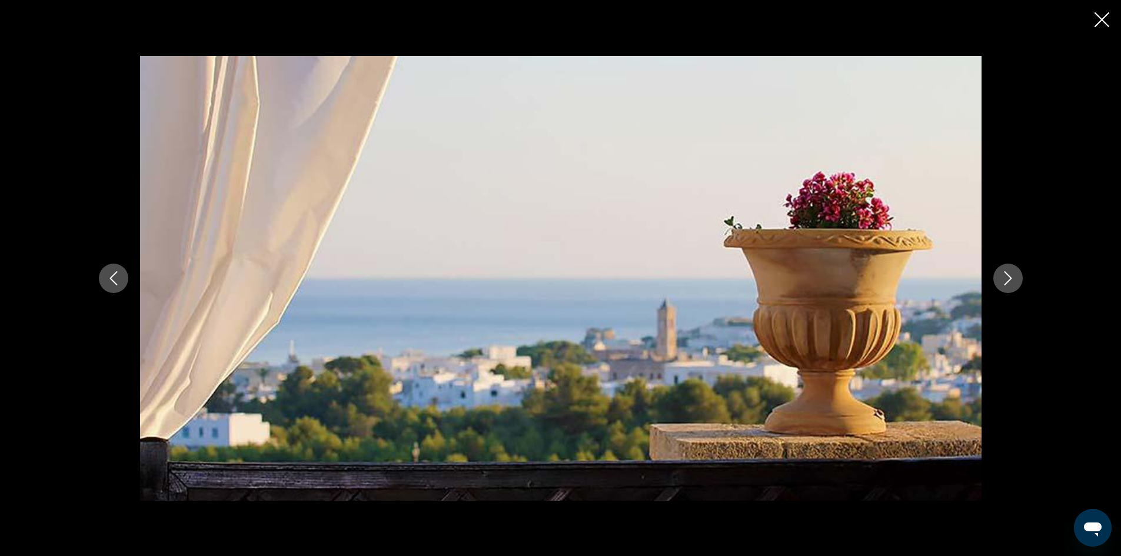
click at [1101, 19] on icon "Close slideshow" at bounding box center [1101, 19] width 15 height 15
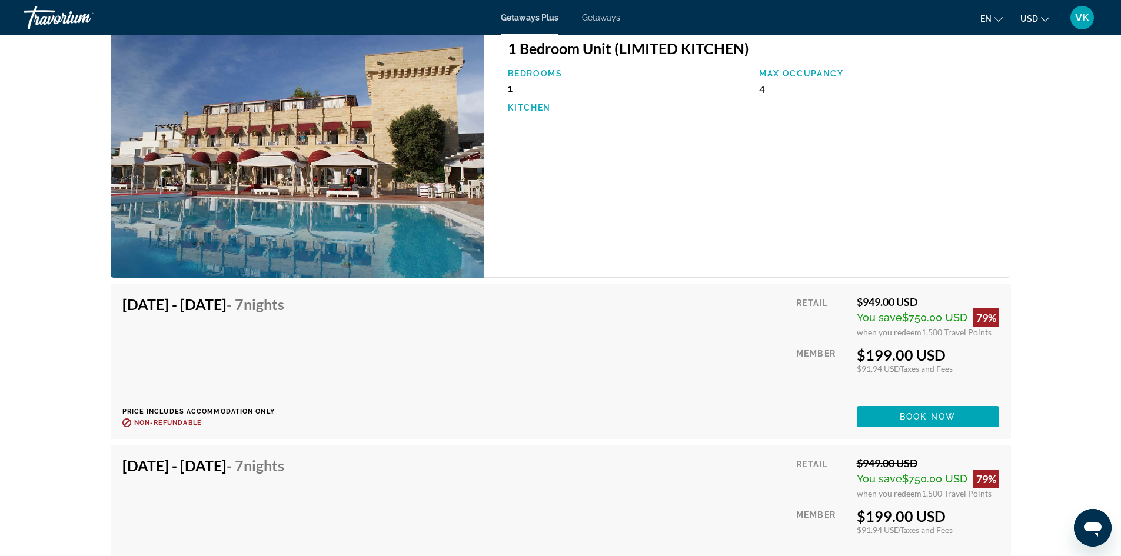
scroll to position [1753, 0]
